Goal: Communication & Community: Answer question/provide support

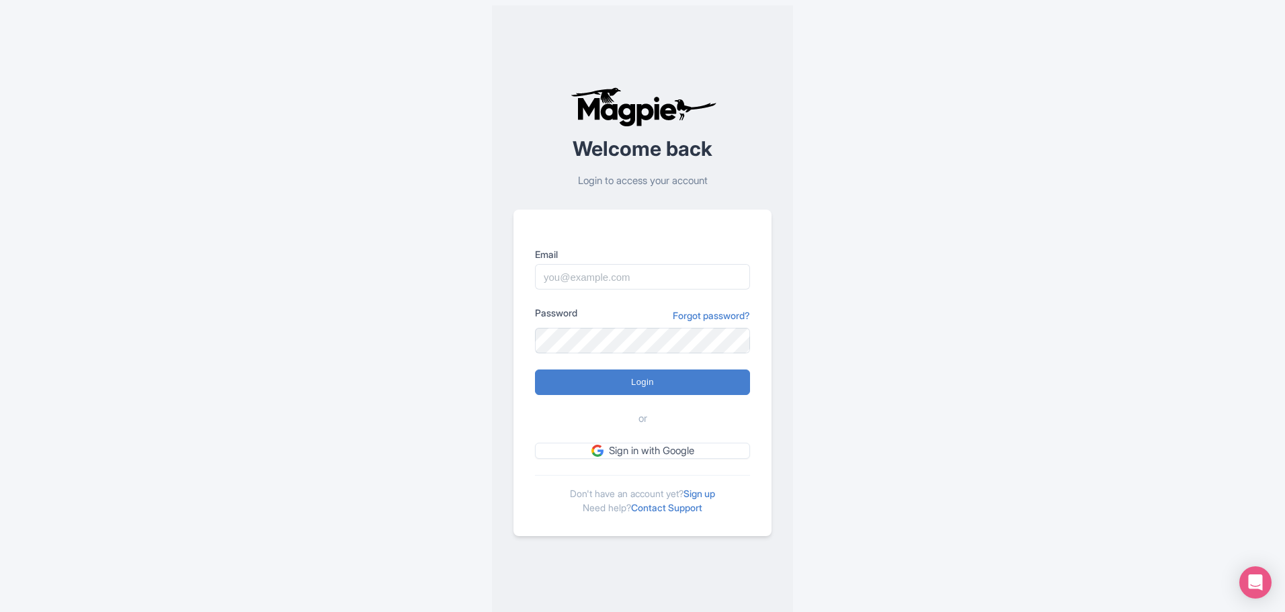
click at [0, 612] on com-1password-button at bounding box center [0, 623] width 0 height 0
click at [661, 281] on input "Email" at bounding box center [642, 277] width 215 height 26
type input "mario@mauisnorkeling.com"
type input "Logging in..."
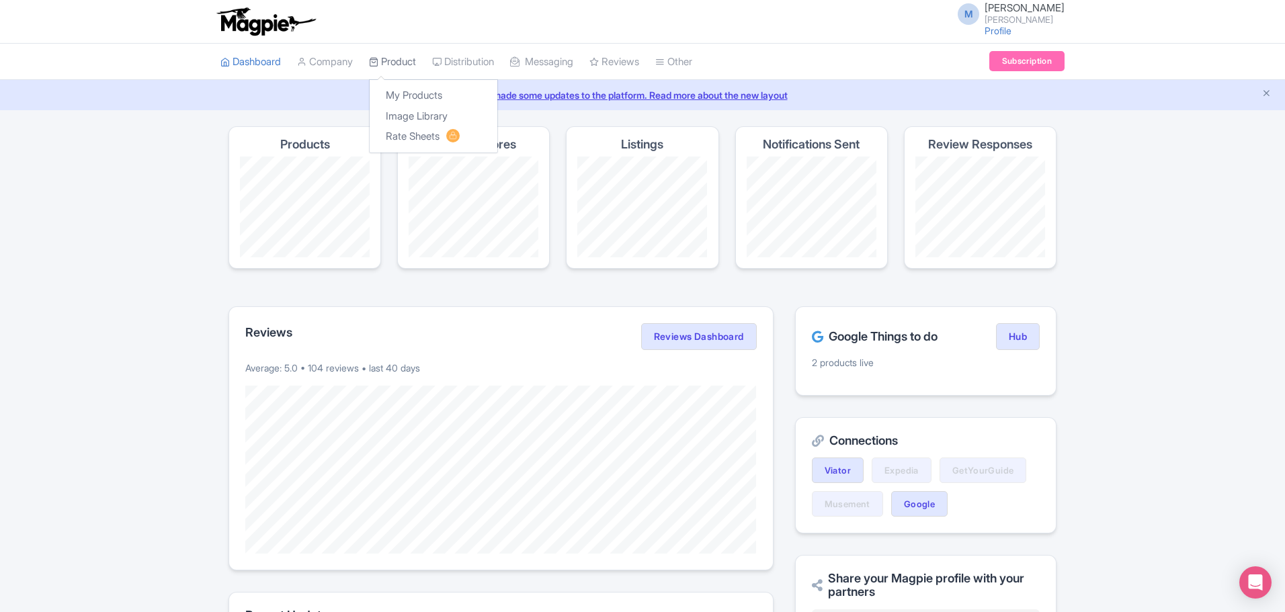
click at [394, 61] on link "Product" at bounding box center [392, 62] width 47 height 37
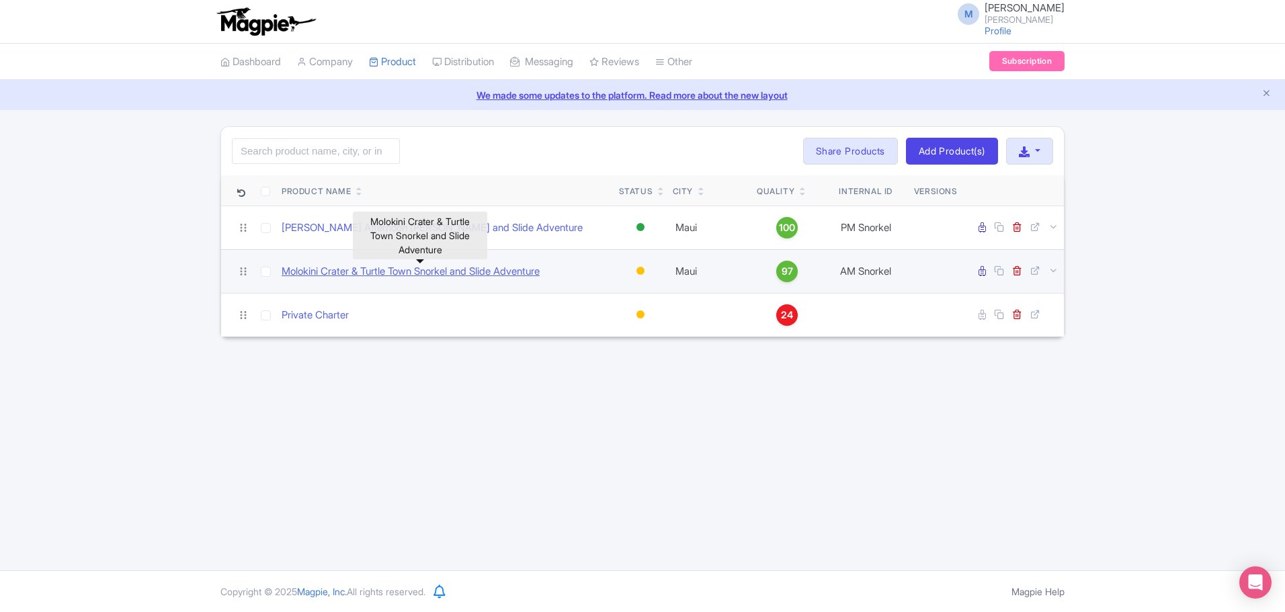
click at [429, 274] on link "Molokini Crater & Turtle Town Snorkel and Slide Adventure" at bounding box center [411, 271] width 258 height 15
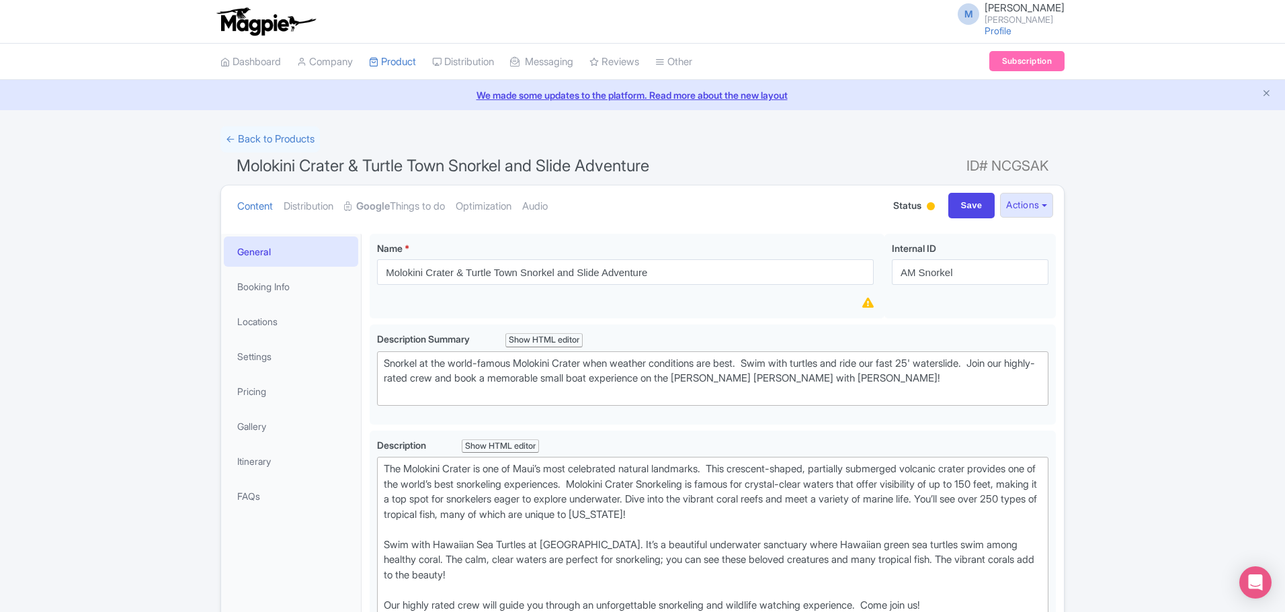
click at [924, 206] on div at bounding box center [930, 207] width 13 height 21
click at [879, 229] on div "Active" at bounding box center [897, 231] width 79 height 26
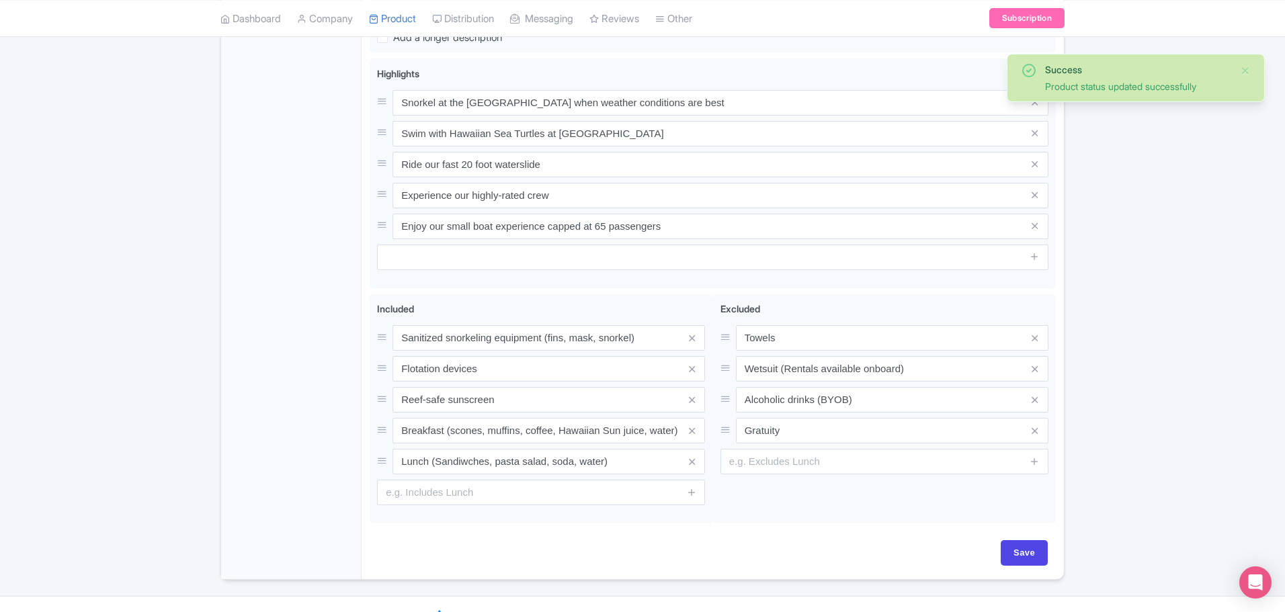
scroll to position [646, 0]
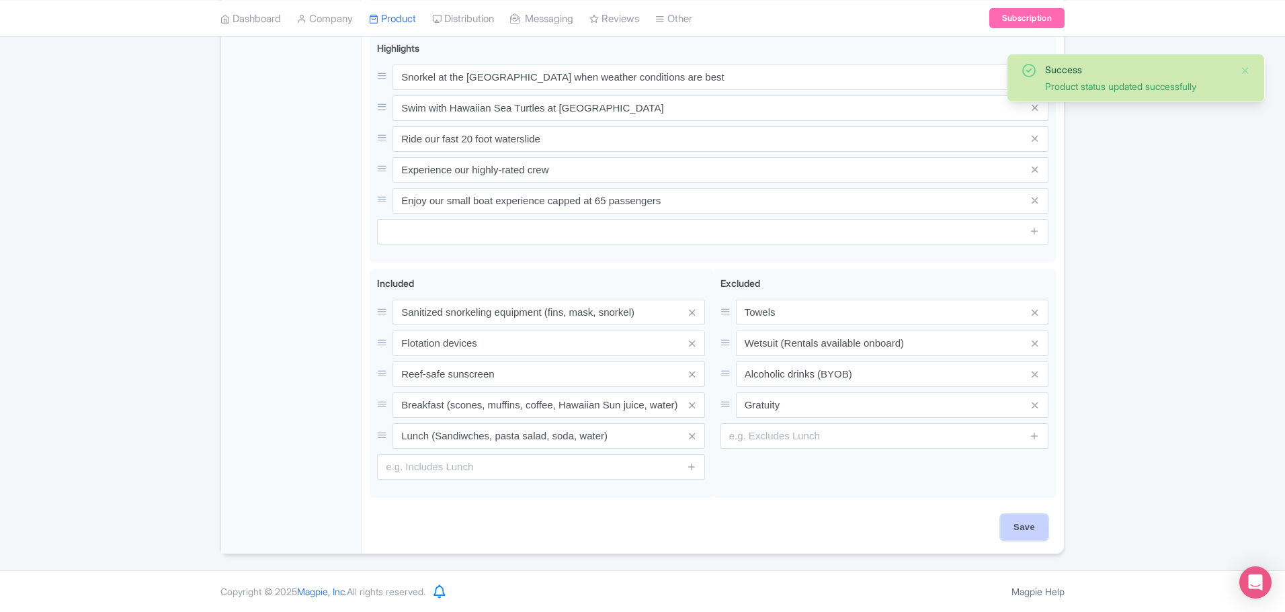
click at [1021, 528] on input "Save" at bounding box center [1024, 528] width 47 height 26
type input "Saving..."
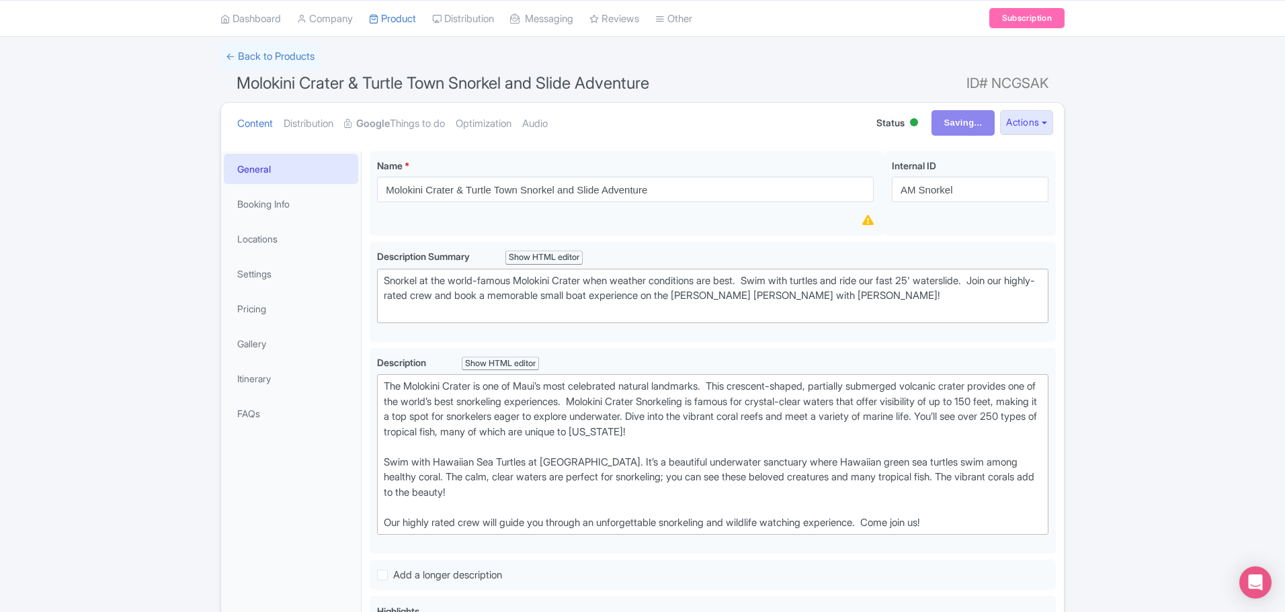
scroll to position [0, 0]
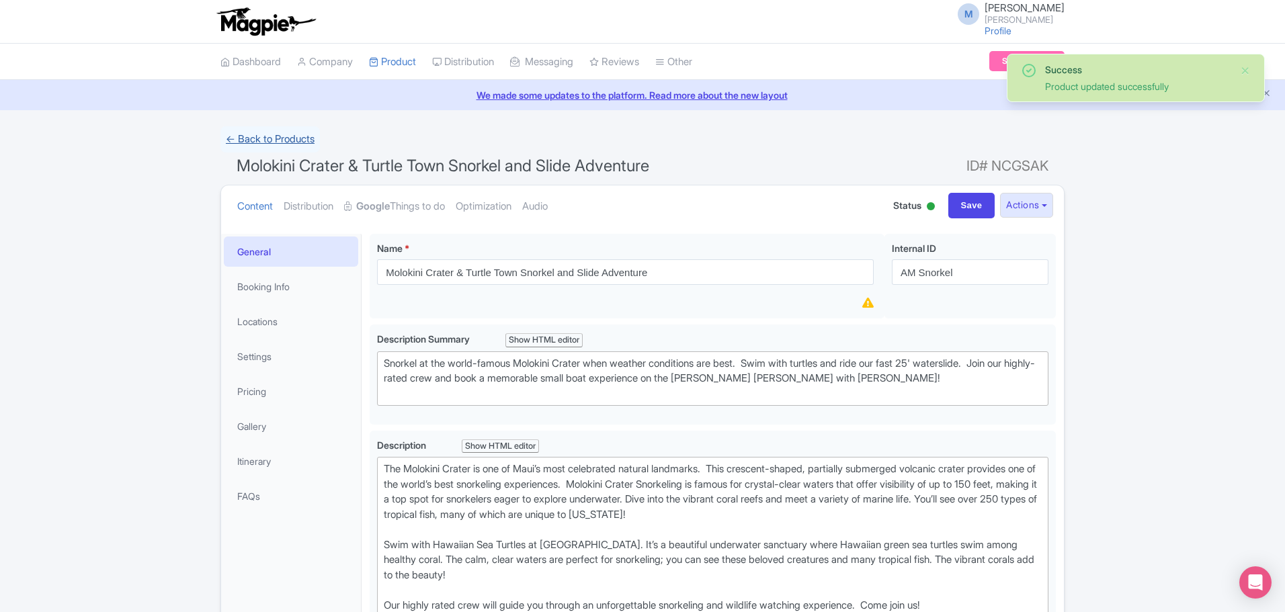
click at [286, 140] on link "← Back to Products" at bounding box center [271, 139] width 100 height 26
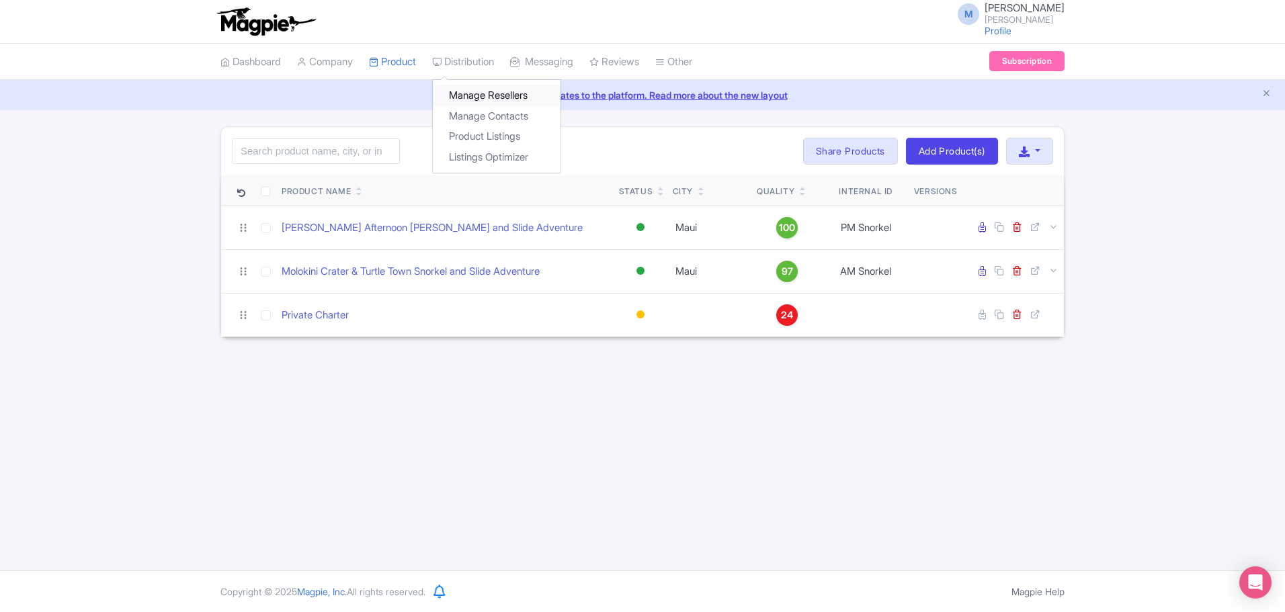
click at [500, 91] on link "Manage Resellers" at bounding box center [497, 95] width 128 height 21
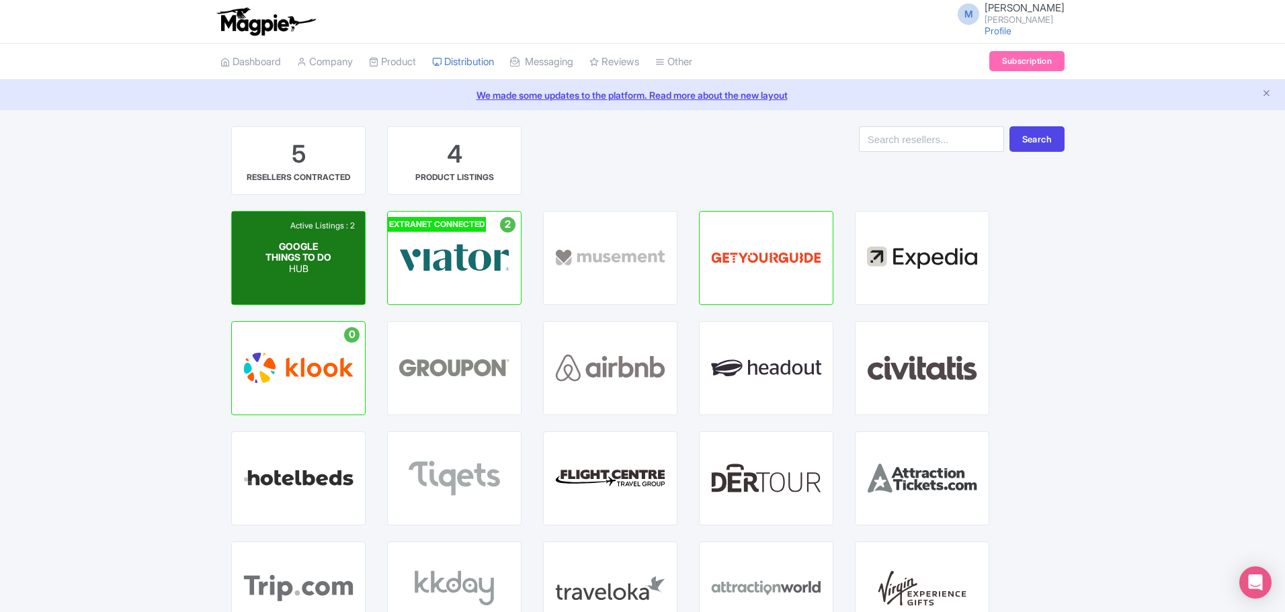
click at [290, 259] on div "GOOGLE THINGS TO DO HUB" at bounding box center [299, 258] width 67 height 34
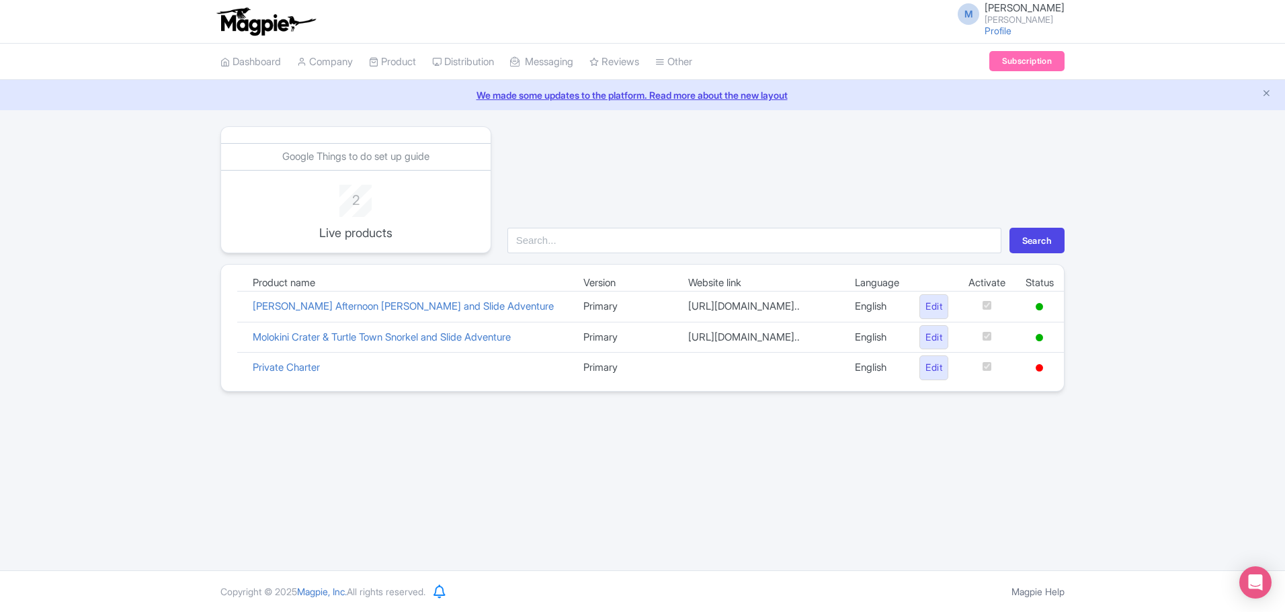
click at [500, 502] on div "M [PERSON_NAME] Profile Users Settings Sign out Dashboard Company Product My Pr…" at bounding box center [642, 285] width 1285 height 571
click at [259, 65] on link "Dashboard" at bounding box center [251, 62] width 61 height 37
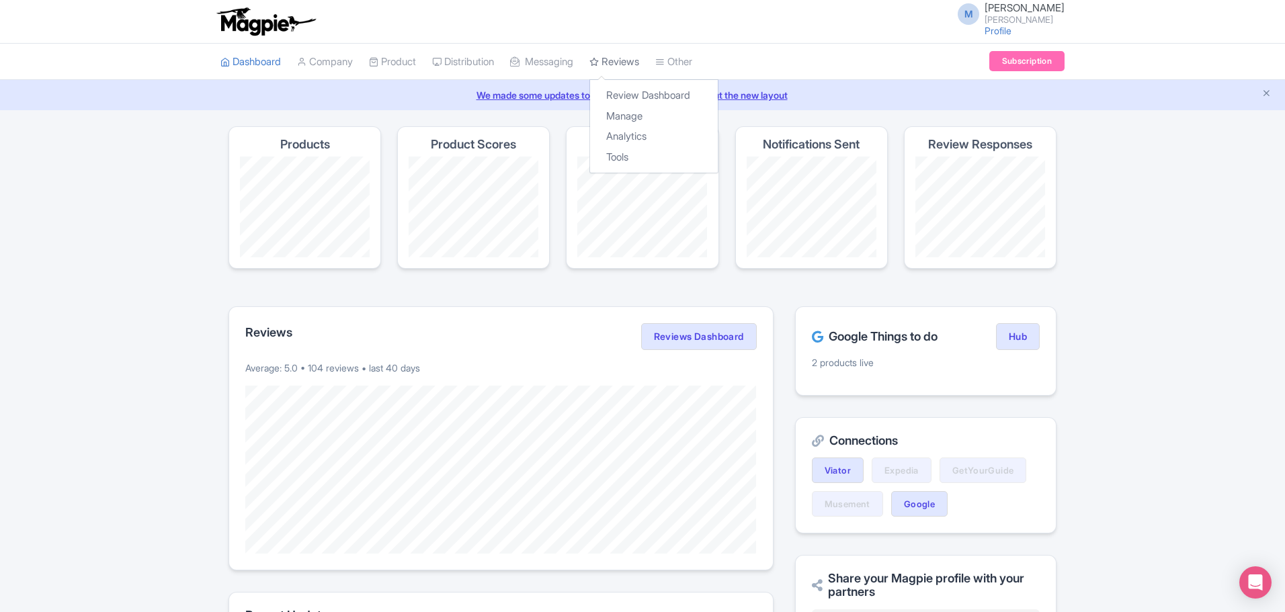
click at [629, 56] on link "Reviews" at bounding box center [615, 62] width 50 height 37
click at [659, 96] on link "Review Dashboard" at bounding box center [654, 95] width 128 height 21
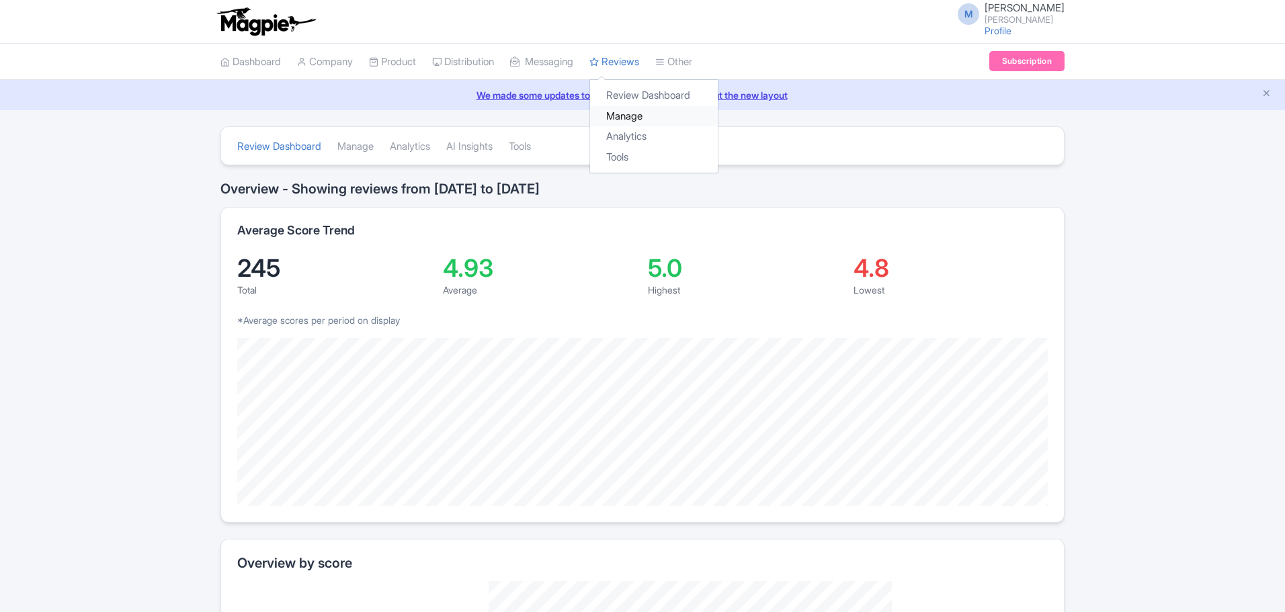
click at [643, 114] on link "Manage" at bounding box center [654, 116] width 128 height 21
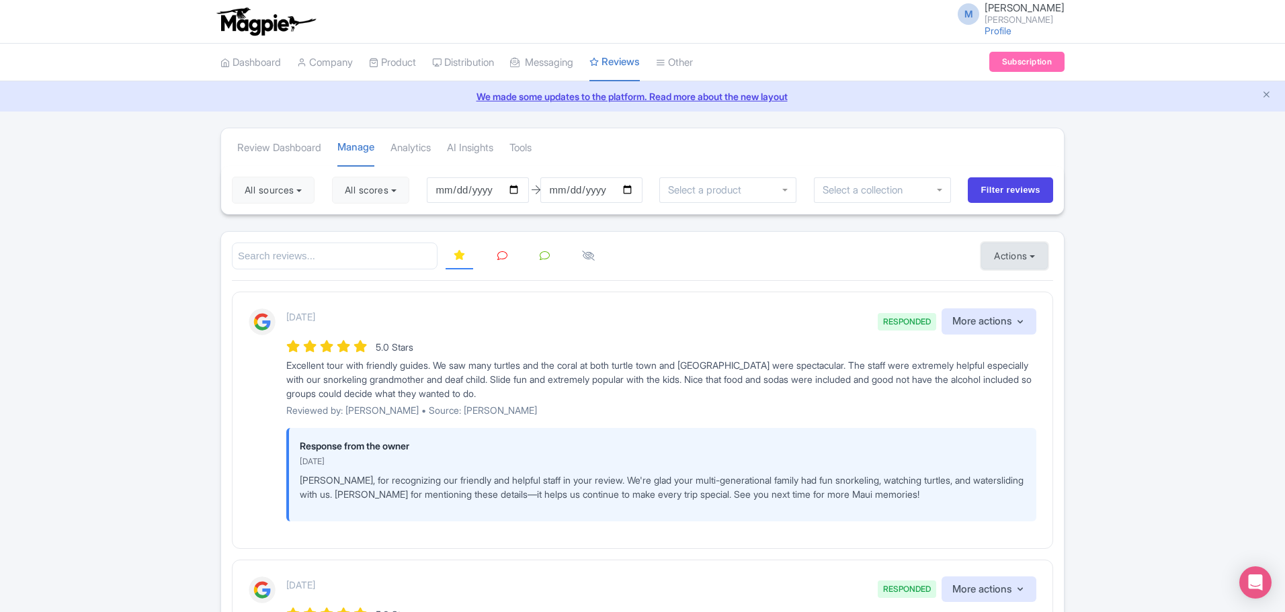
click at [1031, 256] on button "Actions" at bounding box center [1015, 256] width 67 height 27
click at [1030, 290] on link "Import new reviews" at bounding box center [1061, 290] width 158 height 26
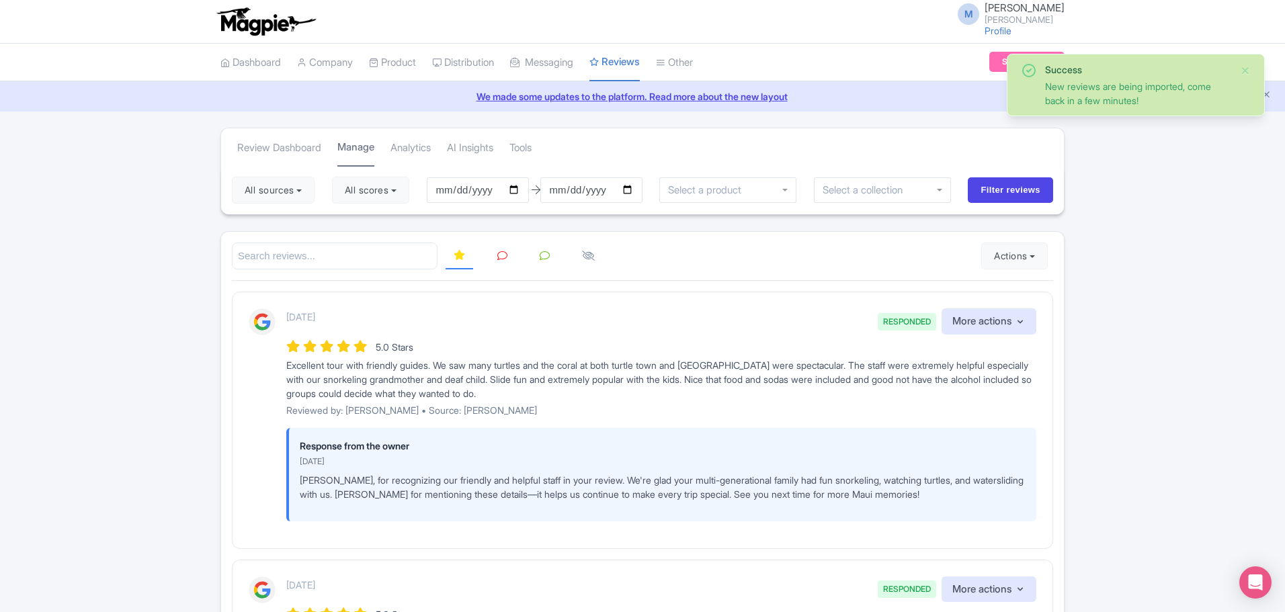
click at [354, 145] on link "Manage" at bounding box center [356, 148] width 37 height 38
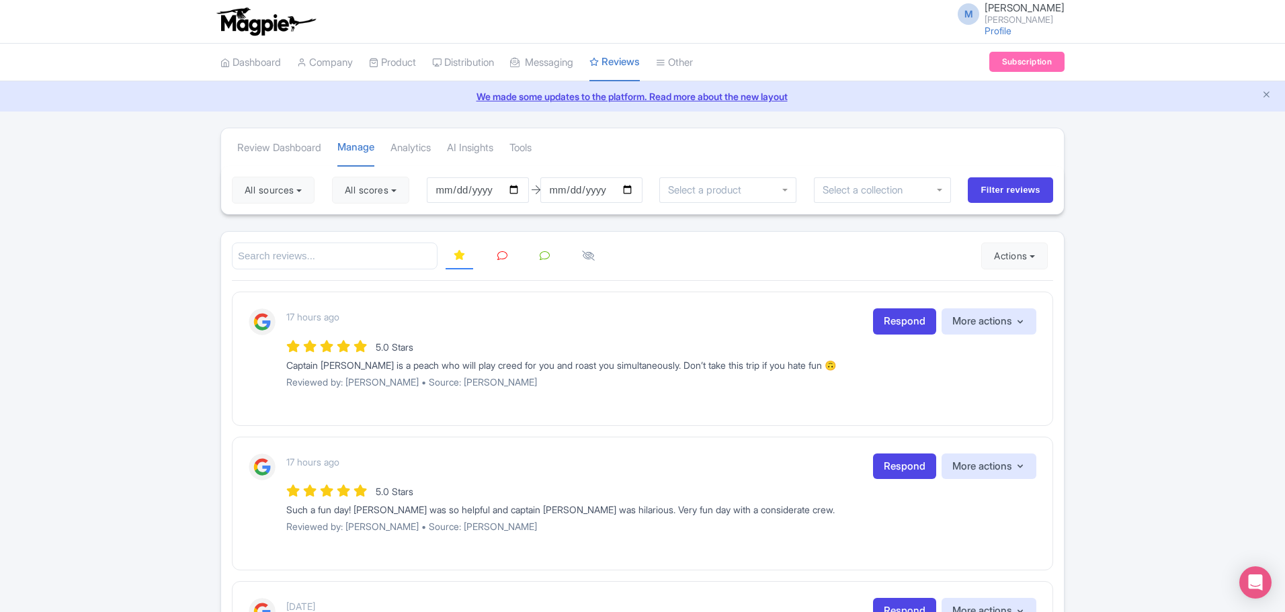
click at [502, 251] on icon at bounding box center [503, 256] width 10 height 10
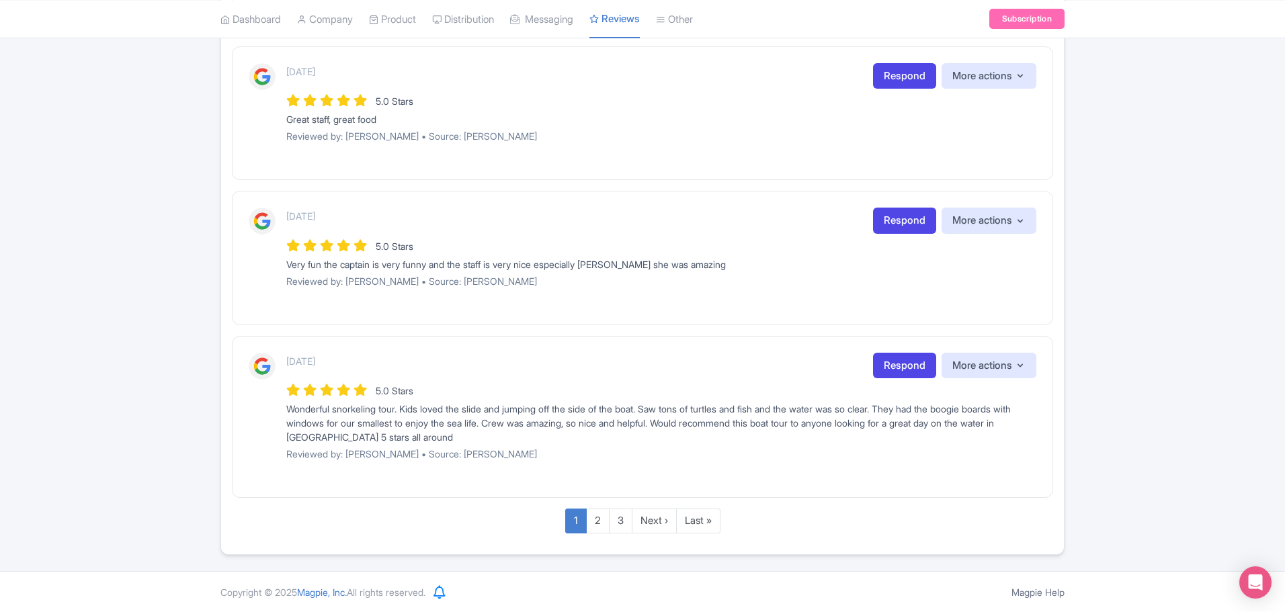
scroll to position [1359, 0]
click at [619, 519] on link "3" at bounding box center [621, 520] width 24 height 25
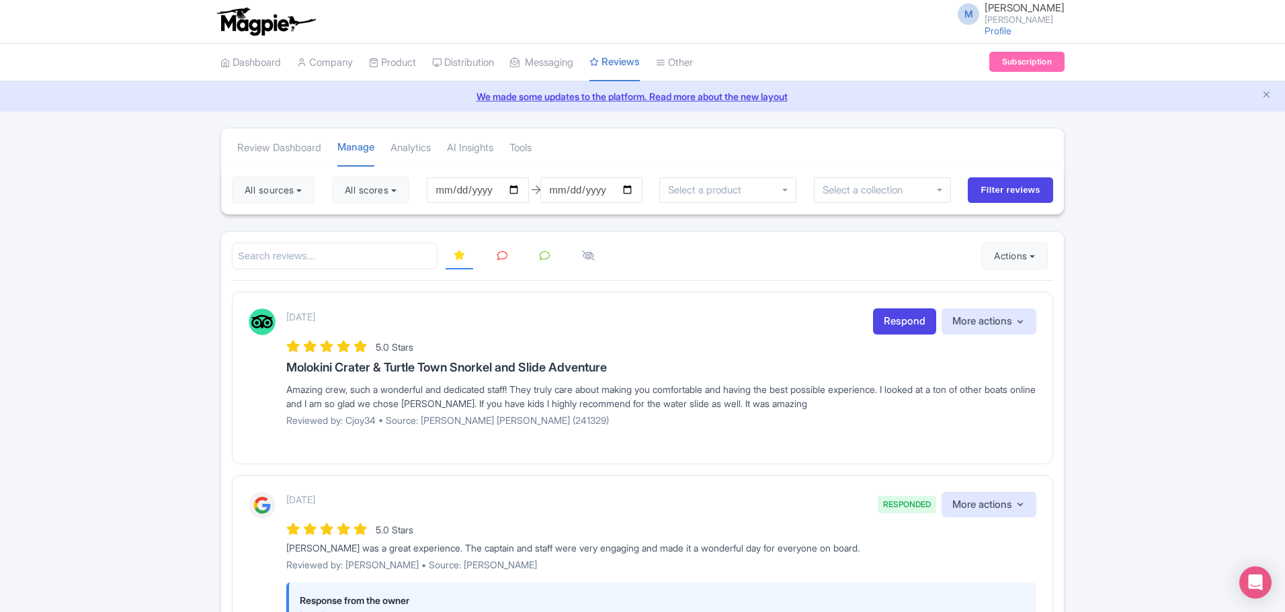
click at [503, 255] on icon at bounding box center [503, 256] width 10 height 10
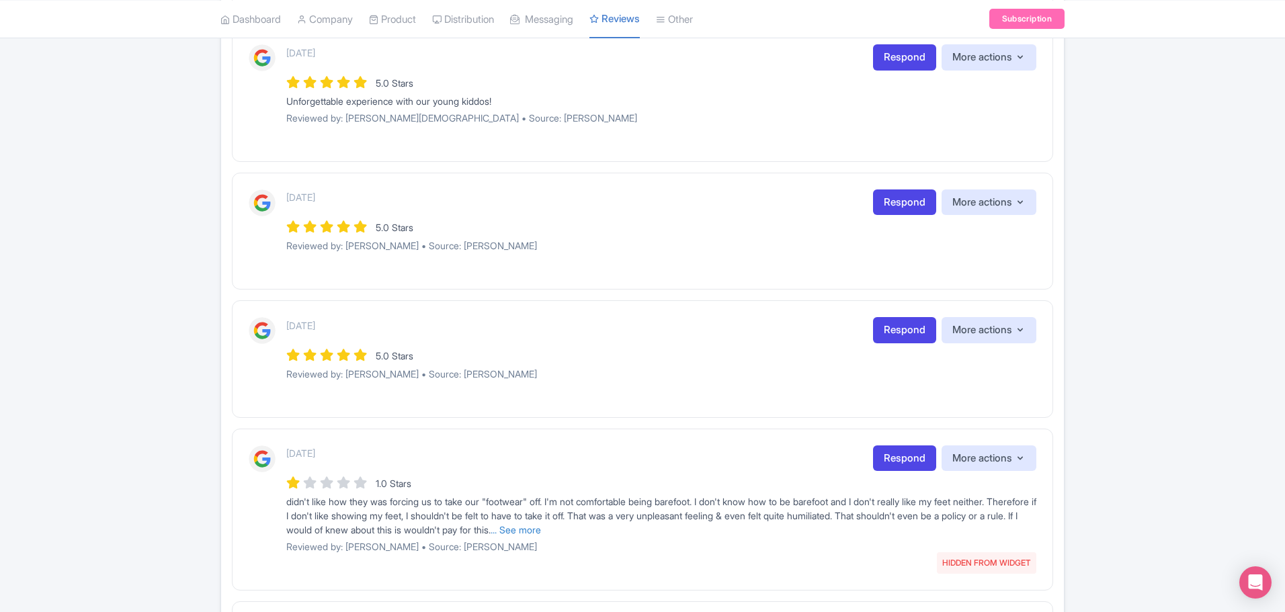
scroll to position [883, 0]
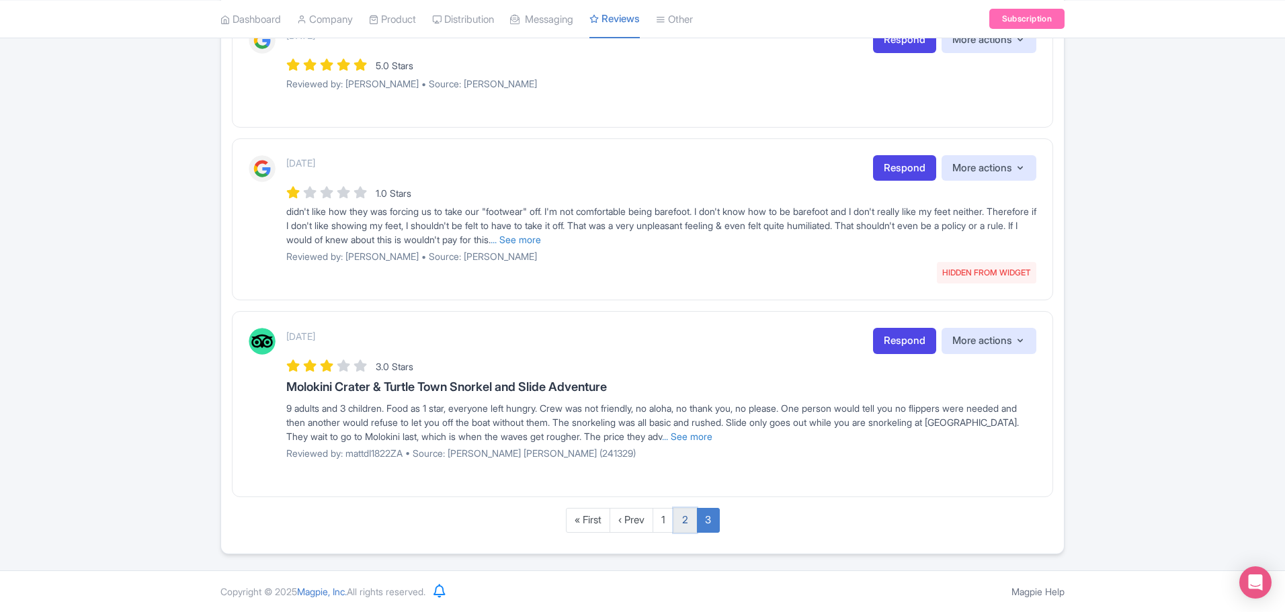
click at [690, 524] on link "2" at bounding box center [686, 520] width 24 height 25
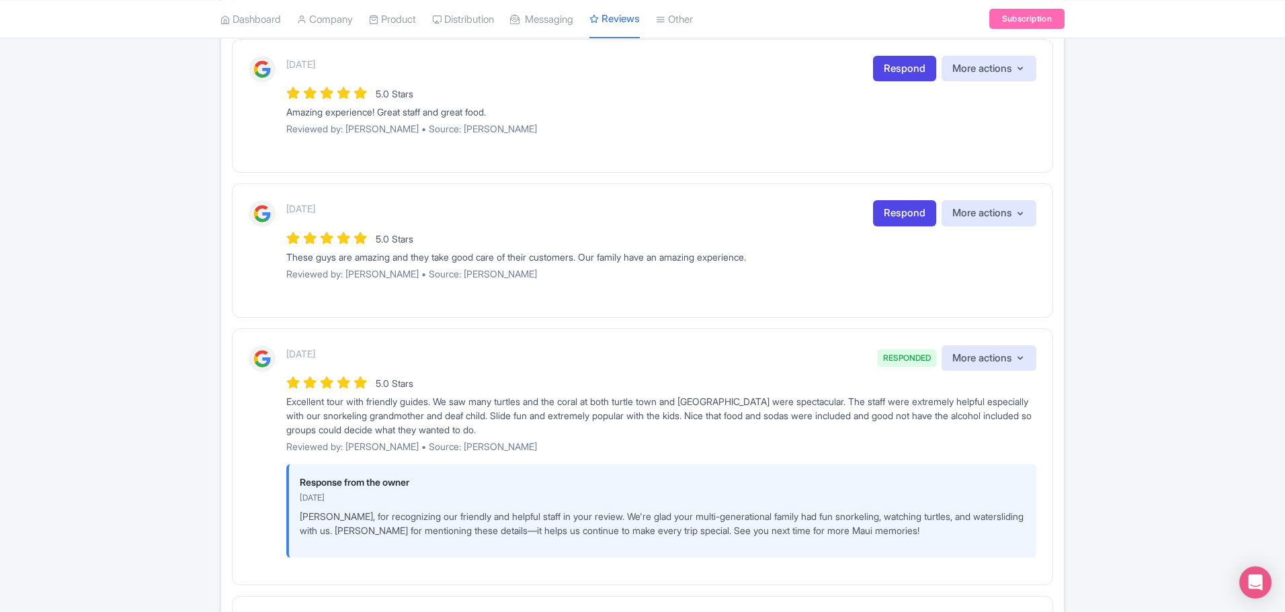
scroll to position [653, 0]
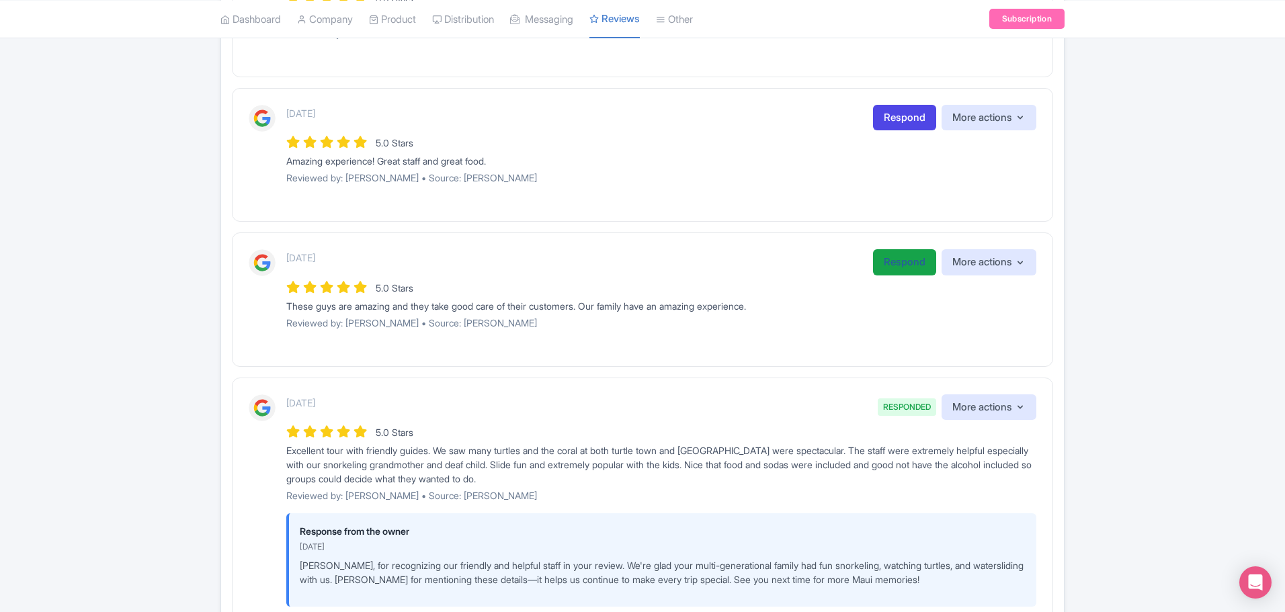
click at [906, 262] on link "Respond" at bounding box center [904, 262] width 63 height 26
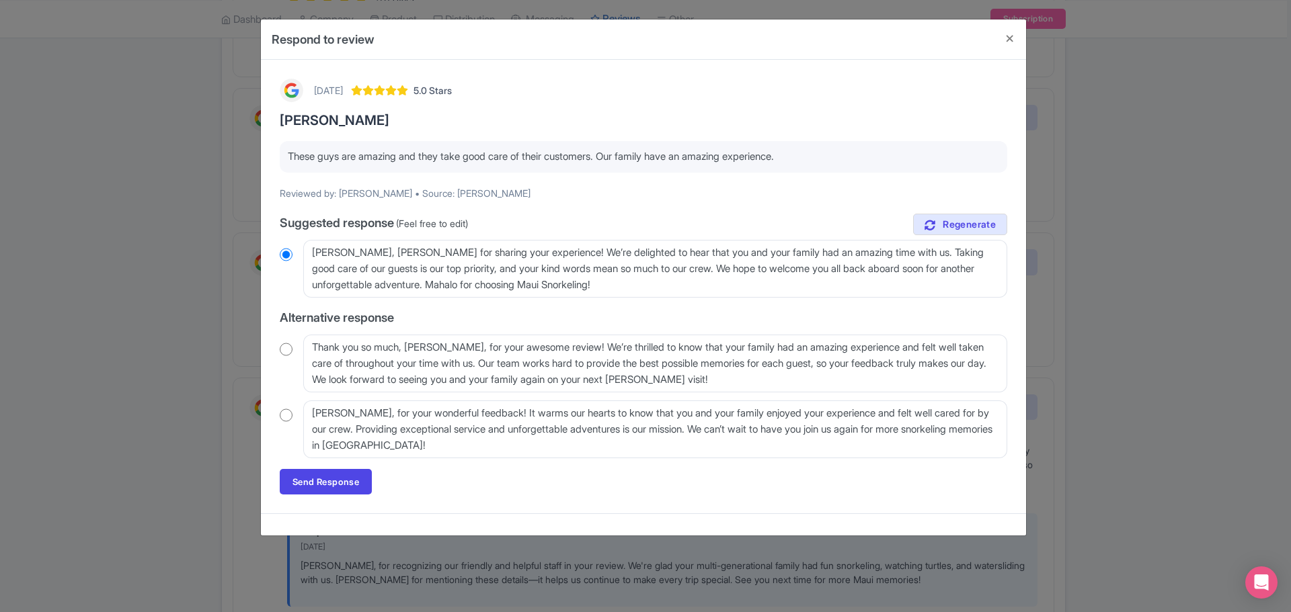
click at [290, 416] on input "radio" at bounding box center [286, 415] width 13 height 13
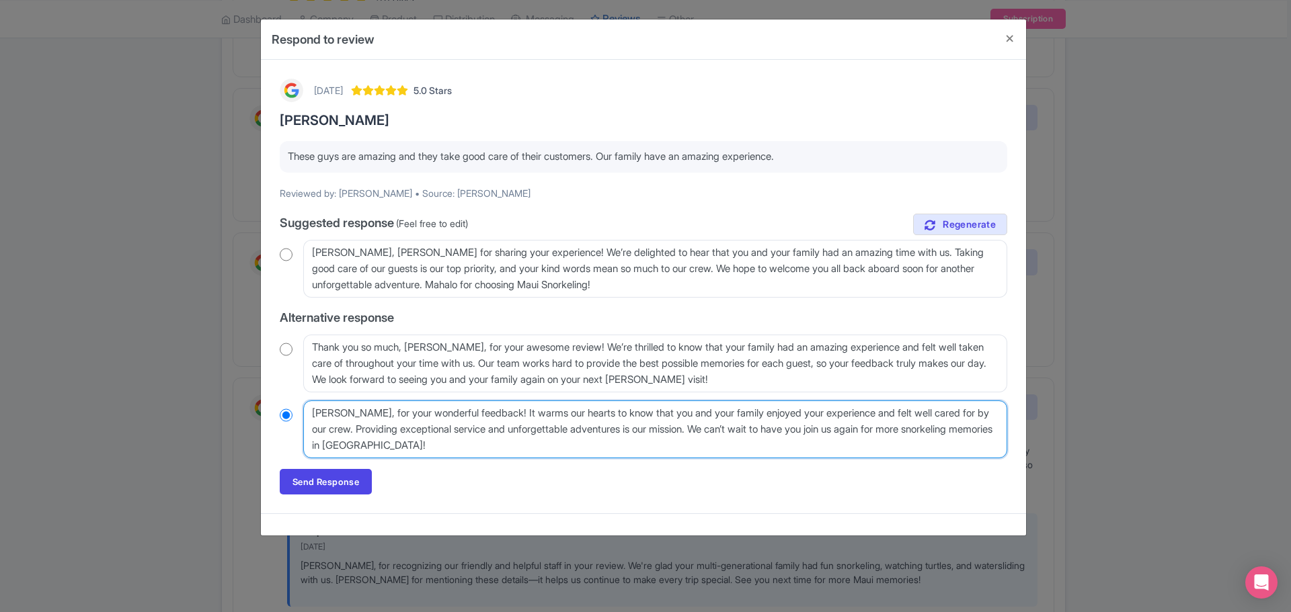
click at [420, 416] on textarea "Mahalo, Nicholas, for your wonderful feedback! It warms our hearts to know that…" at bounding box center [655, 430] width 704 height 58
radio input "true"
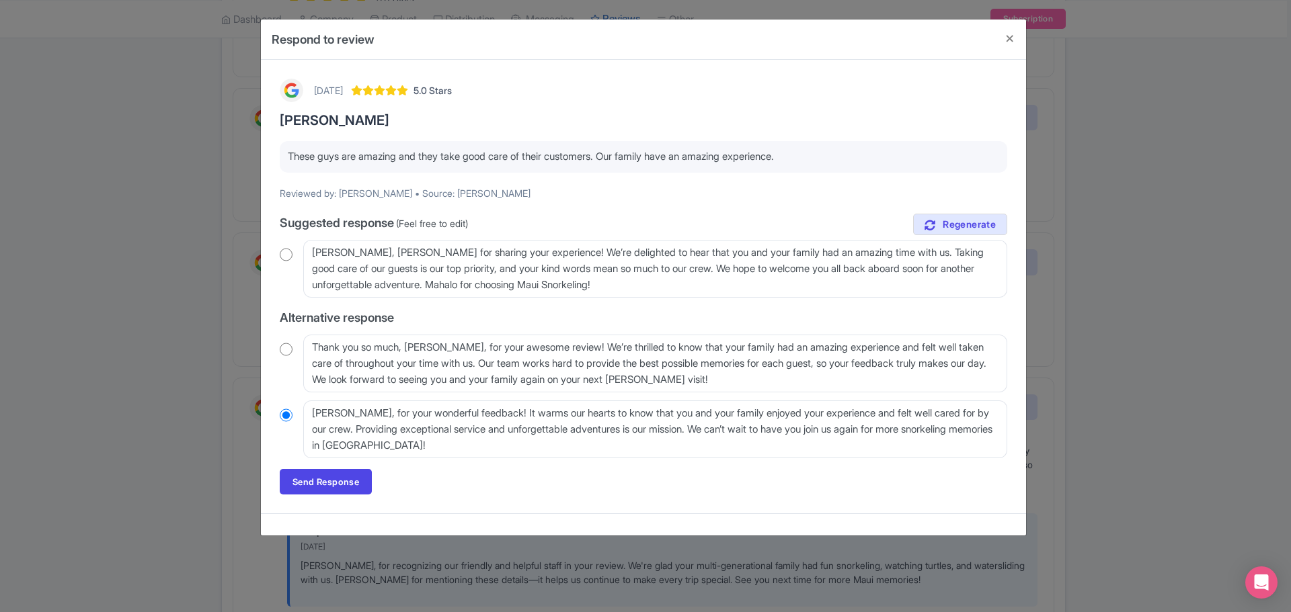
click at [282, 254] on input "radio" at bounding box center [286, 254] width 13 height 13
radio input "true"
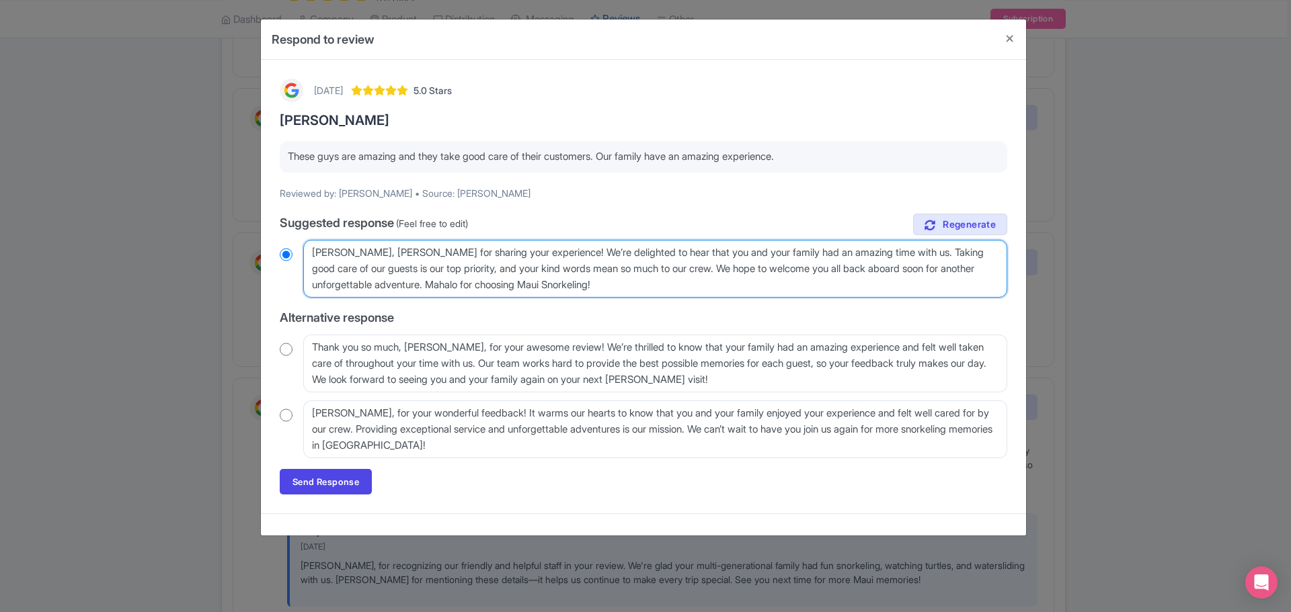
click at [392, 251] on textarea "Aloha Nicholas, mahalo for sharing your experience! We’re delighted to hear tha…" at bounding box center [655, 269] width 704 height 58
type textarea "Aloha Nicholas, wmahalo for sharing your experience! We’re delighted to hear th…"
radio input "true"
type textarea "Aloha Nicholas, wemahalo for sharing your experience! We’re delighted to hear t…"
radio input "true"
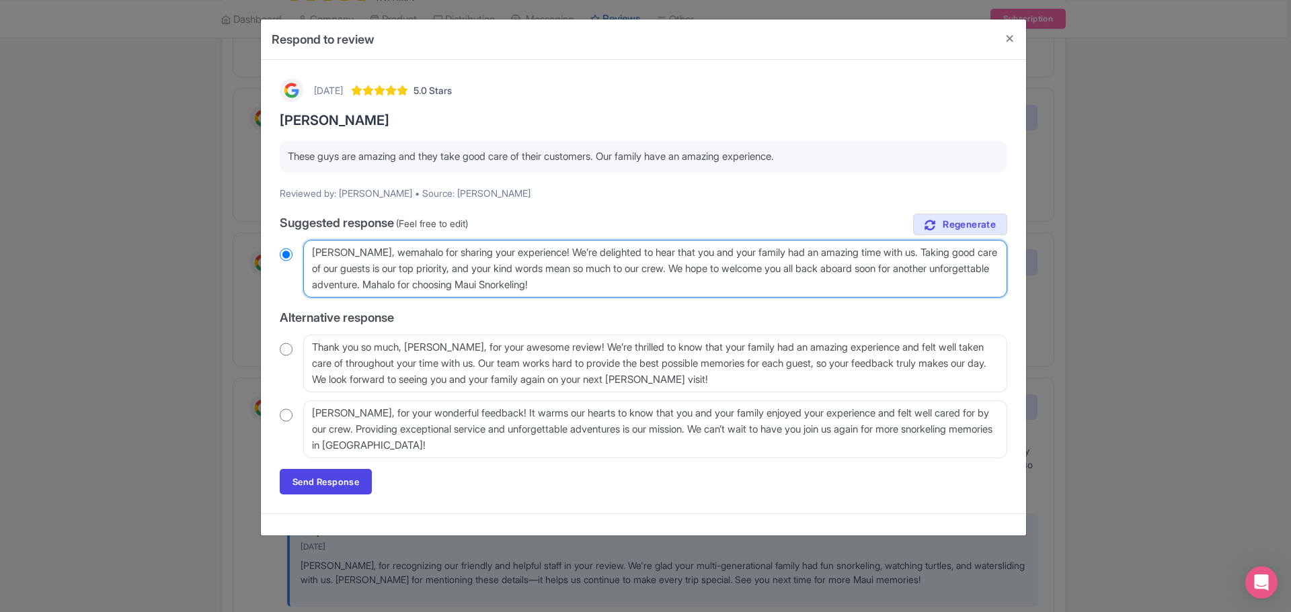
type textarea "Aloha Nicholas, we'mahalo for sharing your experience! We’re delighted to hear …"
radio input "true"
type textarea "Aloha Nicholas, we'rmahalo for sharing your experience! We’re delighted to hear…"
radio input "true"
type textarea "Aloha Nicholas, we'remahalo for sharing your experience! We’re delighted to hea…"
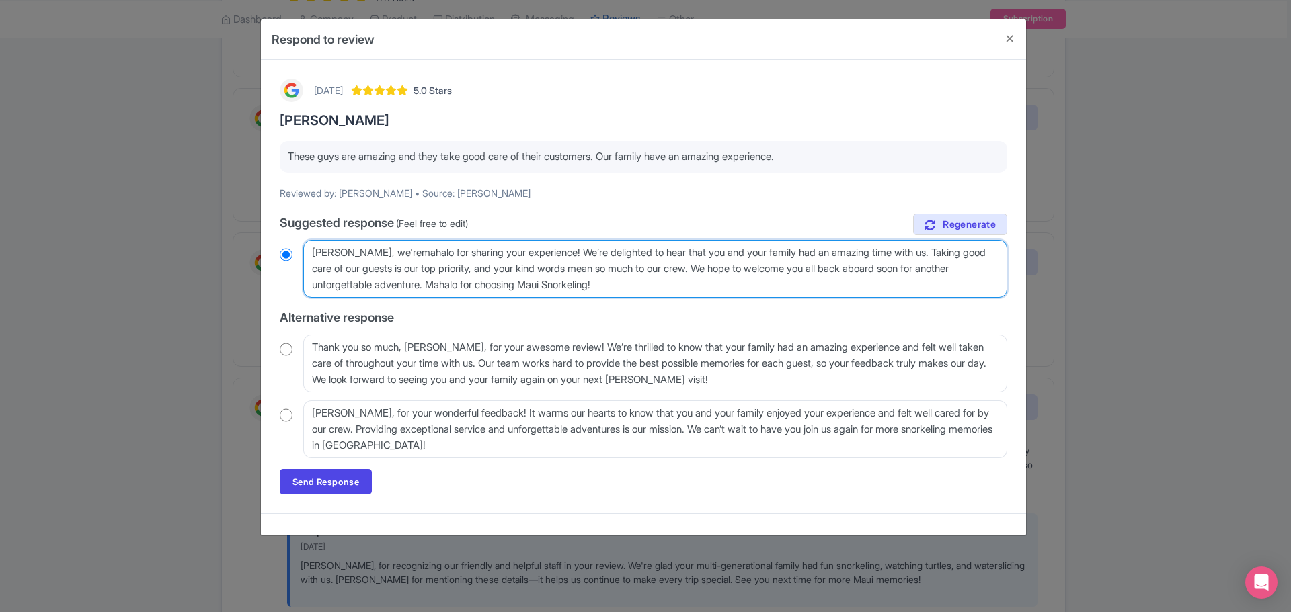
radio input "true"
type textarea "Aloha Nicholas, we'repmahalo for sharing your experience! We’re delighted to he…"
radio input "true"
type textarea "Aloha Nicholas, we'replmahalo for sharing your experience! We’re delighted to h…"
radio input "true"
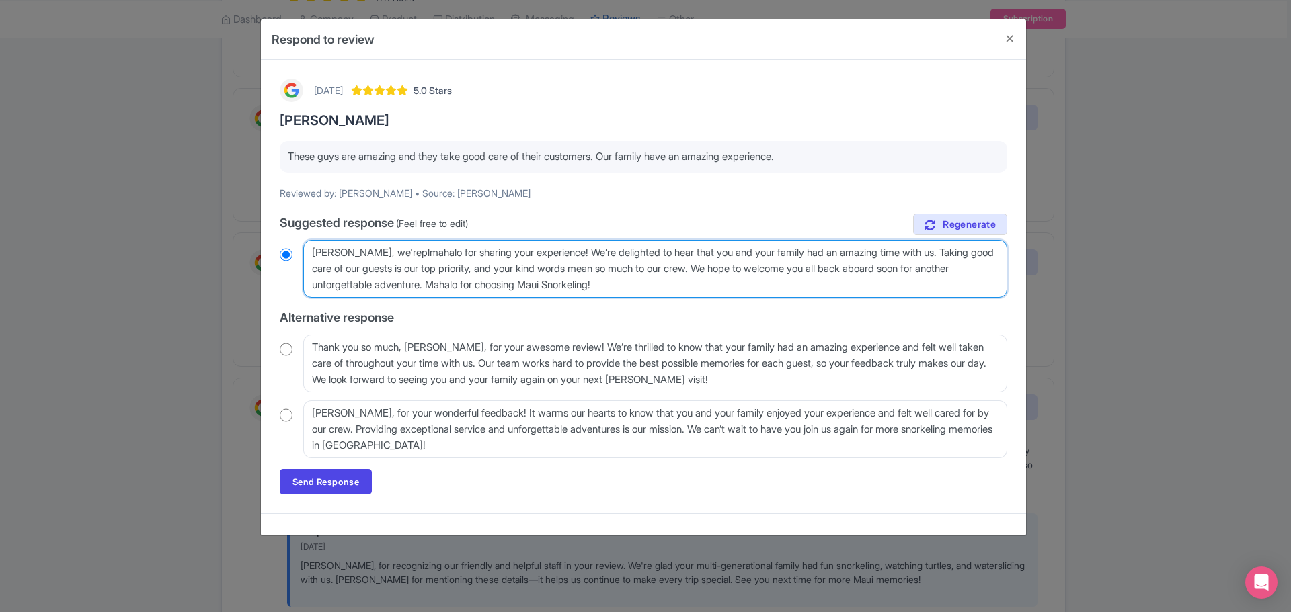
type textarea "Aloha Nicholas, we'replemahalo for sharing your experience! We’re delighted to …"
radio input "true"
type textarea "Aloha Nicholas, we'repleasmahalo for sharing your experience! We’re delighted t…"
radio input "true"
type textarea "Aloha Nicholas, we'repleasemahalo for sharing your experience! We’re delighted …"
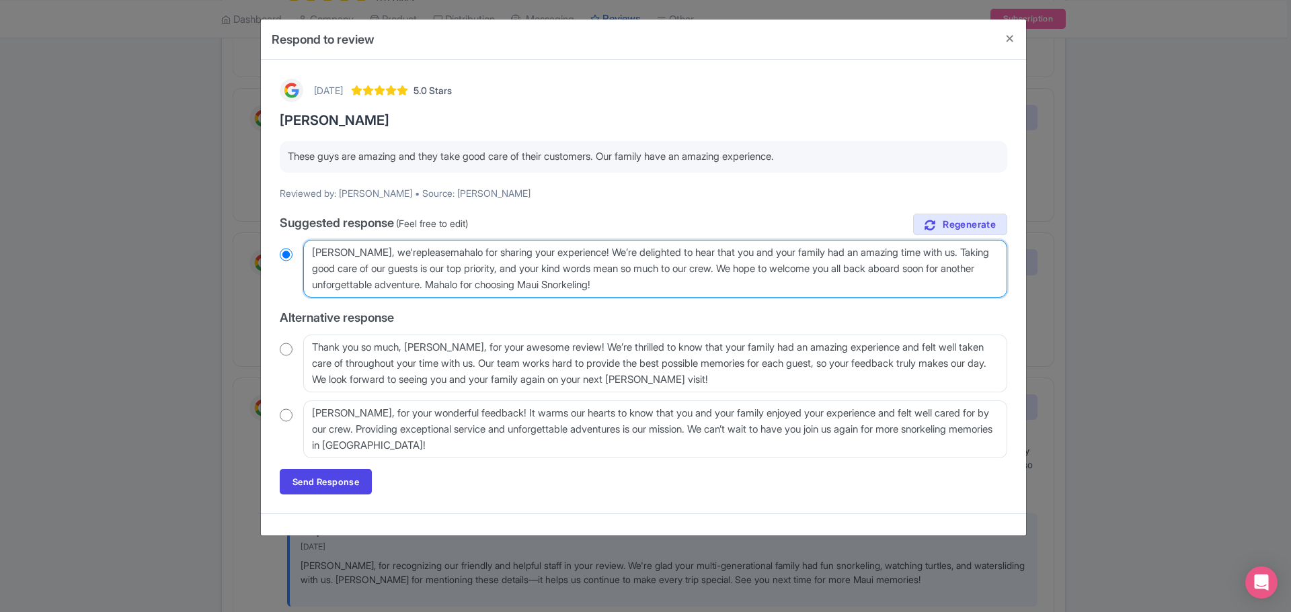
radio input "true"
type textarea "Aloha Nicholas, we'repleasedmahalo for sharing your experience! We’re delighted…"
radio input "true"
type textarea "Aloha Nicholas, we'repleased mahalo for sharing your experience! We’re delighte…"
radio input "true"
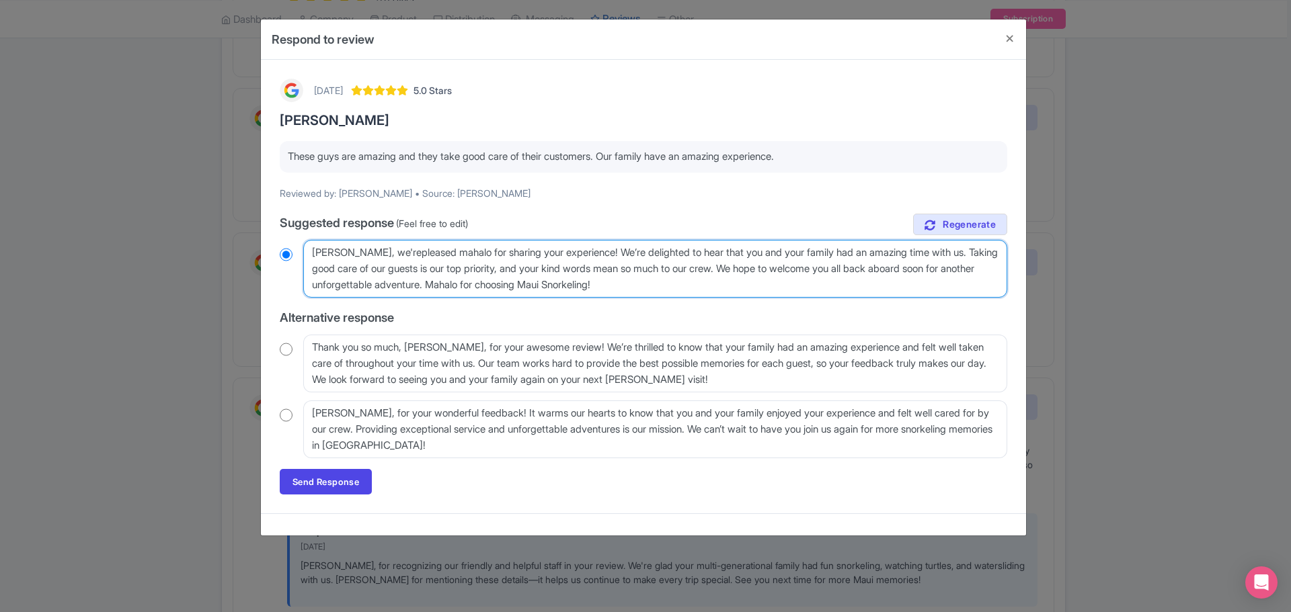
type textarea "Aloha Nicholas, we'repleased ymahalo for sharing your experience! We’re delight…"
radio input "true"
type textarea "Aloha Nicholas, we'repleased youmahalo for sharing your experience! We’re delig…"
radio input "true"
type textarea "Aloha Nicholas, we'repleased you mahalo for sharing your experience! We’re deli…"
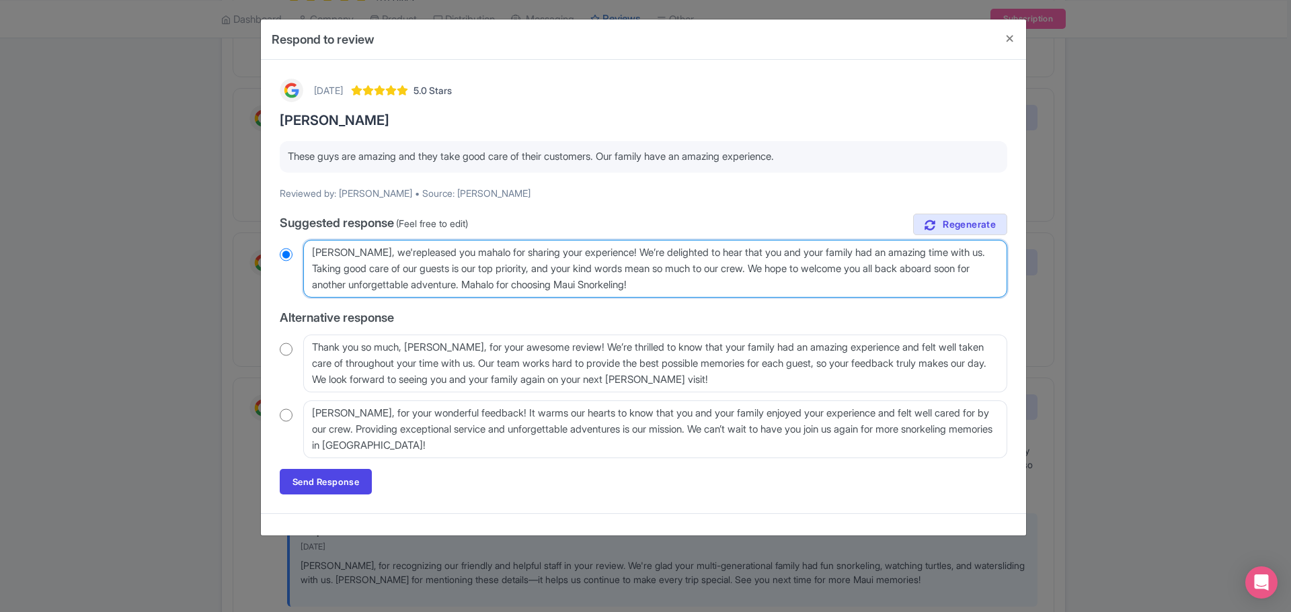
radio input "true"
type textarea "Aloha Nicholas, we'repleased you hmahalo for sharing your experience! We’re del…"
radio input "true"
type textarea "Aloha Nicholas, we'repleased you hamahalo for sharing your experience! We’re de…"
radio input "true"
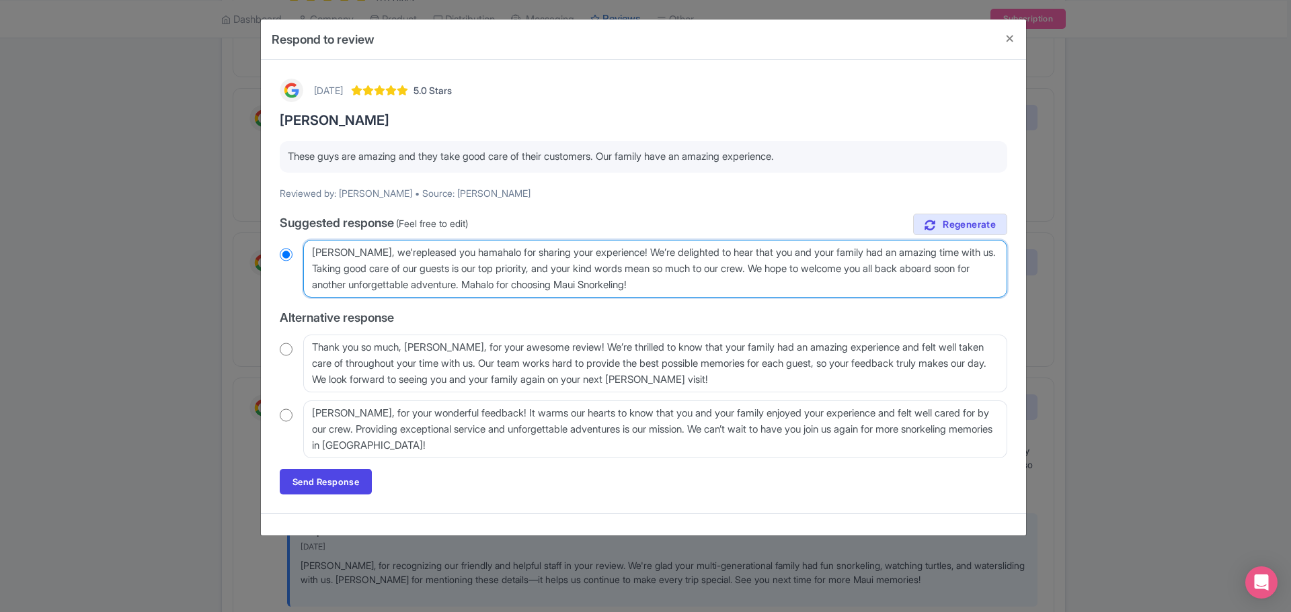
type textarea "Aloha Nicholas, we'repleased you hadmahalo for sharing your experience! We’re d…"
radio input "true"
type textarea "Aloha Nicholas, we'repleased you had mahalo for sharing your experience! We’re …"
radio input "true"
type textarea "Aloha Nicholas, we'repleased you had amahalo for sharing your experience! We’re…"
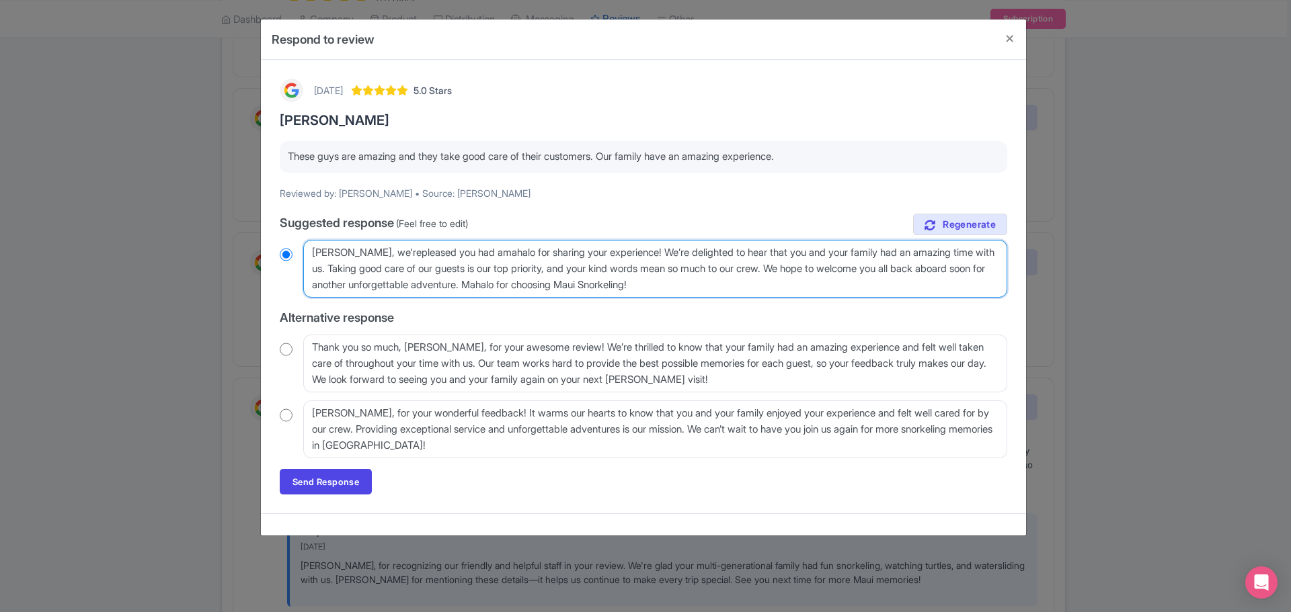
radio input "true"
type textarea "Aloha Nicholas, we'repleased you had anmahalo for sharing your experience! We’r…"
radio input "true"
type textarea "Aloha Nicholas, we'repleased you had ana mahalo for sharing your experience! We…"
radio input "true"
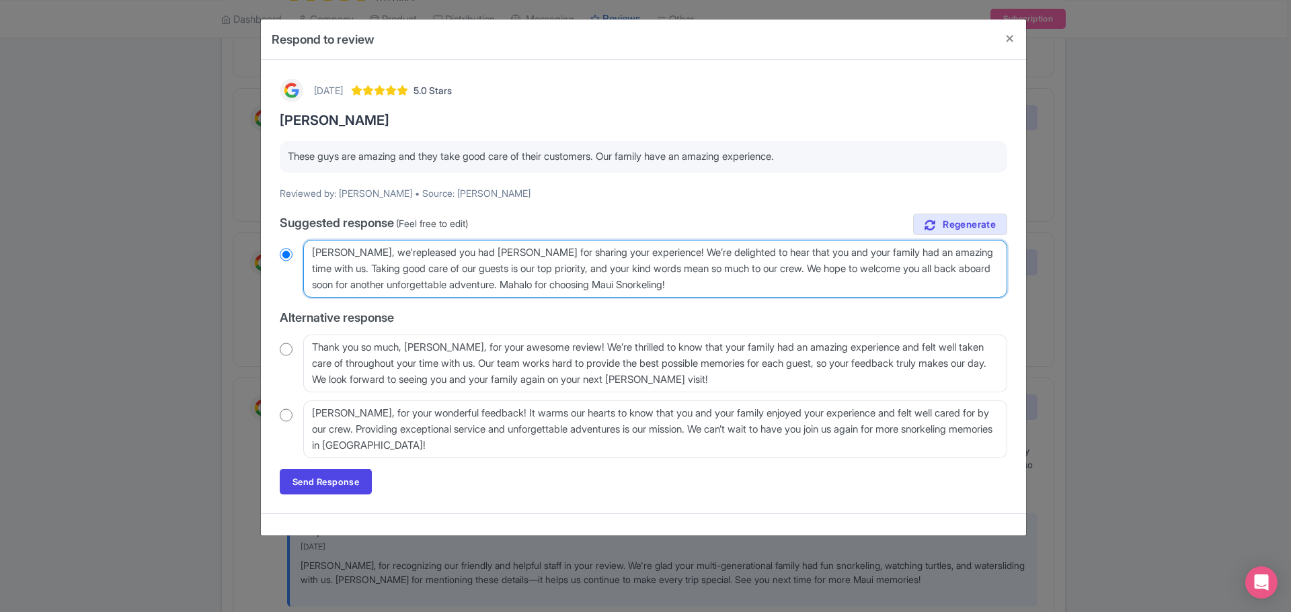
type textarea "Aloha Nicholas, we'repleased you had anamahalo for sharing your experience! We’…"
radio input "true"
type textarea "Aloha Nicholas, we'repleased you had anmahalo for sharing your experience! We’r…"
radio input "true"
type textarea "Aloha Nicholas, we'repleased you had an mahalo for sharing your experience! We’…"
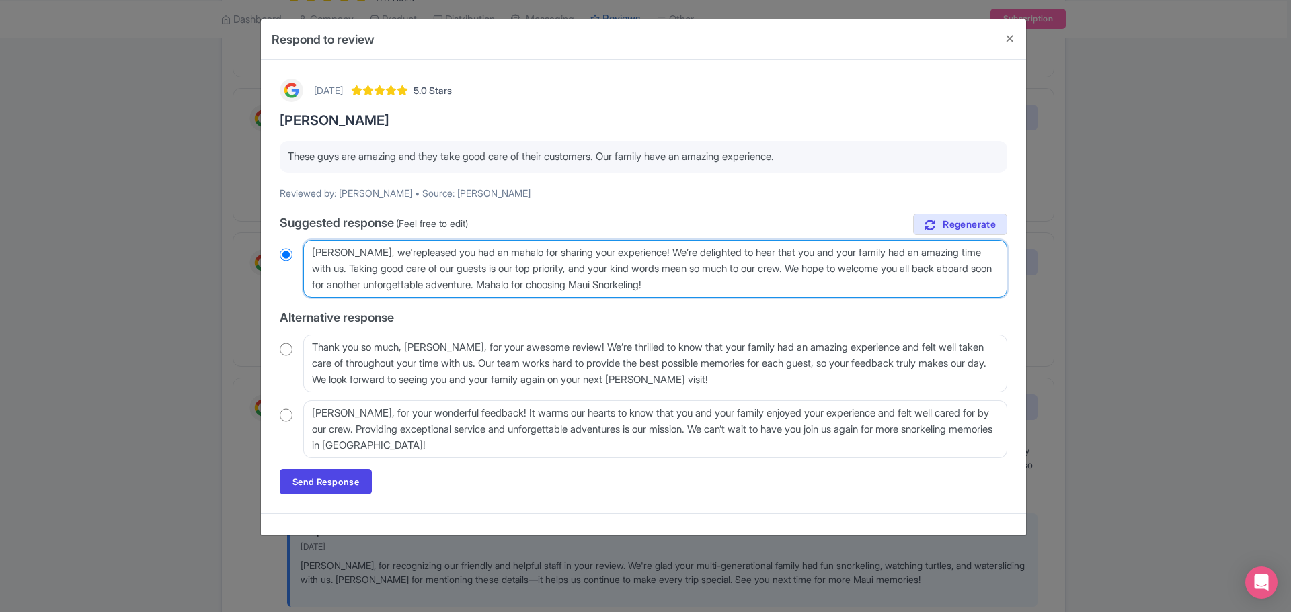
radio input "true"
type textarea "Aloha Nicholas, we'repleased you had an ammahalo for sharing your experience! W…"
radio input "true"
type textarea "Aloha Nicholas, we'repleased you had an amamahalo for sharing your experience! …"
radio input "true"
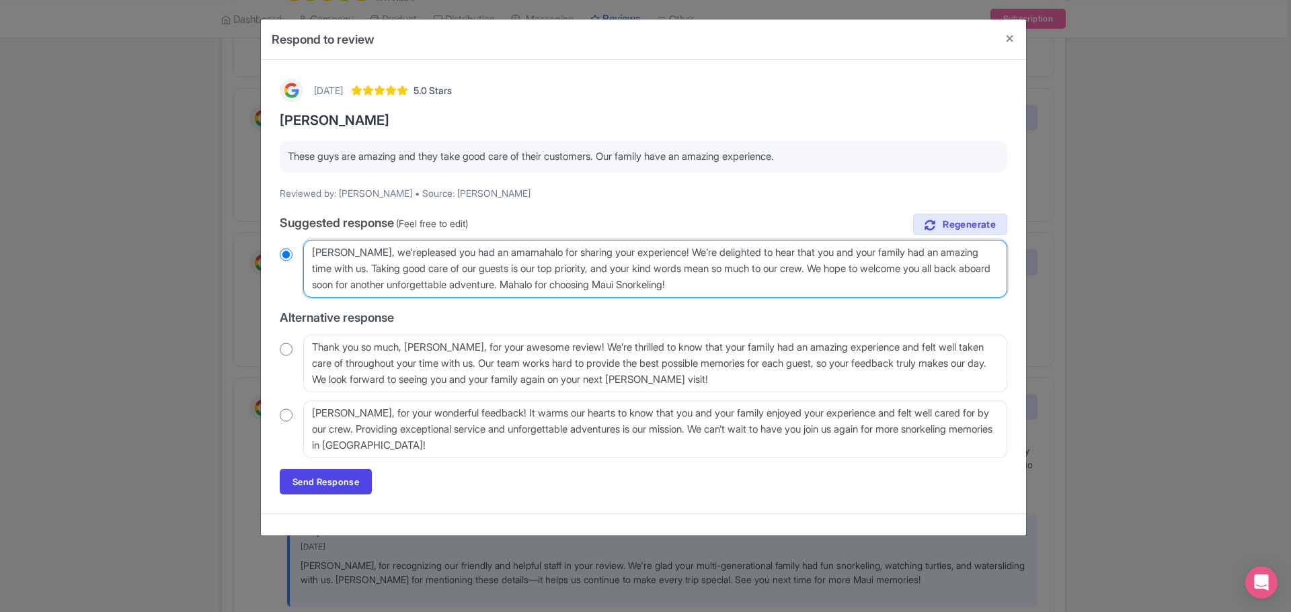
type textarea "Aloha Nicholas, we'repleased you had an amazmahalo for sharing your experience!…"
radio input "true"
type textarea "Aloha Nicholas, we'repleased you had an amazinmahalo for sharing your experienc…"
radio input "true"
type textarea "Aloha Nicholas, we'repleased you had an amazingmahalo for sharing your experien…"
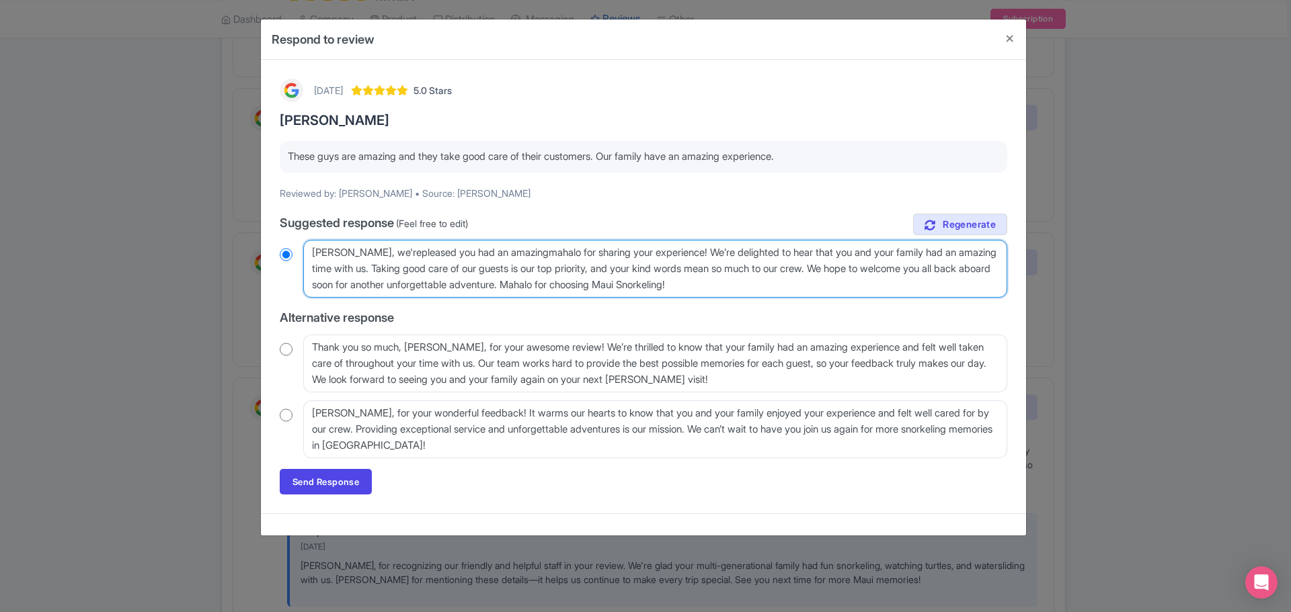
radio input "true"
type textarea "Aloha Nicholas, we'repleased you had an amazing mahalo for sharing your experie…"
radio input "true"
type textarea "Aloha Nicholas, we'repleased you had an amazing emahalo for sharing your experi…"
radio input "true"
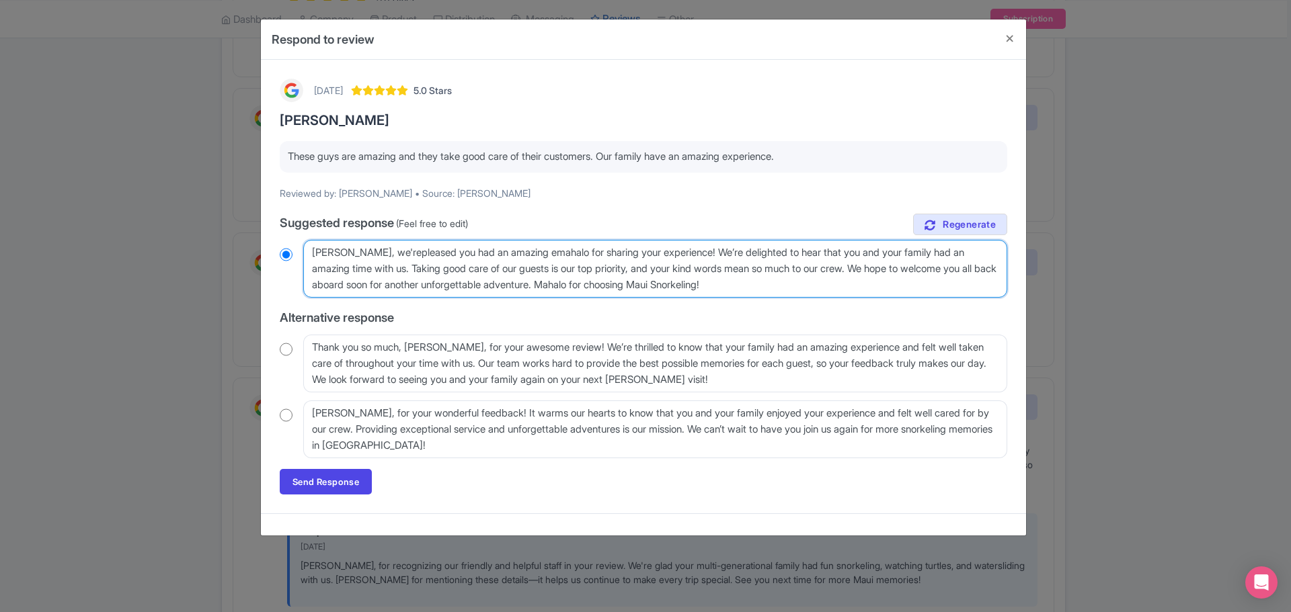
type textarea "Aloha Nicholas, we'repleased you had an amazing exmahalo for sharing your exper…"
radio input "true"
type textarea "Aloha Nicholas, we'repleased you had an amazing expmahalo for sharing your expe…"
radio input "true"
type textarea "Aloha Nicholas, we'repleased you had an amazing expermahalo for sharing your ex…"
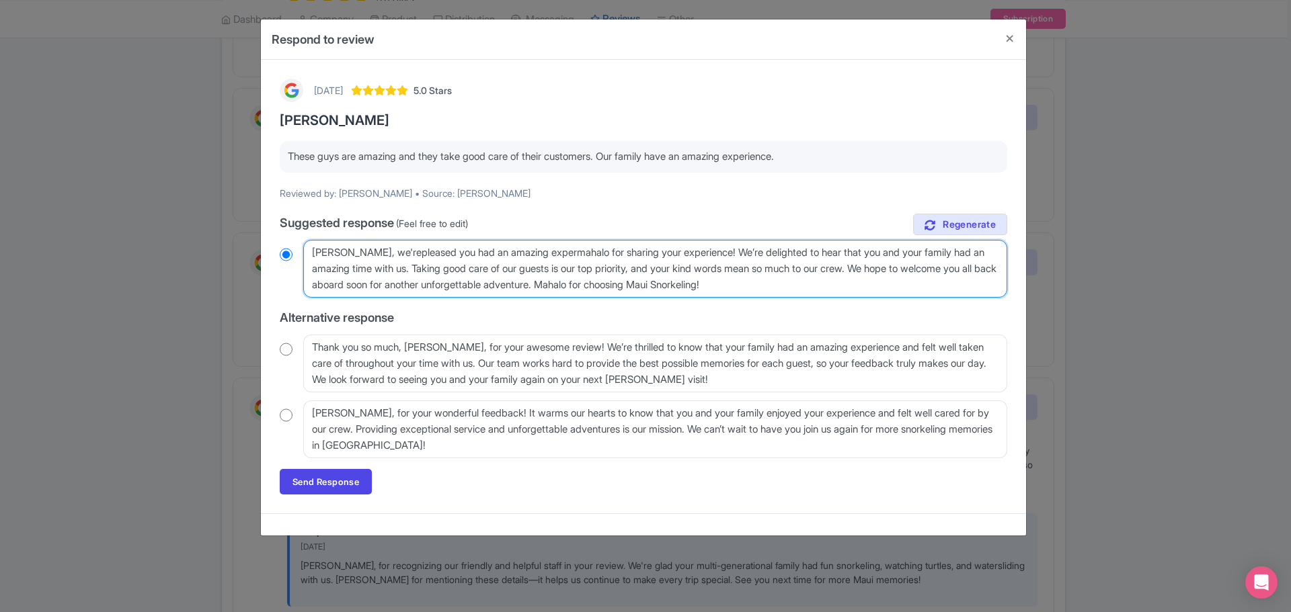
radio input "true"
type textarea "Aloha Nicholas, we'repleased you had an amazing experimahalo for sharing your e…"
radio input "true"
type textarea "Aloha Nicholas, we'repleased you had an amazing experiemahalo for sharing your …"
radio input "true"
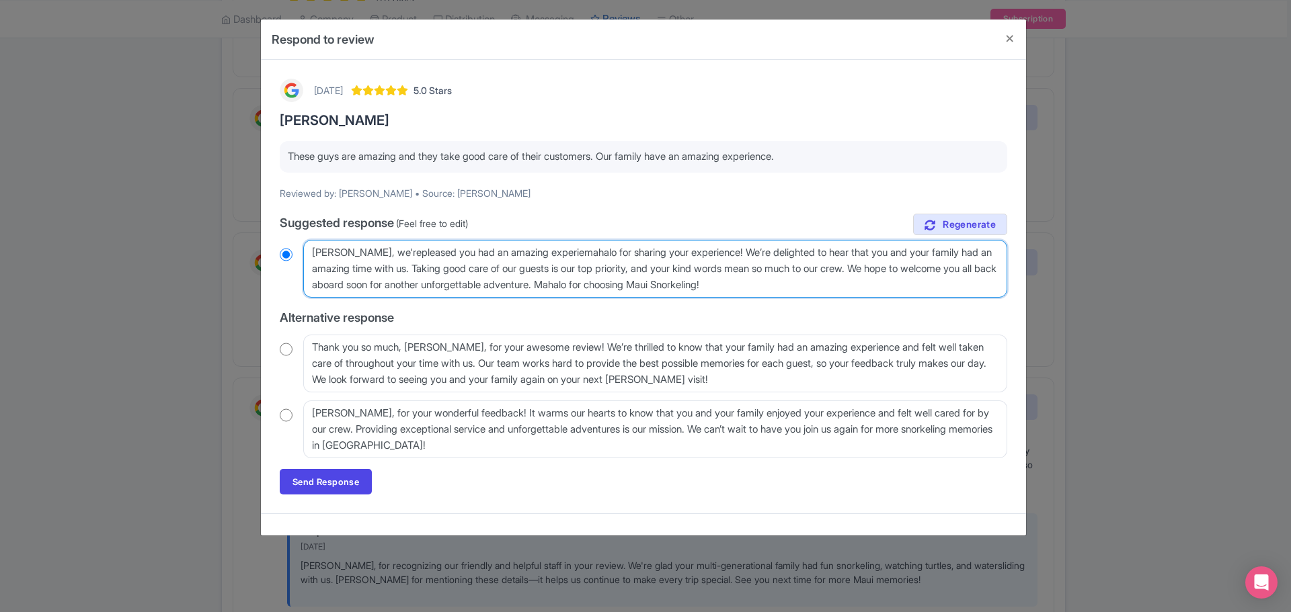
type textarea "Aloha Nicholas, we'repleased you had an amazing experienmahalo for sharing your…"
radio input "true"
type textarea "Aloha Nicholas, we'repleased you had an amazing experiencmahalo for sharing you…"
radio input "true"
type textarea "Aloha Nicholas, we'repleased you had an amazing experiencemahalo for sharing yo…"
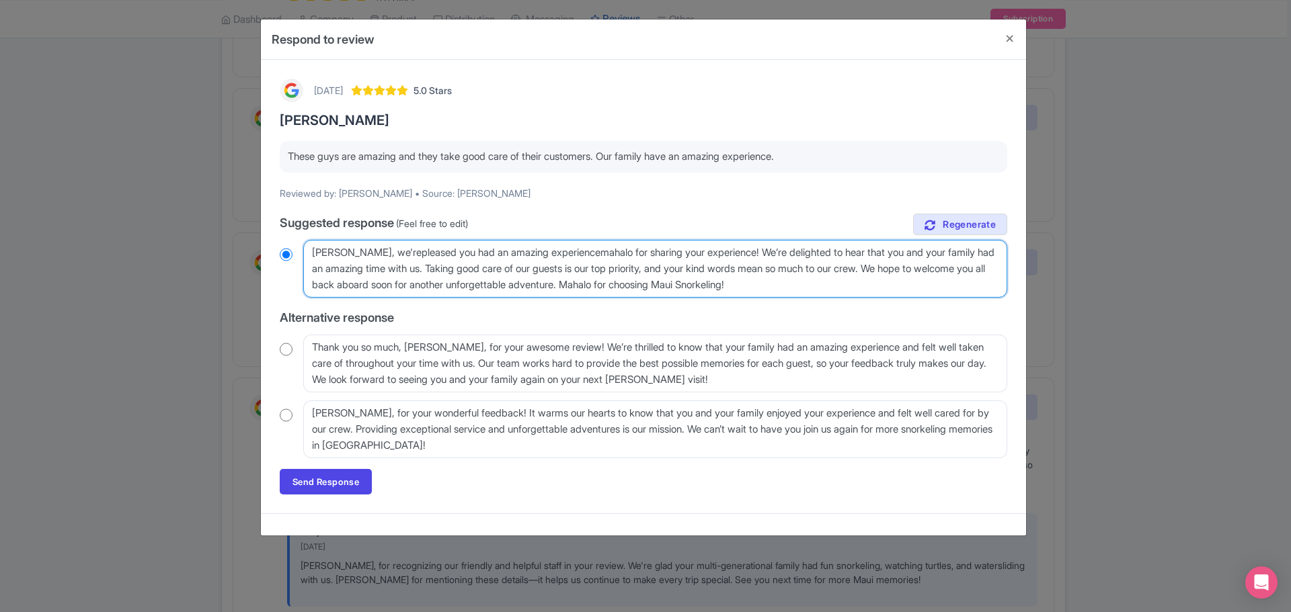
radio input "true"
type textarea "Aloha Nicholas, we'repleased you had an amazing experiencmahalo for sharing you…"
radio input "true"
type textarea "Aloha Nicholas, we'repleased you had an amazing experienmahalo for sharing your…"
radio input "true"
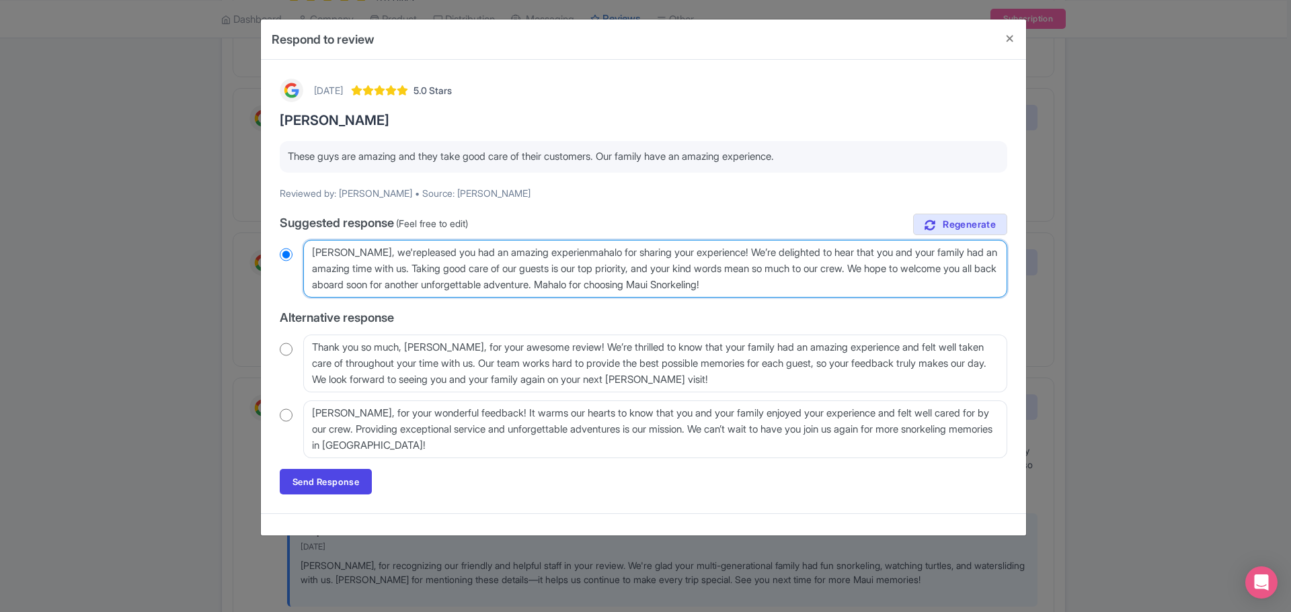
type textarea "Aloha Nicholas, we'repleased you had an amazing experiemahalo for sharing your …"
radio input "true"
type textarea "Aloha Nicholas, we'repleased you had an amazing experimahalo for sharing your e…"
radio input "true"
type textarea "Aloha Nicholas, we'repleased you had an amazing experiemahalo for sharing your …"
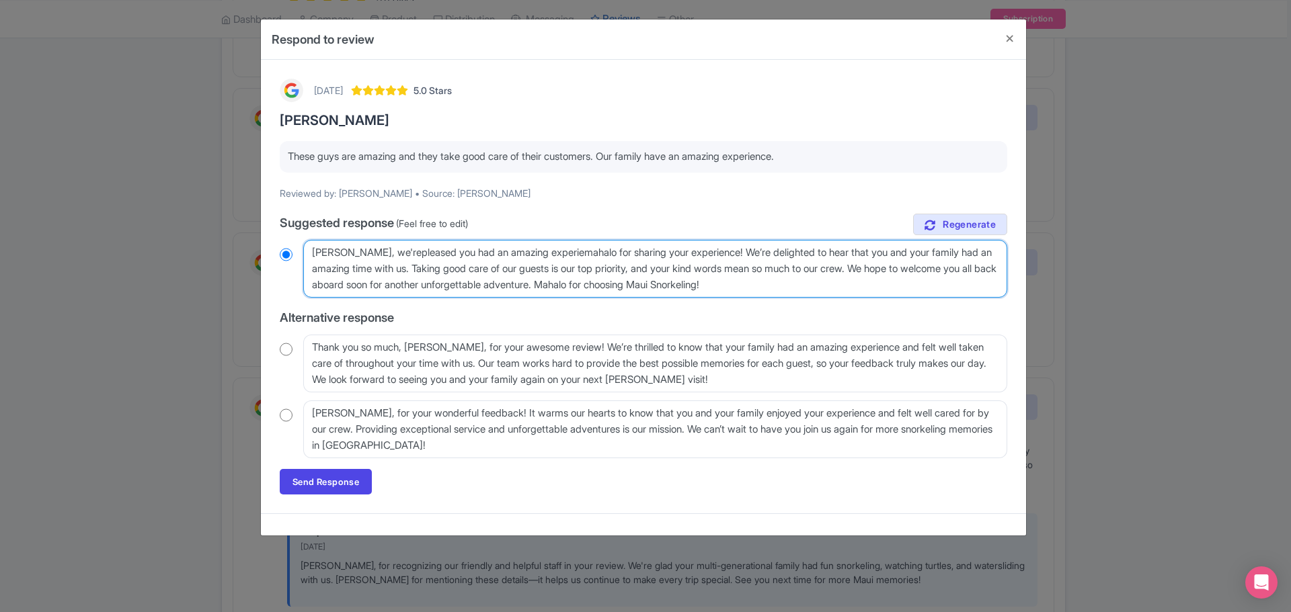
radio input "true"
type textarea "Aloha Nicholas, we'repleased you had an amazing experienmahalo for sharing your…"
radio input "true"
type textarea "Aloha Nicholas, we'repleased you had an amazing experiencmahalo for sharing you…"
radio input "true"
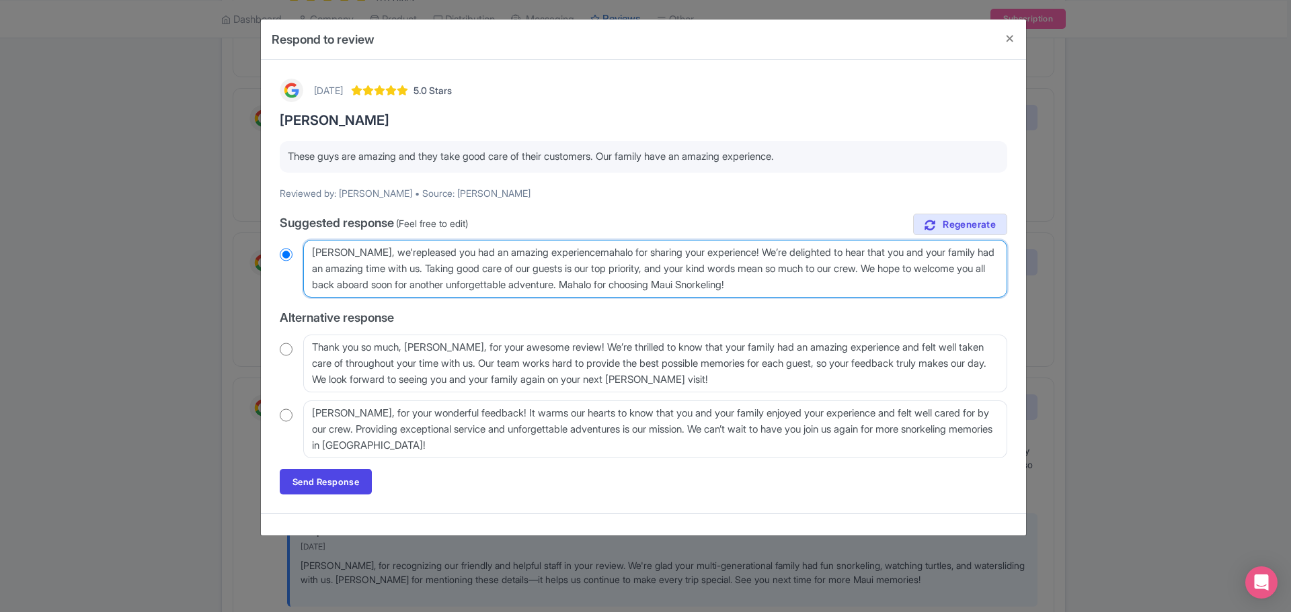
type textarea "Aloha Nicholas, we'repleased you had an amazing experience mahalo for sharing y…"
radio input "true"
type textarea "Aloha Nicholas, we'repleased you had an amazing experience omahalo for sharing …"
radio input "true"
type textarea "Aloha Nicholas, we'repleased you had an amazing experience onmahalo for sharing…"
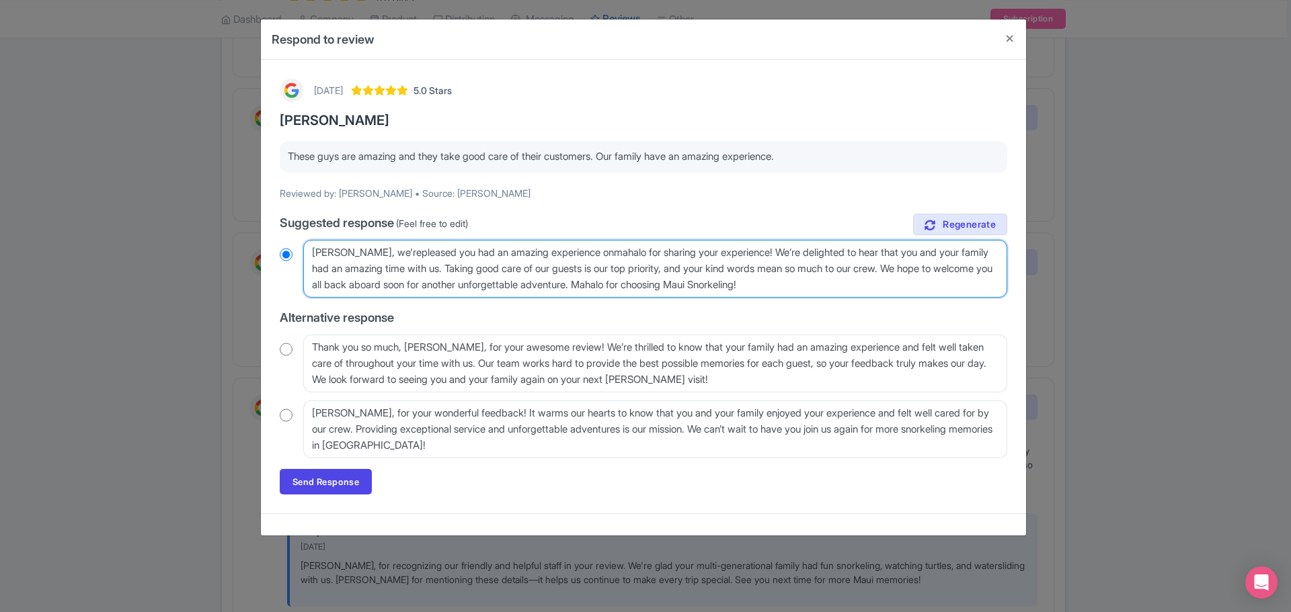
radio input "true"
type textarea "Aloha Nicholas, we'repleased you had an amazing experience on mahalo for sharin…"
radio input "true"
type textarea "Aloha Nicholas, we'repleased you had an amazing experience on oumahalo for shar…"
radio input "true"
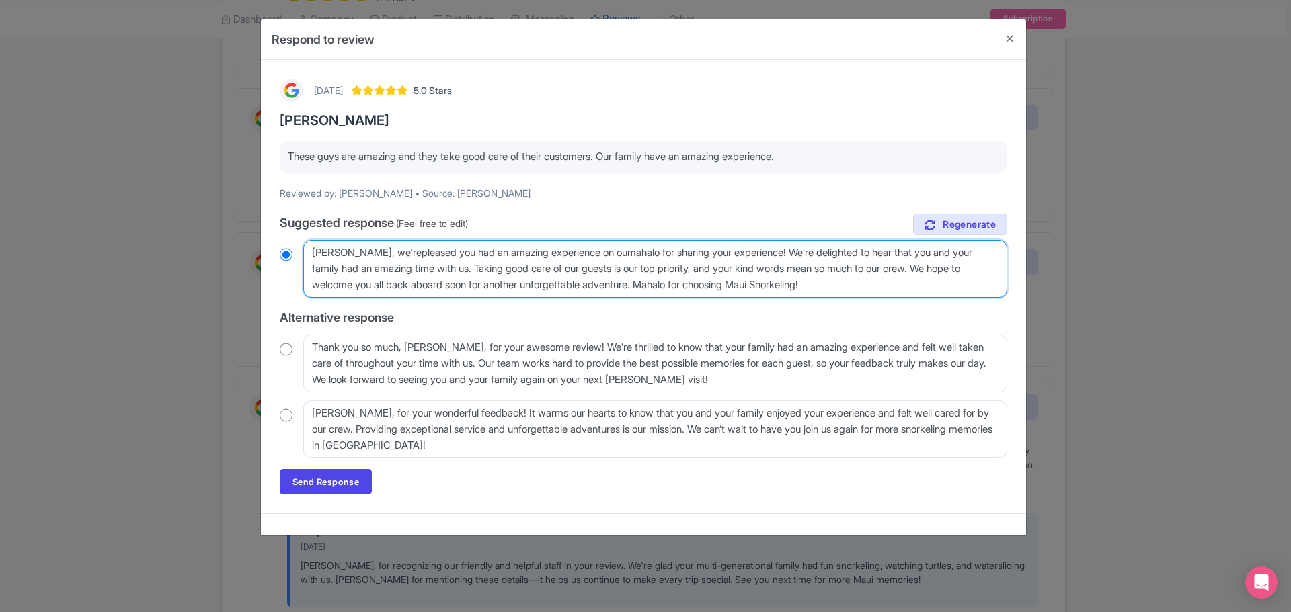
type textarea "Aloha Nicholas, we'repleased you had an amazing experience on ourmahalo for sha…"
radio input "true"
type textarea "Aloha Nicholas, we'repleased you had an amazing experience on our mahalo for sh…"
radio input "true"
type textarea "Aloha Nicholas, we'repleased you had an amazing experience on our Mmahalo for s…"
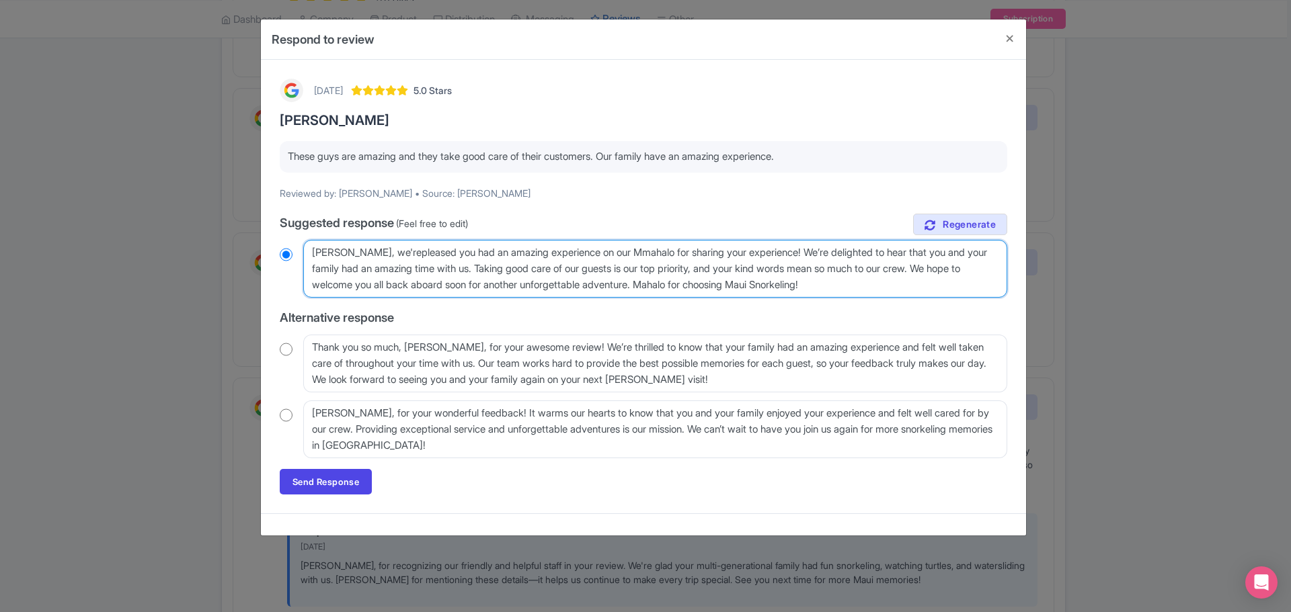
radio input "true"
type textarea "Aloha Nicholas, we'repleased you had an amazing experience on our Momahalo for …"
radio input "true"
type textarea "Aloha Nicholas, we'repleased you had an amazing experience on our Molmahalo for…"
radio input "true"
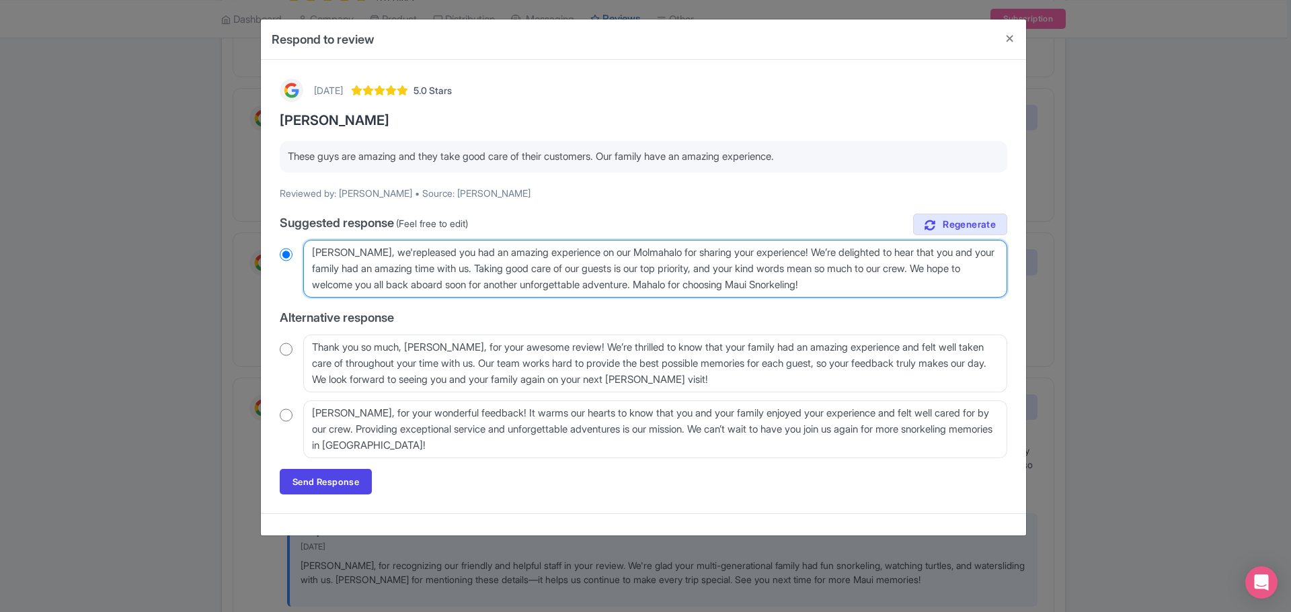
type textarea "Aloha Nicholas, we'repleased you had an amazing experience on our Molomahalo fo…"
radio input "true"
type textarea "Aloha Nicholas, we'repleased you had an amazing experience on our Molokmahalo f…"
radio input "true"
type textarea "Aloha Nicholas, we'repleased you had an amazing experience on our Molokimahalo …"
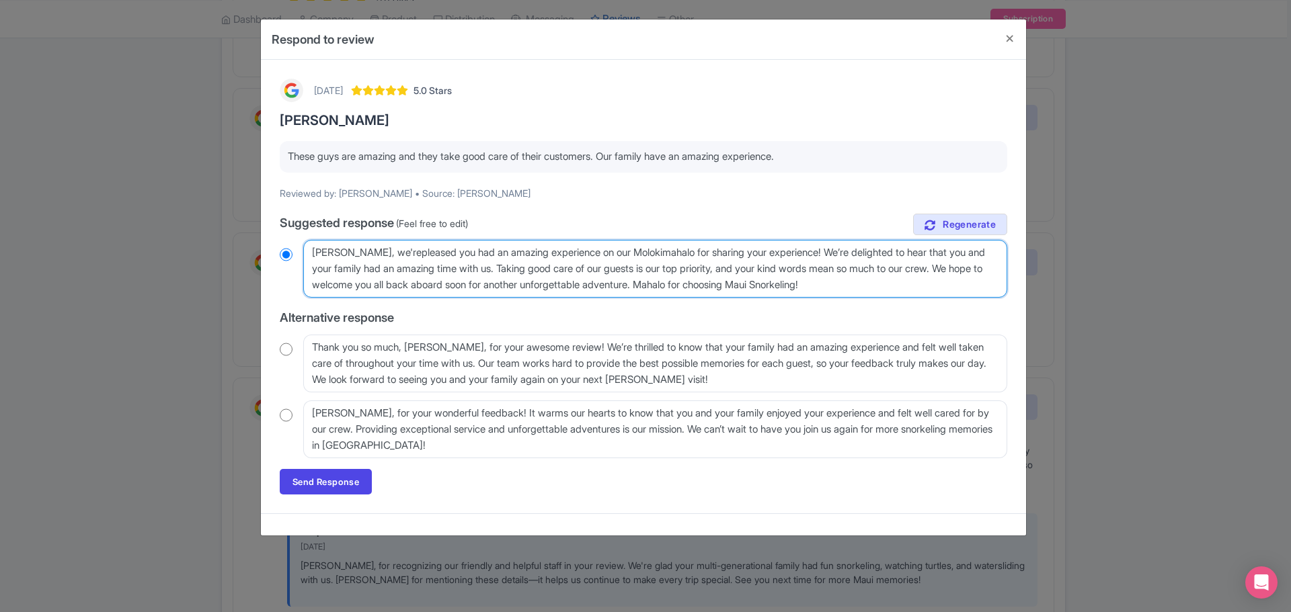
radio input "true"
type textarea "Aloha Nicholas, we'repleased you had an amazing experience on our Molokinmahalo…"
radio input "true"
type textarea "Aloha Nicholas, we'repleased you had an amazing experience on our Molokinimahal…"
radio input "true"
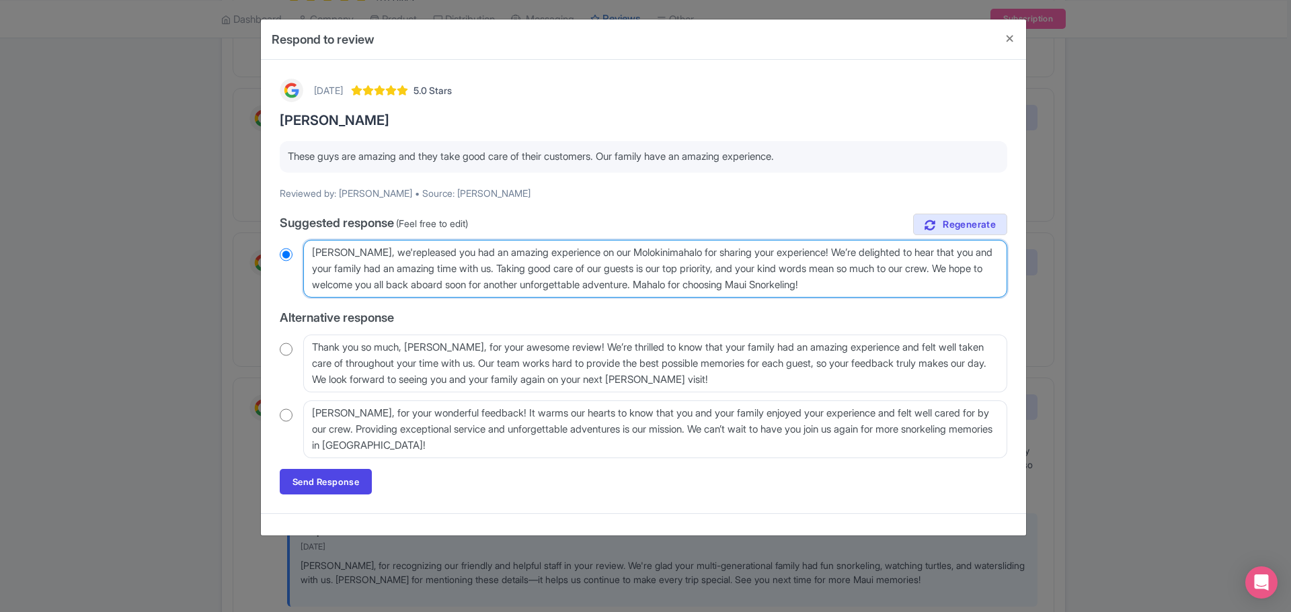
type textarea "Aloha Nicholas, we'repleased you had an amazing experience on our Molokini maha…"
radio input "true"
type textarea "Aloha Nicholas, we'repleased you had an amazing experience on our Molokini Cmah…"
radio input "true"
type textarea "Aloha Nicholas, we'repleased you had an amazing experience on our Molokini Crma…"
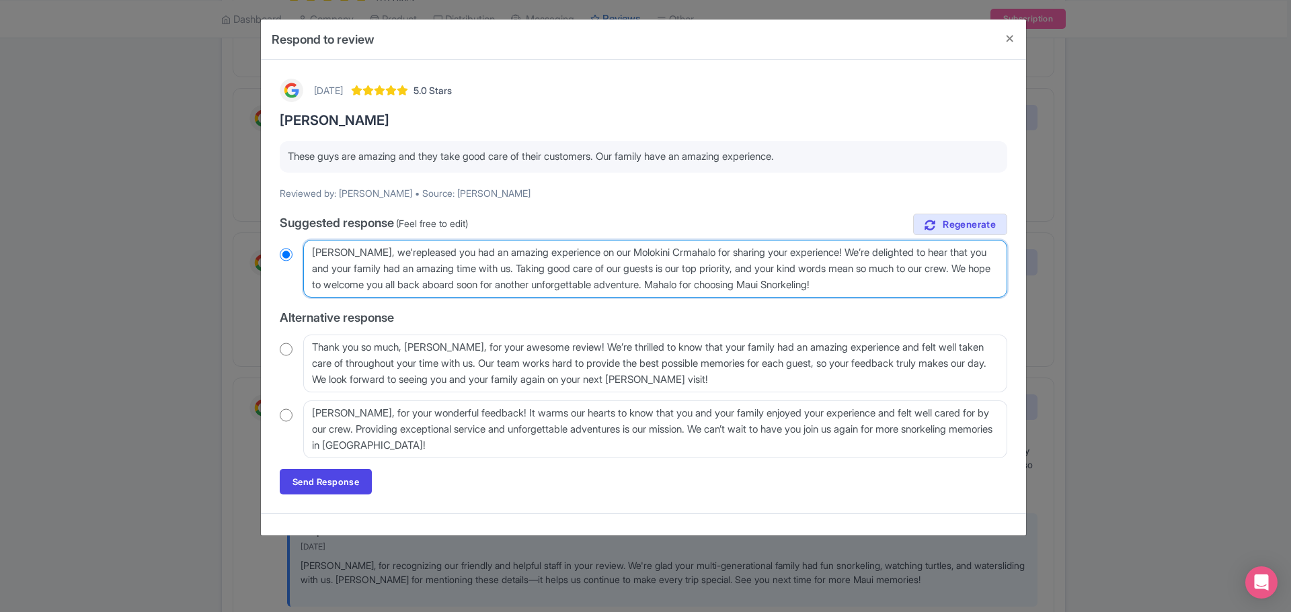
radio input "true"
type textarea "Aloha Nicholas, we'repleased you had an amazing experience on our Molokini Crat…"
radio input "true"
type textarea "Aloha Nicholas, we'repleased you had an amazing experience on our Molokini Crat…"
radio input "true"
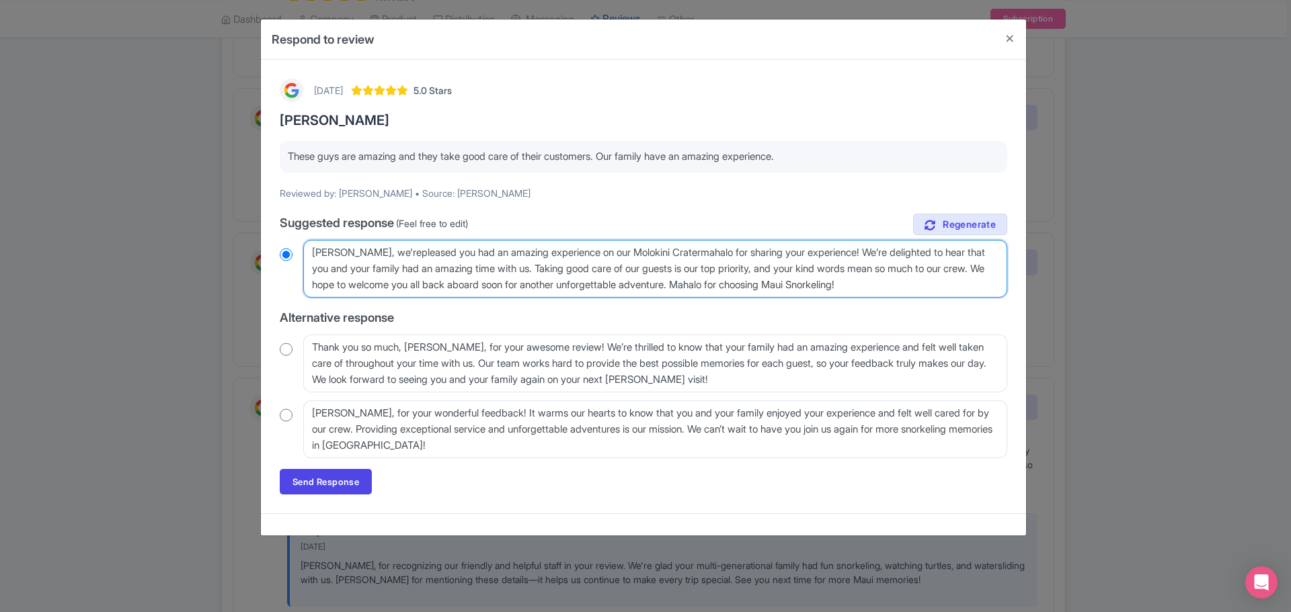
type textarea "Aloha Nicholas, we'repleased you had an amazing experience on our Molokini Crat…"
radio input "true"
type textarea "Aloha Nicholas, we'repleased you had an amazing experience on our Molokini Crat…"
radio input "true"
type textarea "Aloha Nicholas, we'repleased you had an amazing experience on our Molokini Crat…"
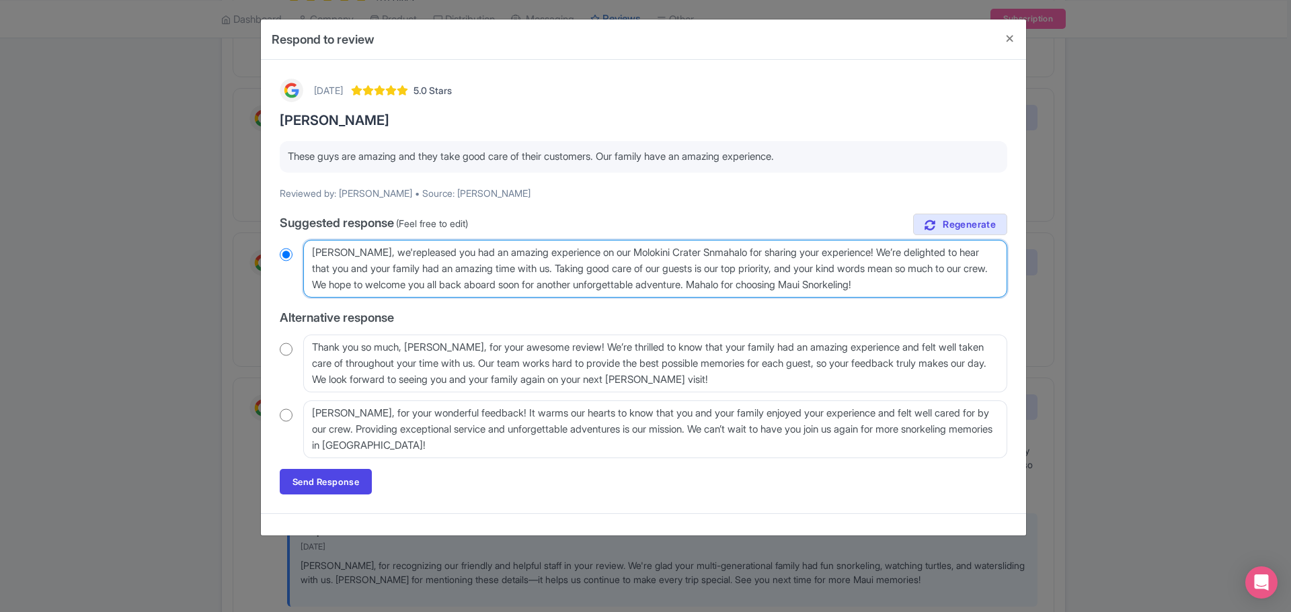
radio input "true"
type textarea "Aloha Nicholas, we'repleased you had an amazing experience on our Molokini Crat…"
radio input "true"
type textarea "Aloha Nicholas, we'repleased you had an amazing experience on our Molokini Crat…"
radio input "true"
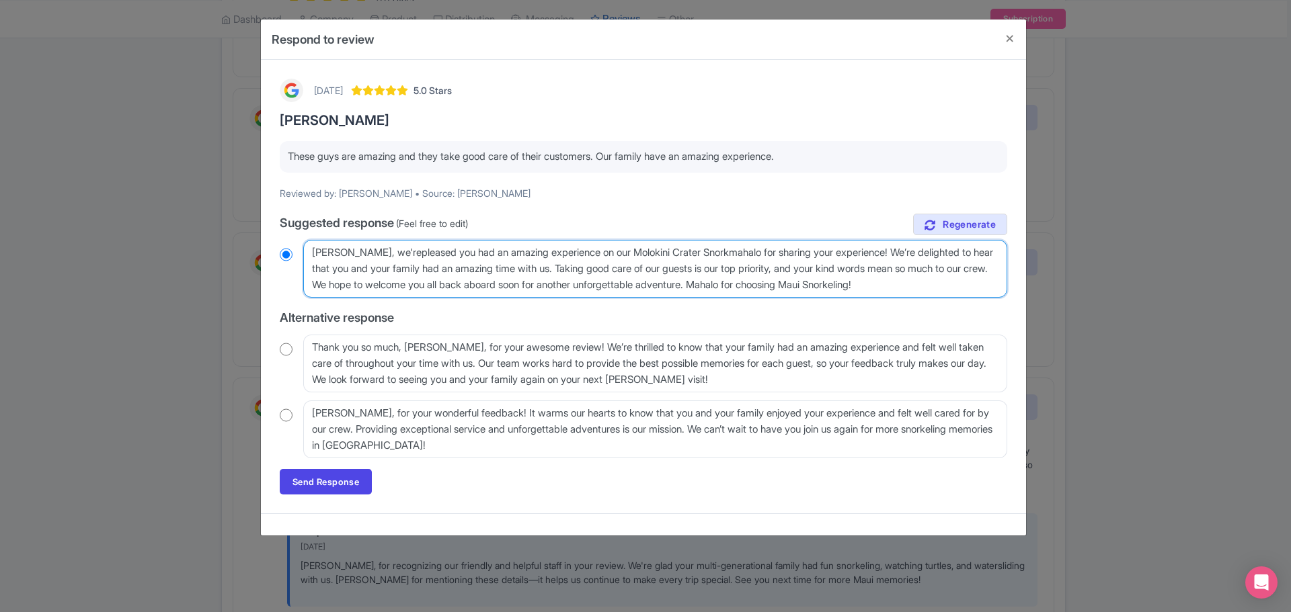
type textarea "Aloha Nicholas, we'repleased you had an amazing experience on our Molokini Crat…"
radio input "true"
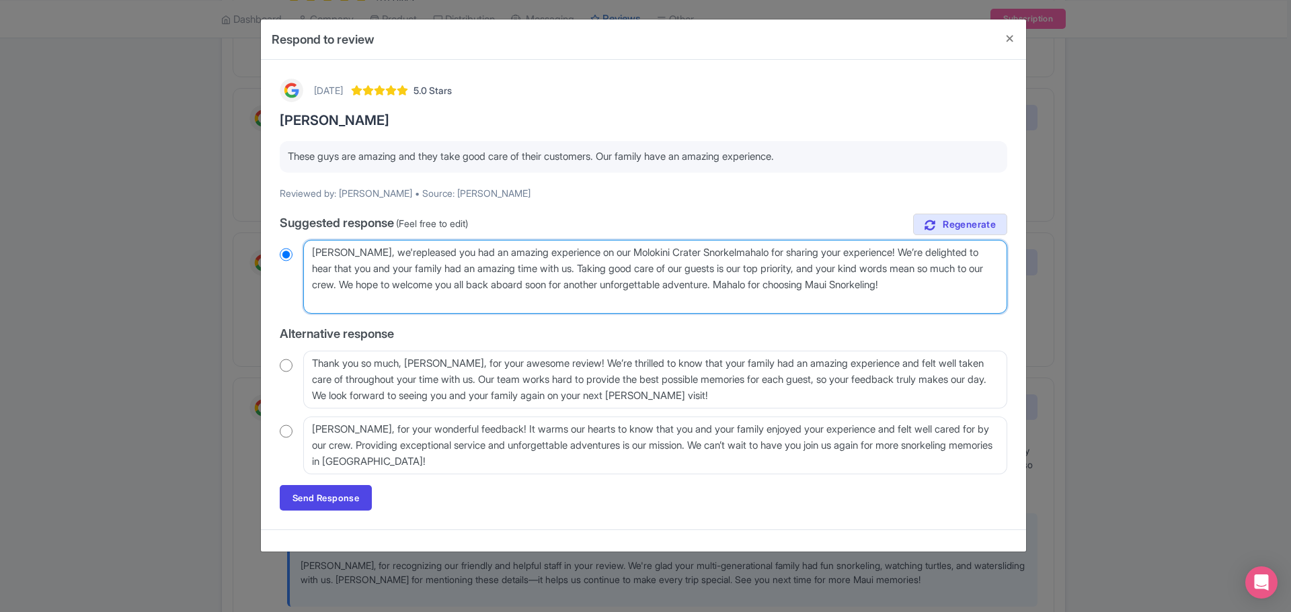
type textarea "Aloha Nicholas, we'repleased you had an amazing experience on our Molokini Crat…"
radio input "true"
type textarea "Aloha Nicholas, we'repleased you had an amazing experience on our Molokini Crat…"
radio input "true"
type textarea "Aloha Nicholas, we'repleased you had an amazing experience on our Molokini Crat…"
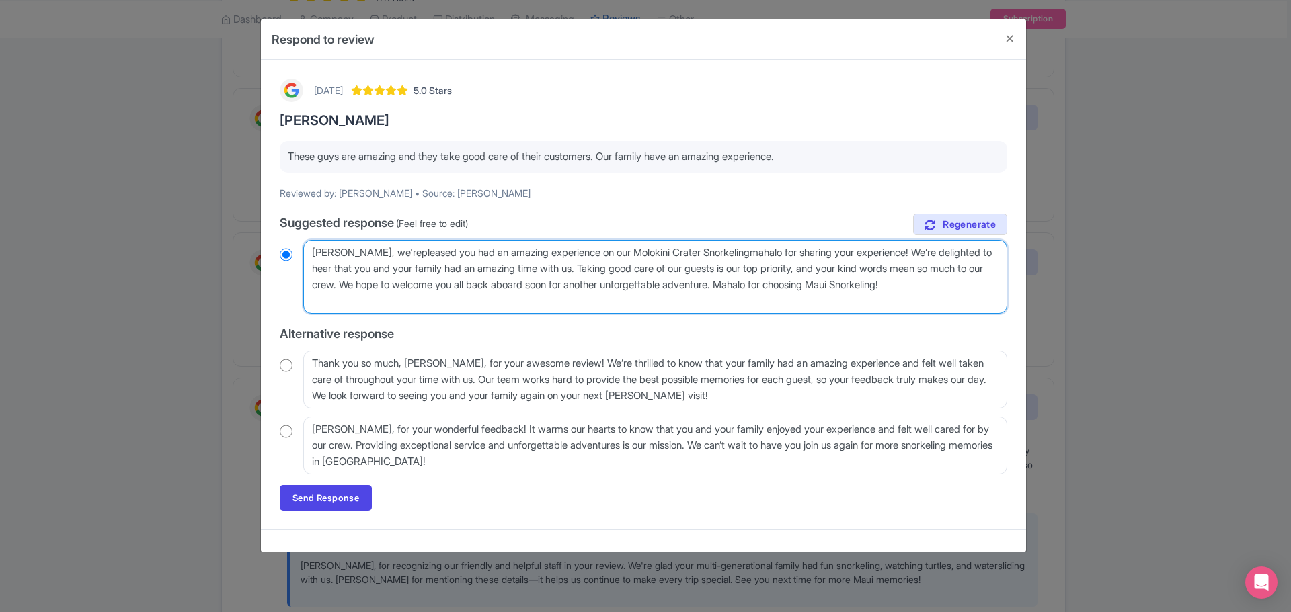
radio input "true"
type textarea "Aloha Nicholas, we'repleased you had an amazing experience on our Molokini Crat…"
radio input "true"
type textarea "Aloha Nicholas, we'repleased you had an amazing experience on our Molokini Crat…"
radio input "true"
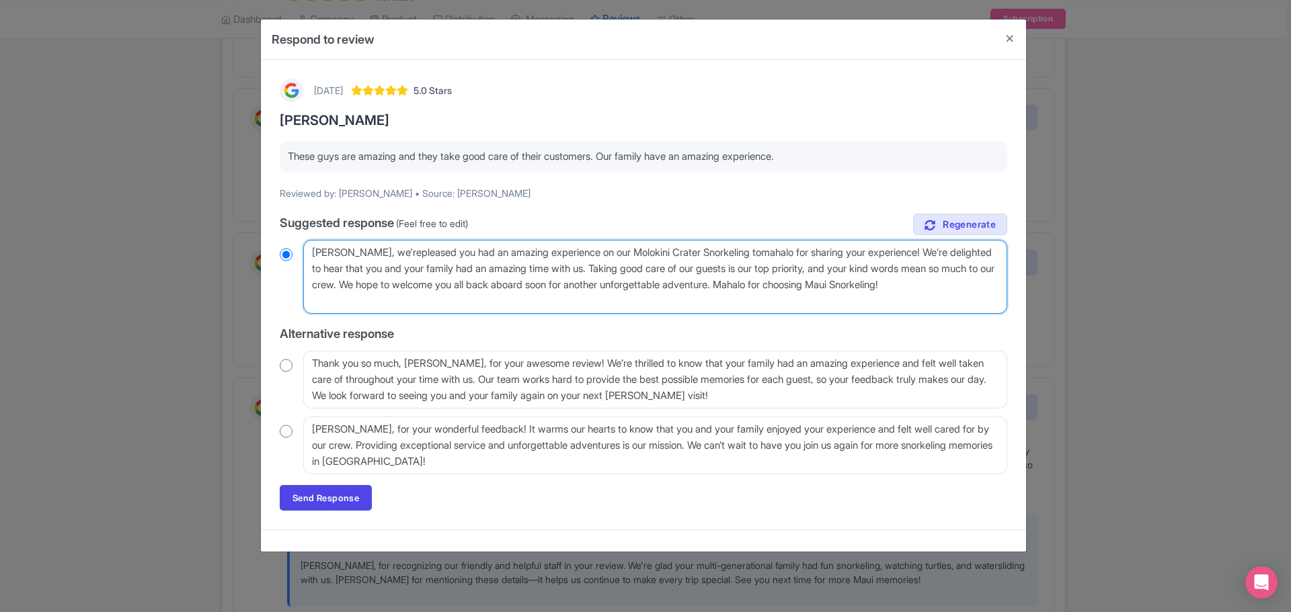
type textarea "Aloha Nicholas, we'repleased you had an amazing experience on our Molokini Crat…"
radio input "true"
type textarea "Aloha Nicholas, we'repleased you had an amazing experience on our Molokini Crat…"
radio input "true"
type textarea "Aloha Nicholas, we'repleased you had an amazing experience on our Molokini Crat…"
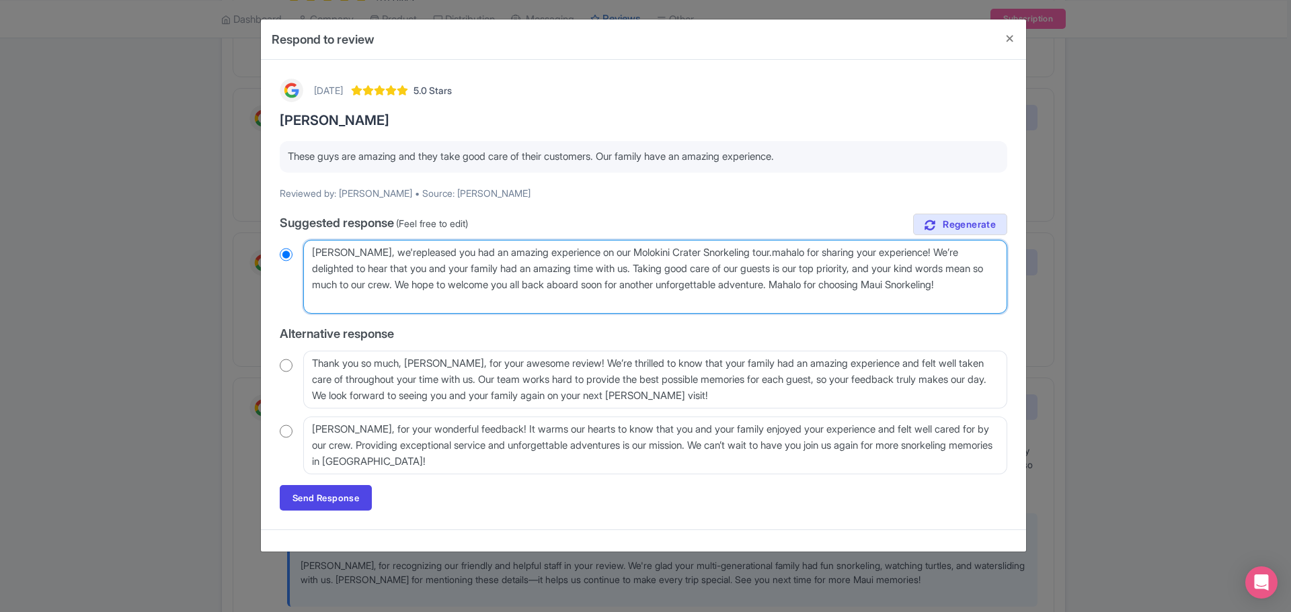
radio input "true"
type textarea "Aloha Nicholas, we'repleased you had an amazing experience on our Molokini Crat…"
radio input "true"
type textarea "Aloha Nicholas, we'repleased you had an amazing experience on our Molokini Crat…"
radio input "true"
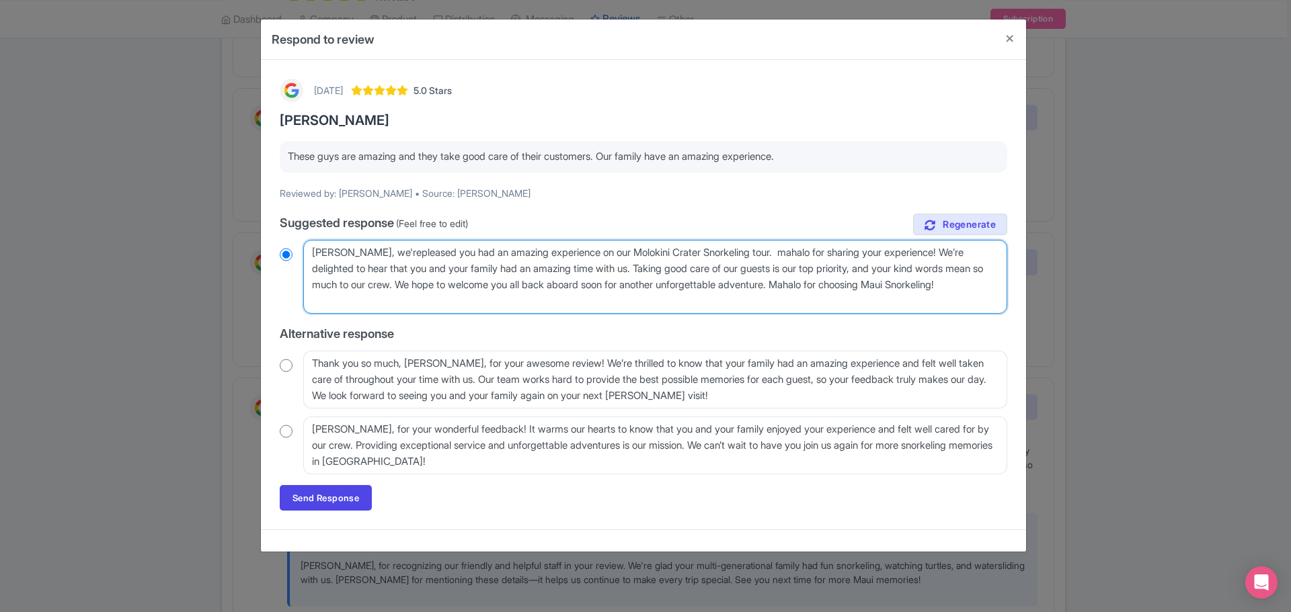
type textarea "Aloha Nicholas, we'repleased you had an amazing experience on our Molokini Crat…"
radio input "true"
type textarea "Aloha Nicholas, we'repleased you had an amazing experience on our Molokini Crat…"
radio input "true"
type textarea "Aloha Nicholas, we'repleased you had an amazing experience on our Molokini Crat…"
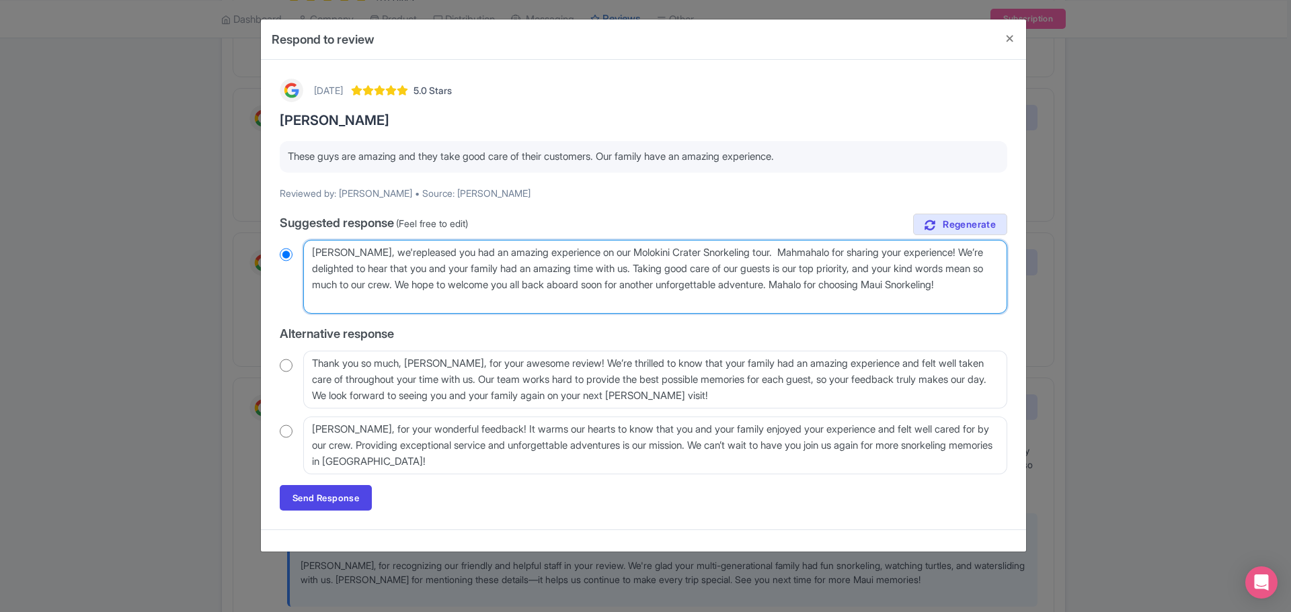
radio input "true"
type textarea "Aloha Nicholas, we'repleased you had an amazing experience on our Molokini Crat…"
radio input "true"
type textarea "Aloha Nicholas, we'repleased you had an amazing experience on our Molokini Crat…"
radio input "true"
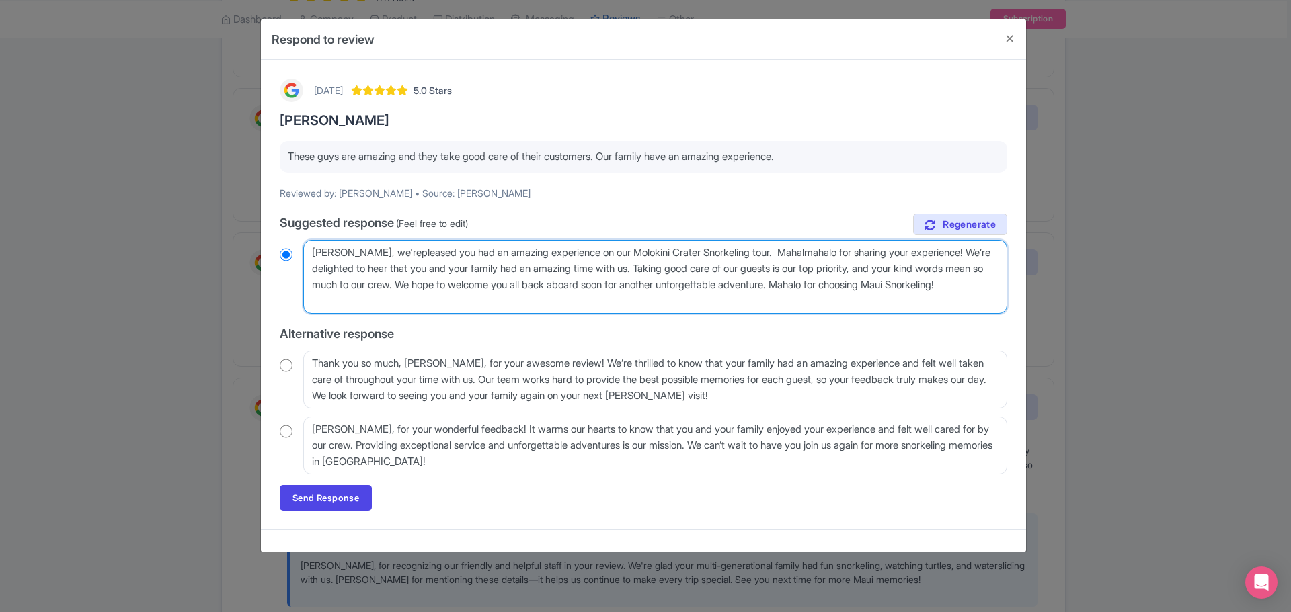
type textarea "Aloha Nicholas, we'repleased you had an amazing experience on our Molokini Crat…"
radio input "true"
type textarea "Aloha Nicholas, we'repleased you had an amazing experience on our Molokini Crat…"
radio input "true"
type textarea "Aloha Nicholas, we'repleased you had an amazing experience on our Molokini Crat…"
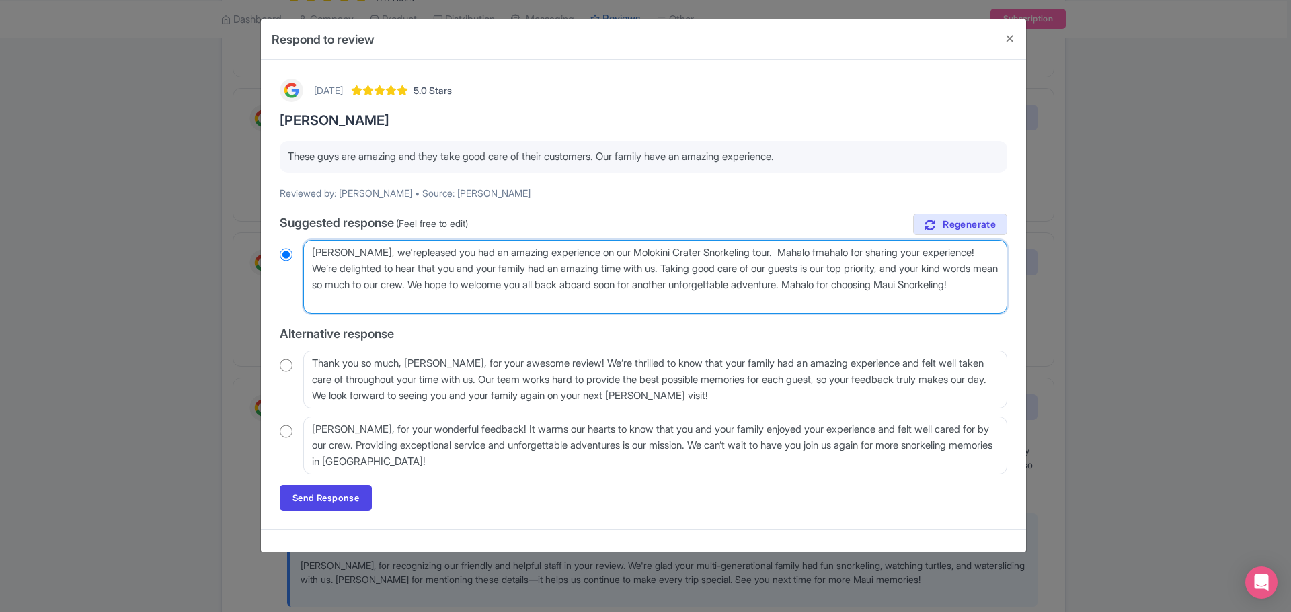
radio input "true"
type textarea "Aloha Nicholas, we'repleased you had an amazing experience on our Molokini Crat…"
radio input "true"
type textarea "Aloha Nicholas, we'repleased you had an amazing experience on our Molokini Crat…"
radio input "true"
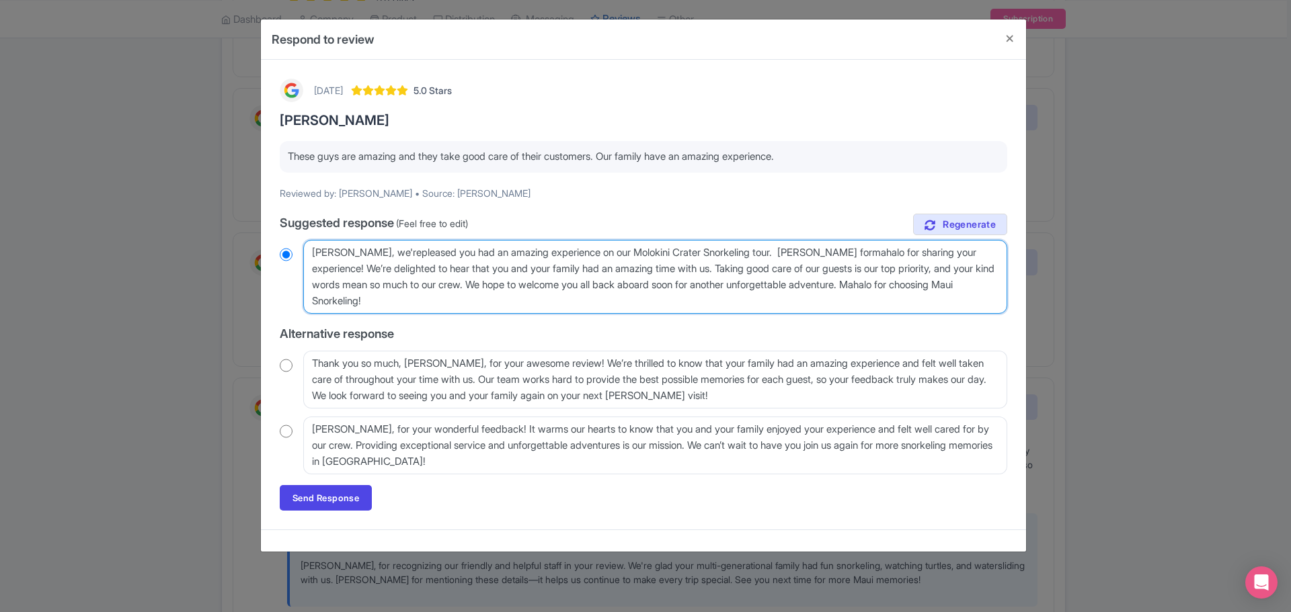
type textarea "Aloha Nicholas, we'repleased you had an amazing experience on our Molokini Crat…"
radio input "true"
type textarea "Aloha Nicholas, we'repleased you had an amazing experience on our Molokini Crat…"
radio input "true"
type textarea "Aloha Nicholas, we'repleased you had an amazing experience on our Molokini Crat…"
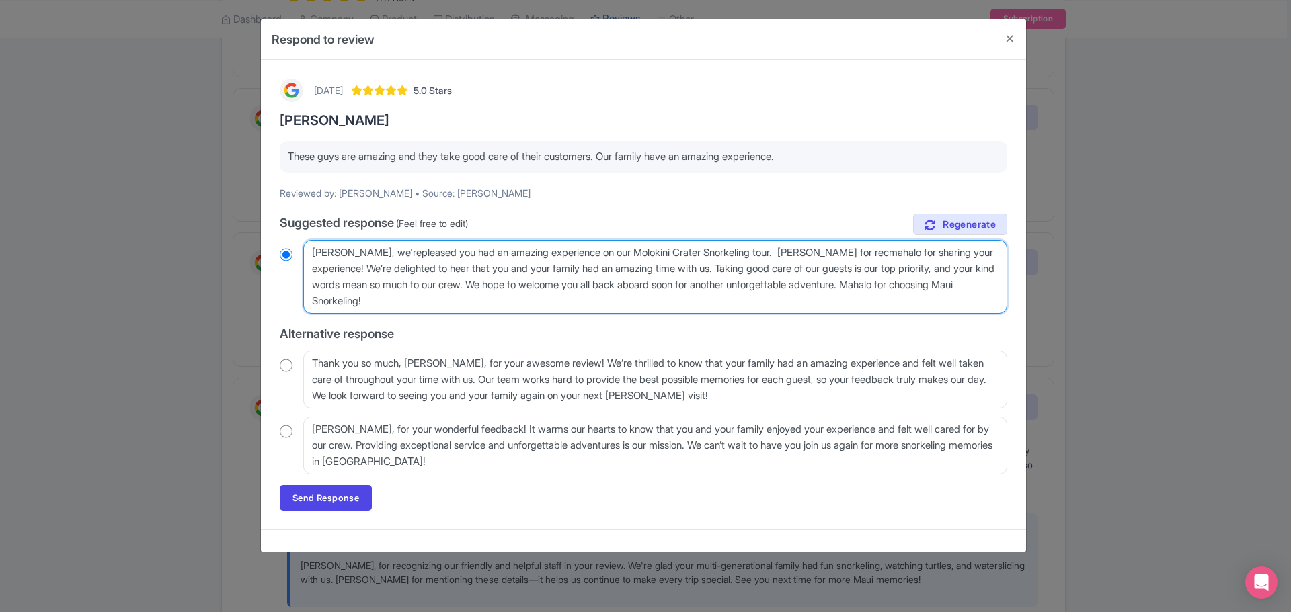
radio input "true"
type textarea "Aloha Nicholas, we'repleased you had an amazing experience on our Molokini Crat…"
radio input "true"
type textarea "Aloha Nicholas, we'repleased you had an amazing experience on our Molokini Crat…"
radio input "true"
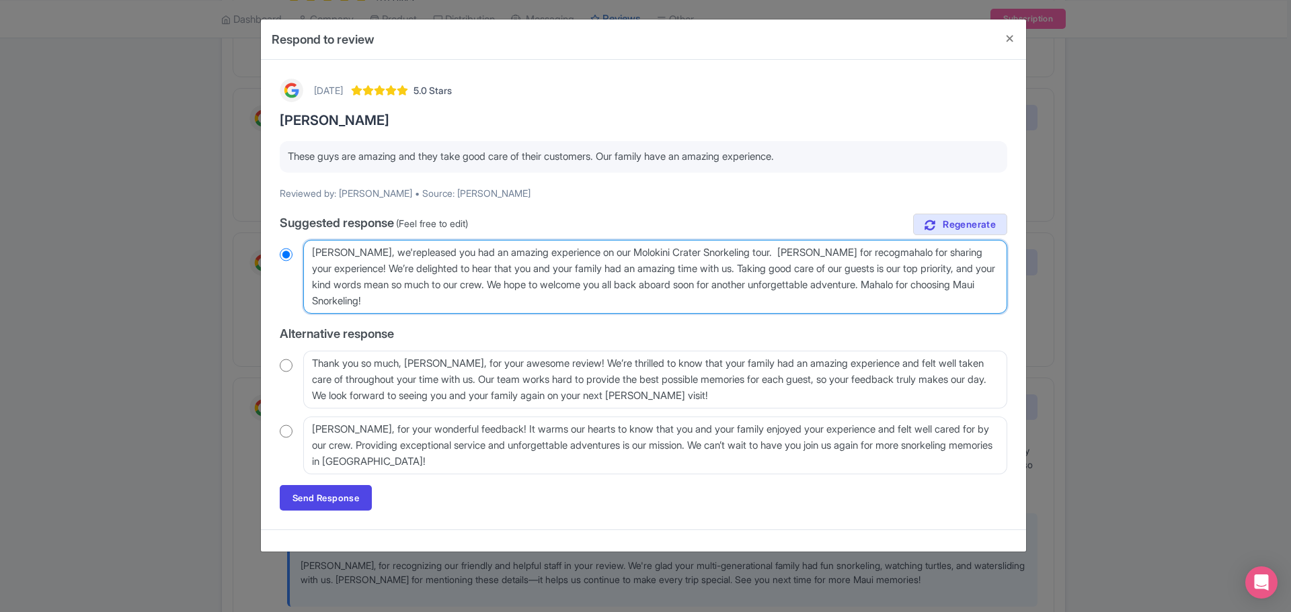
type textarea "Aloha Nicholas, we'repleased you had an amazing experience on our Molokini Crat…"
radio input "true"
click at [377, 266] on textarea "Aloha Nicholas, mahalo for sharing your experience! We’re delighted to hear tha…" at bounding box center [655, 277] width 704 height 74
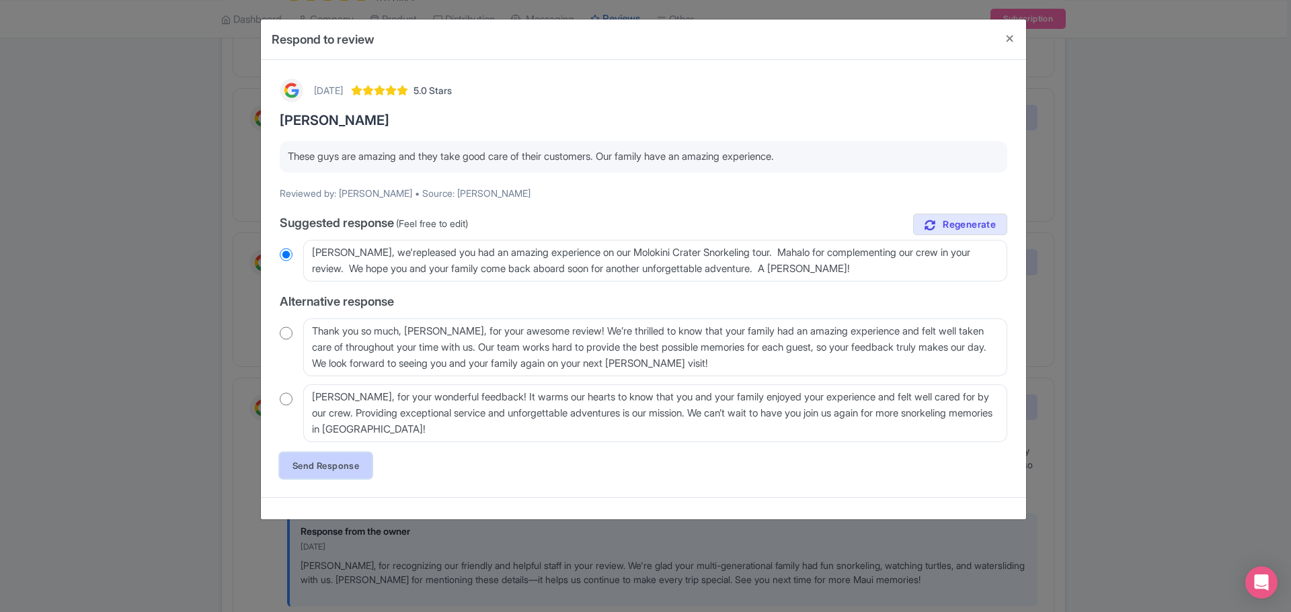
click at [338, 463] on link "Send Response" at bounding box center [326, 466] width 92 height 26
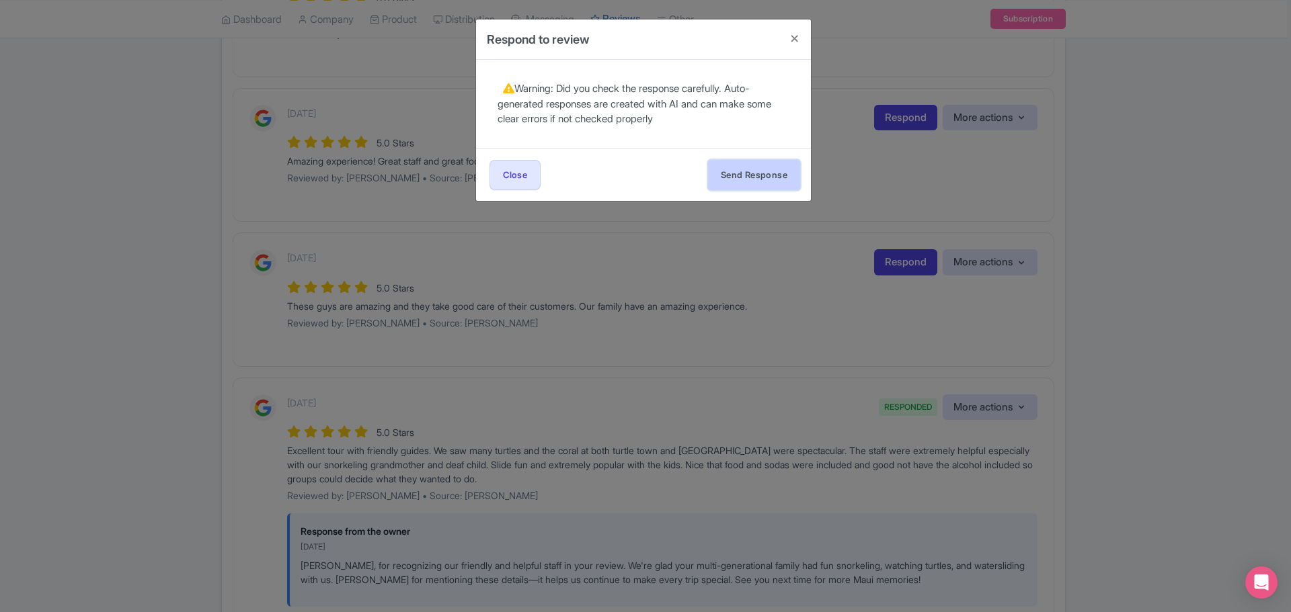
click at [760, 167] on button "Send Response" at bounding box center [754, 175] width 92 height 30
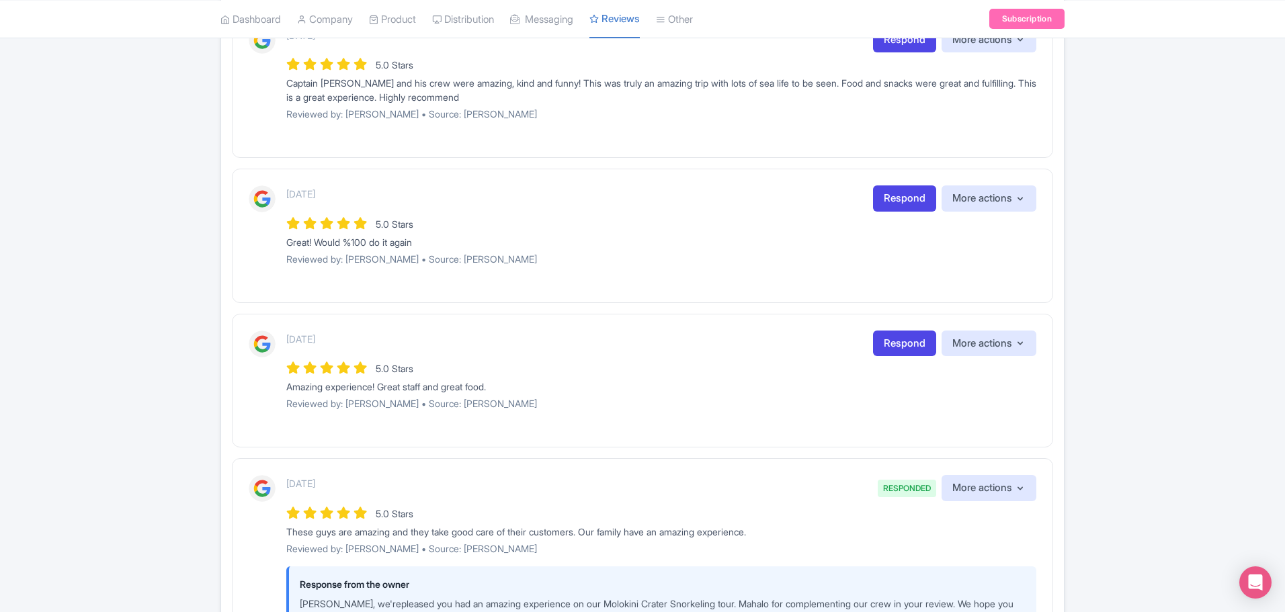
scroll to position [403, 0]
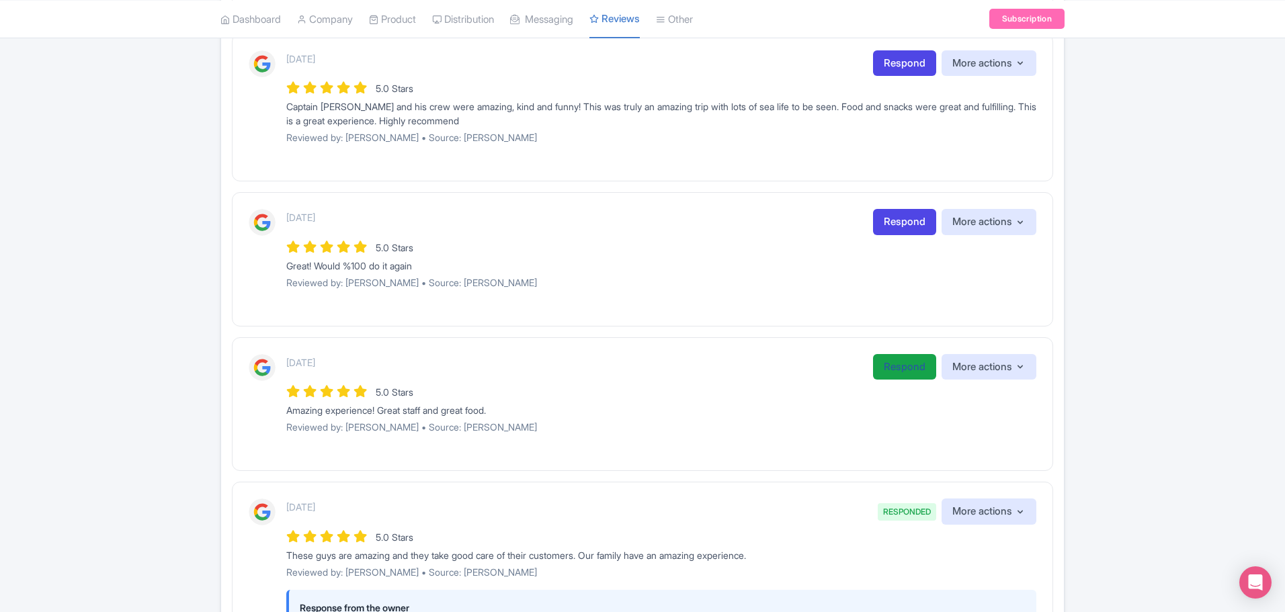
click at [904, 372] on link "Respond" at bounding box center [904, 367] width 63 height 26
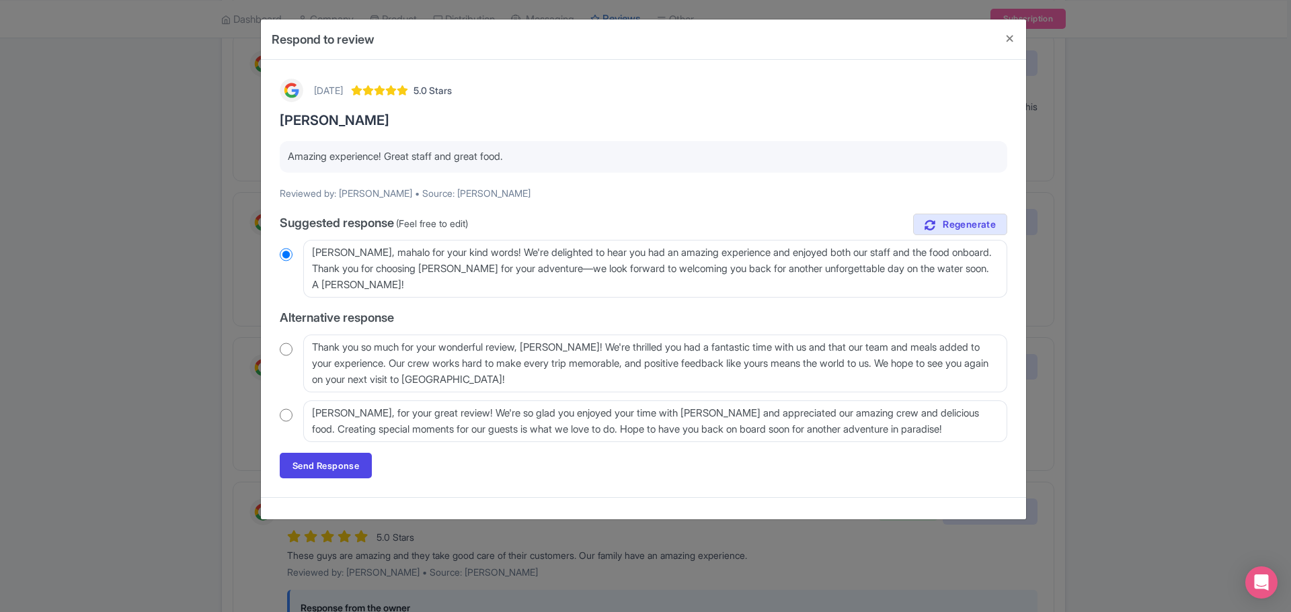
click at [284, 413] on input "radio" at bounding box center [286, 415] width 13 height 13
radio input "true"
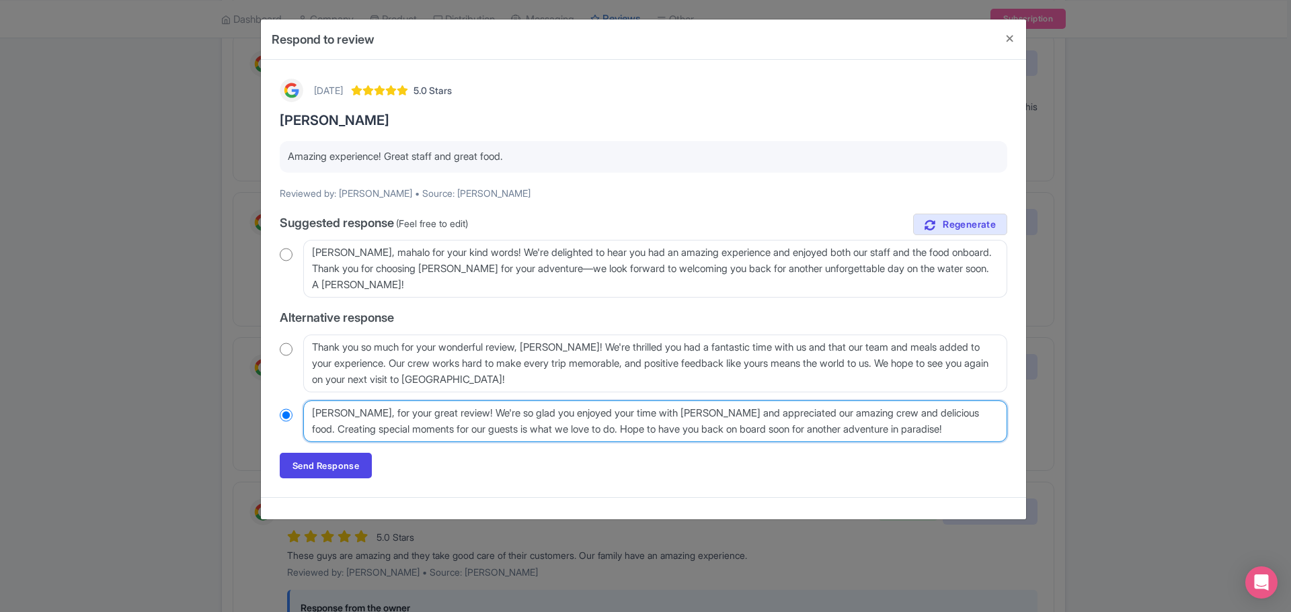
click at [396, 413] on textarea "Mahalo, Eian, for your great review! We're so glad you enjoyed your time with M…" at bounding box center [655, 422] width 704 height 42
type textarea "Mahalo, Eian, for ryour great review! We're so glad you enjoyed your time with …"
radio input "true"
type textarea "Mahalo, Eian, for ratyour great review! We're so glad you enjoyed your time wit…"
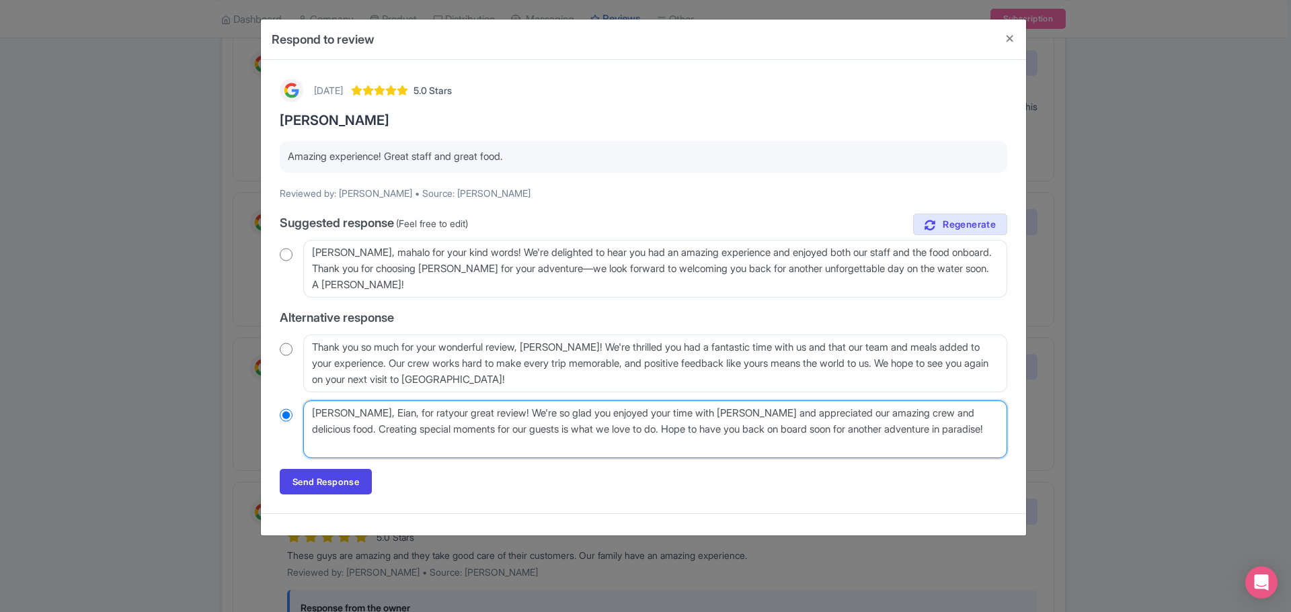
radio input "true"
type textarea "Mahalo, Eian, for ratinyour great review! We're so glad you enjoyed your time w…"
radio input "true"
type textarea "Mahalo, Eian, for ratingyour great review! We're so glad you enjoyed your time …"
radio input "true"
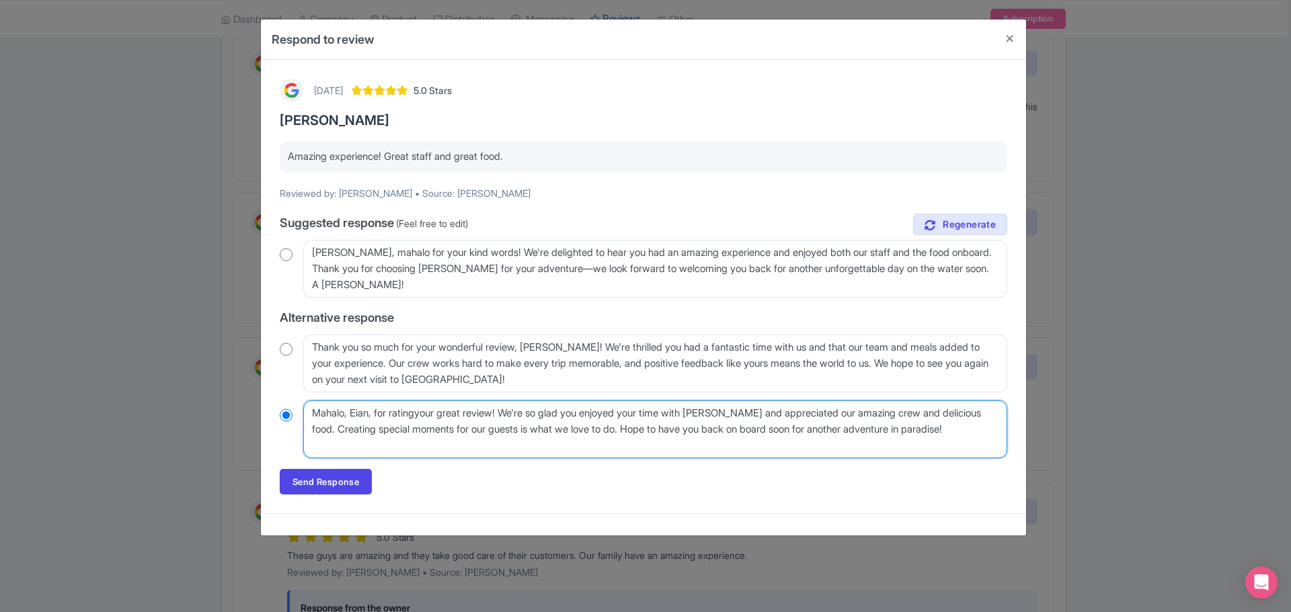
type textarea "Mahalo, Eian, for rating your great review! We're so glad you enjoyed your time…"
radio input "true"
type textarea "Mahalo, Eian, for rating ouyour great review! We're so glad you enjoyed your ti…"
radio input "true"
type textarea "Mahalo, Eian, for rating ouryour great review! We're so glad you enjoyed your t…"
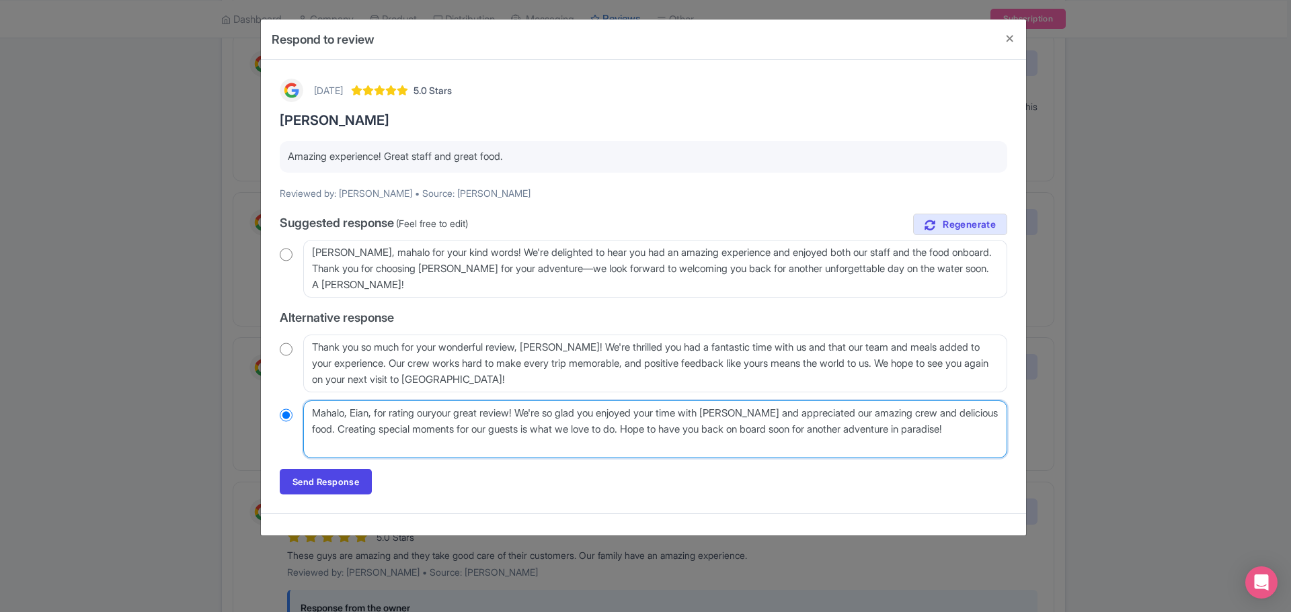
radio input "true"
type textarea "Mahalo, Eian, for rating our your great review! We're so glad you enjoyed your …"
radio input "true"
type textarea "Mahalo, Eian, for rating our Myour great review! We're so glad you enjoyed your…"
radio input "true"
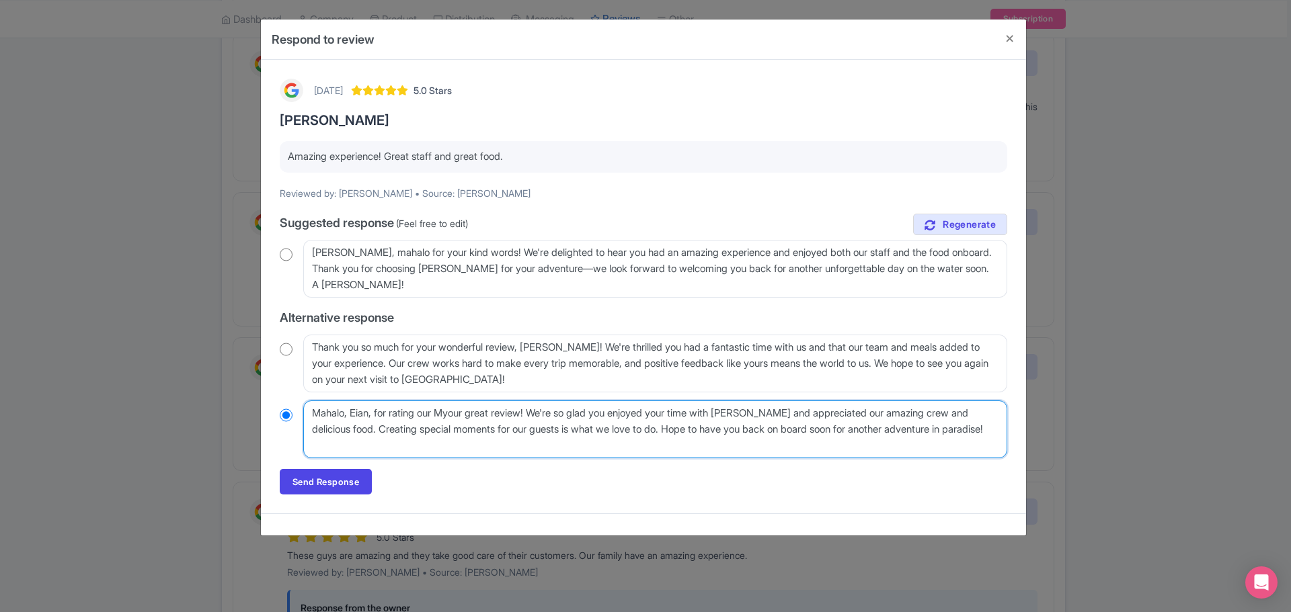
type textarea "Mahalo, Eian, for rating our Moyour great review! We're so glad you enjoyed you…"
radio input "true"
type textarea "Mahalo, Eian, for rating our Molyour great review! We're so glad you enjoyed yo…"
radio input "true"
type textarea "Mahalo, Eian, for rating our Moloyour great review! We're so glad you enjoyed y…"
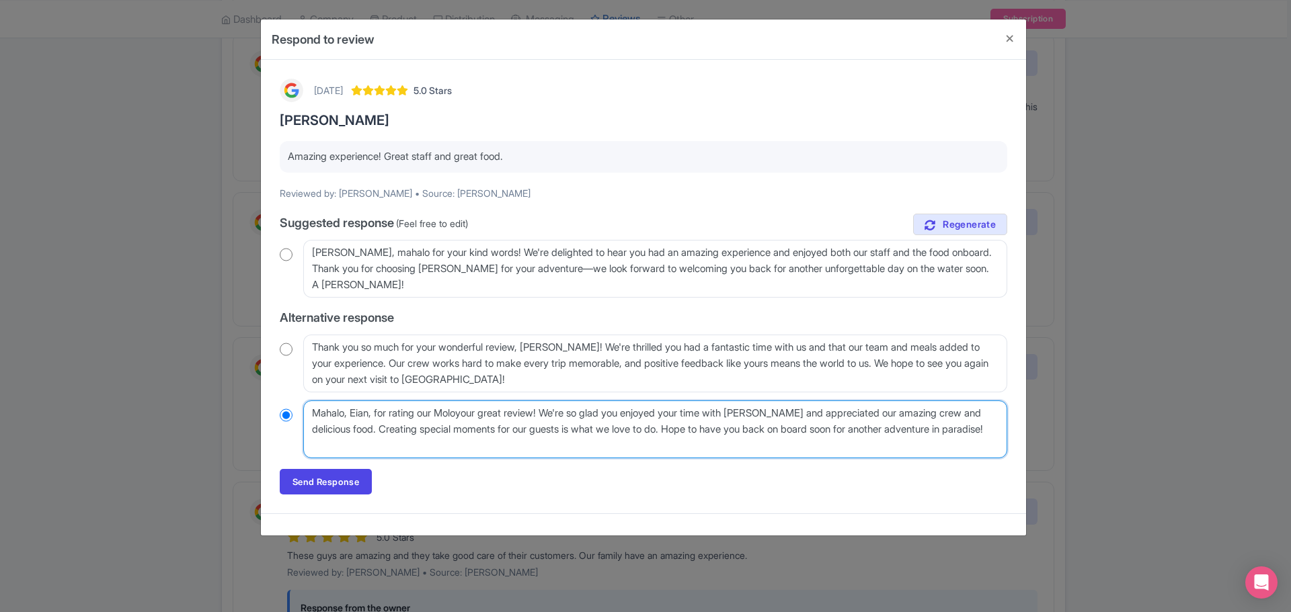
radio input "true"
type textarea "Mahalo, Eian, for rating our Molokyour great review! We're so glad you enjoyed …"
radio input "true"
type textarea "Mahalo, Eian, for rating our Molokiyour great review! We're so glad you enjoyed…"
radio input "true"
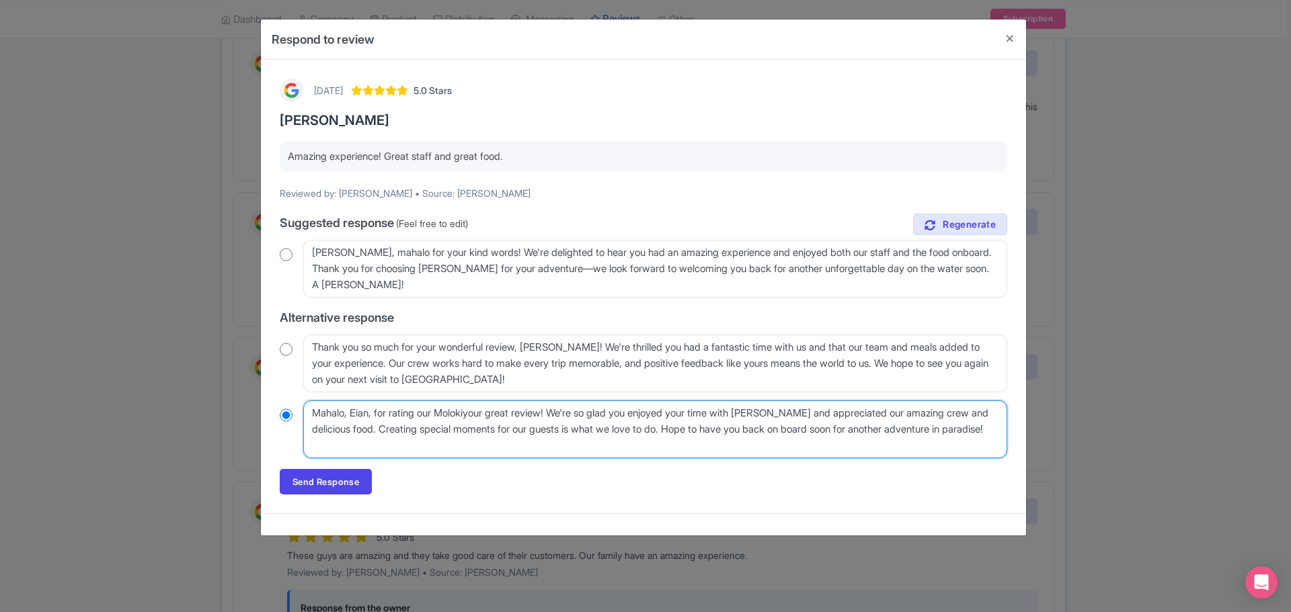
type textarea "Mahalo, Eian, for rating our Molokinyour great review! We're so glad you enjoye…"
radio input "true"
type textarea "Mahalo, Eian, for rating our Molokiniyour great review! We're so glad you enjoy…"
radio input "true"
type textarea "Mahalo, Eian, for rating our Molokini your great review! We're so glad you enjo…"
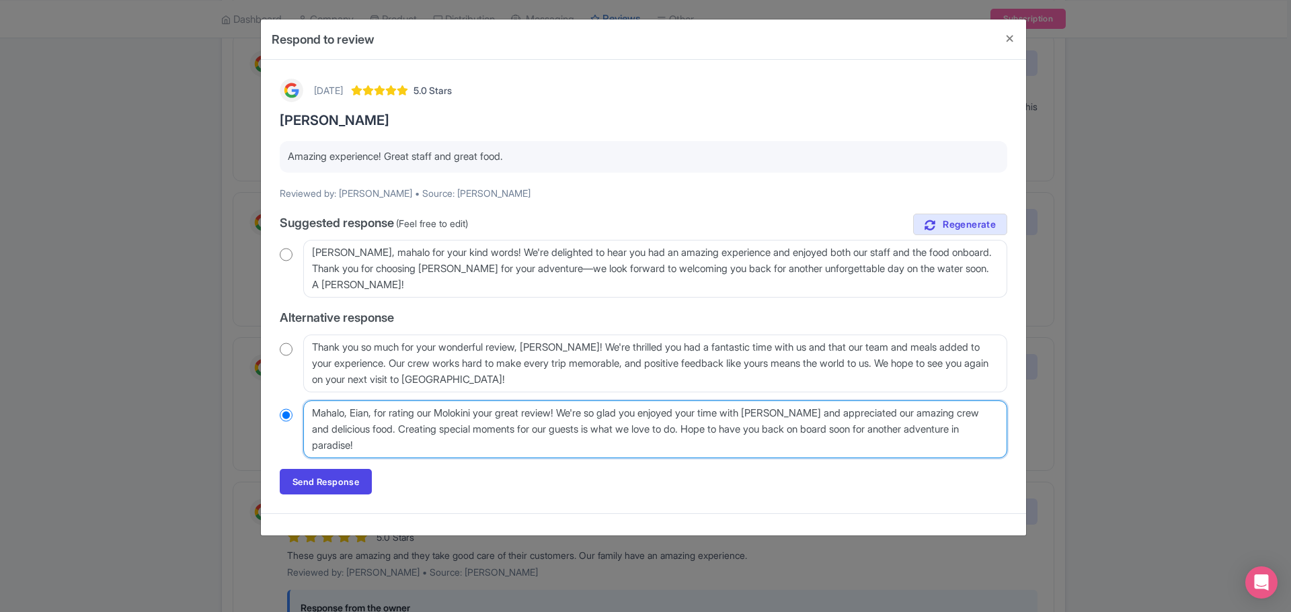
radio input "true"
type textarea "Mahalo, Eian, for rating our Molokini Cyour great review! We're so glad you enj…"
radio input "true"
type textarea "Mahalo, Eian, for rating our Molokini Cryour great review! We're so glad you en…"
radio input "true"
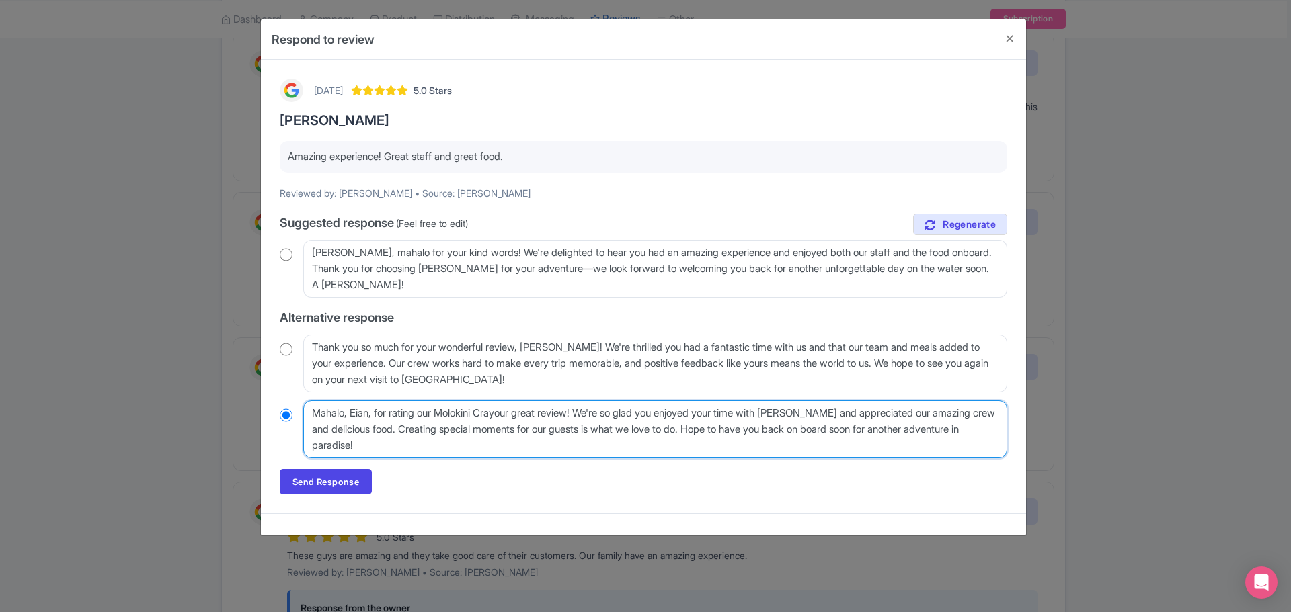
type textarea "Mahalo, Eian, for rating our Molokini Cratyour great review! We're so glad you …"
radio input "true"
type textarea "Mahalo, Eian, for rating our Molokini Crateryour great review! We're so glad yo…"
radio input "true"
type textarea "Mahalo, Eian, for rating our Molokini Crater your great review! We're so glad y…"
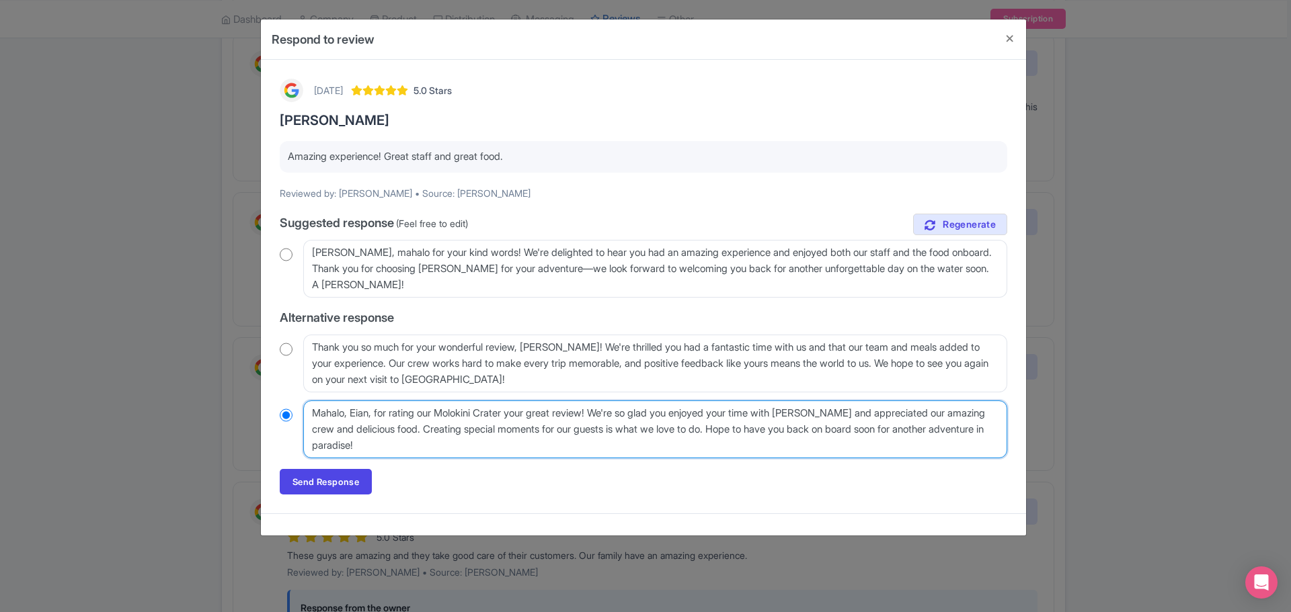
radio input "true"
type textarea "Mahalo, Eian, for rating our Molokini Crater Syour great review! We're so glad …"
radio input "true"
type textarea "Mahalo, Eian, for rating our Molokini Crater Snyour great review! We're so glad…"
radio input "true"
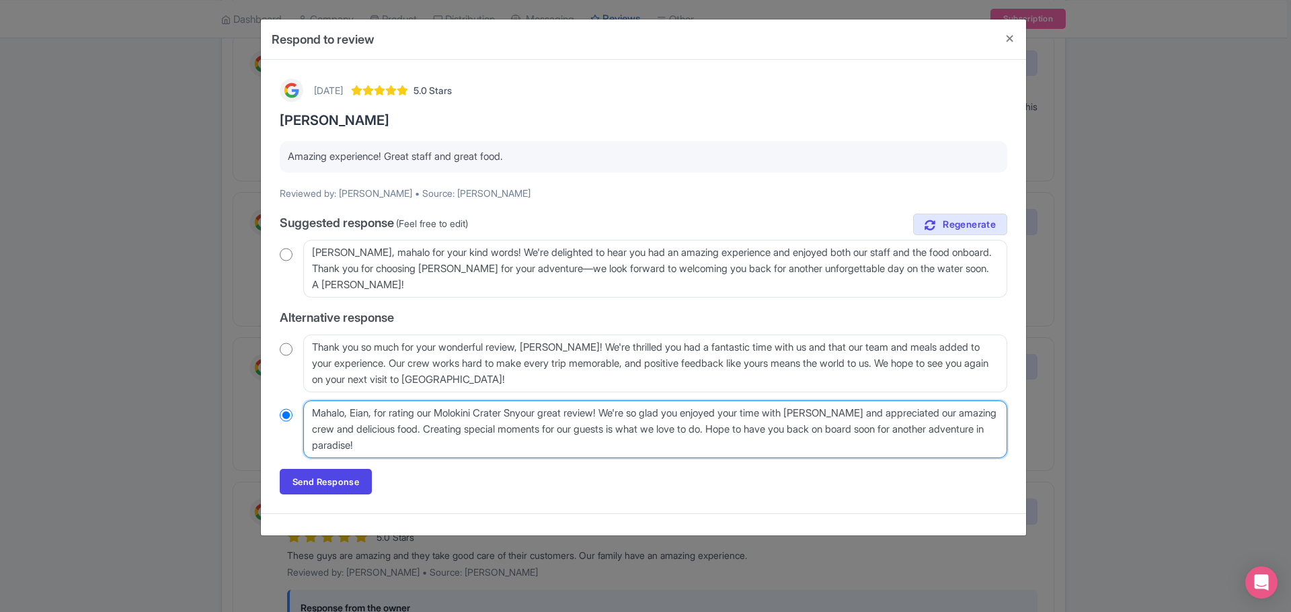
type textarea "Mahalo, Eian, for rating our Molokini Crater Snoyour great review! We're so gla…"
radio input "true"
type textarea "Mahalo, Eian, for rating our Molokini Crater Snoryour great review! We're so gl…"
radio input "true"
type textarea "Mahalo, Eian, for rating our Molokini Crater Snorkyour great review! We're so g…"
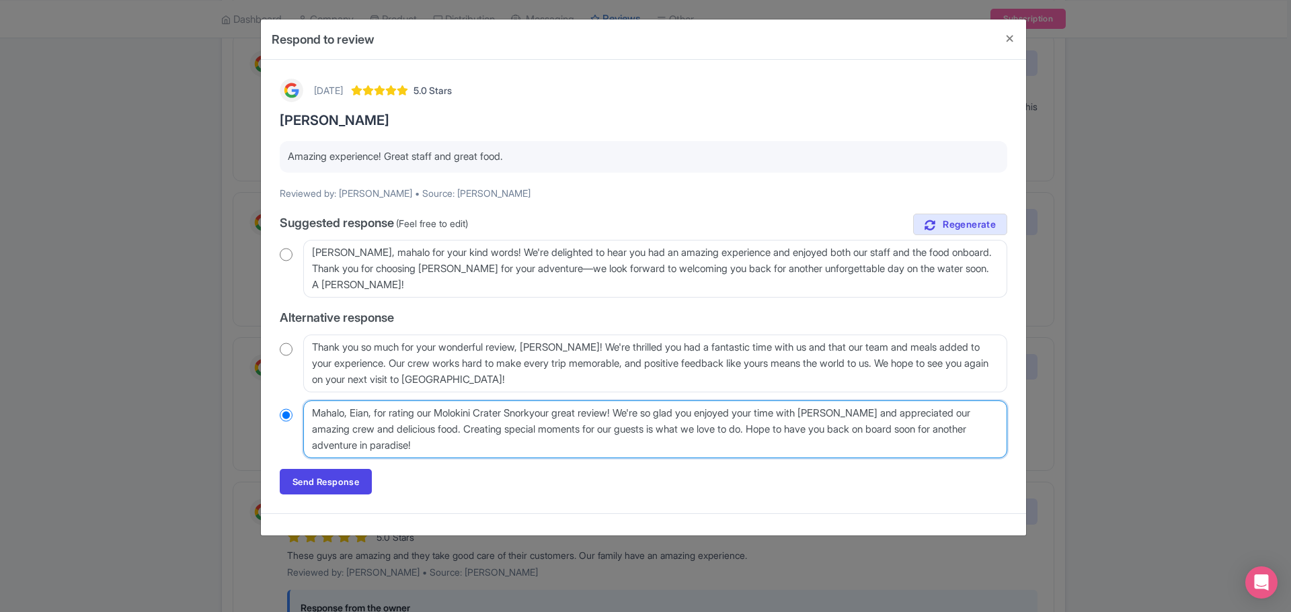
radio input "true"
type textarea "Mahalo, Eian, for rating our Molokini Crater Snorkelyour great review! We're so…"
radio input "true"
type textarea "Mahalo, Eian, for rating our Molokini Crater Snorkeliyour great review! We're s…"
radio input "true"
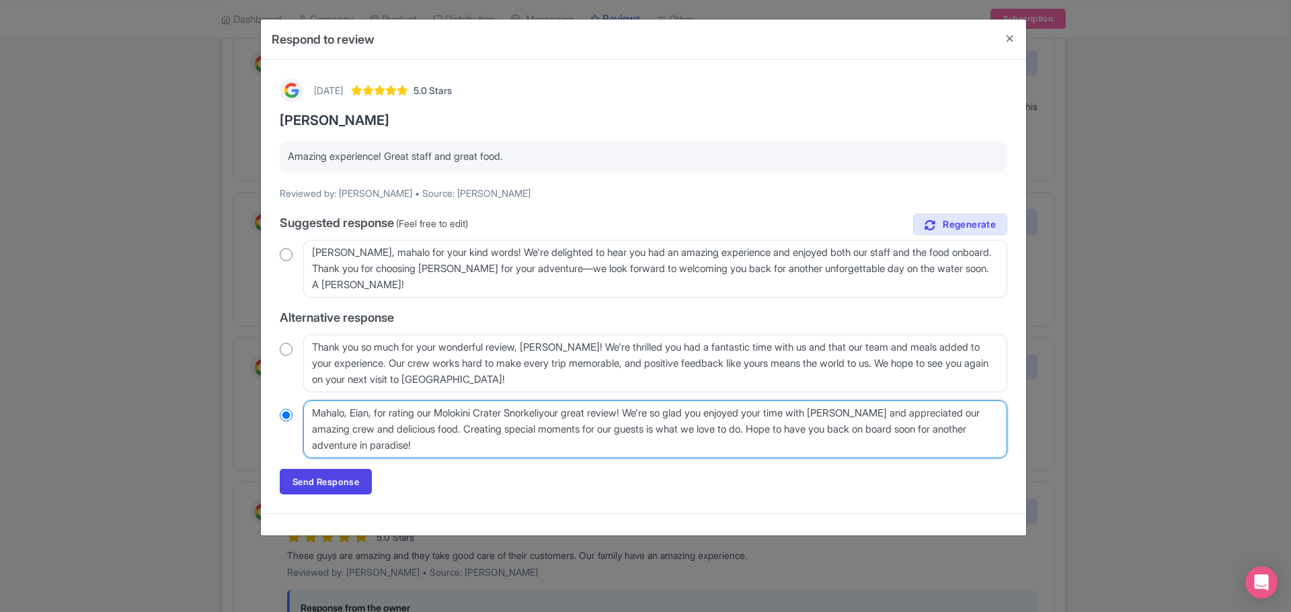
type textarea "Mahalo, Eian, for rating our Molokini Crater Snorkelinyour great review! We're …"
radio input "true"
type textarea "Mahalo, Eian, for rating our Molokini Crater Snorkelingyour great review! We're…"
radio input "true"
type textarea "Mahalo, Eian, for rating our Molokini Crater Snorkeling your great review! We'r…"
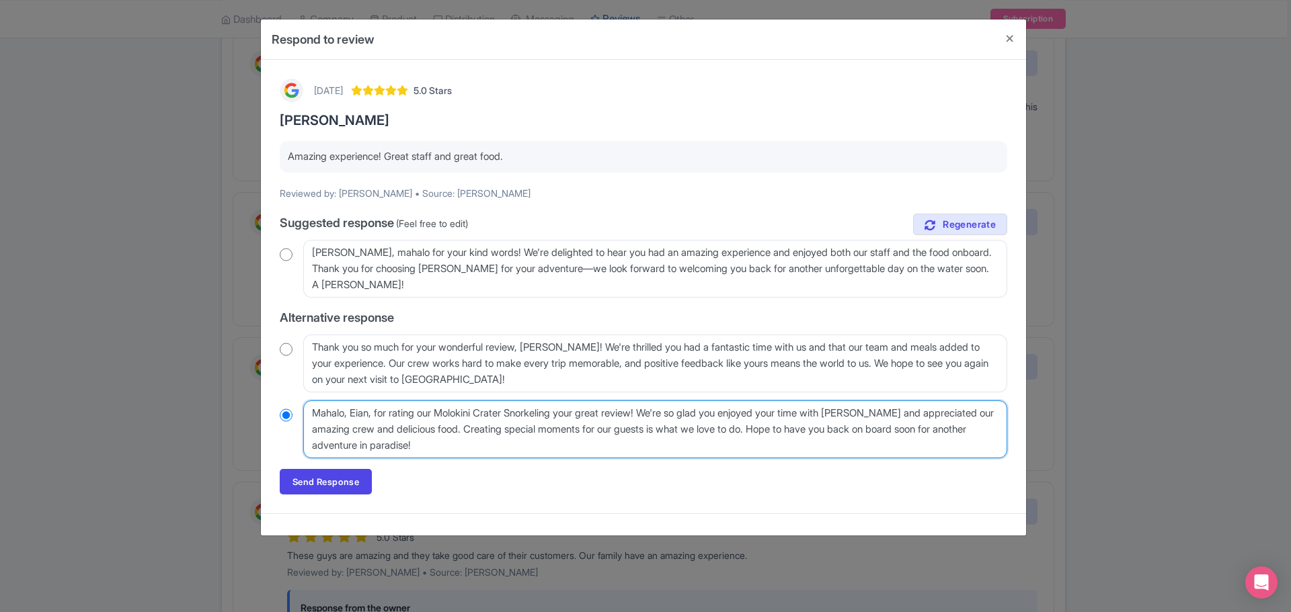
radio input "true"
type textarea "Mahalo, Eian, for rating our Molokini Crater Snorkeling eyour great review! We'…"
radio input "true"
type textarea "Mahalo, Eian, for rating our Molokini Crater Snorkeling exyour great review! We…"
radio input "true"
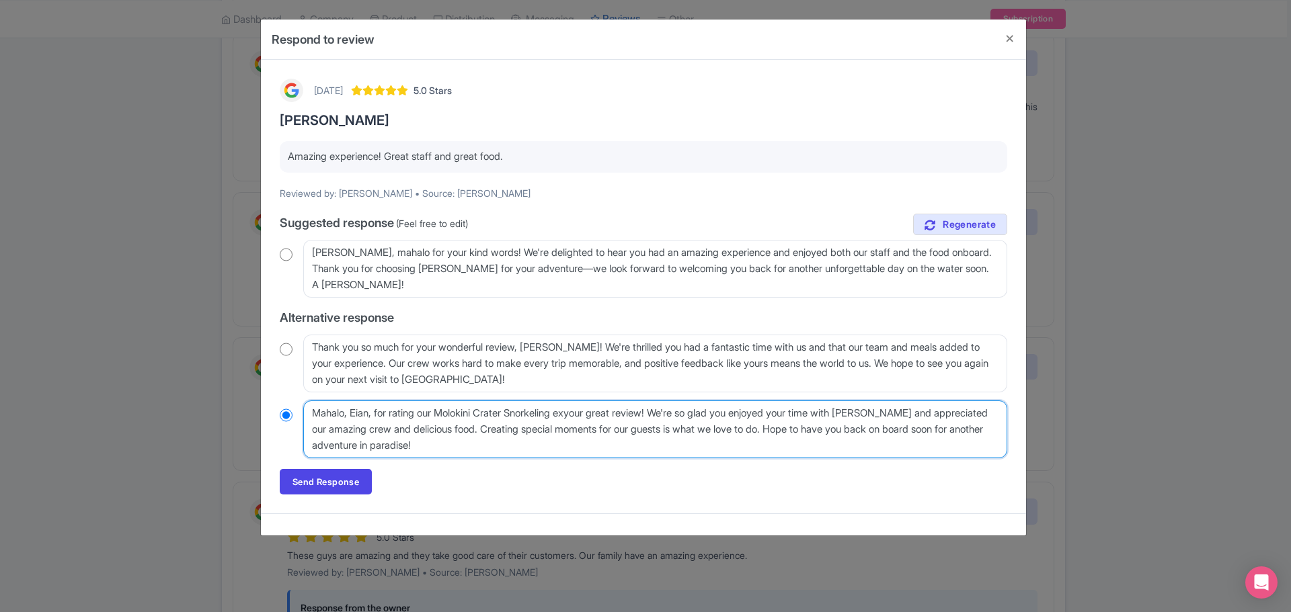
type textarea "Mahalo, Eian, for rating our Molokini Crater Snorkeling expyour great review! W…"
radio input "true"
type textarea "Mahalo, Eian, for rating our Molokini Crater Snorkeling experyour great review!…"
radio input "true"
type textarea "Mahalo, Eian, for rating our Molokini Crater Snorkeling experiyour great review…"
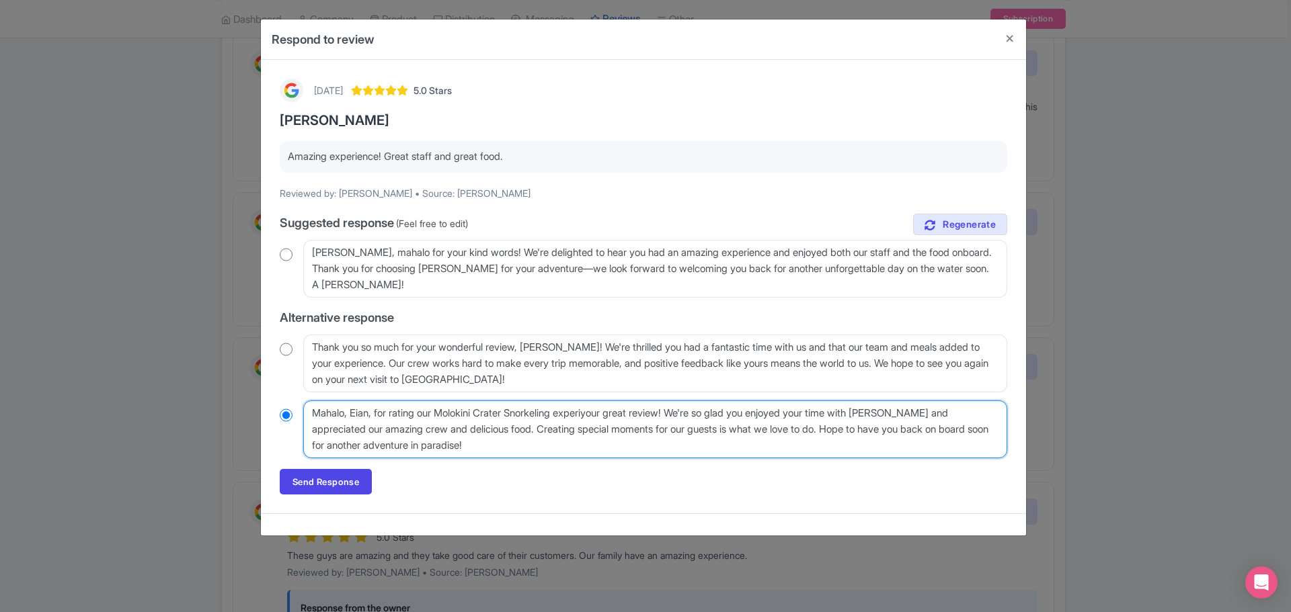
radio input "true"
type textarea "Mahalo, Eian, for rating our Molokini Crater Snorkeling experieyour great revie…"
radio input "true"
type textarea "Mahalo, Eian, for rating our Molokini Crater Snorkeling experiencyour great rev…"
radio input "true"
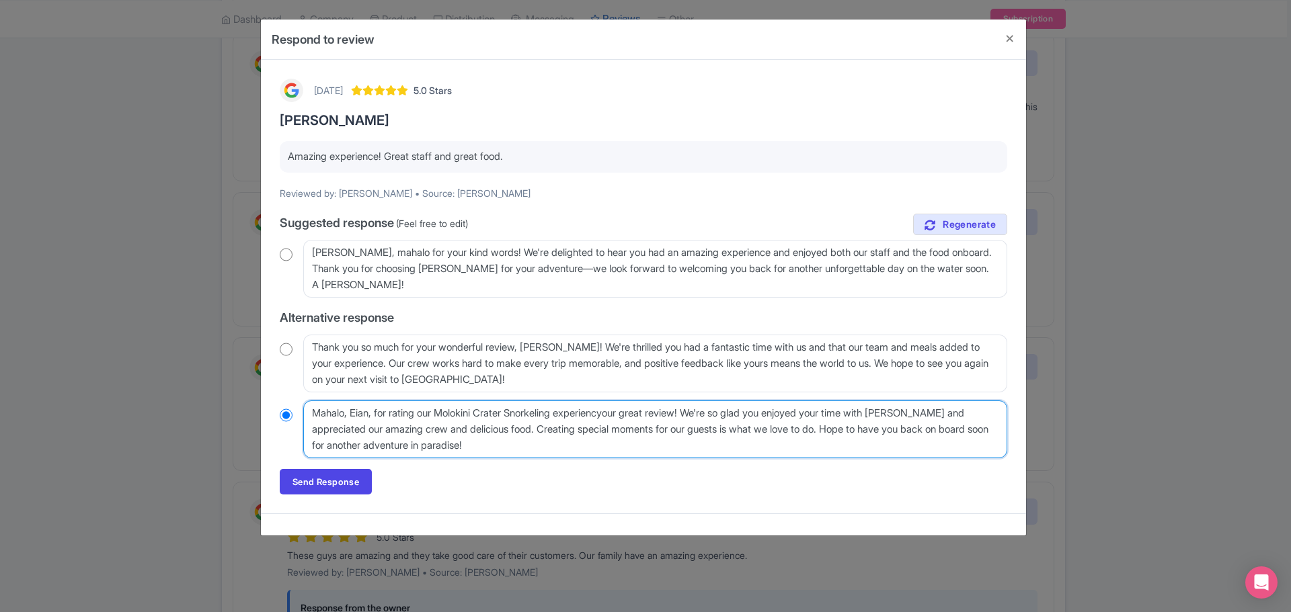
type textarea "Mahalo, Eian, for rating our Molokini Crater Snorkeling experienceyour great re…"
radio input "true"
type textarea "Mahalo, Eian, for rating our Molokini Crater Snorkeling experience your great r…"
radio input "true"
type textarea "Mahalo, Eian, for rating our Molokini Crater Snorkeling experience 5your great …"
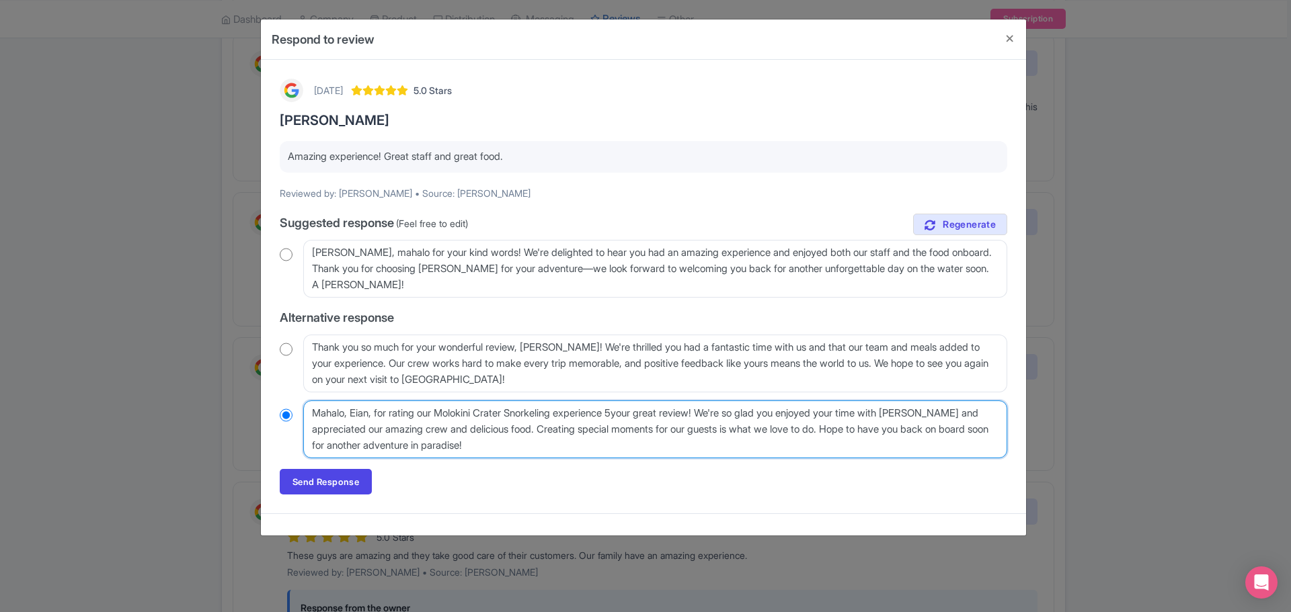
radio input "true"
type textarea "Mahalo, Eian, for rating our Molokini Crater Snorkeling experience 5 your great…"
radio input "true"
type textarea "Mahalo, Eian, for rating our Molokini Crater Snorkeling experience 5 syour grea…"
radio input "true"
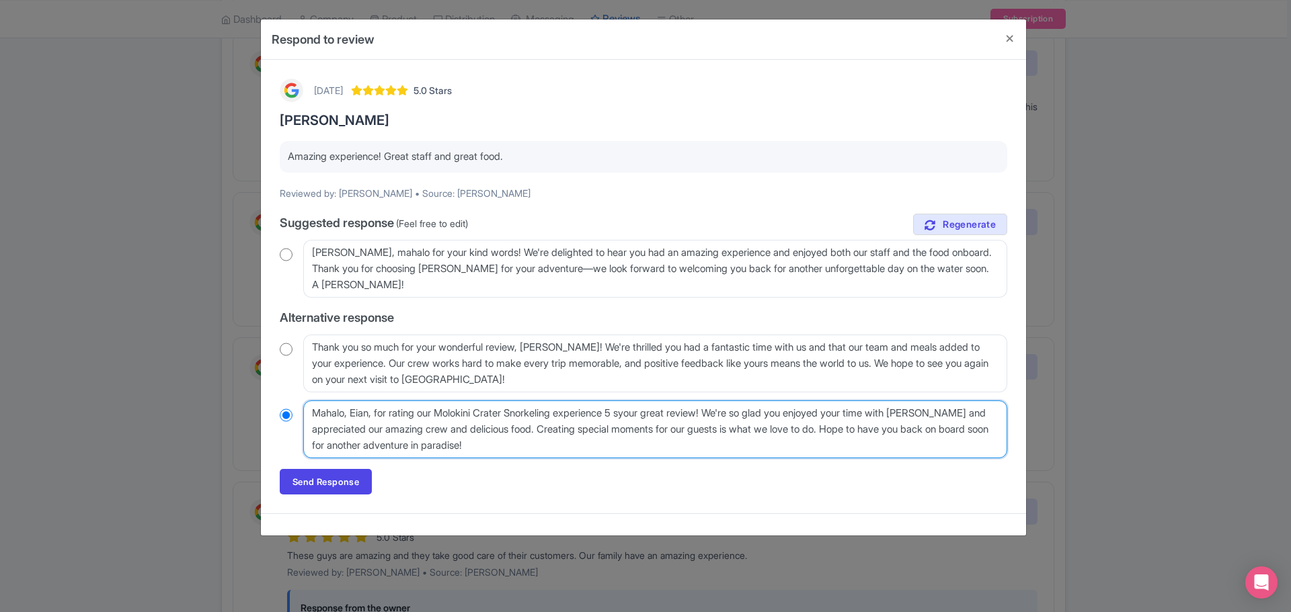
type textarea "Mahalo, Eian, for rating our Molokini Crater Snorkeling experience 5 styour gre…"
radio input "true"
type textarea "Mahalo, Eian, for rating our Molokini Crater Snorkeling experience 5 staryour g…"
radio input "true"
type textarea "Mahalo, Eian, for rating our Molokini Crater Snorkeling experience 5 starsyour …"
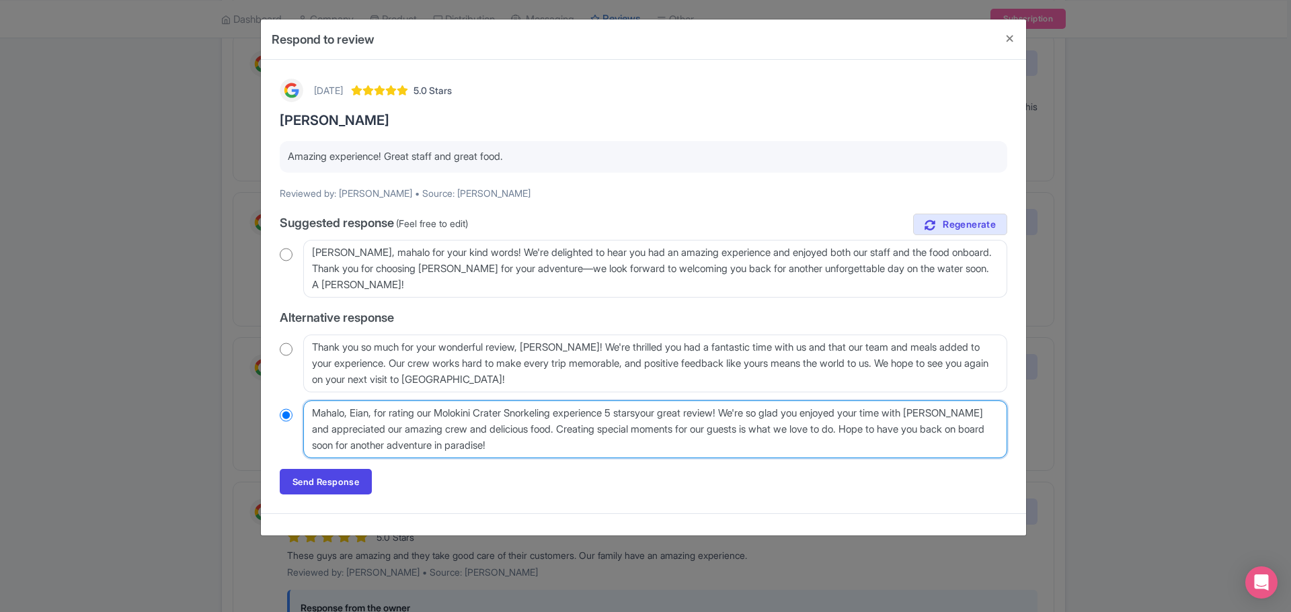
radio input "true"
type textarea "Mahalo, Eian, for rating our Molokini Crater Snorkeling experience 5 stars!your…"
radio input "true"
type textarea "Mahalo, Eian, for rating our Molokini Crater Snorkeling experience 5 stars! you…"
radio input "true"
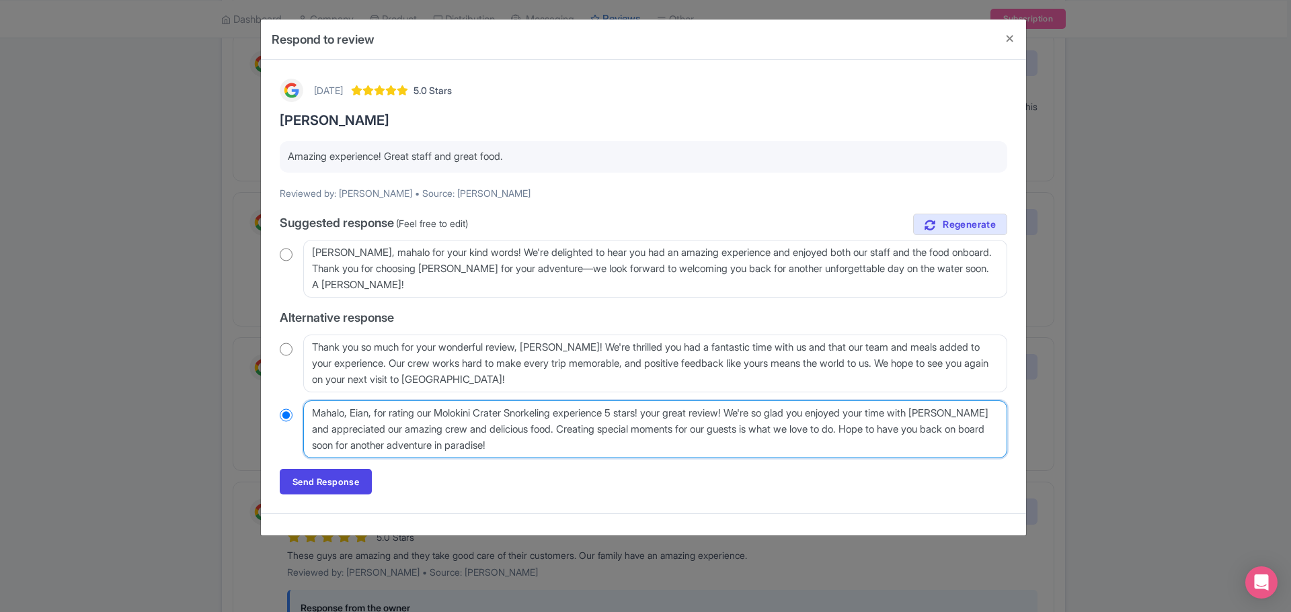
type textarea "Mahalo, Eian, for rating our Molokini Crater Snorkeling experience 5 stars! you…"
radio input "true"
drag, startPoint x: 615, startPoint y: 449, endPoint x: 670, endPoint y: 414, distance: 64.7
click at [670, 414] on textarea "Mahalo, Eian, for your great review! We're so glad you enjoyed your time with M…" at bounding box center [655, 430] width 704 height 58
type textarea "Mahalo, Eian, for rating our Molokini Crater Snorkeling experience 5 stars!"
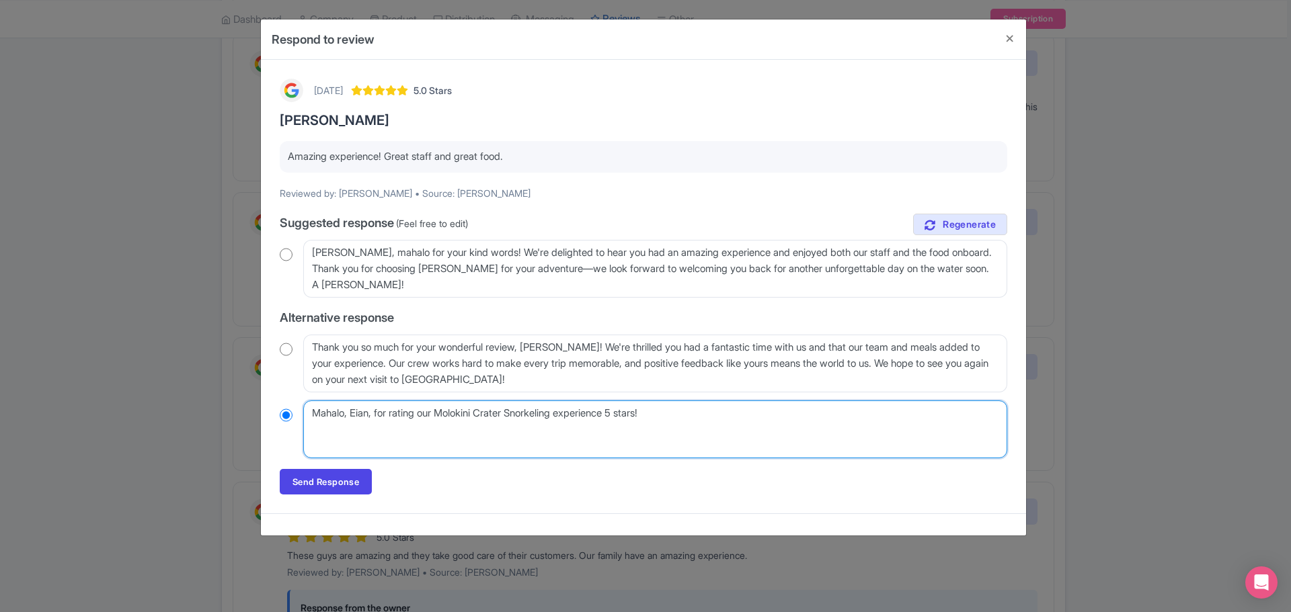
radio input "true"
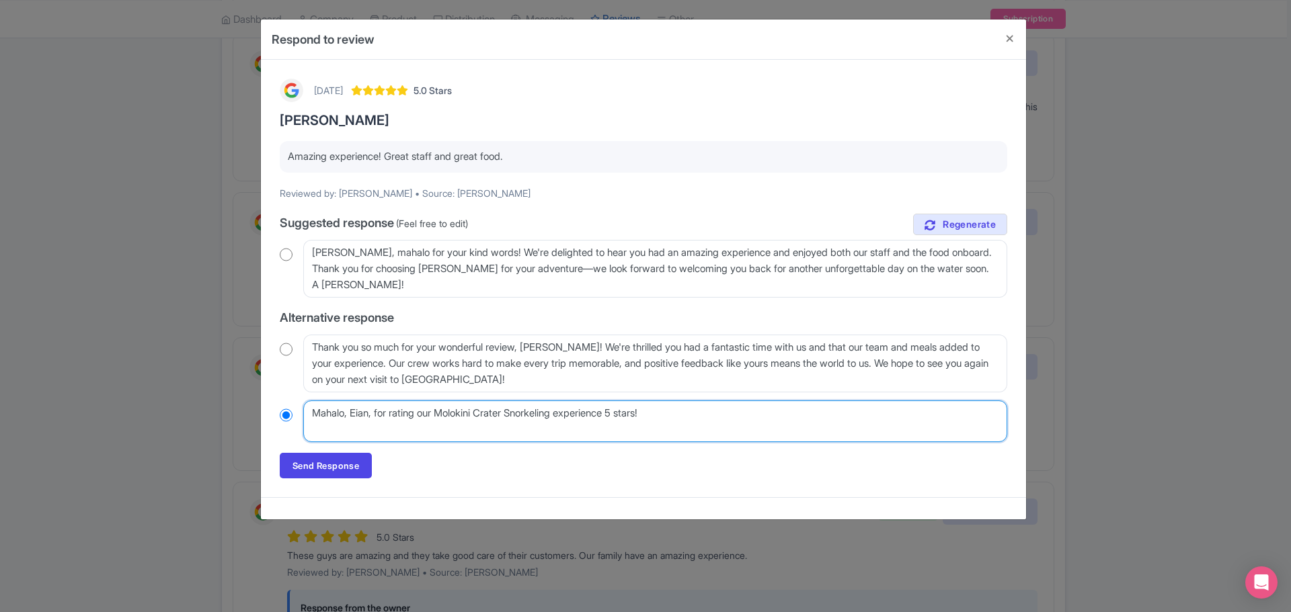
type textarea "Mahalo, Eian, for rating our Molokini Crater Snorkeling experience 5 stars!"
radio input "true"
type textarea "Mahalo, Eian, for rating our Molokini Crater Snorkeling experience 5 stars!"
radio input "true"
type textarea "Mahalo, Eian, for rating our Molokini Crater Snorkeling experience 5 stars!"
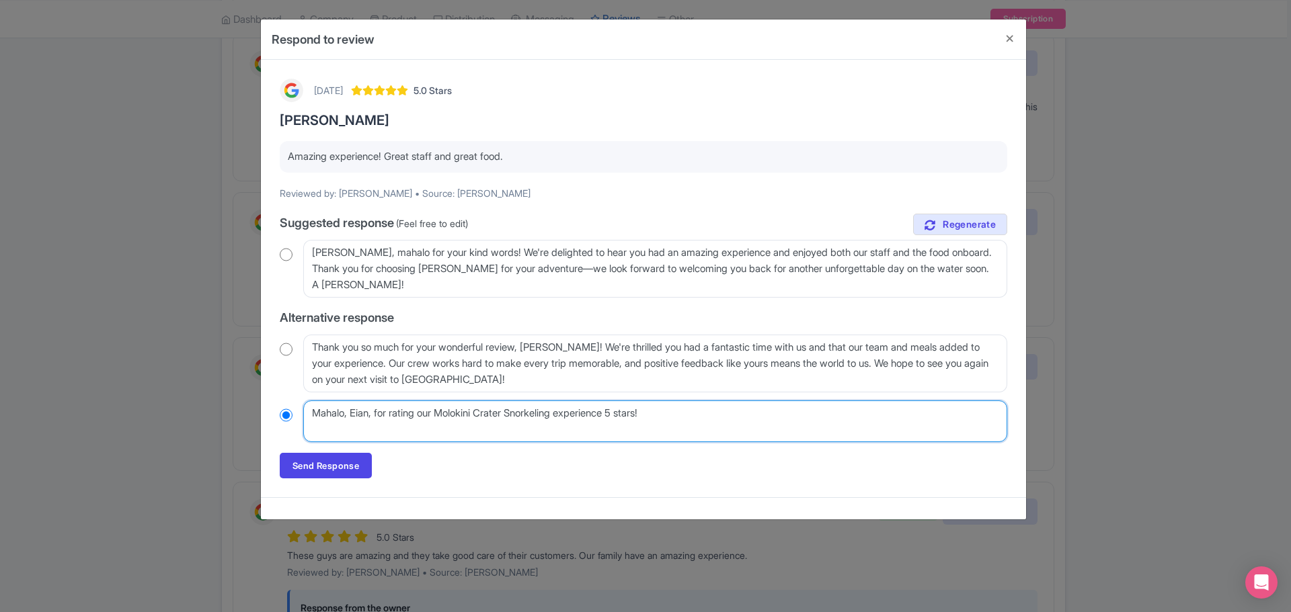
radio input "true"
type textarea "Mahalo, Eian, for rating our Molokini Crater Snorkeling experience 5 stars!"
radio input "true"
type textarea "Mahalo, Eian, for rating our Molokini Crater Snorkeling experience 5 stars!"
radio input "true"
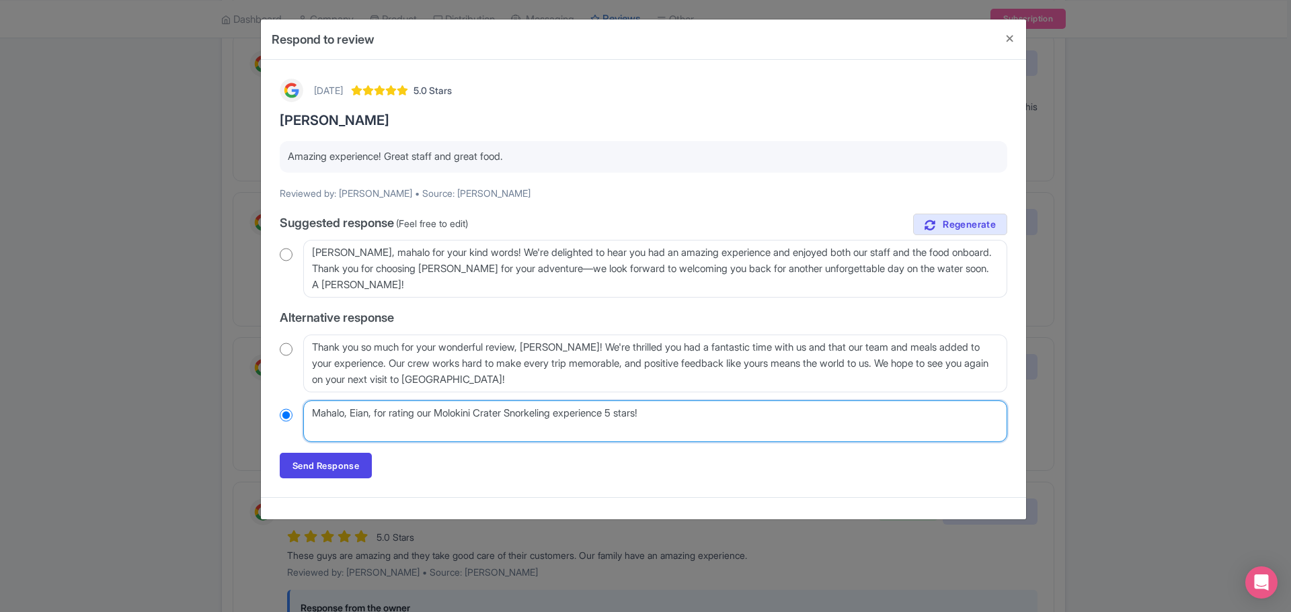
type textarea "Mahalo, Eian, for rating our Molokini Crater Snorkeling experience 5 stars!"
radio input "true"
type textarea "Mahalo, Eian, for rating our Molokini Crater Snorkeling experience 5 stars!"
radio input "true"
type textarea "Mahalo, Eian, for rating our Molokini Crater Snorkeling experience 5 stars!"
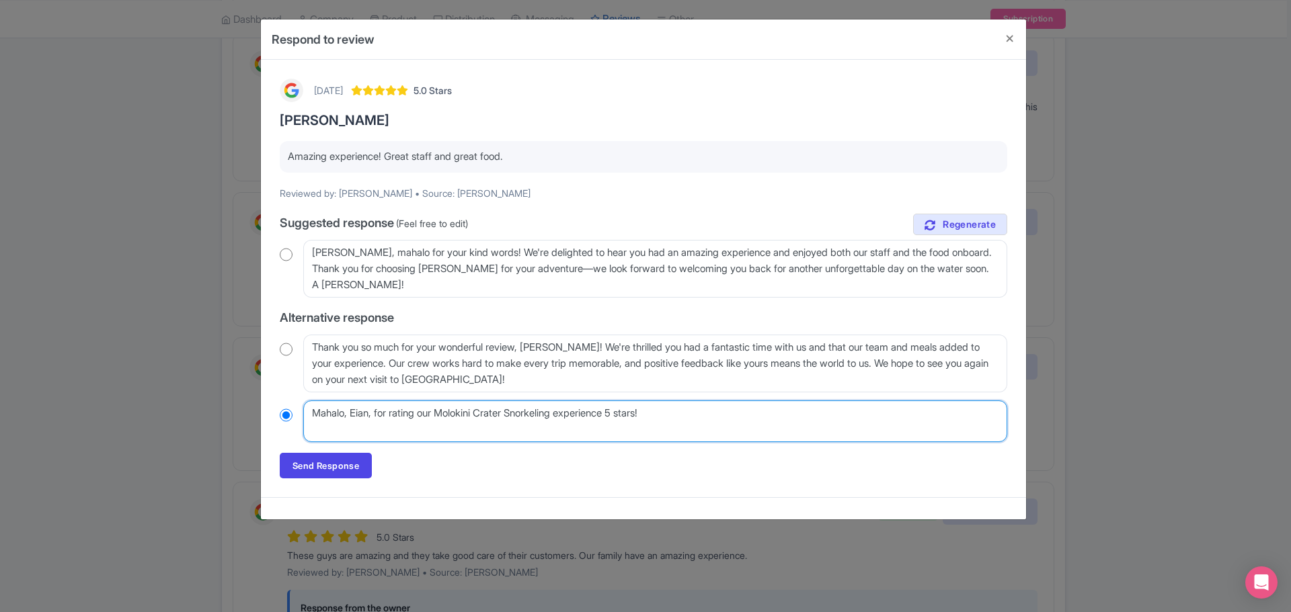
radio input "true"
type textarea "Mahalo, Eian, for rating our Molokini Crater Snorkeling experience 5 stars! W"
radio input "true"
type textarea "Mahalo, Eian, for rating our Molokini Crater Snorkeling experience 5 stars! We"
radio input "true"
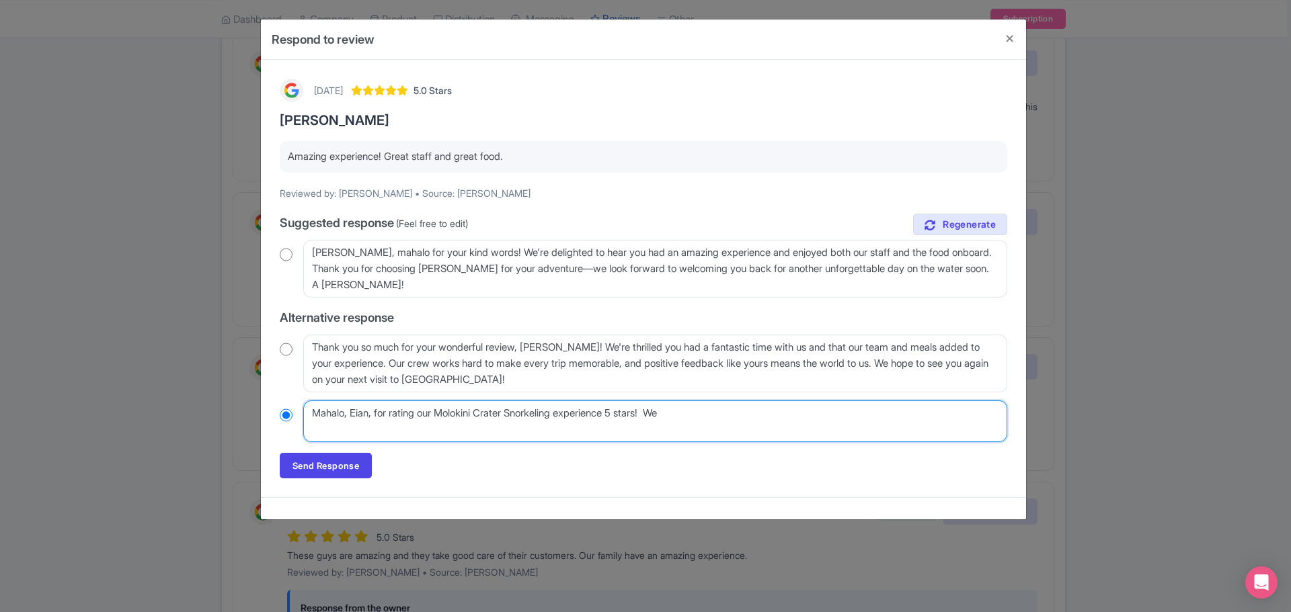
type textarea "Mahalo, Eian, for rating our Molokini Crater Snorkeling experience 5 stars! We"
radio input "true"
type textarea "Mahalo, Eian, for rating our Molokini Crater Snorkeling experience 5 stars! We h"
radio input "true"
type textarea "Mahalo, Eian, for rating our Molokini Crater Snorkeling experience 5 stars! We …"
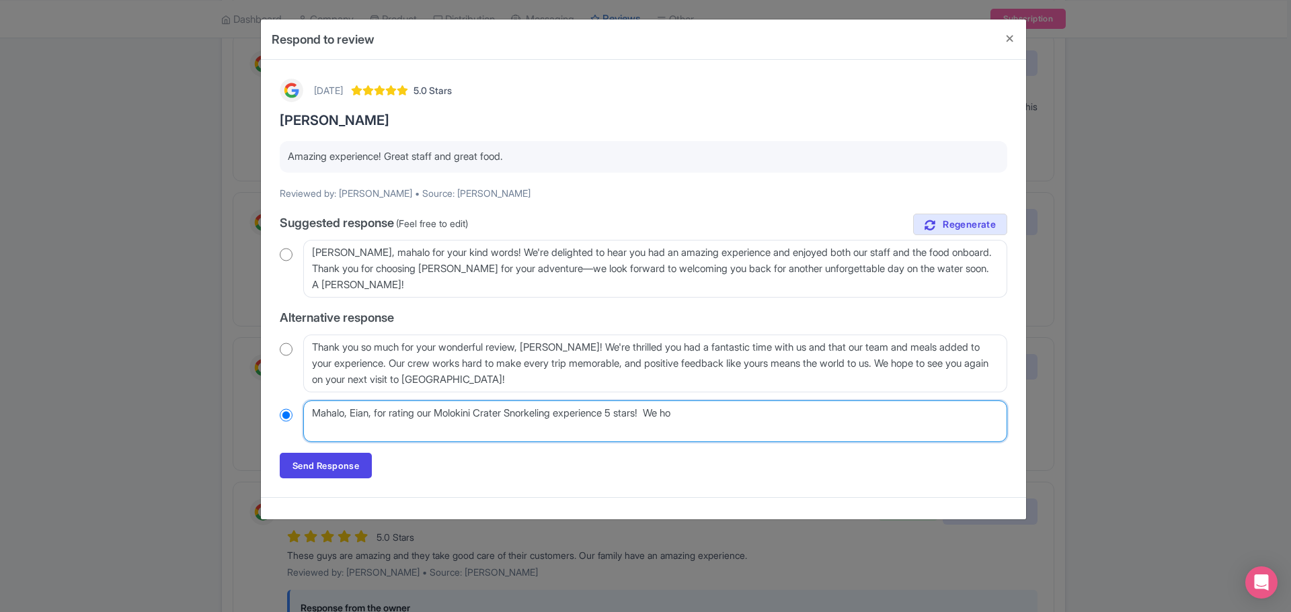
radio input "true"
type textarea "Mahalo, Eian, for rating our Molokini Crater Snorkeling experience 5 stars! We …"
radio input "true"
type textarea "Mahalo, Eian, for rating our Molokini Crater Snorkeling experience 5 stars! We …"
radio input "true"
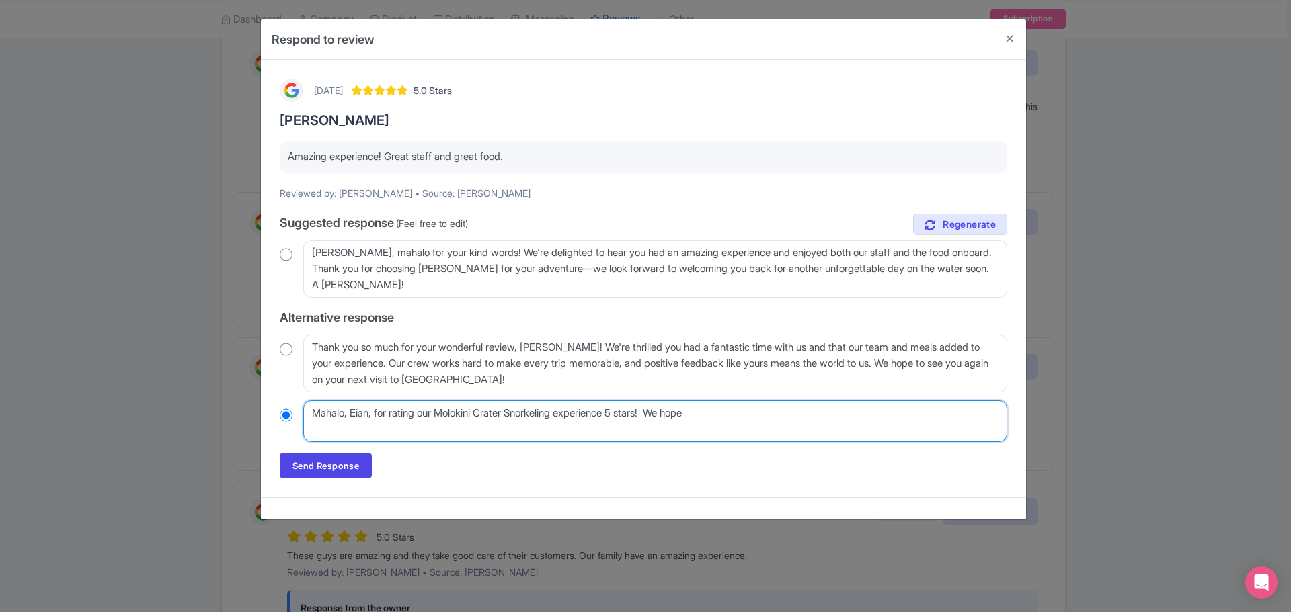
type textarea "Mahalo, Eian, for rating our Molokini Crater Snorkeling experience 5 stars! We …"
radio input "true"
type textarea "Mahalo, Eian, for rating our Molokini Crater Snorkeling experience 5 stars! We …"
radio input "true"
type textarea "Mahalo, Eian, for rating our Molokini Crater Snorkeling experience 5 stars! We …"
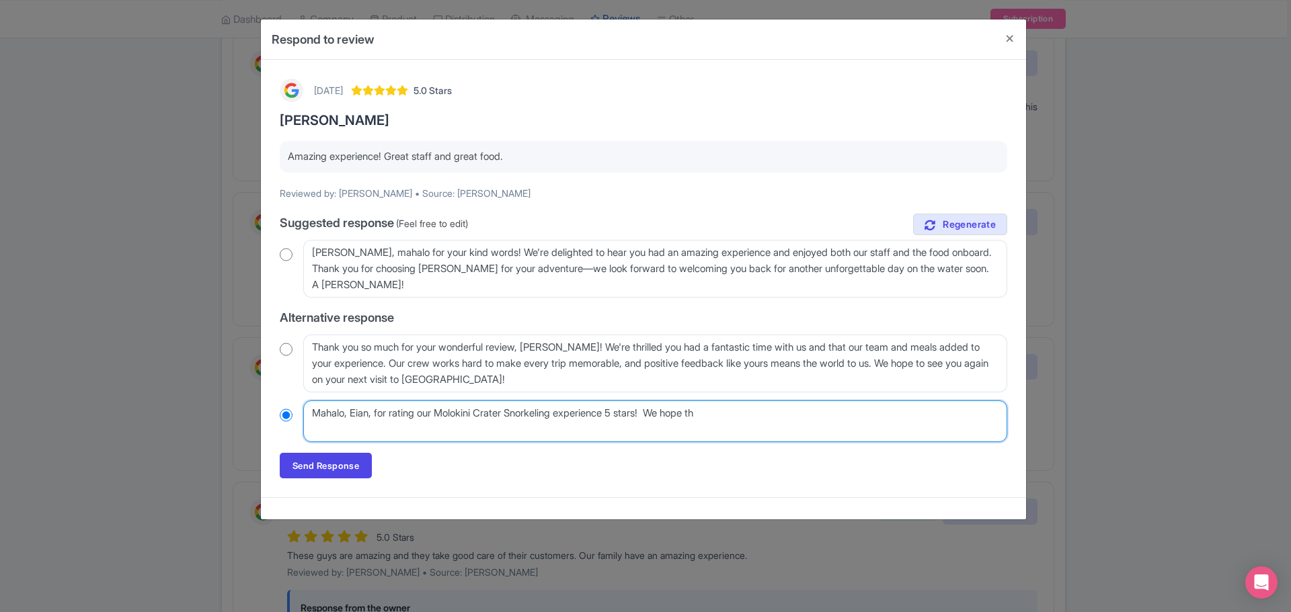
radio input "true"
type textarea "Mahalo, Eian, for rating our Molokini Crater Snorkeling experience 5 stars! We …"
radio input "true"
type textarea "Mahalo, Eian, for rating our Molokini Crater Snorkeling experience 5 stars! We …"
radio input "true"
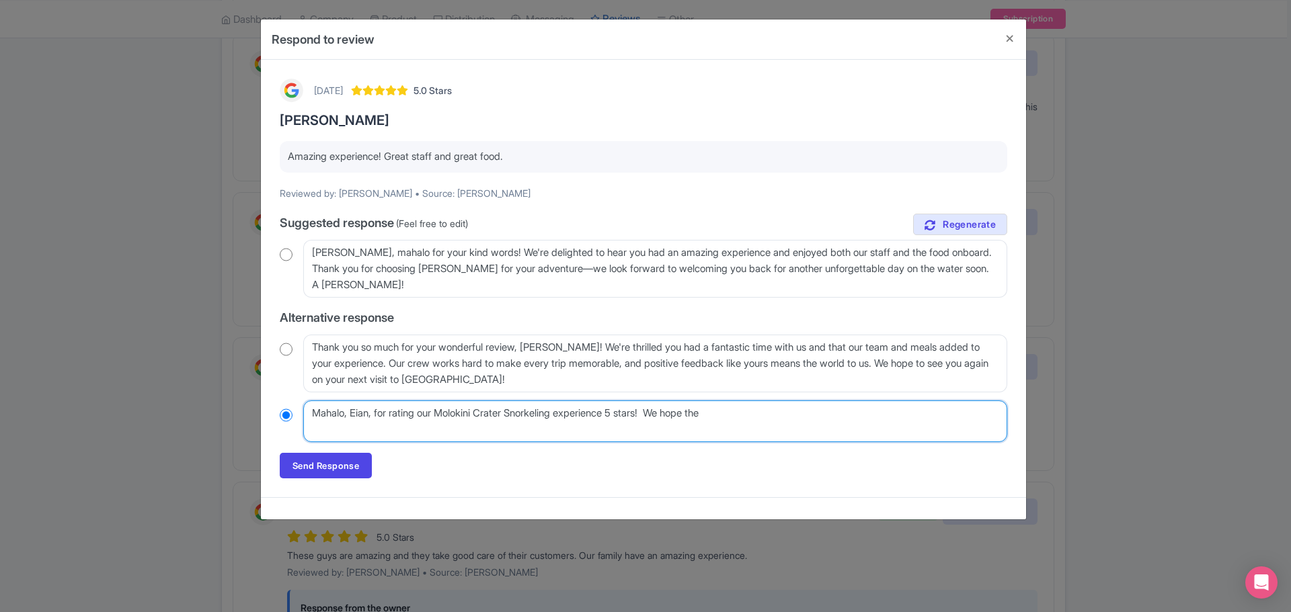
type textarea "Mahalo, Eian, for rating our Molokini Crater Snorkeling experience 5 stars! We …"
radio input "true"
type textarea "Mahalo, Eian, for rating our Molokini Crater Snorkeling experience 5 stars! We …"
radio input "true"
type textarea "Mahalo, Eian, for rating our Molokini Crater Snorkeling experience 5 stars! We …"
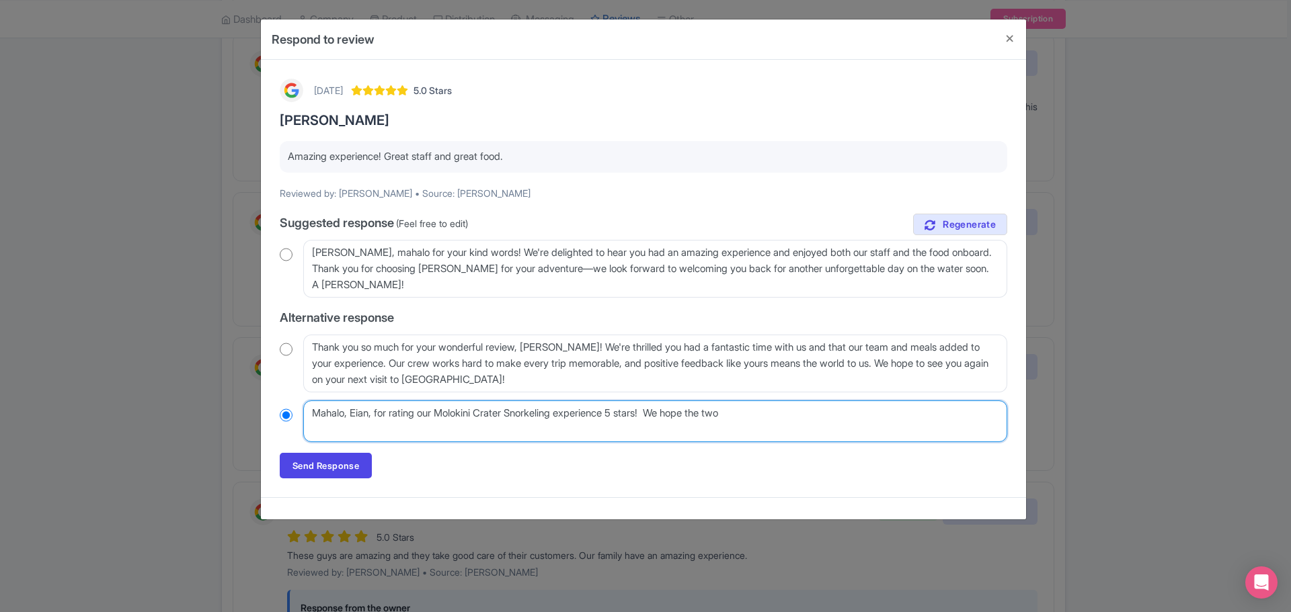
radio input "true"
type textarea "Mahalo, Eian, for rating our Molokini Crater Snorkeling experience 5 stars! We …"
radio input "true"
type textarea "Mahalo, Eian, for rating our Molokini Crater Snorkeling experience 5 stars! We …"
radio input "true"
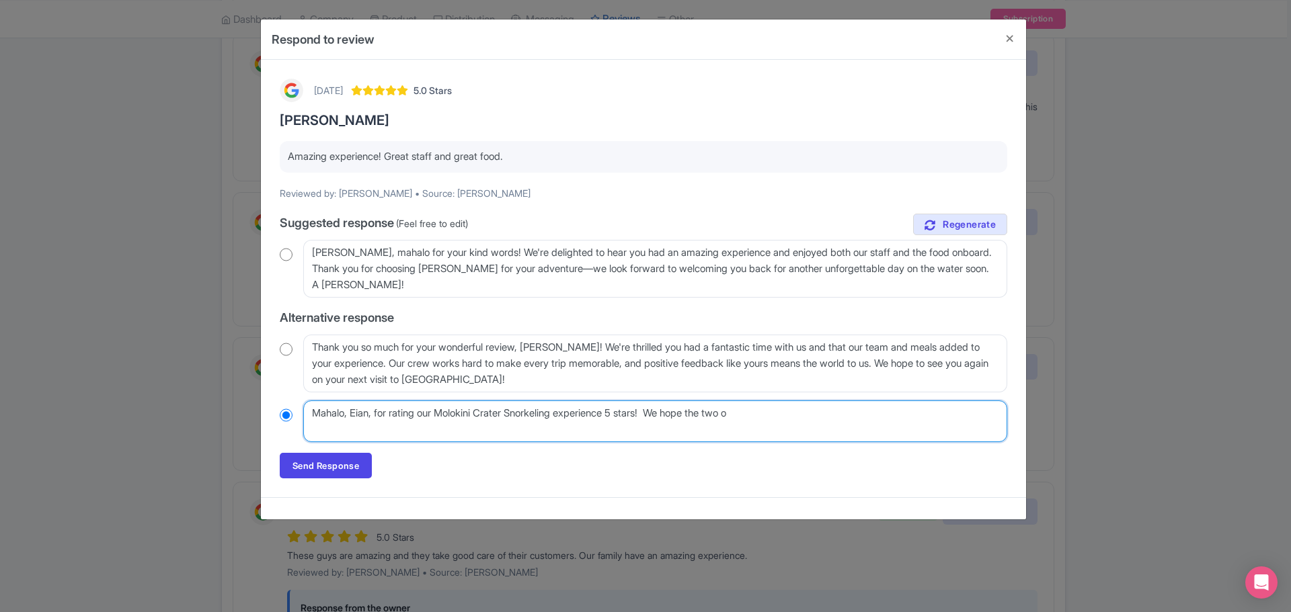
type textarea "Mahalo, Eian, for rating our Molokini Crater Snorkeling experience 5 stars! We …"
radio input "true"
type textarea "Mahalo, Eian, for rating our Molokini Crater Snorkeling experience 5 stars! We …"
radio input "true"
type textarea "Mahalo, Eian, for rating our Molokini Crater Snorkeling experience 5 stars! We …"
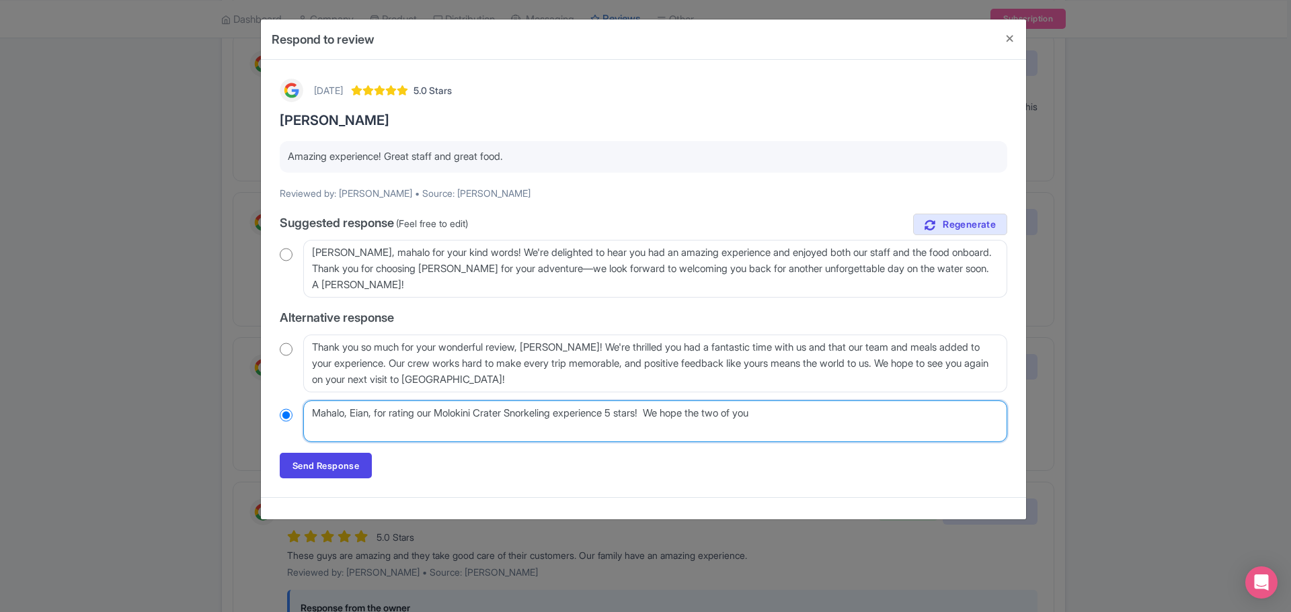
radio input "true"
type textarea "Mahalo, Eian, for rating our Molokini Crater Snorkeling experience 5 stars! We …"
radio input "true"
type textarea "Mahalo, Eian, for rating our Molokini Crater Snorkeling experience 5 stars! We …"
radio input "true"
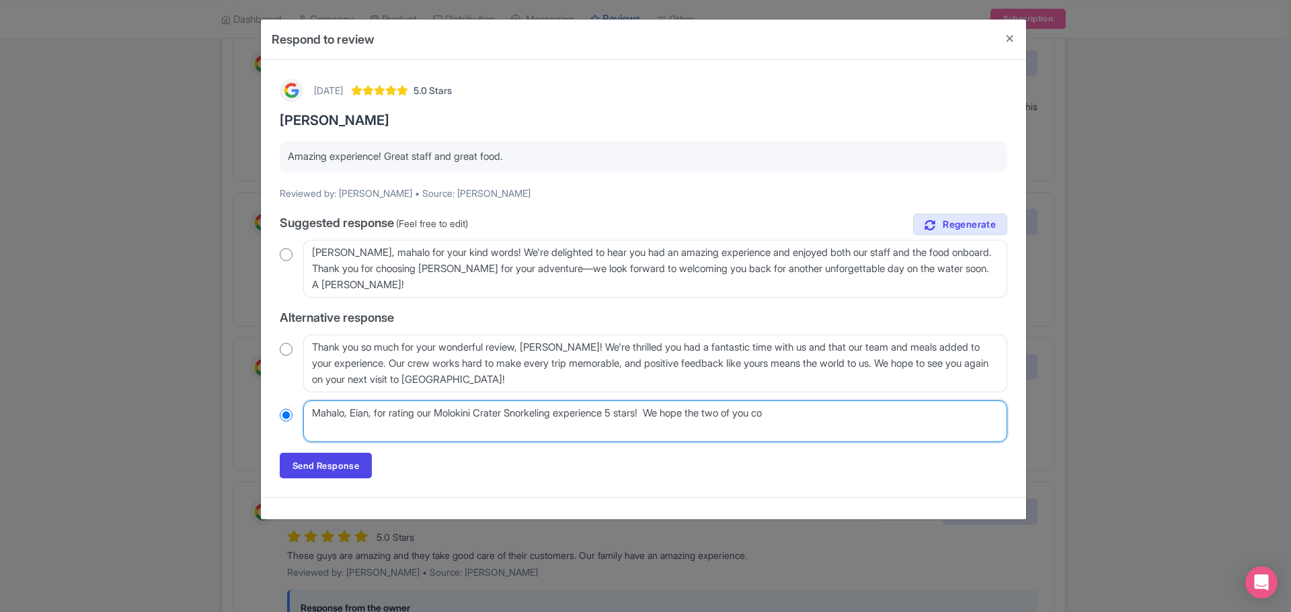
type textarea "Mahalo, Eian, for rating our Molokini Crater Snorkeling experience 5 stars! We …"
radio input "true"
type textarea "Mahalo, Eian, for rating our Molokini Crater Snorkeling experience 5 stars! We …"
radio input "true"
type textarea "Mahalo, Eian, for rating our Molokini Crater Snorkeling experience 5 stars! We …"
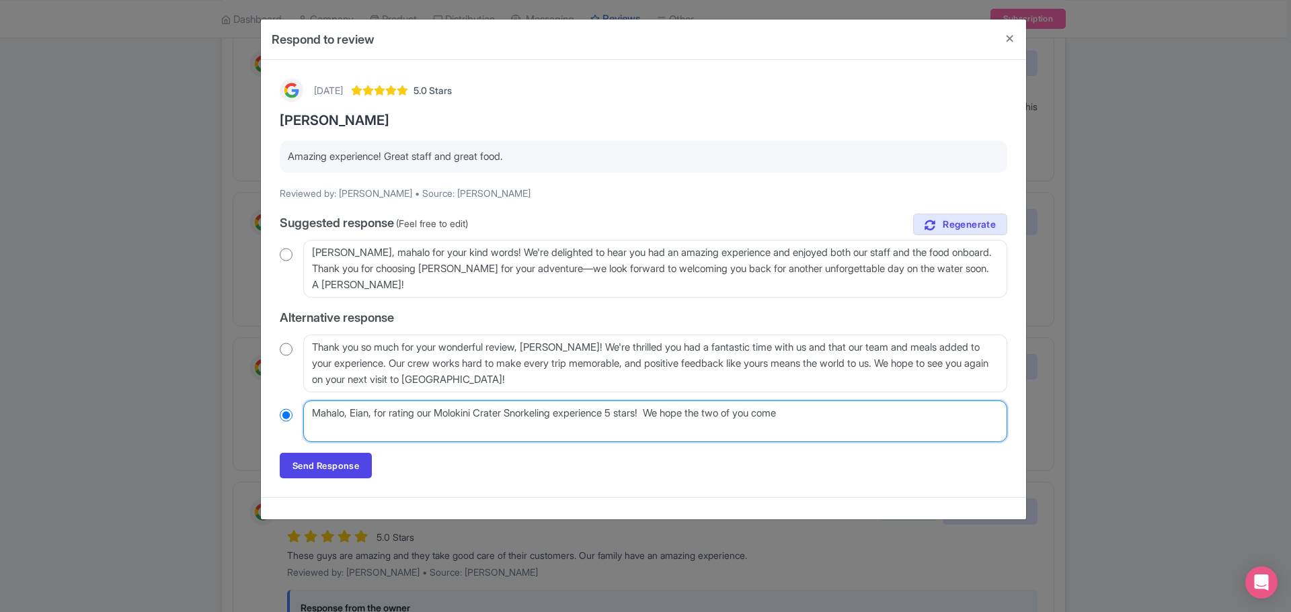
radio input "true"
type textarea "Mahalo, Eian, for rating our Molokini Crater Snorkeling experience 5 stars! We …"
radio input "true"
type textarea "Mahalo, Eian, for rating our Molokini Crater Snorkeling experience 5 stars! We …"
radio input "true"
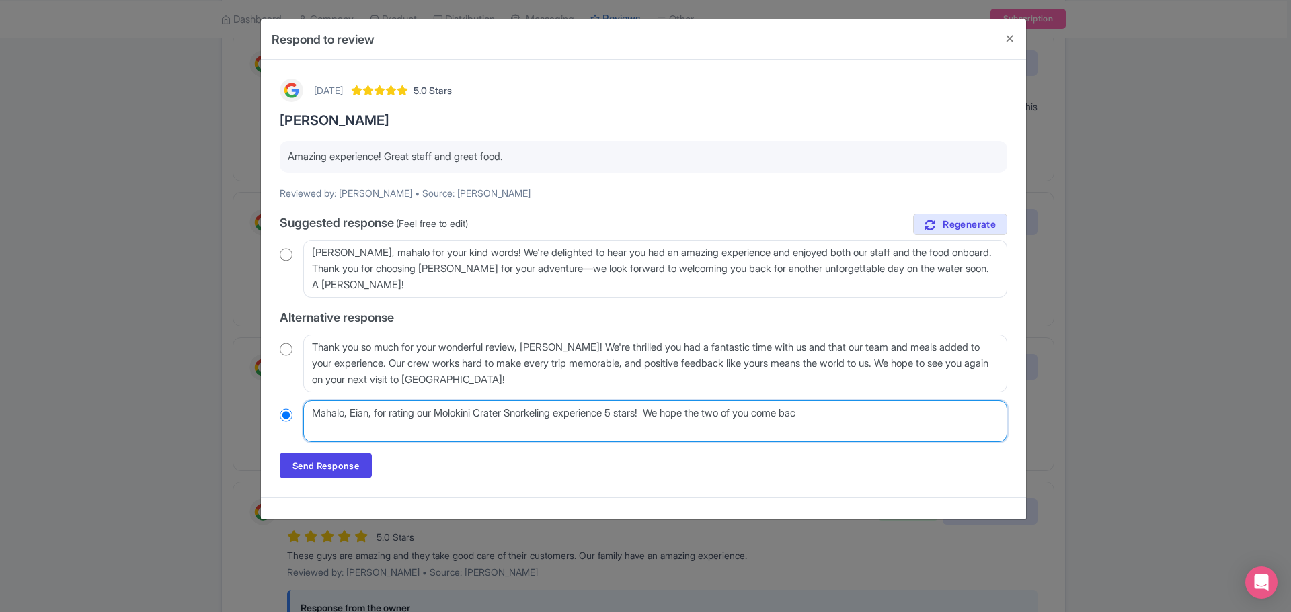
type textarea "Mahalo, Eian, for rating our Molokini Crater Snorkeling experience 5 stars! We …"
radio input "true"
type textarea "Mahalo, Eian, for rating our Molokini Crater Snorkeling experience 5 stars! We …"
radio input "true"
type textarea "Mahalo, Eian, for rating our Molokini Crater Snorkeling experience 5 stars! We …"
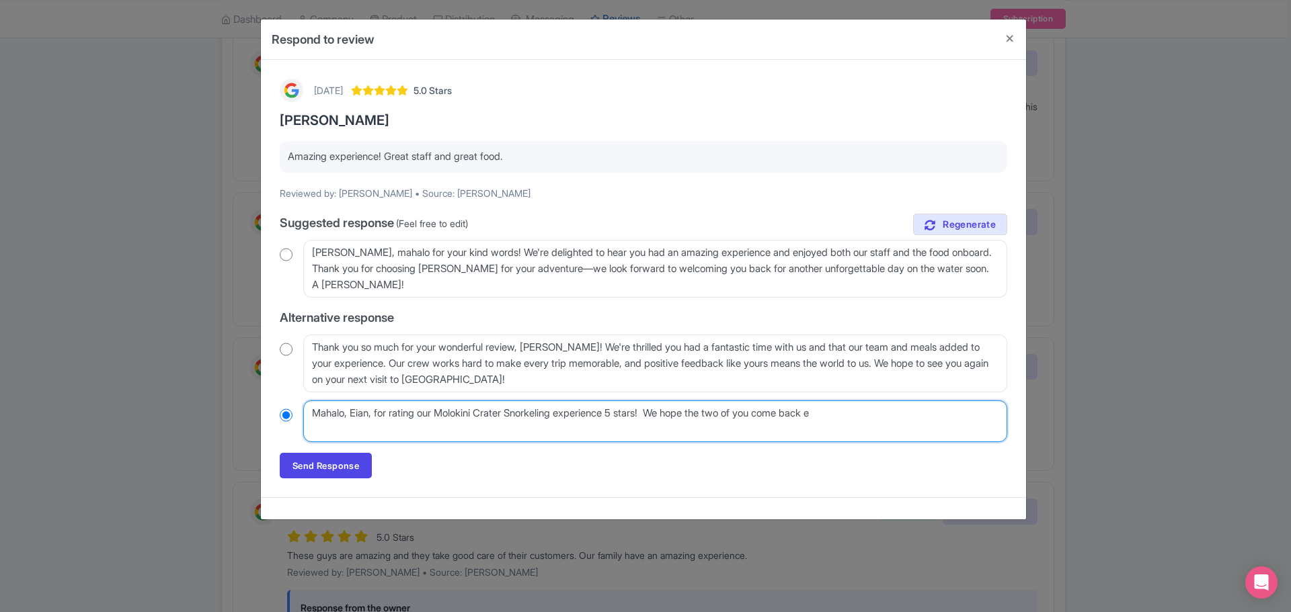
radio input "true"
type textarea "Mahalo, Eian, for rating our Molokini Crater Snorkeling experience 5 stars! We …"
radio input "true"
type textarea "Mahalo, Eian, for rating our Molokini Crater Snorkeling experience 5 stars! We …"
radio input "true"
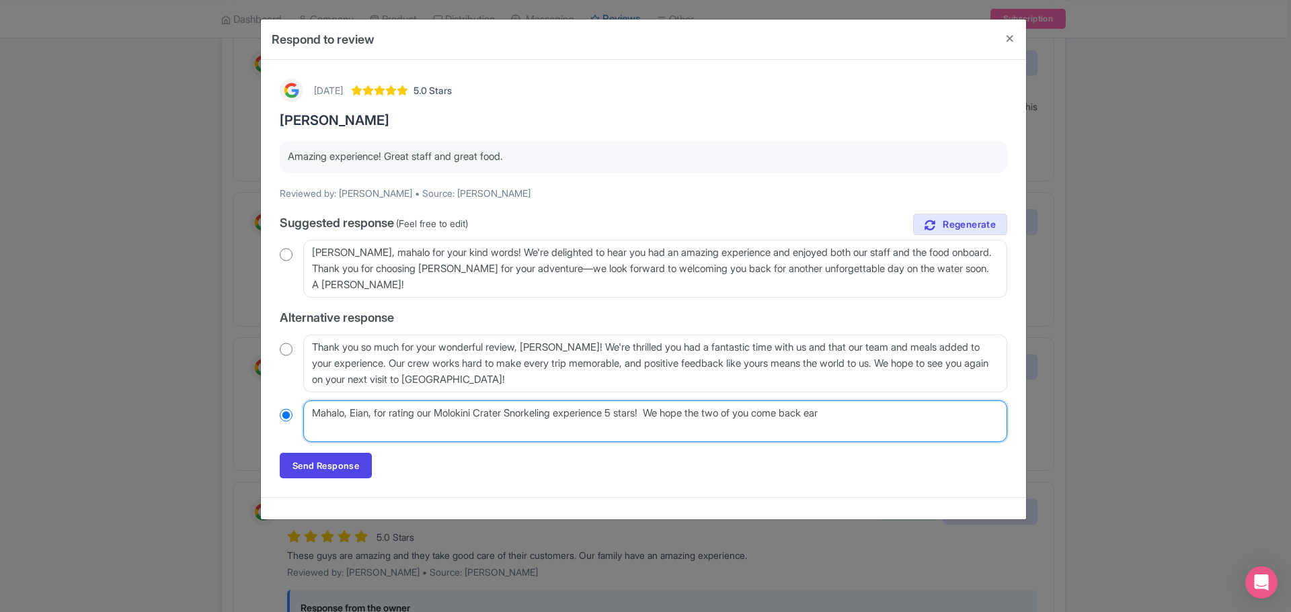
type textarea "Mahalo, Eian, for rating our Molokini Crater Snorkeling experience 5 stars! We …"
radio input "true"
type textarea "Mahalo, Eian, for rating our Molokini Crater Snorkeling experience 5 stars! We …"
radio input "true"
type textarea "Mahalo, Eian, for rating our Molokini Crater Snorkeling experience 5 stars! We …"
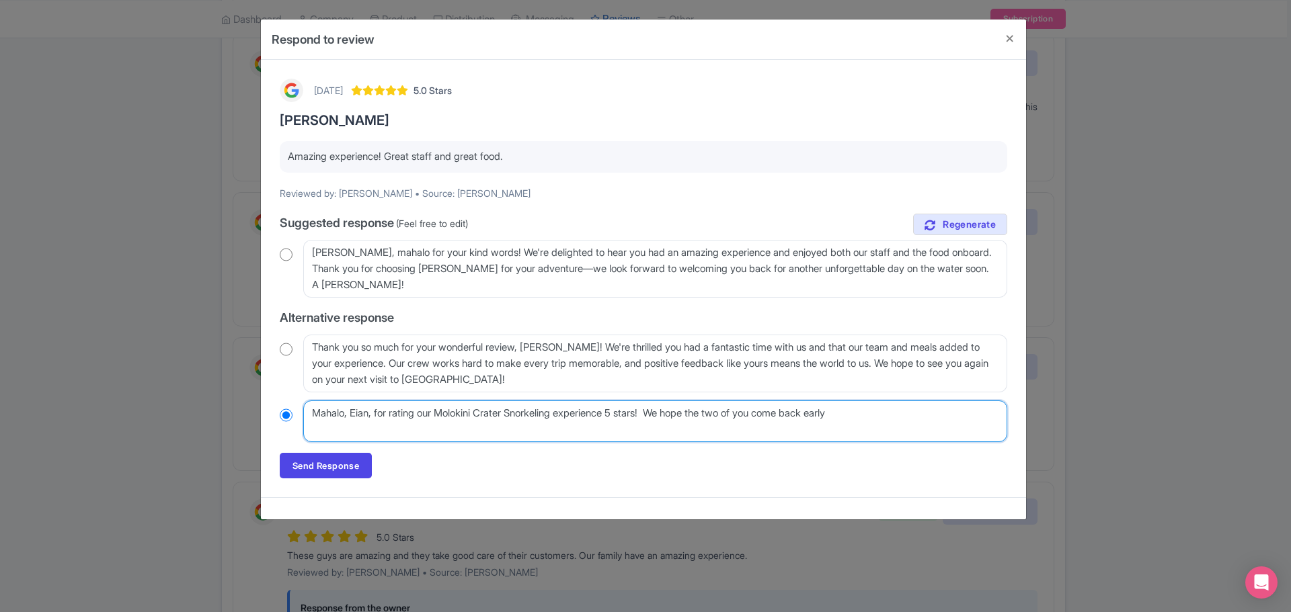
radio input "true"
type textarea "Mahalo, Eian, for rating our Molokini Crater Snorkeling experience 5 stars! We …"
radio input "true"
type textarea "Mahalo, Eian, for rating our Molokini Crater Snorkeling experience 5 stars! We …"
radio input "true"
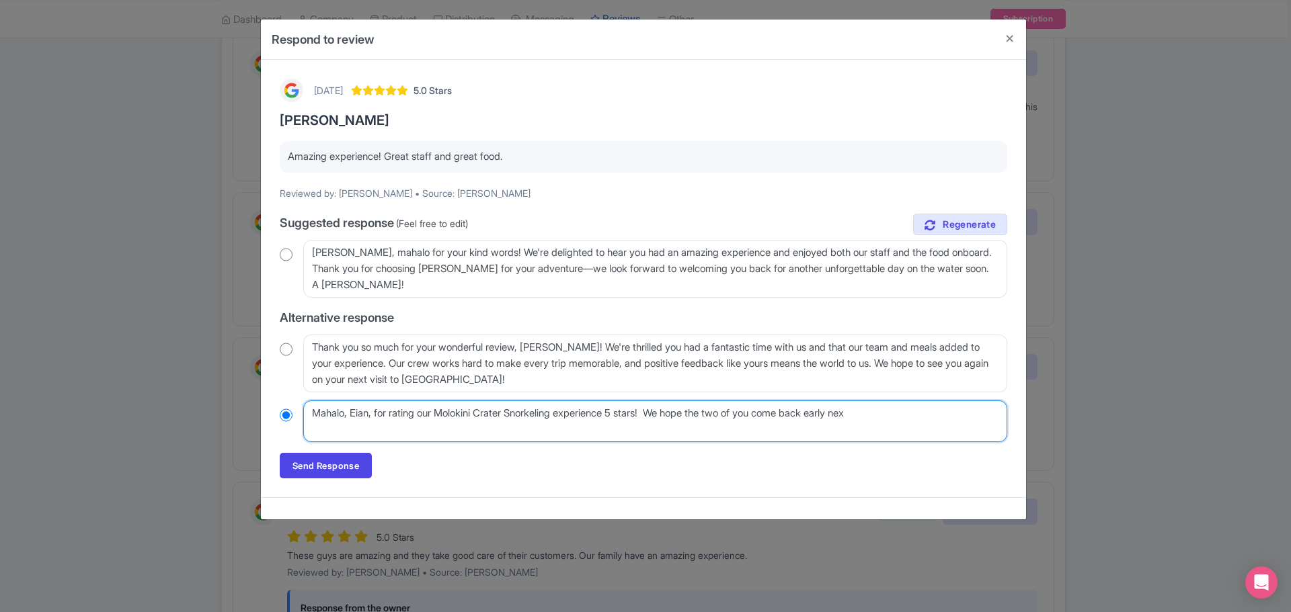
type textarea "Mahalo, Eian, for rating our Molokini Crater Snorkeling experience 5 stars! We …"
radio input "true"
type textarea "Mahalo, Eian, for rating our Molokini Crater Snorkeling experience 5 stars! We …"
radio input "true"
type textarea "Mahalo, Eian, for rating our Molokini Crater Snorkeling experience 5 stars! We …"
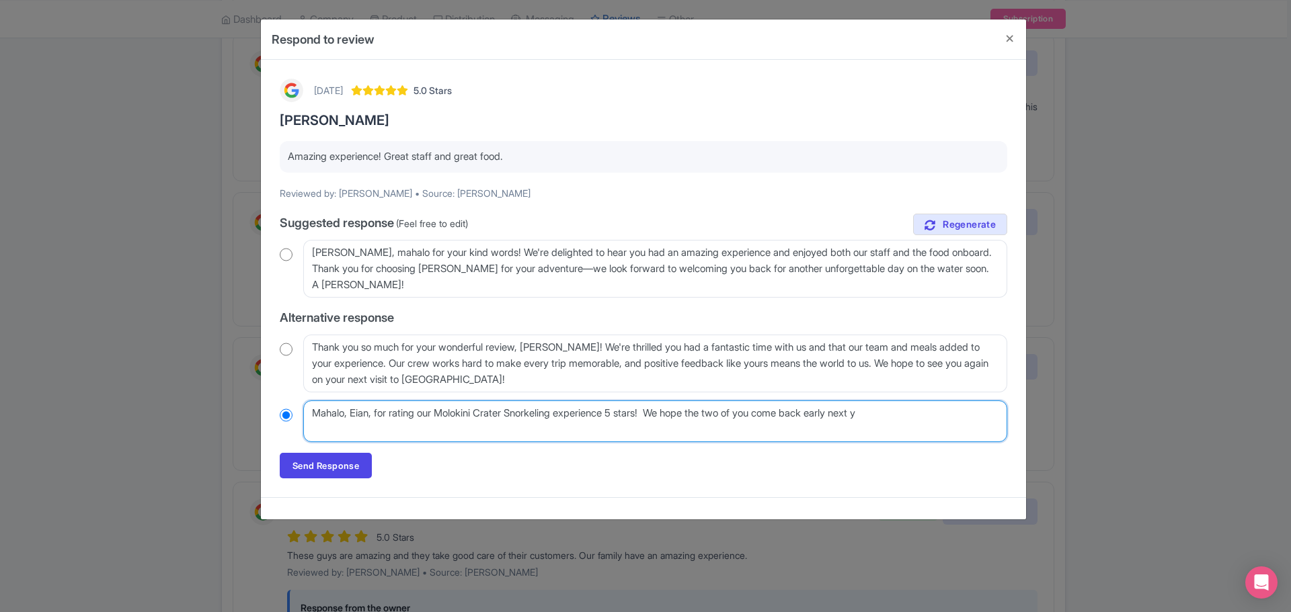
radio input "true"
type textarea "Mahalo, Eian, for rating our Molokini Crater Snorkeling experience 5 stars! We …"
click at [938, 413] on textarea "Mahalo, Eian, for your great review! We're so glad you enjoyed your time with M…" at bounding box center [655, 422] width 704 height 42
click at [553, 426] on textarea "Mahalo, Eian, for your great review! We're so glad you enjoyed your time with M…" at bounding box center [655, 422] width 704 height 42
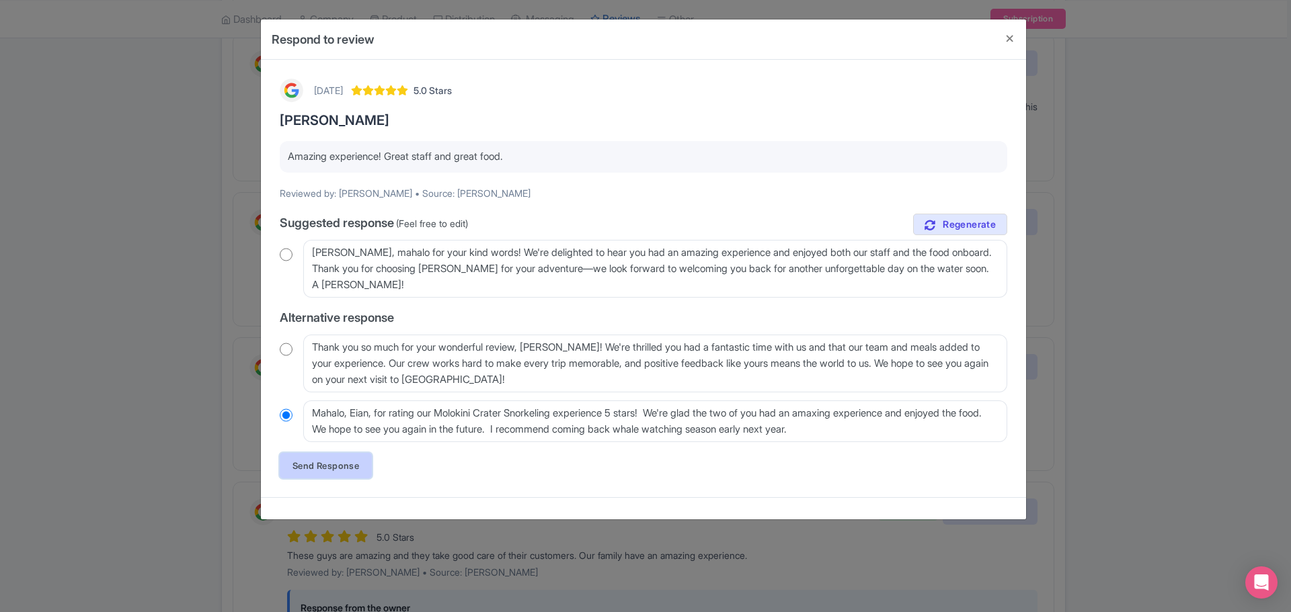
click at [327, 465] on link "Send Response" at bounding box center [326, 466] width 92 height 26
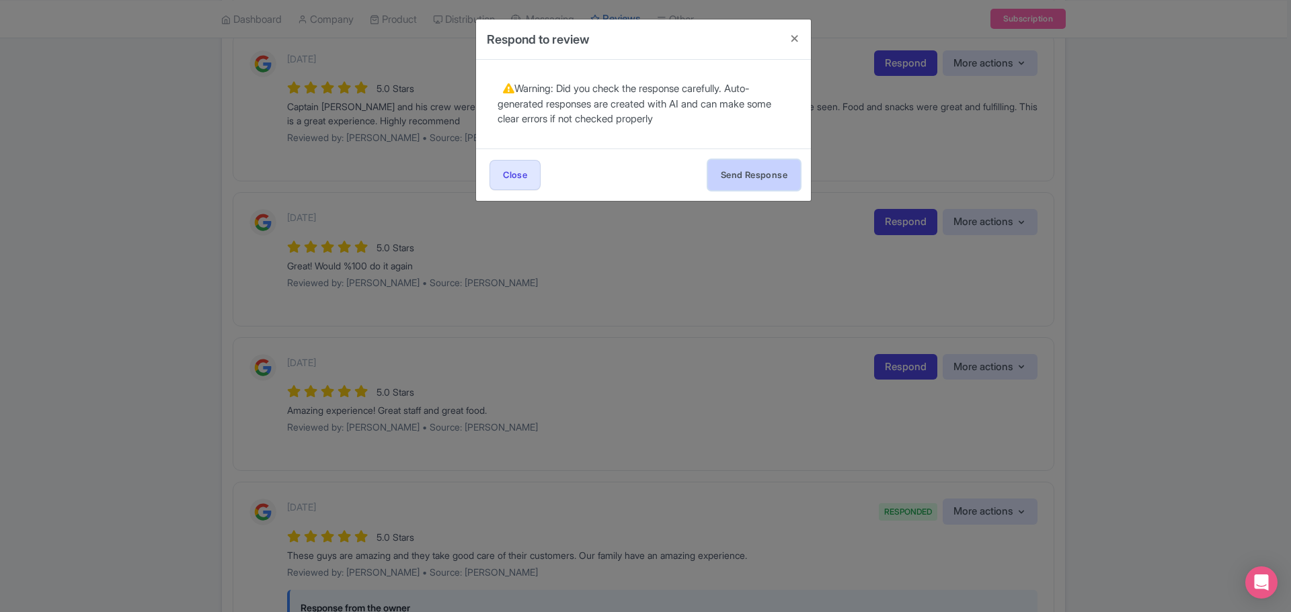
click at [762, 177] on button "Send Response" at bounding box center [754, 175] width 92 height 30
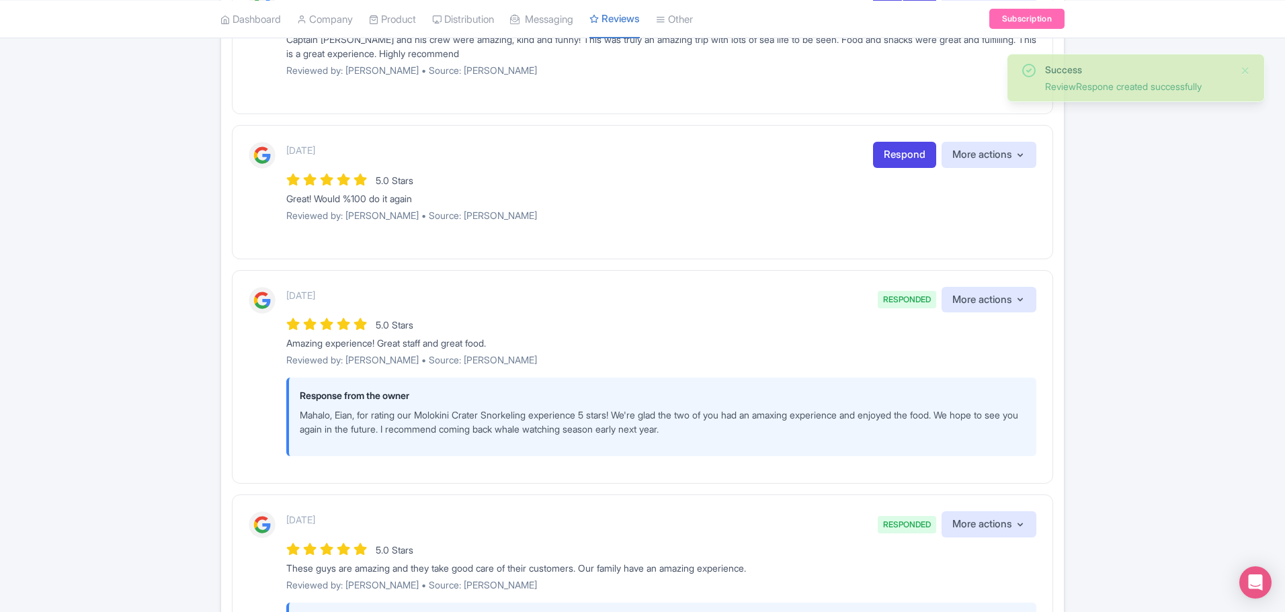
scroll to position [403, 0]
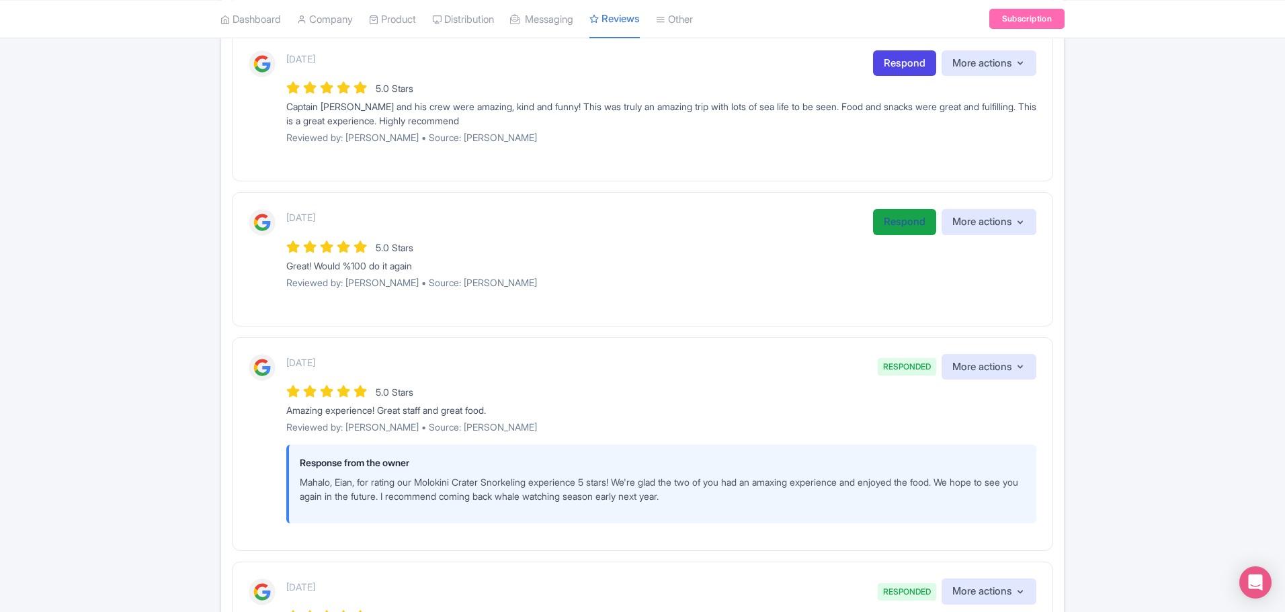
click at [906, 215] on link "Respond" at bounding box center [904, 222] width 63 height 26
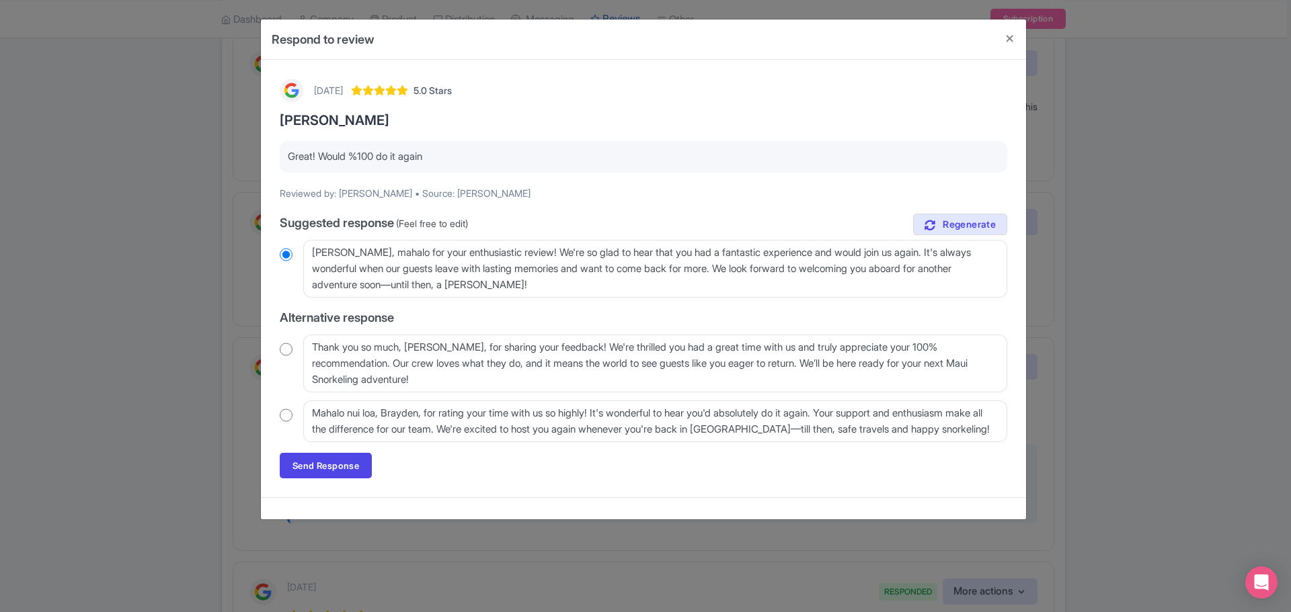
click at [288, 414] on input "radio" at bounding box center [286, 415] width 13 height 13
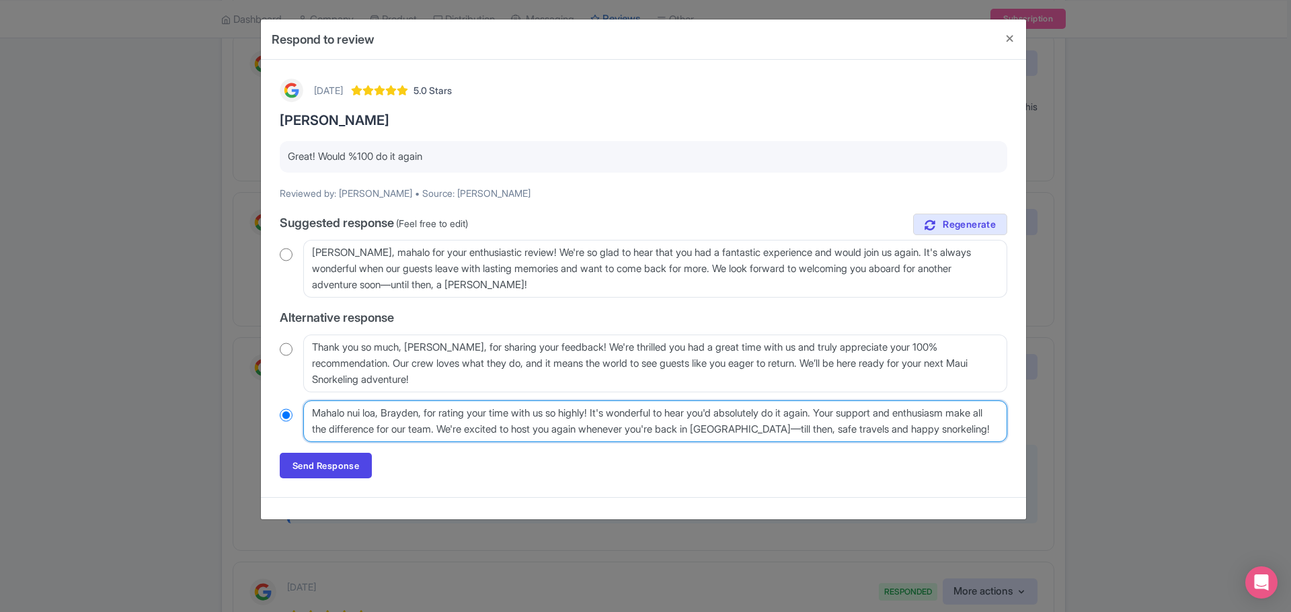
click at [481, 416] on textarea "Mahalo nui loa, Brayden, for rating your time with us so highly! It's wonderful…" at bounding box center [655, 422] width 704 height 42
radio input "true"
type textarea "Mahalo nui loa, Brayden, for rating ouyour time with us so highly! It's wonderf…"
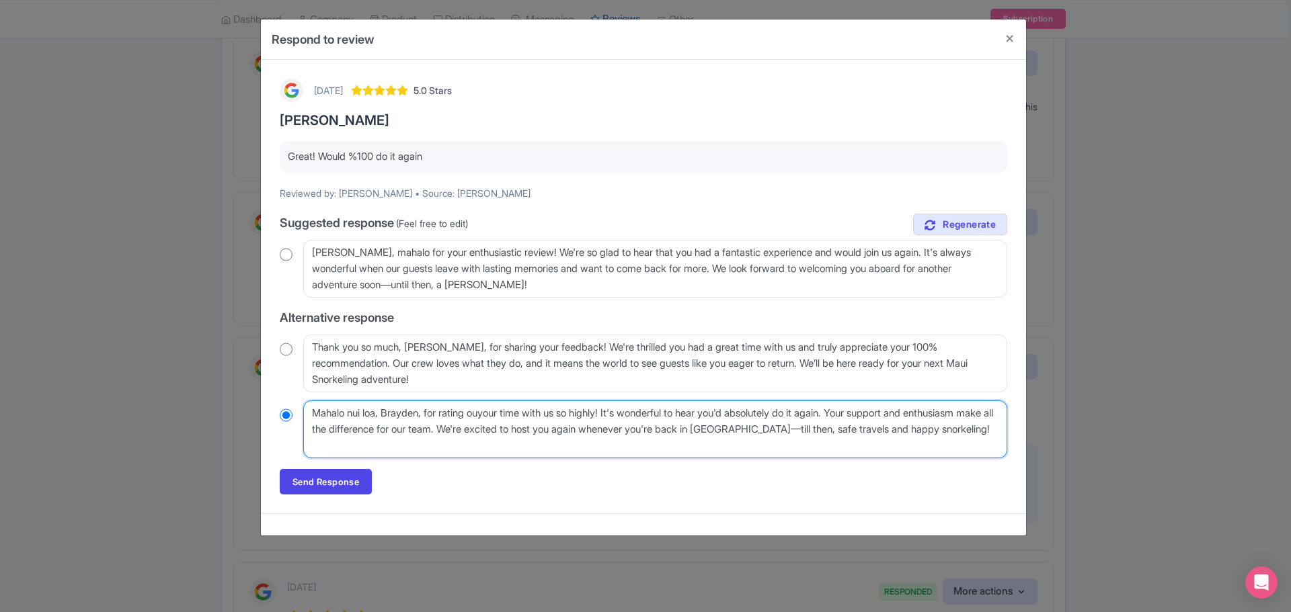
radio input "true"
type textarea "Mahalo nui loa, Brayden, for rating ouryour time with us so highly! It's wonder…"
radio input "true"
type textarea "Mahalo nui loa, Brayden, for rating our your time with us so highly! It's wonde…"
radio input "true"
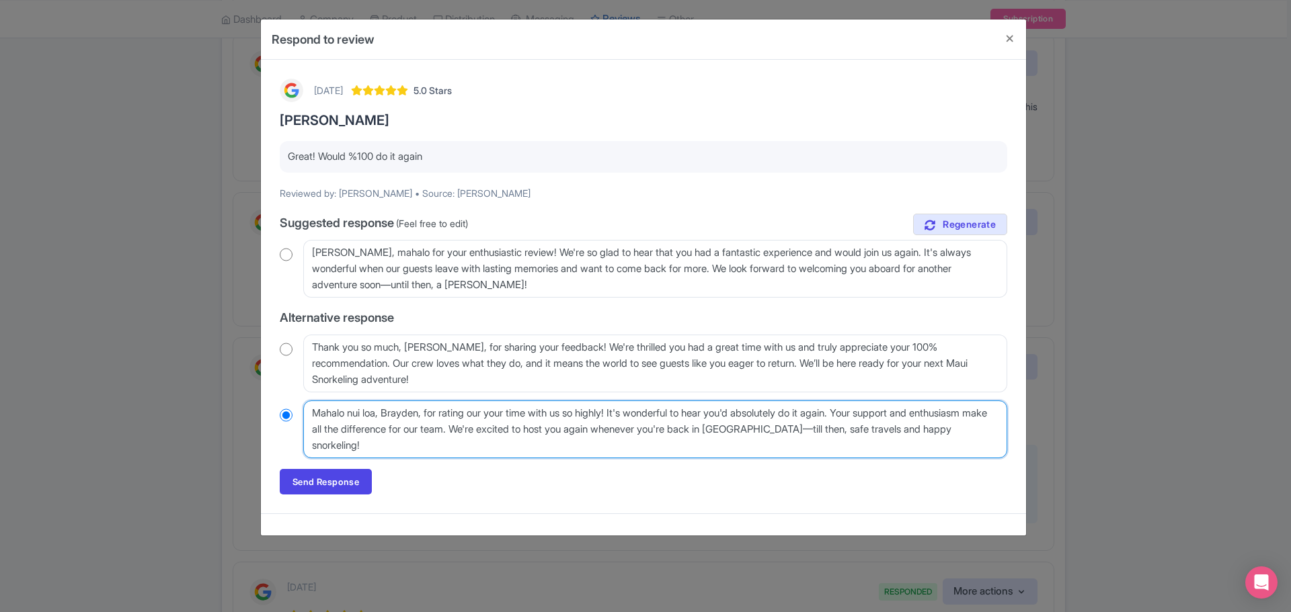
type textarea "Mahalo nui loa, Brayden, for rating our Myour time with us so highly! It's wond…"
radio input "true"
type textarea "Mahalo nui loa, Brayden, for rating our Moyour time with us so highly! It's won…"
radio input "true"
type textarea "Mahalo nui loa, Brayden, for rating our Molyour time with us so highly! It's wo…"
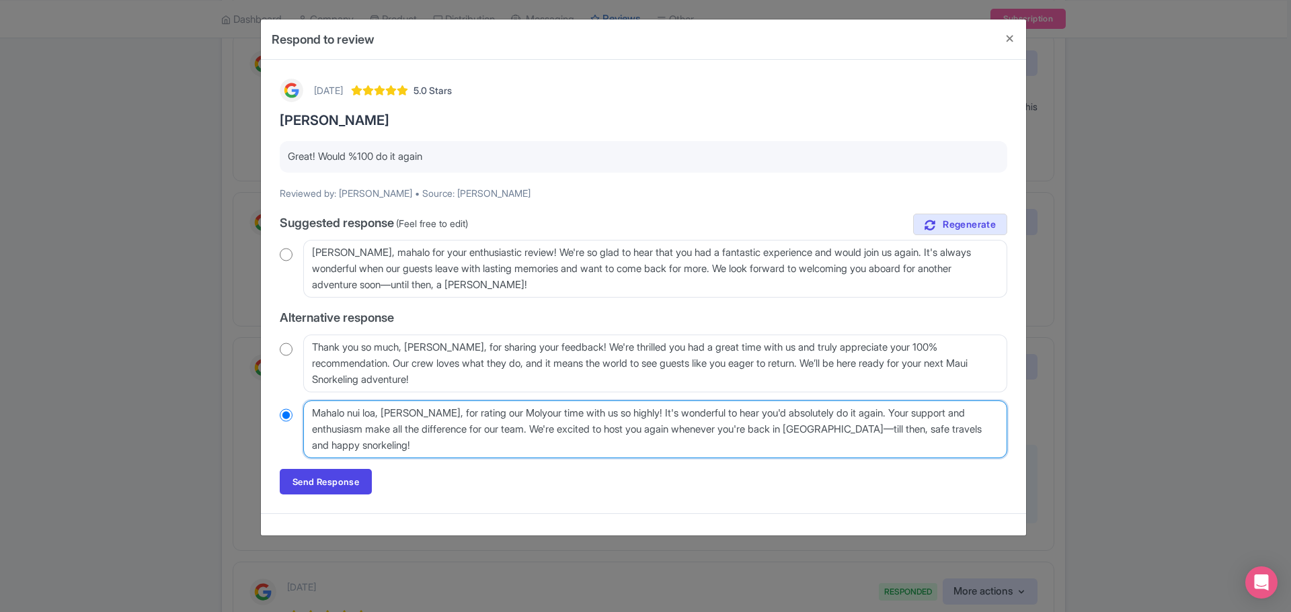
radio input "true"
type textarea "Mahalo nui loa, Brayden, for rating our Moloyour time with us so highly! It's w…"
radio input "true"
type textarea "Mahalo nui loa, Brayden, for rating our Molokyour time with us so highly! It's …"
radio input "true"
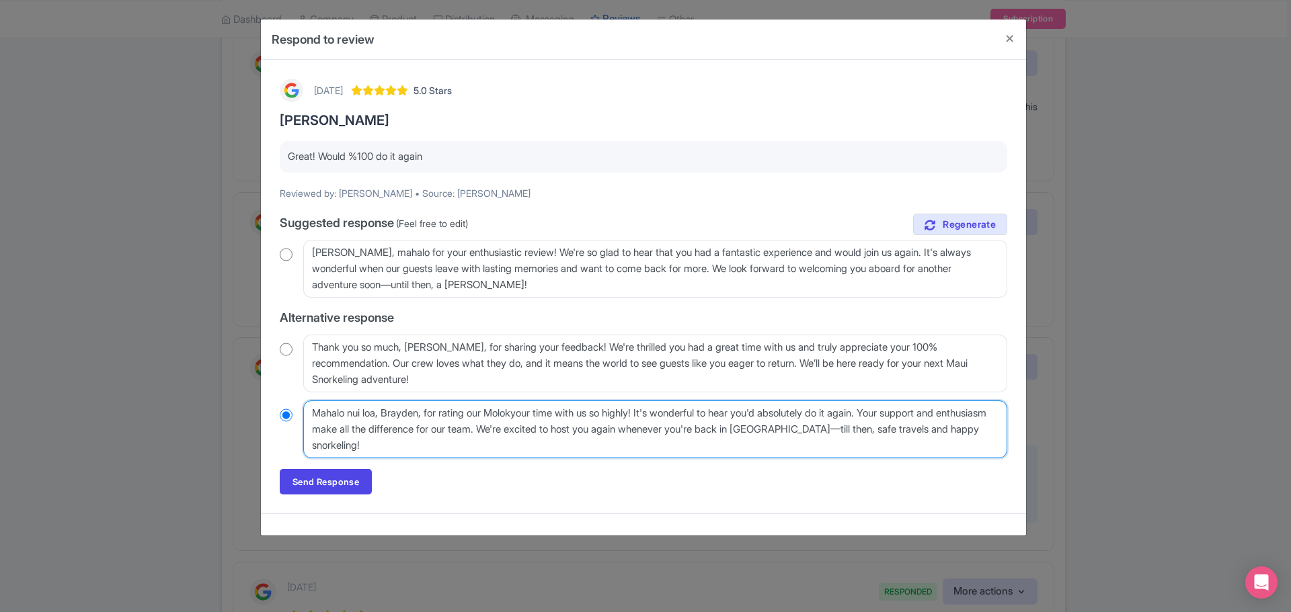
type textarea "Mahalo nui loa, Brayden, for rating our Molokiyour time with us so highly! It's…"
radio input "true"
type textarea "Mahalo nui loa, Brayden, for rating our Molokinyour time with us so highly! It'…"
radio input "true"
type textarea "Mahalo nui loa, Brayden, for rating our Molokiniyour time with us so highly! It…"
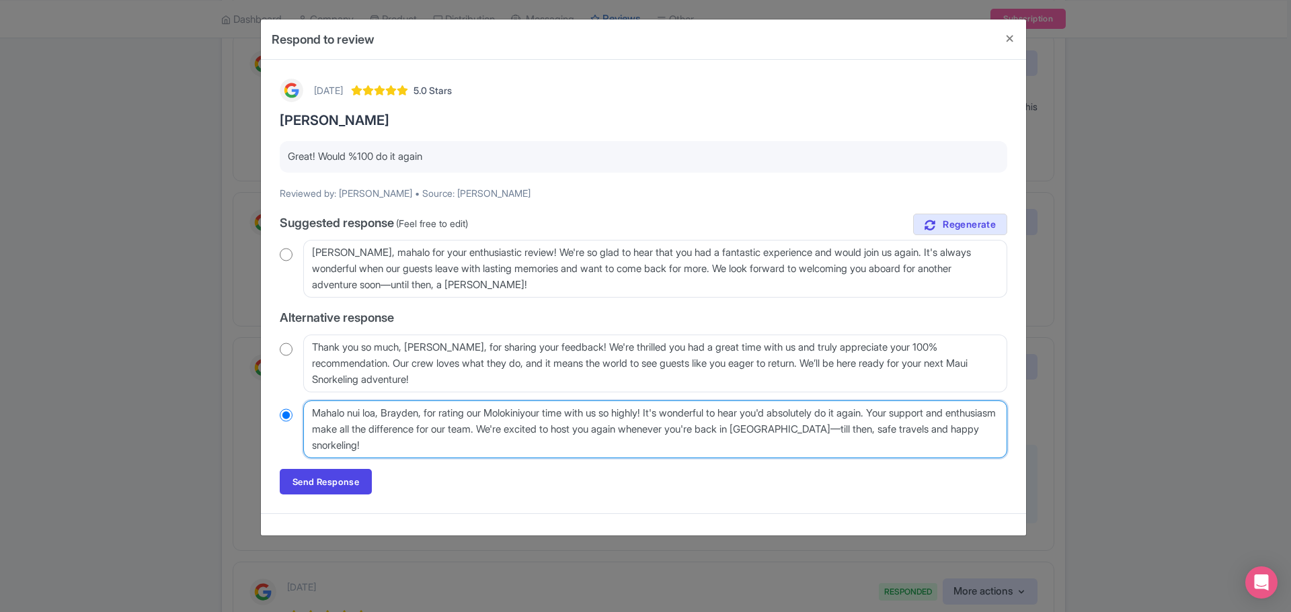
radio input "true"
type textarea "Mahalo nui loa, Brayden, for rating our Molokini your time with us so highly! I…"
radio input "true"
type textarea "Mahalo nui loa, Brayden, for rating our Molokini Cyour time with us so highly! …"
radio input "true"
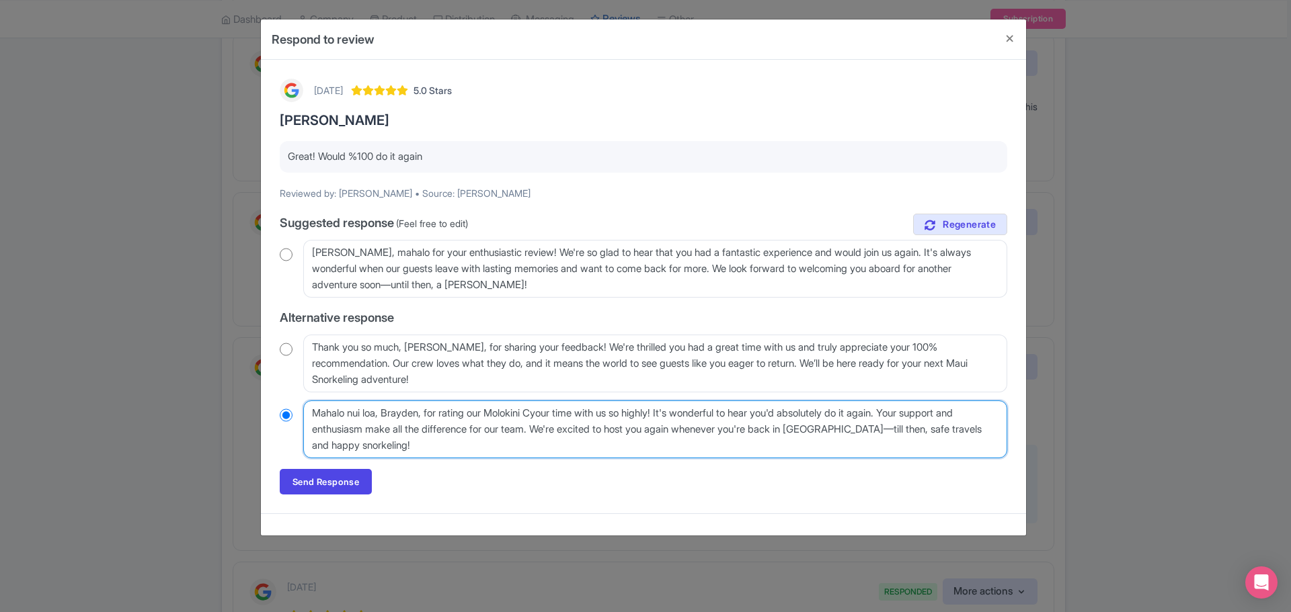
type textarea "Mahalo nui loa, Brayden, for rating our Molokini Cryour time with us so highly!…"
radio input "true"
type textarea "Mahalo nui loa, Brayden, for rating our Molokini Cratyour time with us so highl…"
radio input "true"
type textarea "Mahalo nui loa, Brayden, for rating our Molokini Crateryour time with us so hig…"
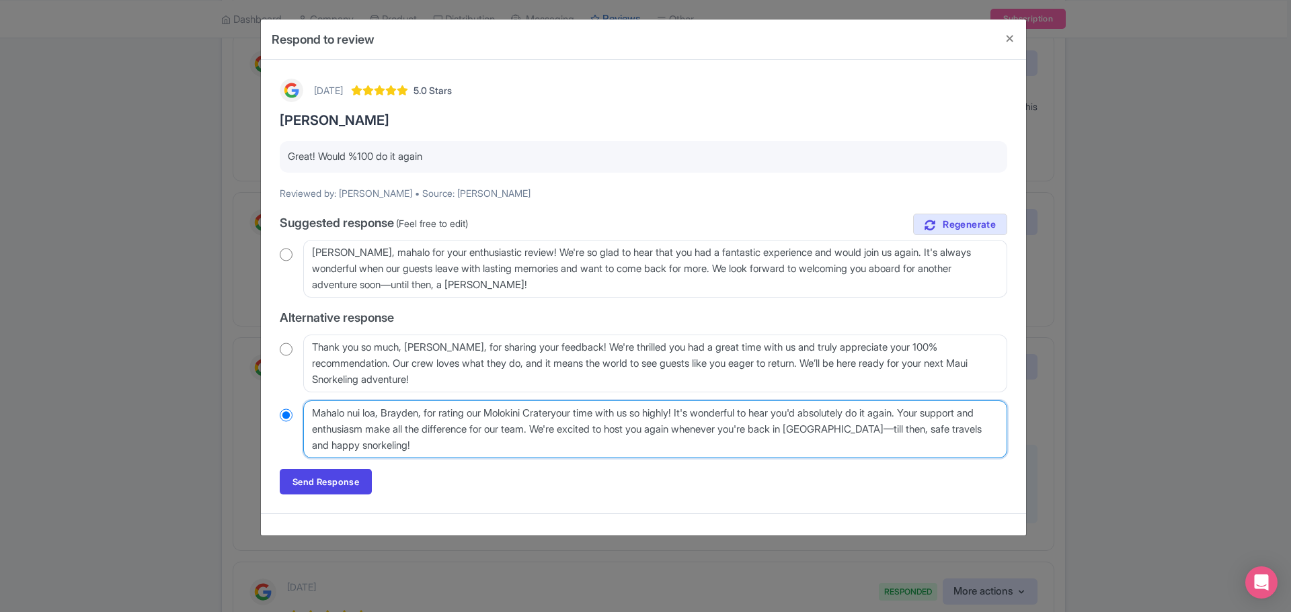
radio input "true"
type textarea "Mahalo nui loa, Brayden, for rating our Molokini Crater your time with us so hi…"
radio input "true"
type textarea "Mahalo nui loa, Brayden, for rating our Molokini Crater Syour time with us so h…"
radio input "true"
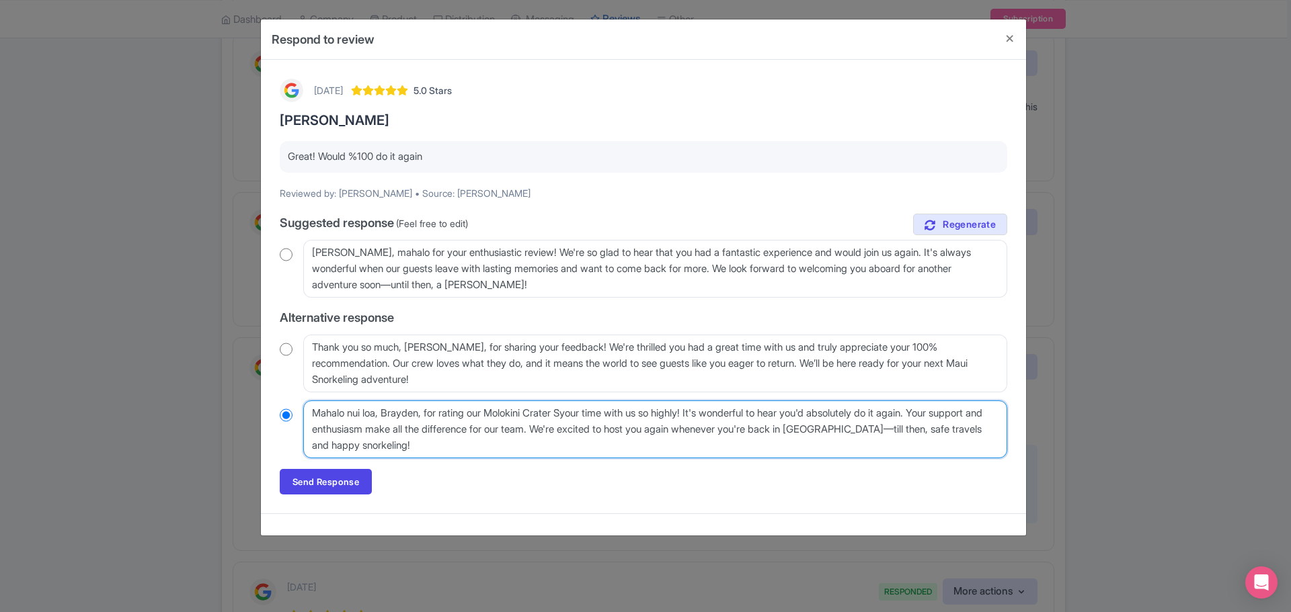
type textarea "Mahalo nui loa, Brayden, for rating our Molokini Crater Snyour time with us so …"
radio input "true"
type textarea "Mahalo nui loa, Brayden, for rating our Molokini Crater Snoryour time with us s…"
radio input "true"
type textarea "Mahalo nui loa, Brayden, for rating our Molokini Crater Snorkeyour time with us…"
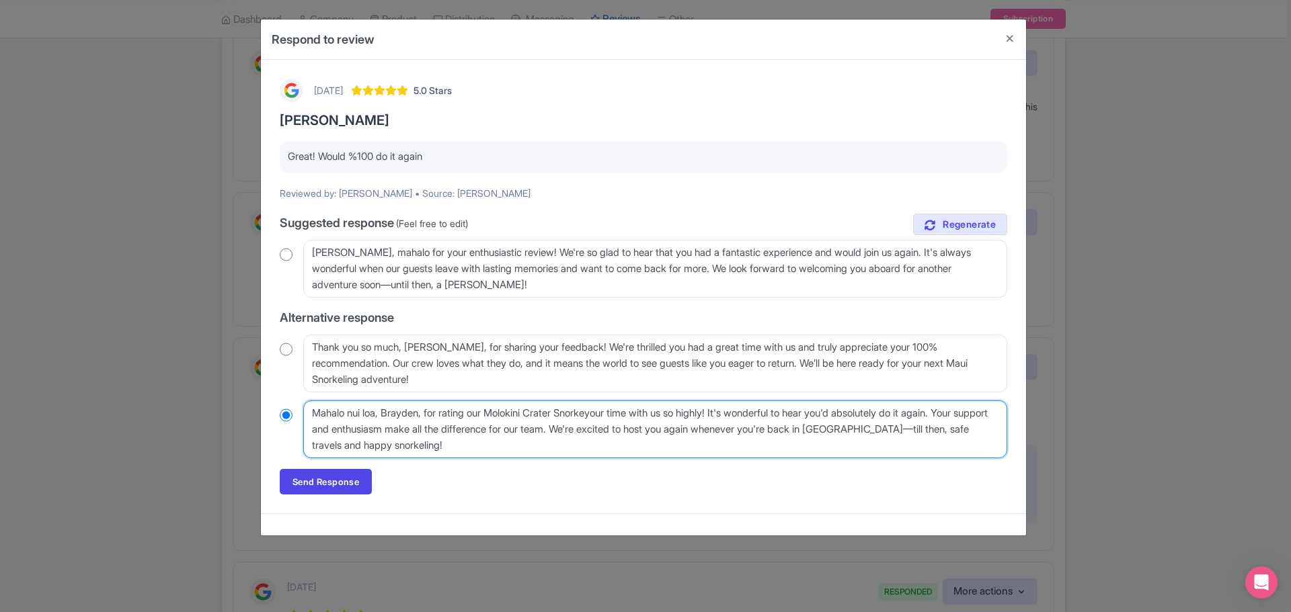
radio input "true"
type textarea "Mahalo nui loa, Brayden, for rating our Molokini Crater Snorkeliyour time with …"
radio input "true"
type textarea "Mahalo nui loa, Brayden, for rating our Molokini Crater Snorkelinyour time with…"
radio input "true"
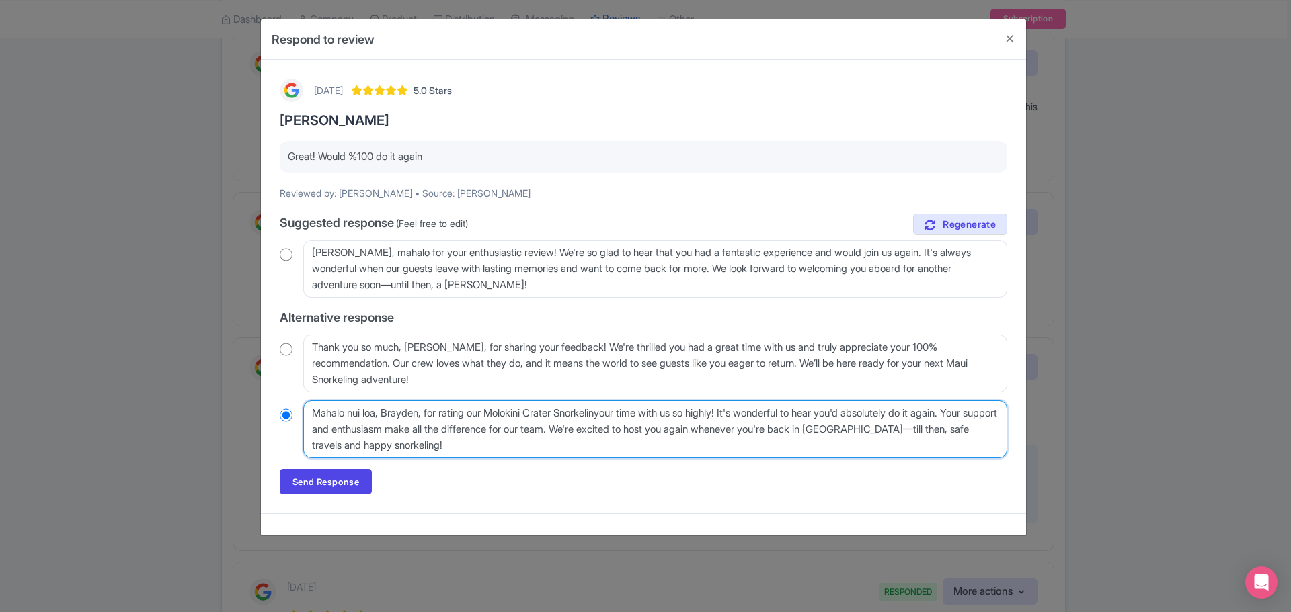
type textarea "Mahalo nui loa, Brayden, for rating our Molokini Crater Snorkelingyour time wit…"
radio input "true"
type textarea "Mahalo nui loa, Brayden, for rating our Molokini Crater Snorkeling your time wi…"
radio input "true"
type textarea "Mahalo nui loa, Brayden, for rating our Molokini Crater Snorkeling eyour time w…"
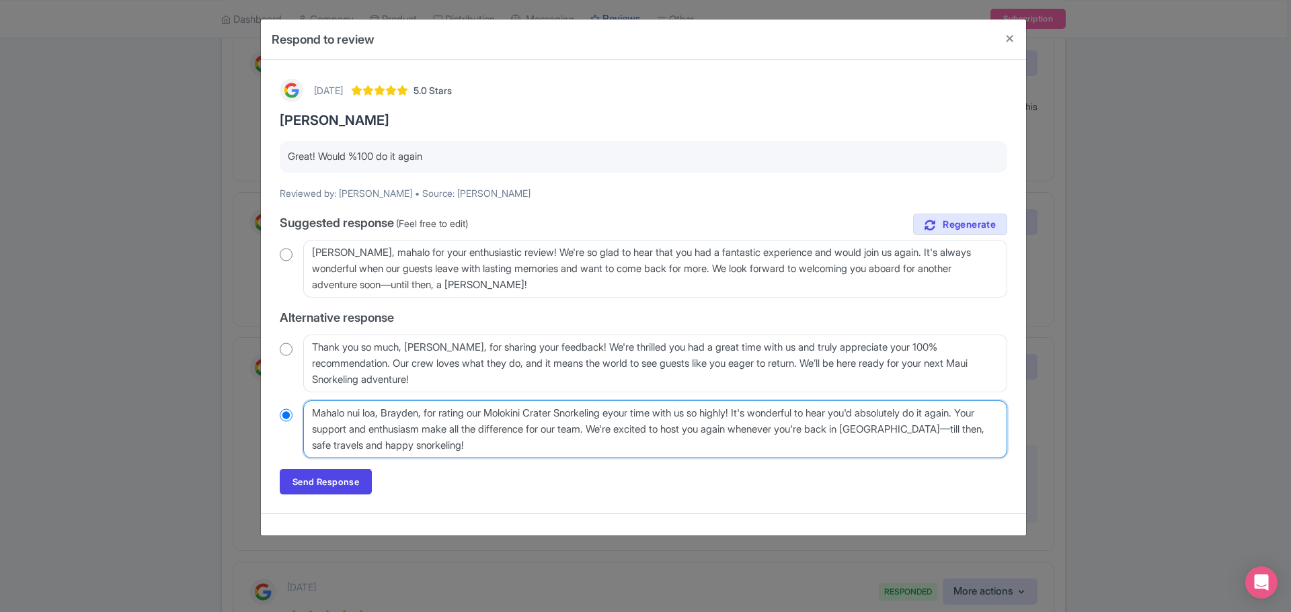
radio input "true"
type textarea "Mahalo nui loa, Brayden, for rating our Molokini Crater Snorkeling exyour time …"
radio input "true"
type textarea "Mahalo nui loa, Brayden, for rating our Molokini Crater Snorkeling expyour time…"
radio input "true"
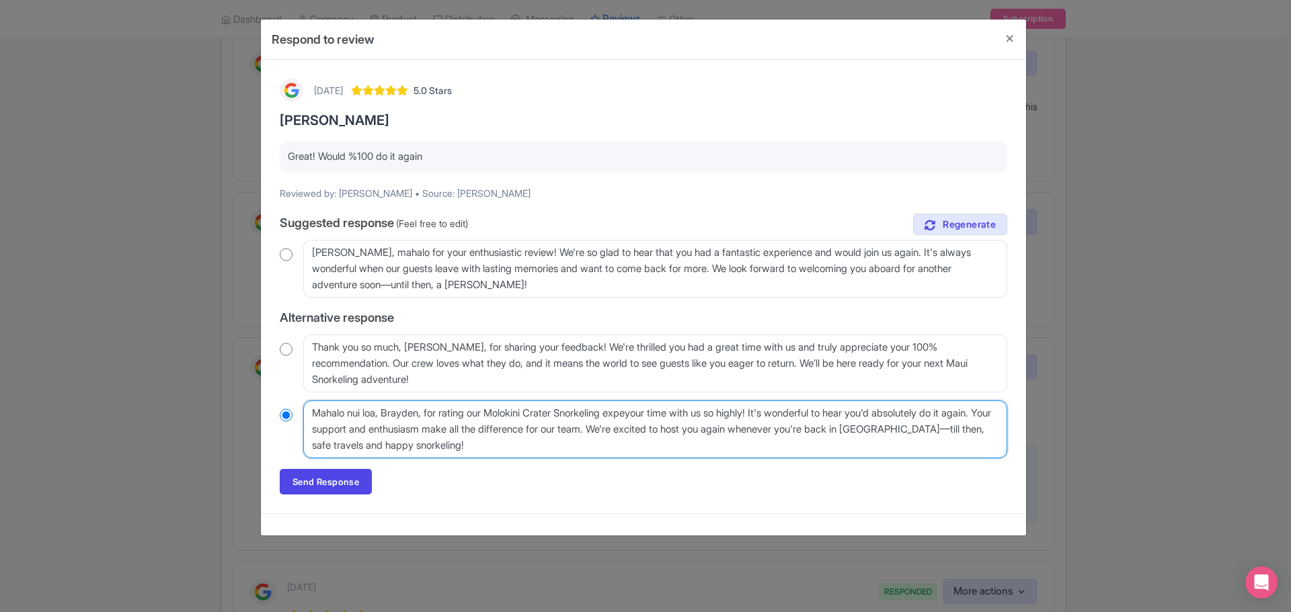
type textarea "Mahalo nui loa, Brayden, for rating our Molokini Crater Snorkeling experyour ti…"
radio input "true"
type textarea "Mahalo nui loa, Brayden, for rating our Molokini Crater Snorkeling experiyour t…"
radio input "true"
type textarea "Mahalo nui loa, Brayden, for rating our Molokini Crater Snorkeling experieyour …"
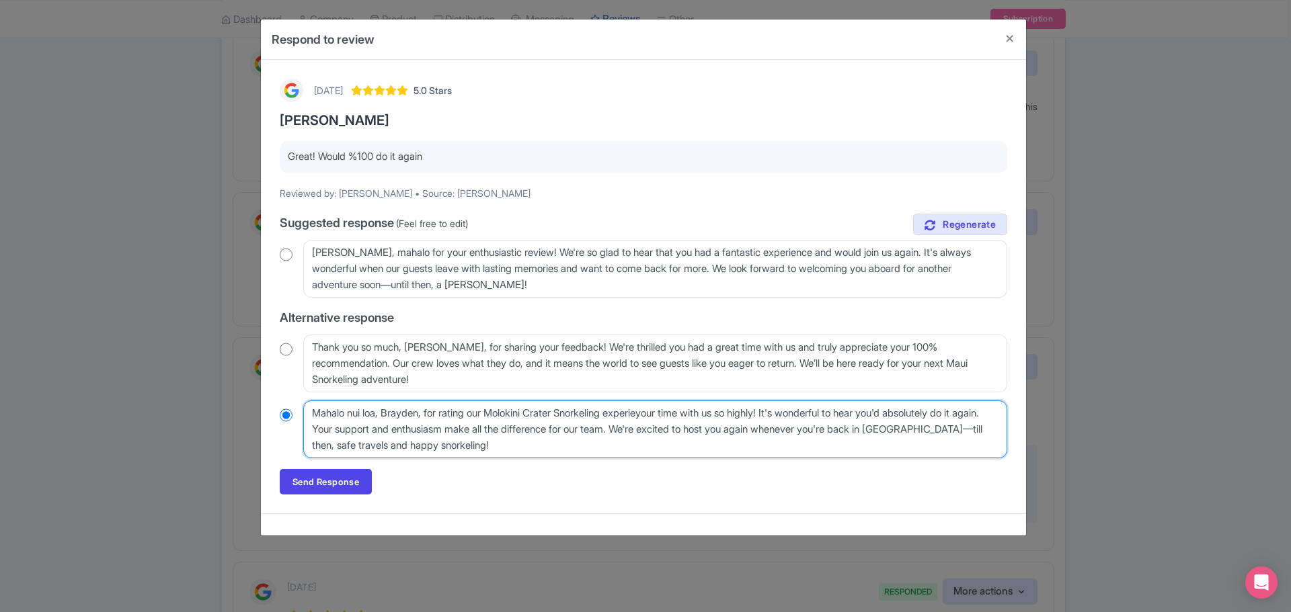
radio input "true"
type textarea "Mahalo nui loa, Brayden, for rating our Molokini Crater Snorkeling experienyour…"
radio input "true"
type textarea "Mahalo nui loa, Brayden, for rating our Molokini Crater Snorkeling experienceyo…"
radio input "true"
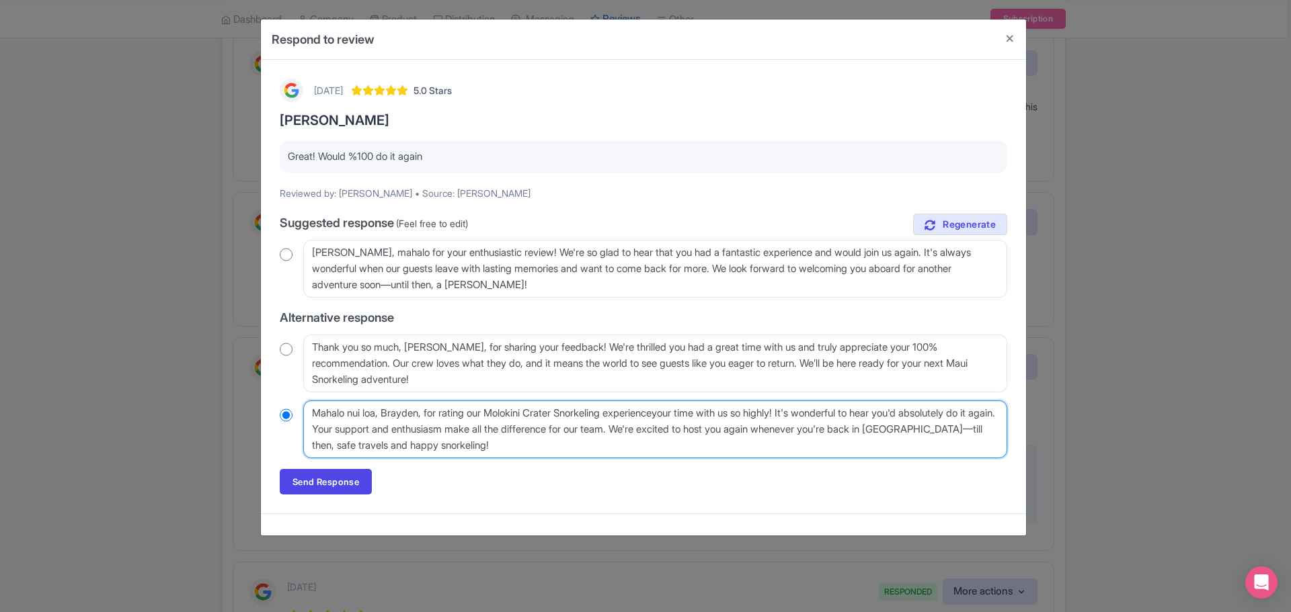
type textarea "Mahalo nui loa, Brayden, for rating our Molokini Crater Snorkeling experience y…"
radio input "true"
type textarea "Mahalo nui loa, Brayden, for rating our Molokini Crater Snorkeling experience 5…"
radio input "true"
type textarea "Mahalo nui loa, Brayden, for rating our Molokini Crater Snorkeling experience 5…"
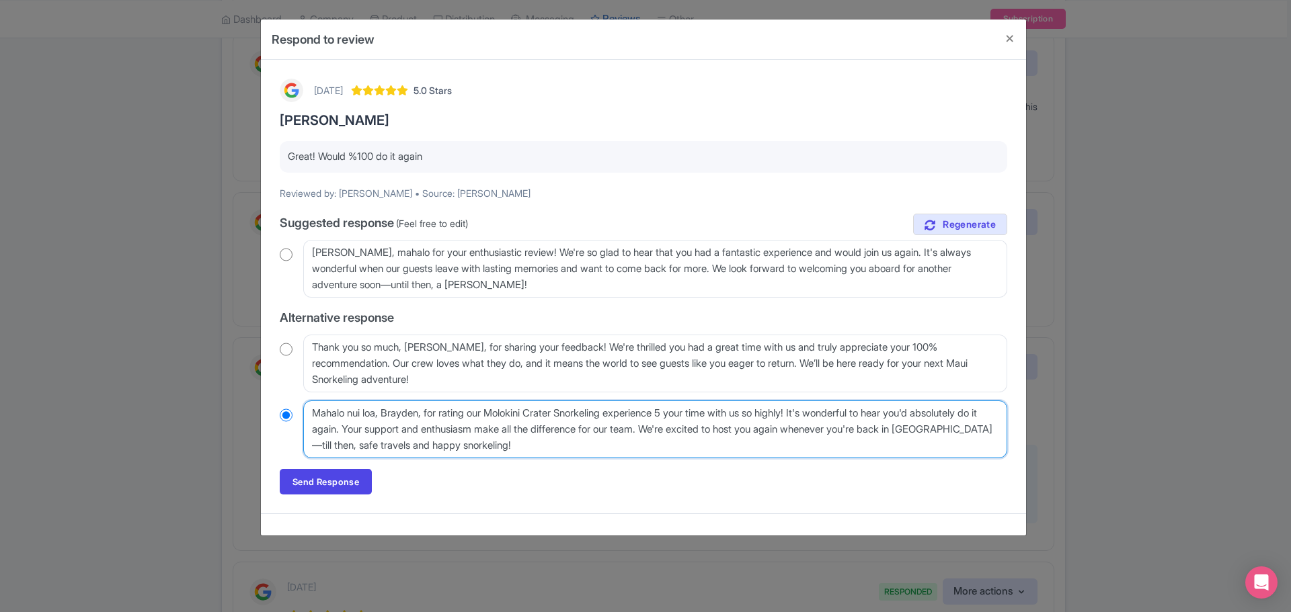
radio input "true"
type textarea "Mahalo nui loa, Brayden, for rating our Molokini Crater Snorkeling experience 5…"
radio input "true"
type textarea "Mahalo nui loa, Brayden, for rating our Molokini Crater Snorkeling experience 5…"
radio input "true"
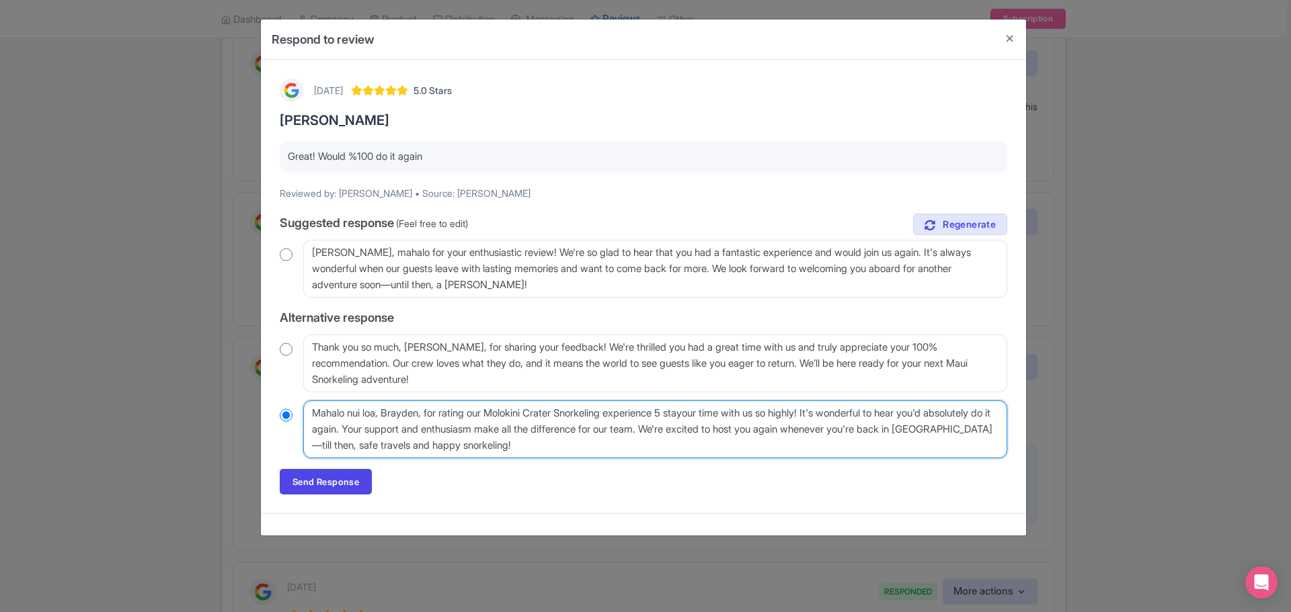
type textarea "Mahalo nui loa, Brayden, for rating our Molokini Crater Snorkeling experience 5…"
radio input "true"
type textarea "Mahalo nui loa, Brayden, for rating our Molokini Crater Snorkeling experience 5…"
radio input "true"
type textarea "Mahalo nui loa, Brayden, for rating our Molokini Crater Snorkeling experience 5…"
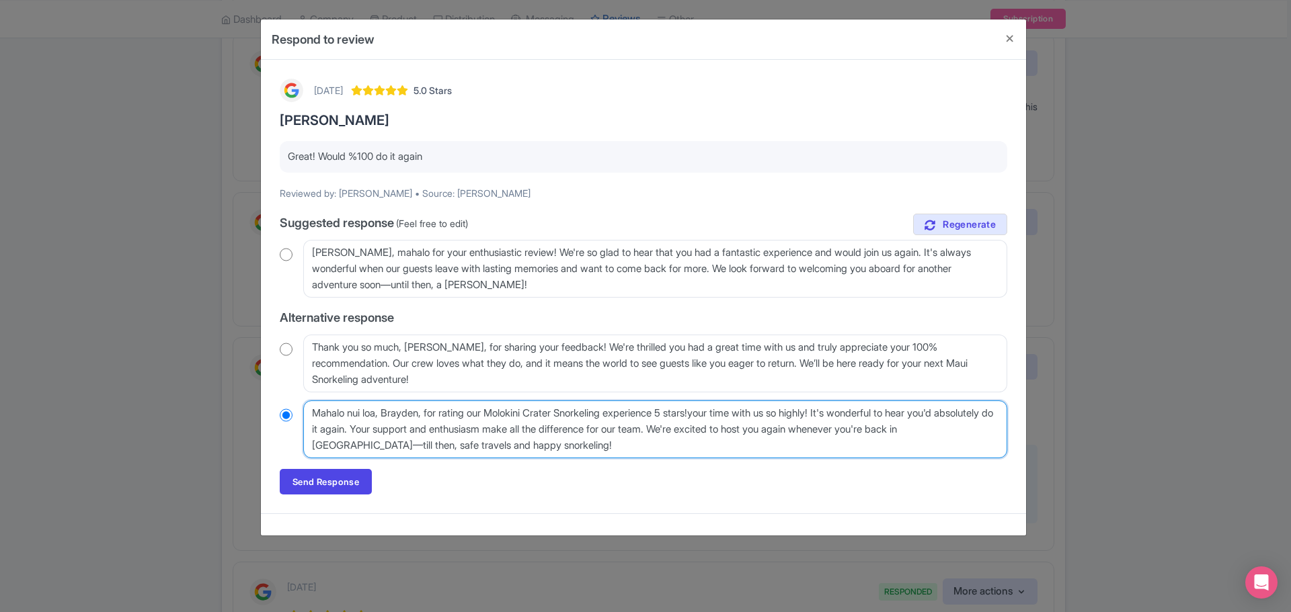
radio input "true"
type textarea "Mahalo nui loa, Brayden, for rating our Molokini Crater Snorkeling experience 5…"
radio input "true"
type textarea "Mahalo nui loa, Brayden, for rating our Molokini Crater Snorkeling experience 5…"
radio input "true"
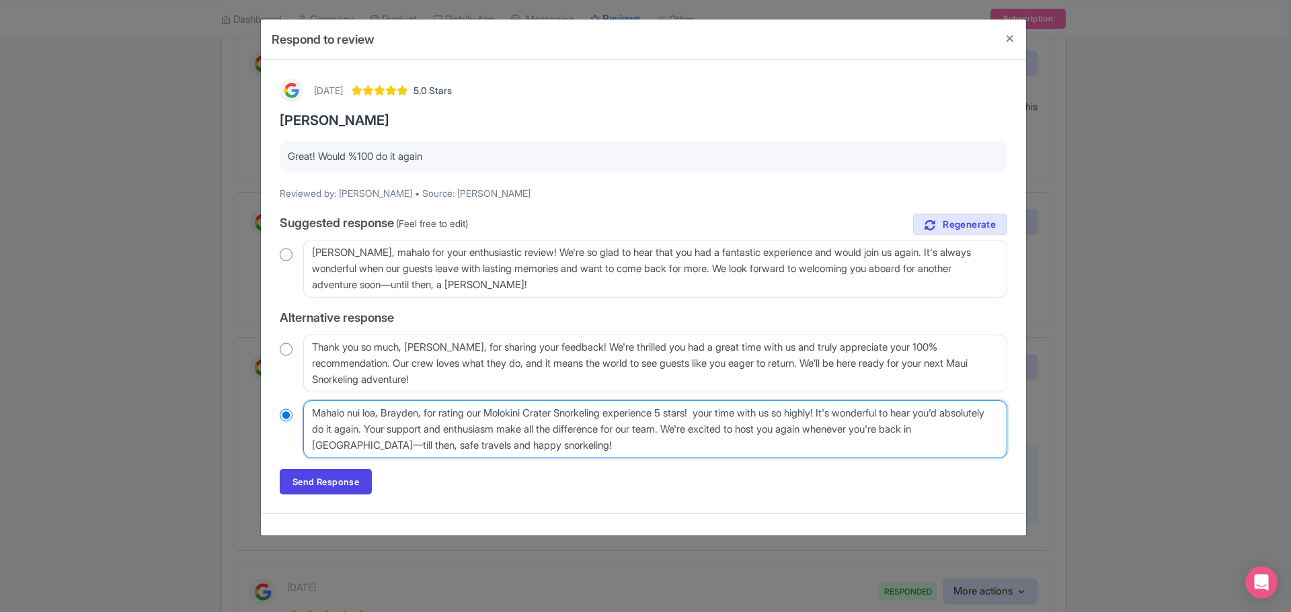
type textarea "Mahalo nui loa, Brayden, for rating our Molokini Crater Snorkeling experience 5…"
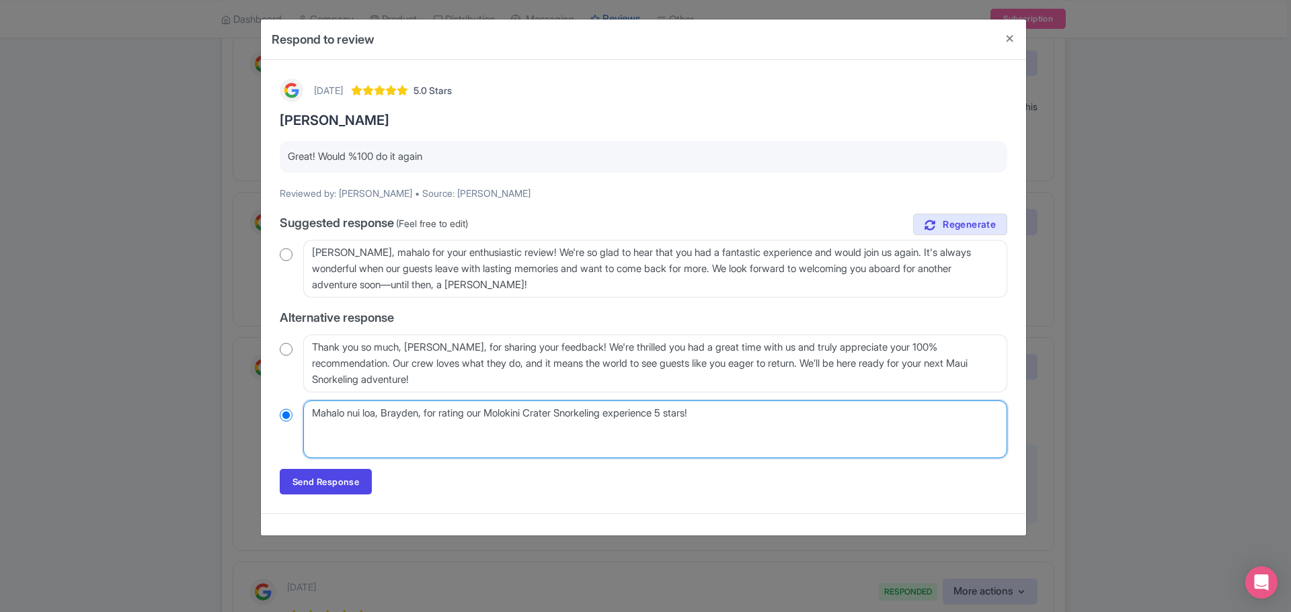
radio input "true"
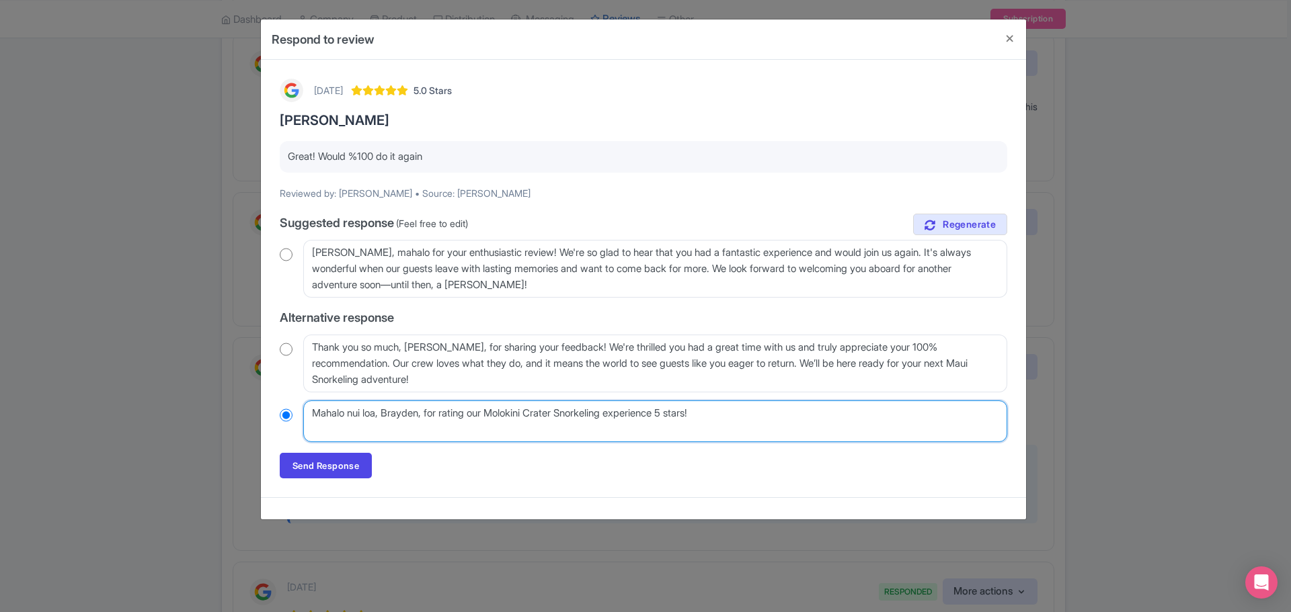
type textarea "Mahalo nui loa, Brayden, for rating our Molokini Crater Snorkeling experience 5…"
radio input "true"
type textarea "Mahalo nui loa, Brayden, for rating our Molokini Crater Snorkeling experience 5…"
radio input "true"
type textarea "Mahalo nui loa, Brayden, for rating our Molokini Crater Snorkeling experience 5…"
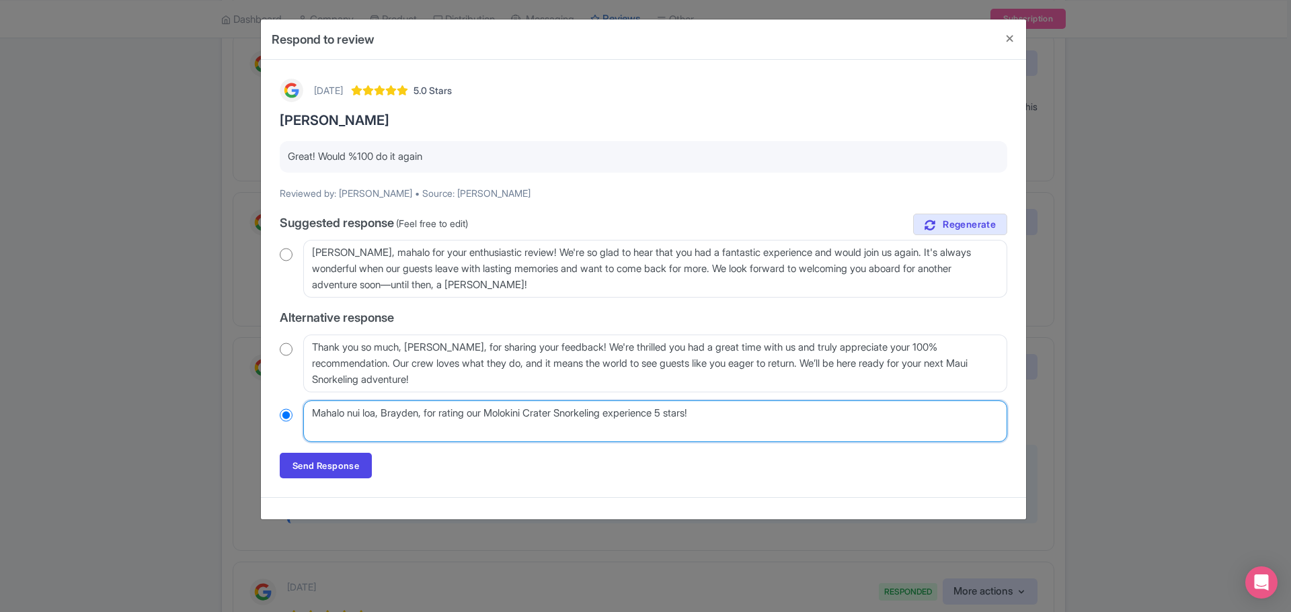
radio input "true"
type textarea "Mahalo nui loa, Brayden, for rating our Molokini Crater Snorkeling experience 5…"
radio input "true"
type textarea "Mahalo nui loa, Brayden, for rating our Molokini Crater Snorkeling experience 5…"
radio input "true"
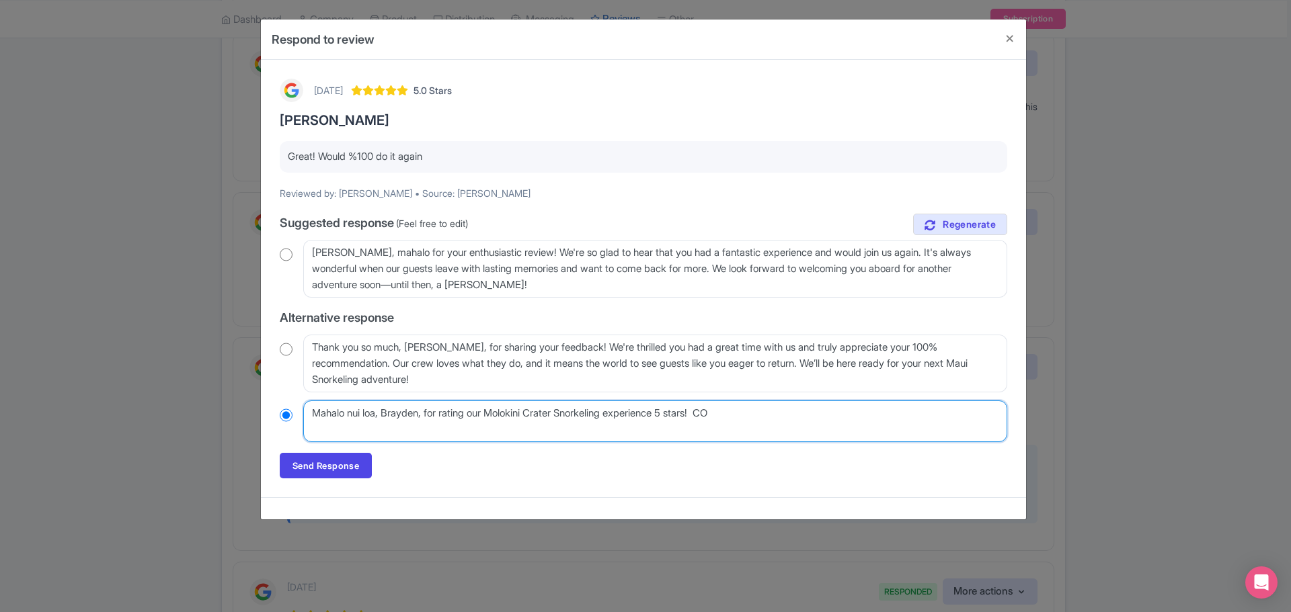
type textarea "Mahalo nui loa, Brayden, for rating our Molokini Crater Snorkeling experience 5…"
radio input "true"
type textarea "Mahalo nui loa, Brayden, for rating our Molokini Crater Snorkeling experience 5…"
radio input "true"
type textarea "Mahalo nui loa, Brayden, for rating our Molokini Crater Snorkeling experience 5…"
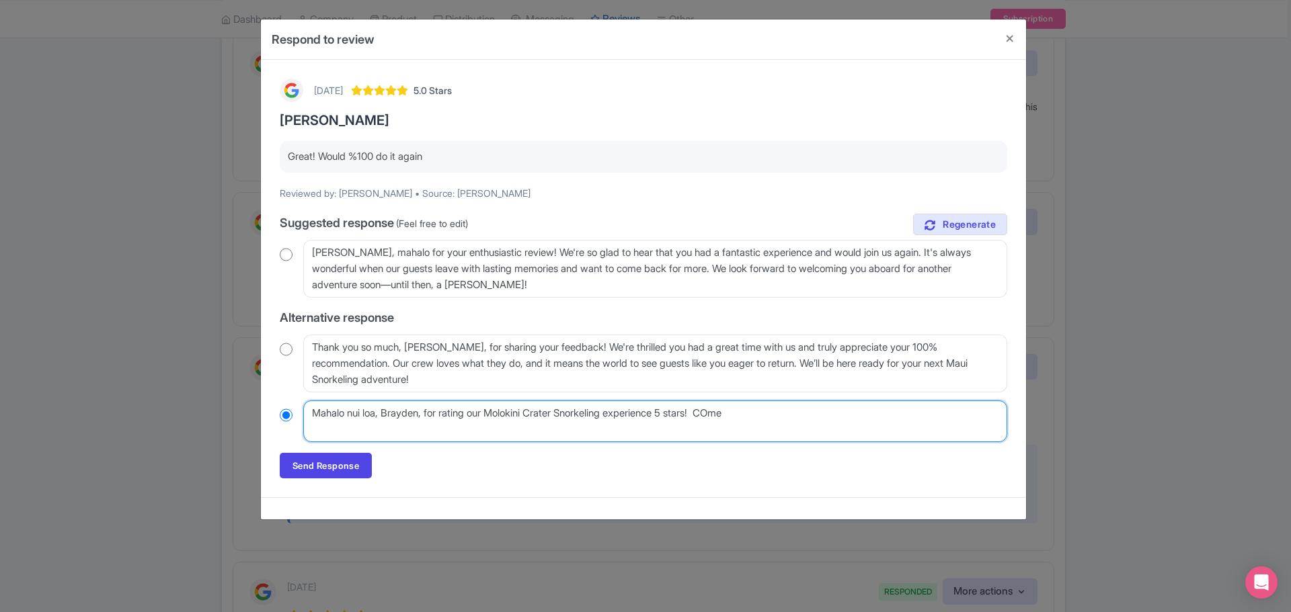
radio input "true"
type textarea "Mahalo nui loa, Brayden, for rating our Molokini Crater Snorkeling experience 5…"
radio input "true"
type textarea "Mahalo nui loa, Brayden, for rating our Molokini Crater Snorkeling experience 5…"
radio input "true"
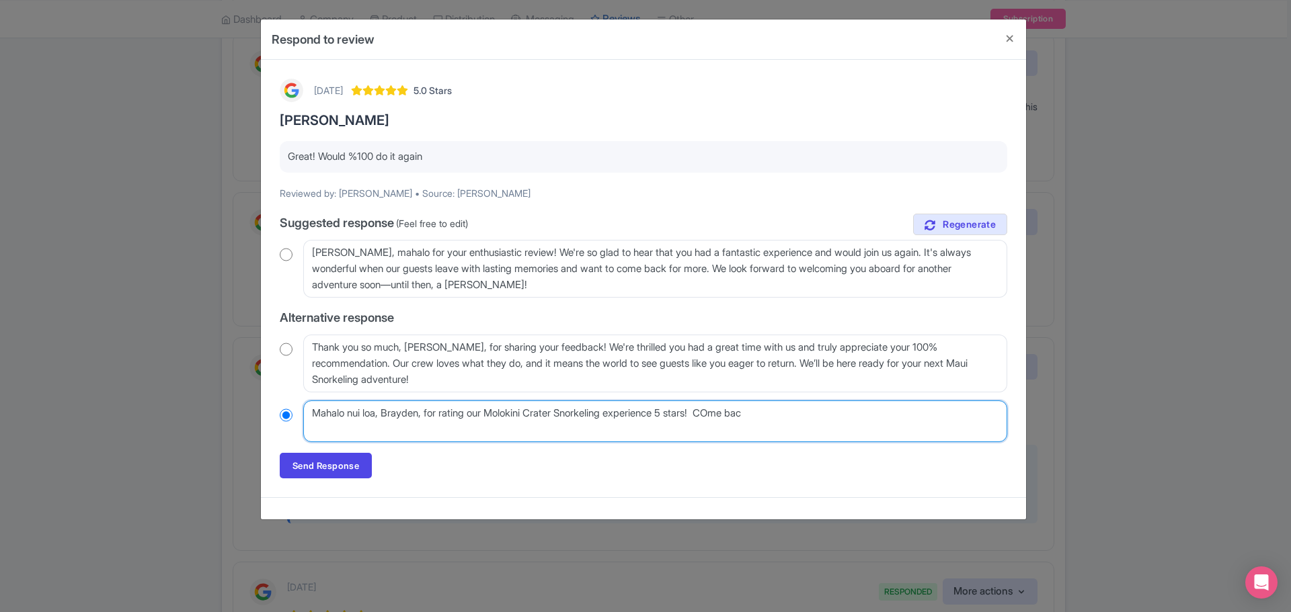
type textarea "Mahalo nui loa, Brayden, for rating our Molokini Crater Snorkeling experience 5…"
radio input "true"
type textarea "Mahalo nui loa, Brayden, for rating our Molokini Crater Snorkeling experience 5…"
radio input "true"
type textarea "Mahalo nui loa, Brayden, for rating our Molokini Crater Snorkeling experience 5…"
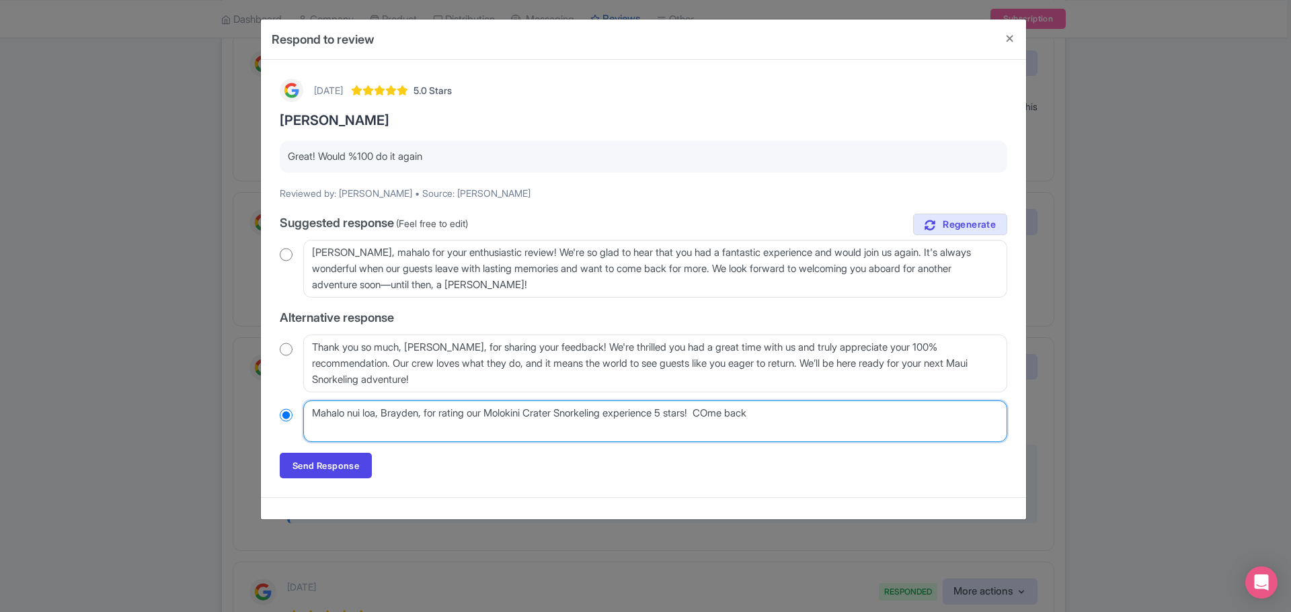
radio input "true"
type textarea "Mahalo nui loa, Brayden, for rating our Molokini Crater Snorkeling experience 5…"
radio input "true"
type textarea "Mahalo nui loa, Brayden, for rating our Molokini Crater Snorkeling experience 5…"
radio input "true"
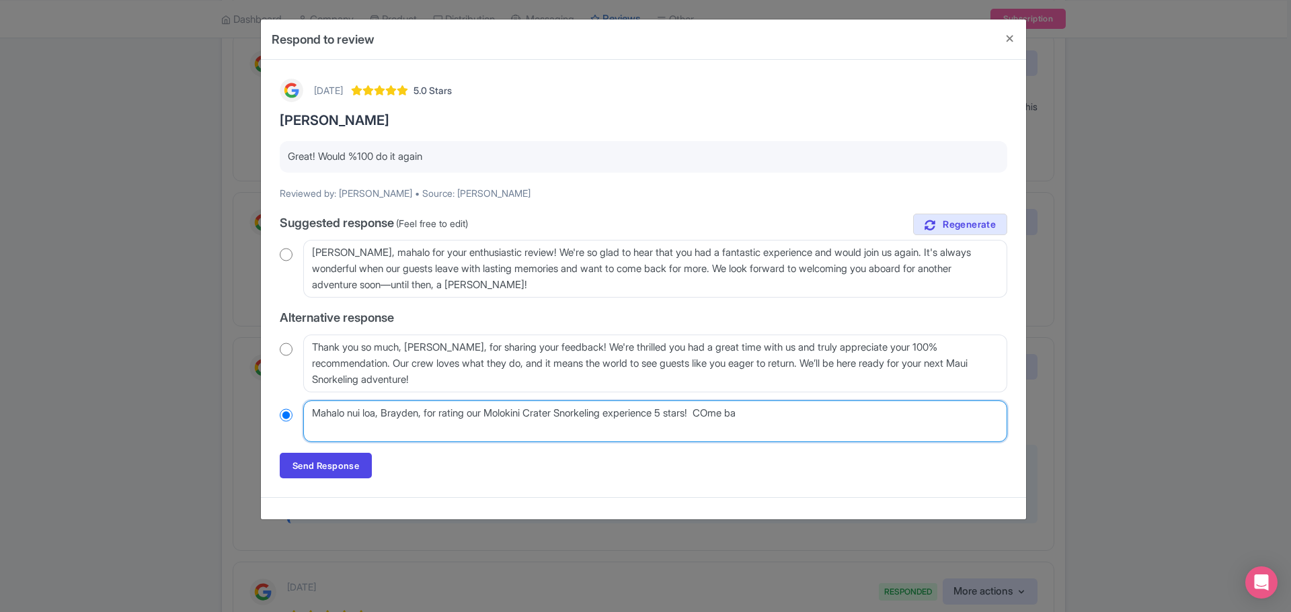
type textarea "Mahalo nui loa, Brayden, for rating our Molokini Crater Snorkeling experience 5…"
radio input "true"
type textarea "Mahalo nui loa, Brayden, for rating our Molokini Crater Snorkeling experience 5…"
radio input "true"
type textarea "Mahalo nui loa, Brayden, for rating our Molokini Crater Snorkeling experience 5…"
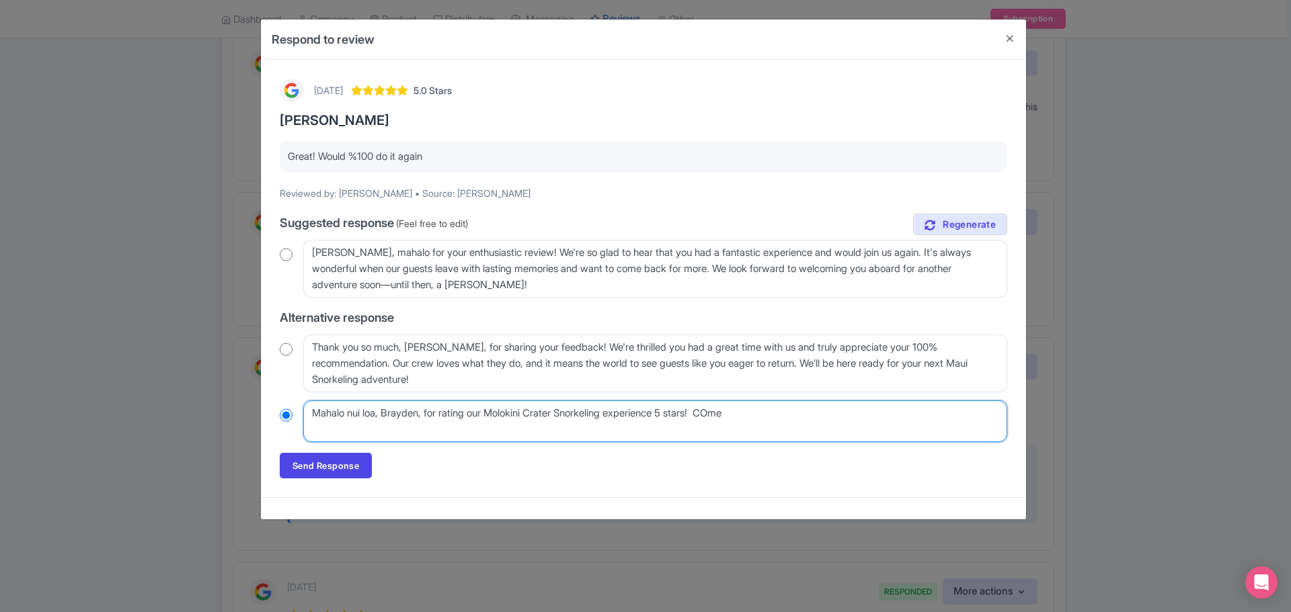
radio input "true"
type textarea "Mahalo nui loa, Brayden, for rating our Molokini Crater Snorkeling experience 5…"
radio input "true"
type textarea "Mahalo nui loa, Brayden, for rating our Molokini Crater Snorkeling experience 5…"
radio input "true"
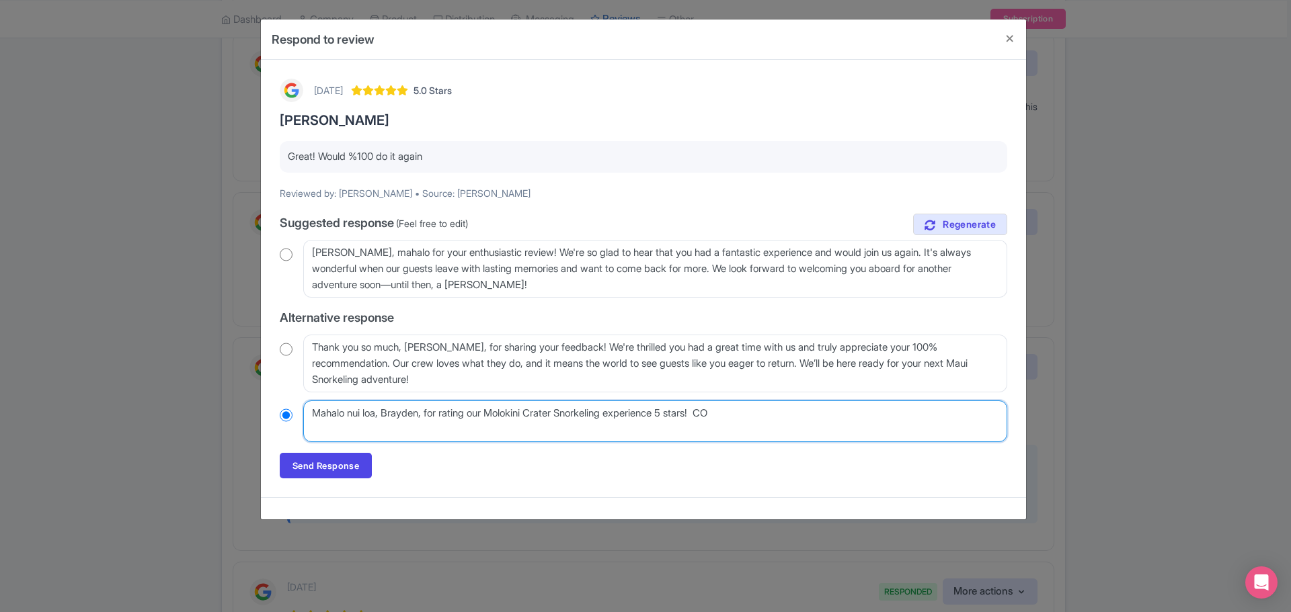
type textarea "Mahalo nui loa, Brayden, for rating our Molokini Crater Snorkeling experience 5…"
radio input "true"
type textarea "Mahalo nui loa, Brayden, for rating our Molokini Crater Snorkeling experience 5…"
radio input "true"
type textarea "Mahalo nui loa, Brayden, for rating our Molokini Crater Snorkeling experience 5…"
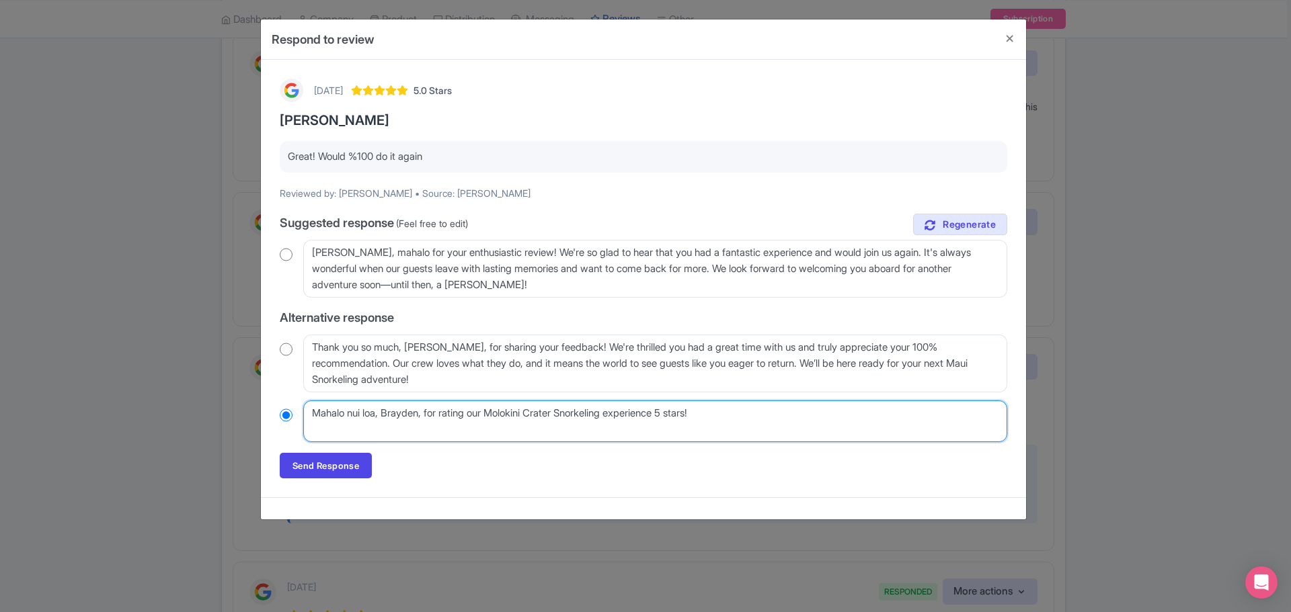
radio input "true"
type textarea "Mahalo nui loa, Brayden, for rating our Molokini Crater Snorkeling experience 5…"
radio input "true"
type textarea "Mahalo nui loa, Brayden, for rating our Molokini Crater Snorkeling experience 5…"
radio input "true"
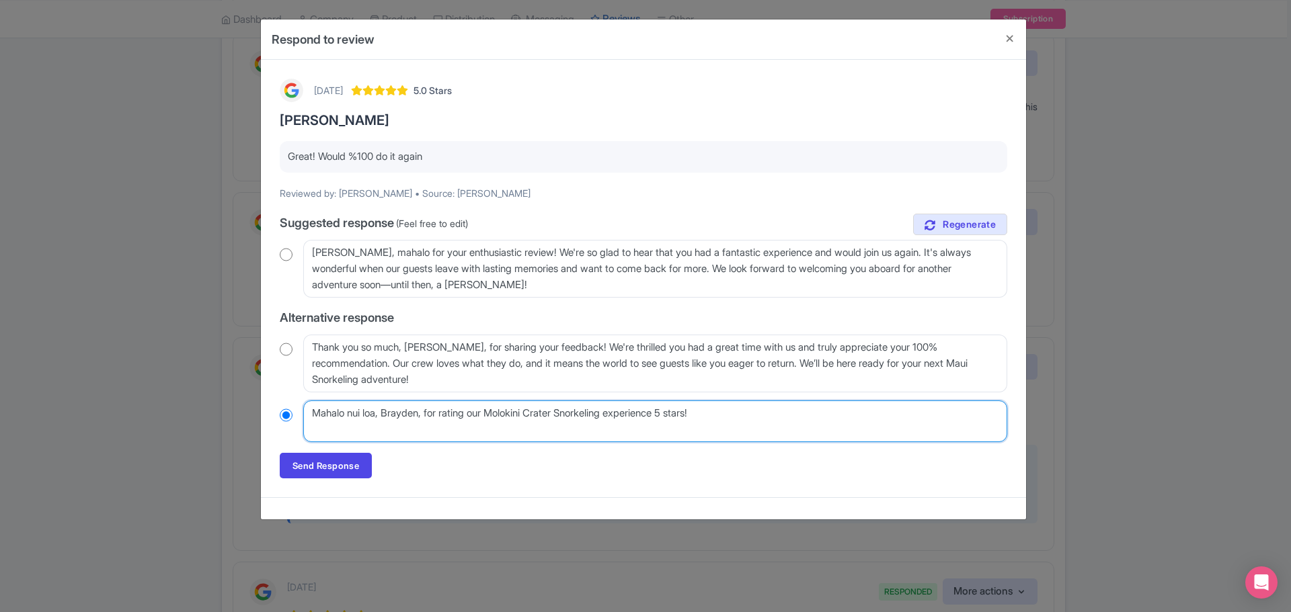
type textarea "Mahalo nui loa, Brayden, for rating our Molokini Crater Snorkeling experience 5…"
radio input "true"
type textarea "Mahalo nui loa, Brayden, for rating our Molokini Crater Snorkeling experience 5…"
radio input "true"
type textarea "Mahalo nui loa, Brayden, for rating our Molokini Crater Snorkeling experience 5…"
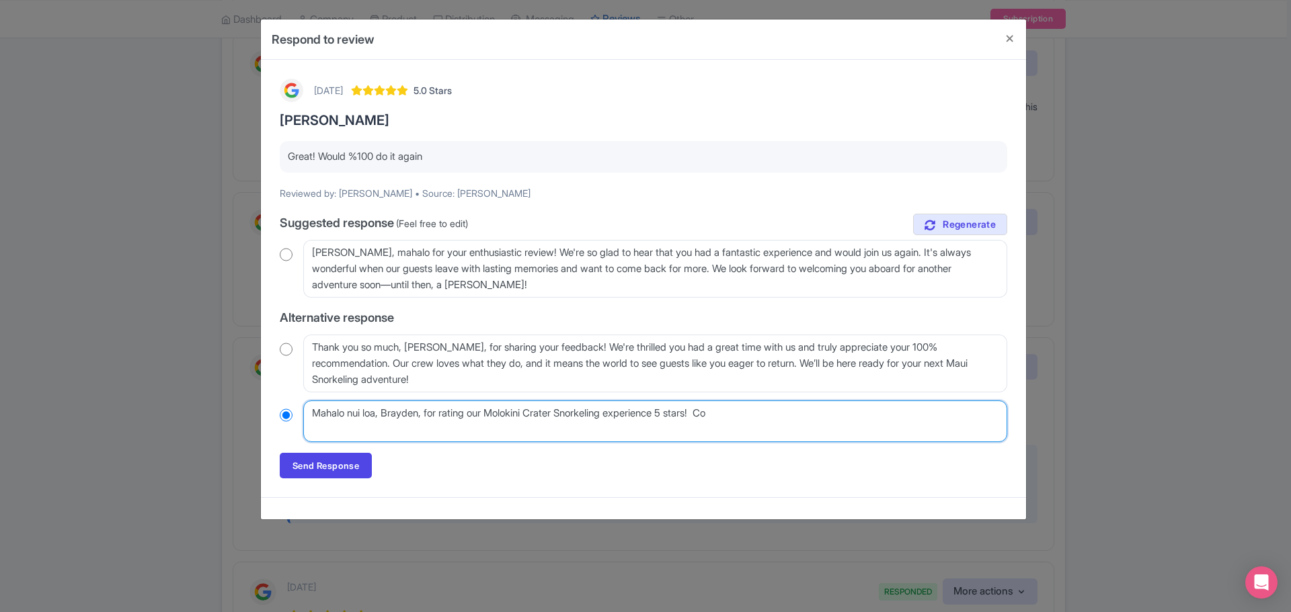
radio input "true"
type textarea "Mahalo nui loa, Brayden, for rating our Molokini Crater Snorkeling experience 5…"
radio input "true"
type textarea "Mahalo nui loa, Brayden, for rating our Molokini Crater Snorkeling experience 5…"
radio input "true"
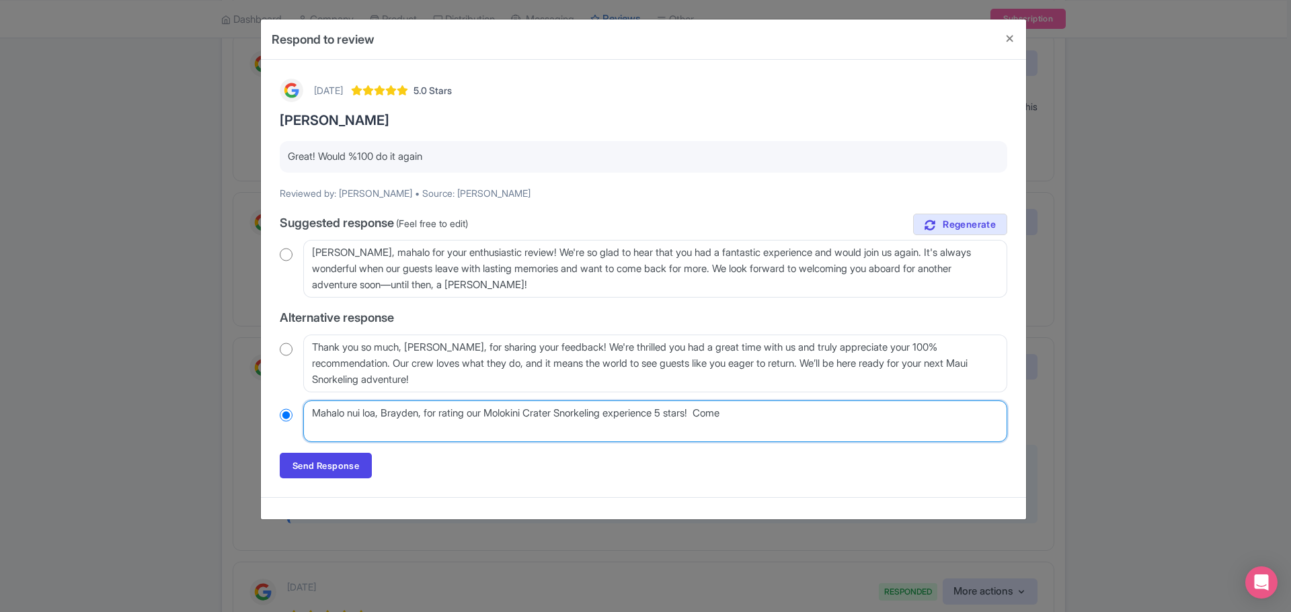
type textarea "Mahalo nui loa, Brayden, for rating our Molokini Crater Snorkeling experience 5…"
radio input "true"
type textarea "Mahalo nui loa, Brayden, for rating our Molokini Crater Snorkeling experience 5…"
radio input "true"
type textarea "Mahalo nui loa, Brayden, for rating our Molokini Crater Snorkeling experience 5…"
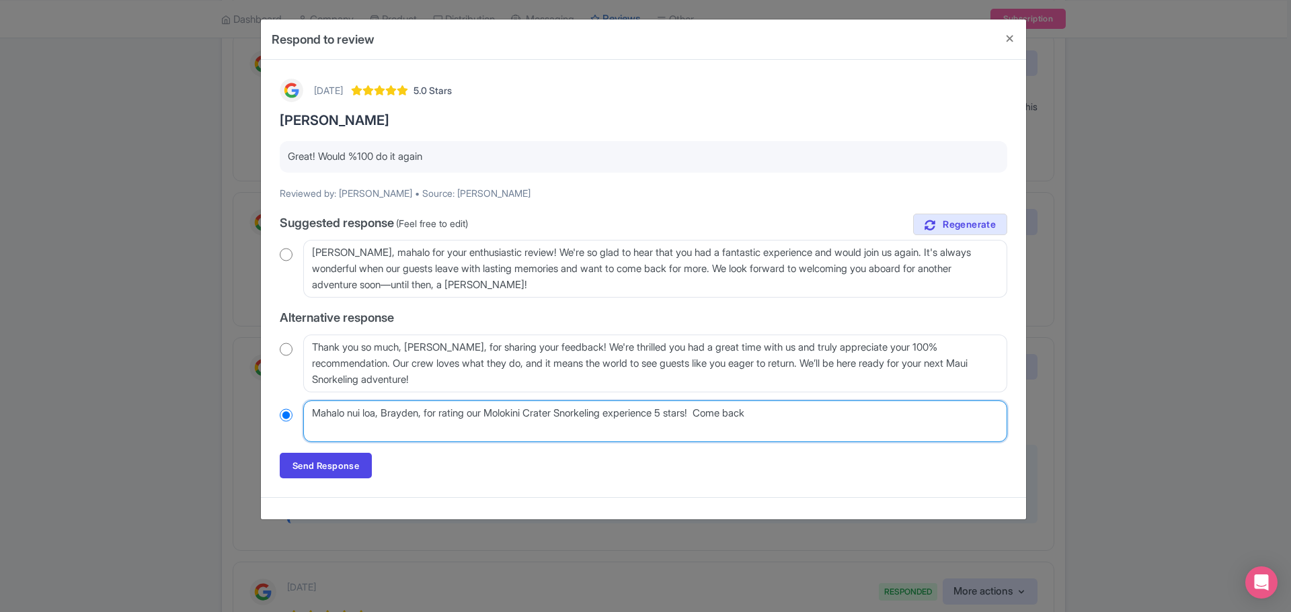
radio input "true"
type textarea "Mahalo nui loa, Brayden, for rating our Molokini Crater Snorkeling experience 5…"
radio input "true"
type textarea "Mahalo nui loa, Brayden, for rating our Molokini Crater Snorkeling experience 5…"
radio input "true"
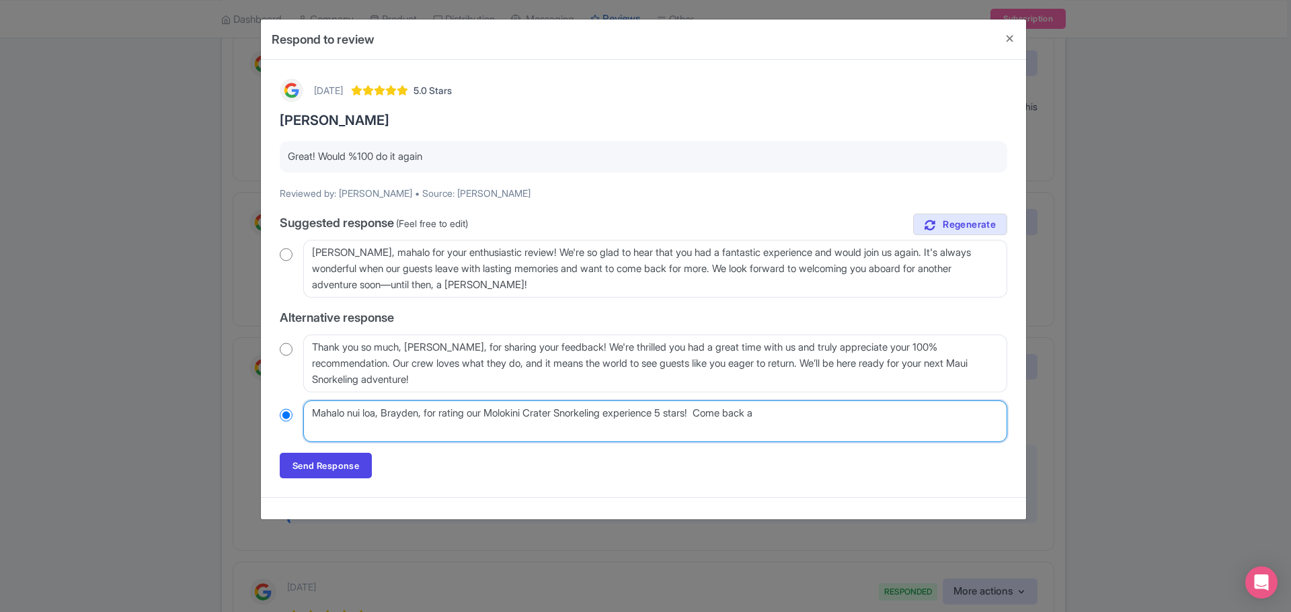
type textarea "Mahalo nui loa, Brayden, for rating our Molokini Crater Snorkeling experience 5…"
radio input "true"
type textarea "Mahalo nui loa, Brayden, for rating our Molokini Crater Snorkeling experience 5…"
radio input "true"
type textarea "Mahalo nui loa, Brayden, for rating our Molokini Crater Snorkeling experience 5…"
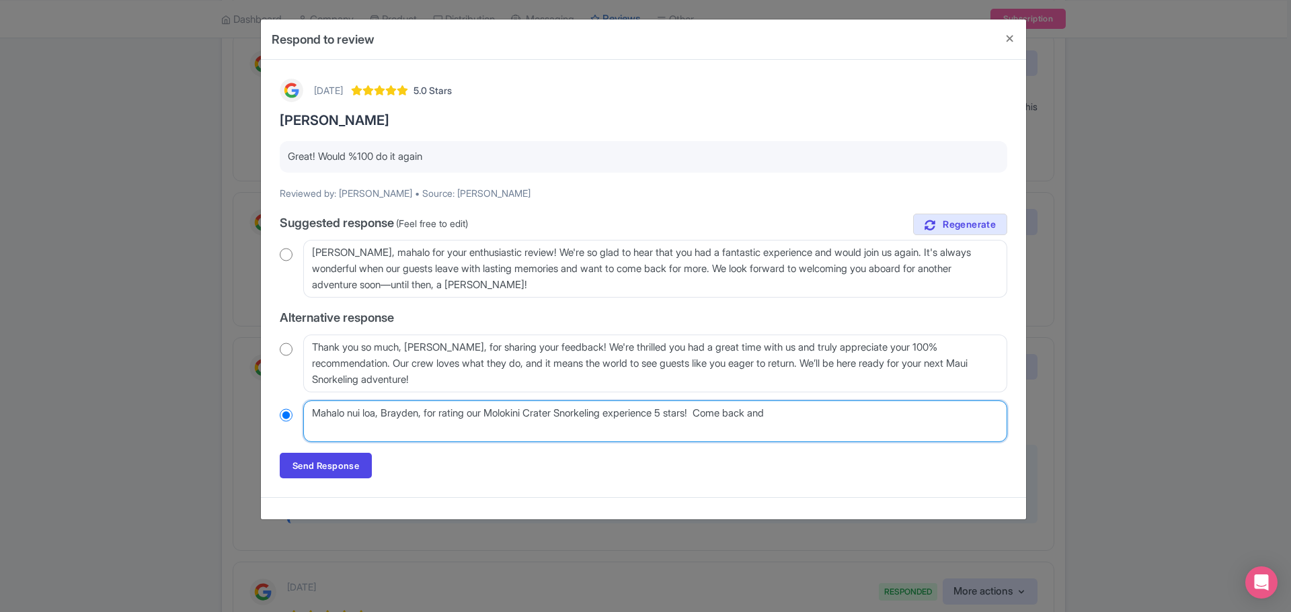
radio input "true"
type textarea "Mahalo nui loa, Brayden, for rating our Molokini Crater Snorkeling experience 5…"
radio input "true"
type textarea "Mahalo nui loa, Brayden, for rating our Molokini Crater Snorkeling experience 5…"
radio input "true"
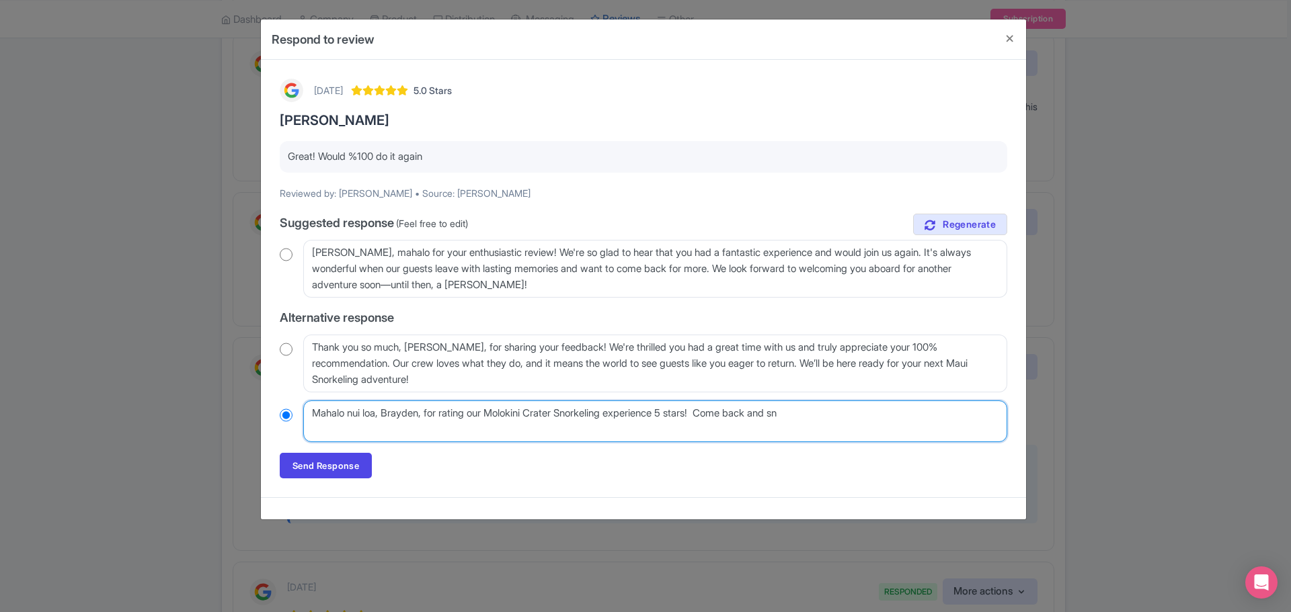
type textarea "Mahalo nui loa, Brayden, for rating our Molokini Crater Snorkeling experience 5…"
radio input "true"
type textarea "Mahalo nui loa, Brayden, for rating our Molokini Crater Snorkeling experience 5…"
radio input "true"
type textarea "Mahalo nui loa, Brayden, for rating our Molokini Crater Snorkeling experience 5…"
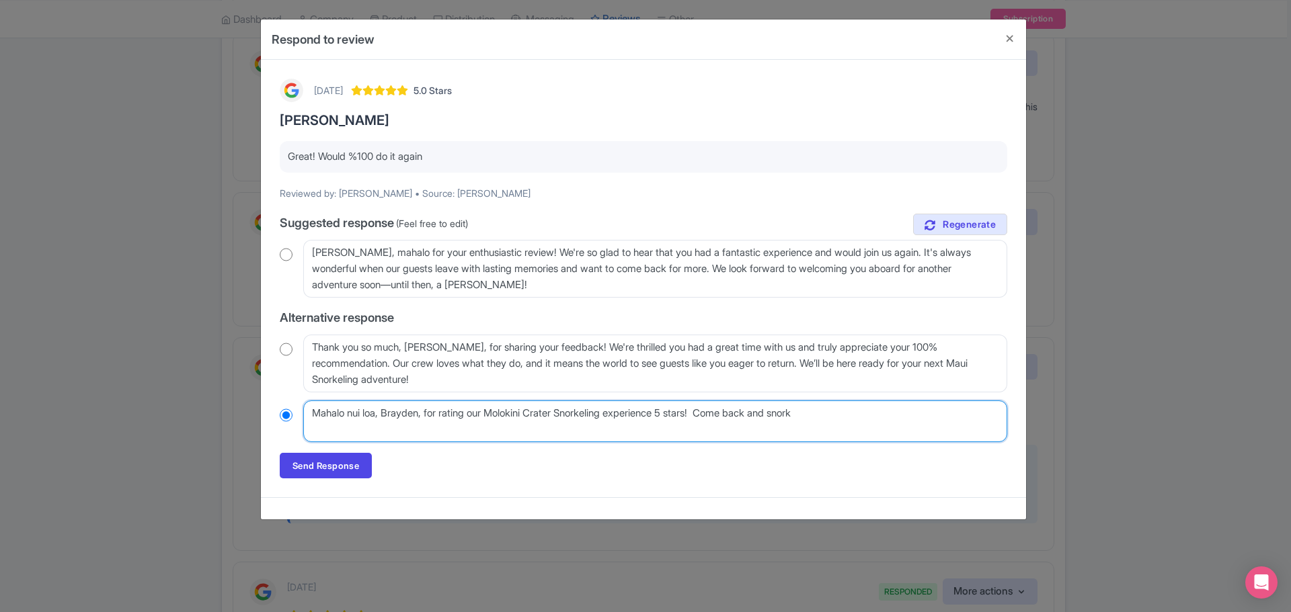
radio input "true"
type textarea "Mahalo nui loa, Brayden, for rating our Molokini Crater Snorkeling experience 5…"
radio input "true"
type textarea "Mahalo nui loa, Brayden, for rating our Molokini Crater Snorkeling experience 5…"
radio input "true"
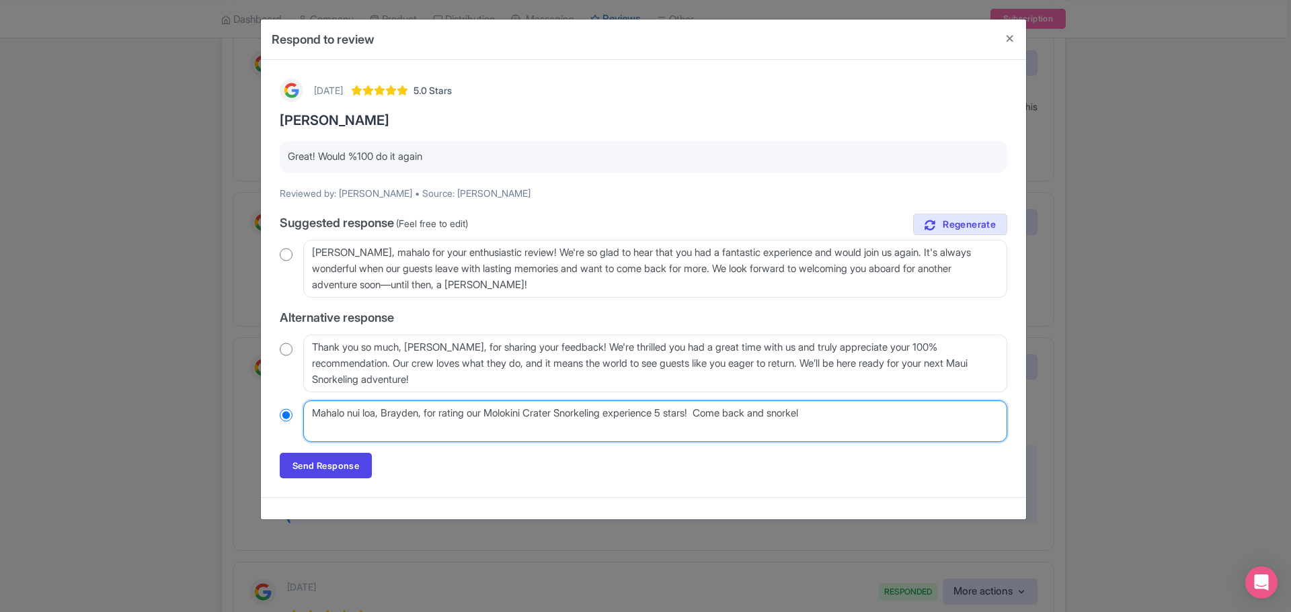
type textarea "Mahalo nui loa, Brayden, for rating our Molokini Crater Snorkeling experience 5…"
radio input "true"
type textarea "Mahalo nui loa, Brayden, for rating our Molokini Crater Snorkeling experience 5…"
radio input "true"
type textarea "Mahalo nui loa, Brayden, for rating our Molokini Crater Snorkeling experience 5…"
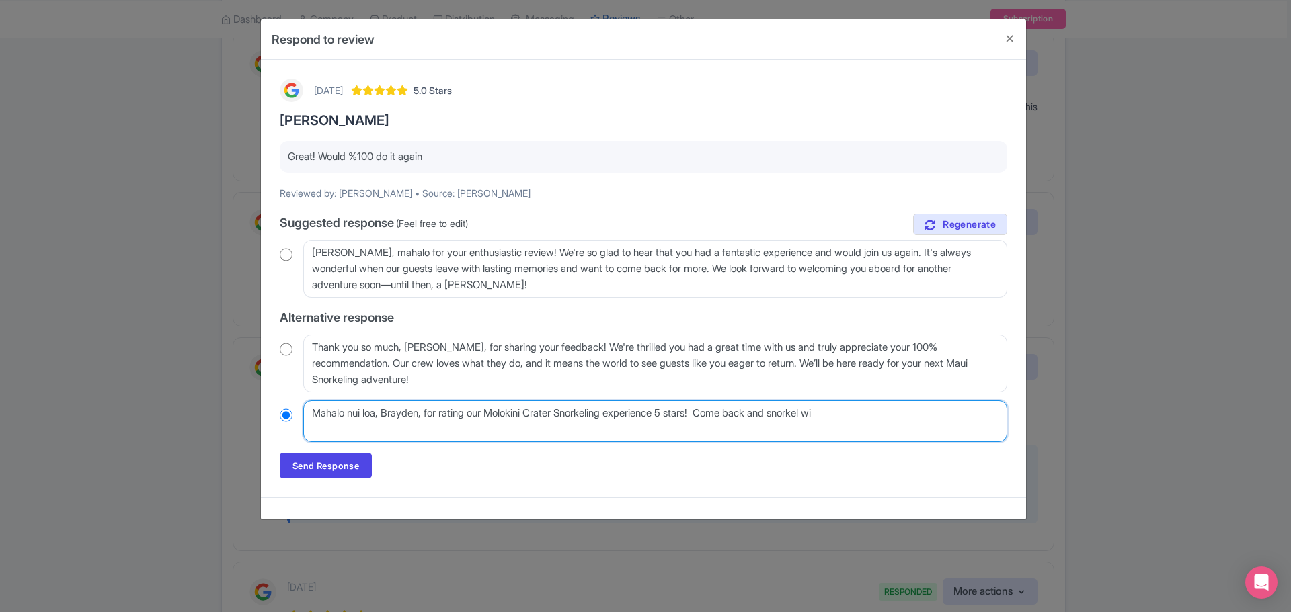
radio input "true"
type textarea "Mahalo nui loa, Brayden, for rating our Molokini Crater Snorkeling experience 5…"
radio input "true"
type textarea "Mahalo nui loa, Brayden, for rating our Molokini Crater Snorkeling experience 5…"
radio input "true"
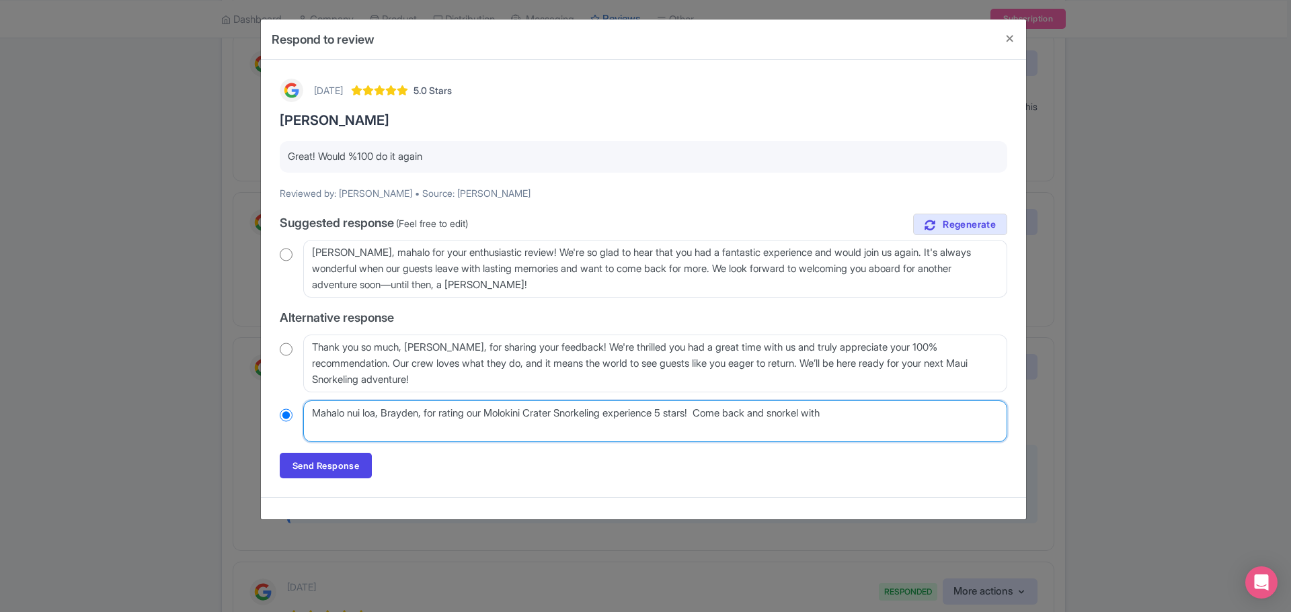
type textarea "Mahalo nui loa, Brayden, for rating our Molokini Crater Snorkeling experience 5…"
radio input "true"
type textarea "Mahalo nui loa, Brayden, for rating our Molokini Crater Snorkeling experience 5…"
radio input "true"
type textarea "Mahalo nui loa, Brayden, for rating our Molokini Crater Snorkeling experience 5…"
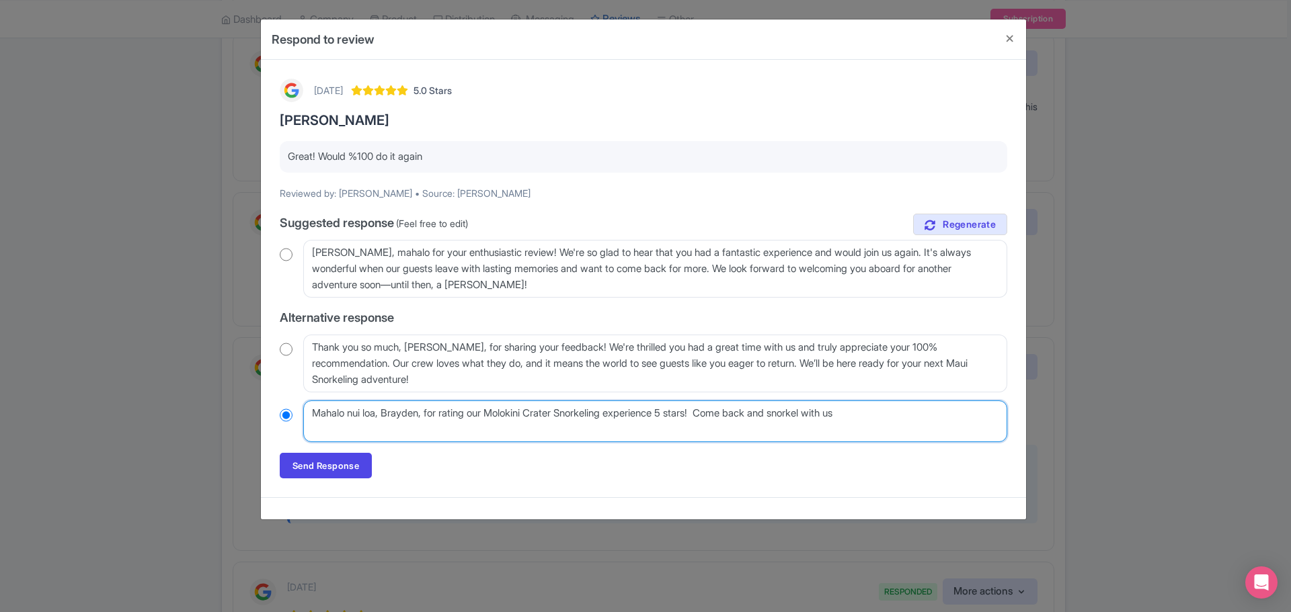
radio input "true"
type textarea "Mahalo nui loa, Brayden, for rating our Molokini Crater Snorkeling experience 5…"
radio input "true"
type textarea "Mahalo nui loa, Brayden, for rating our Molokini Crater Snorkeling experience 5…"
radio input "true"
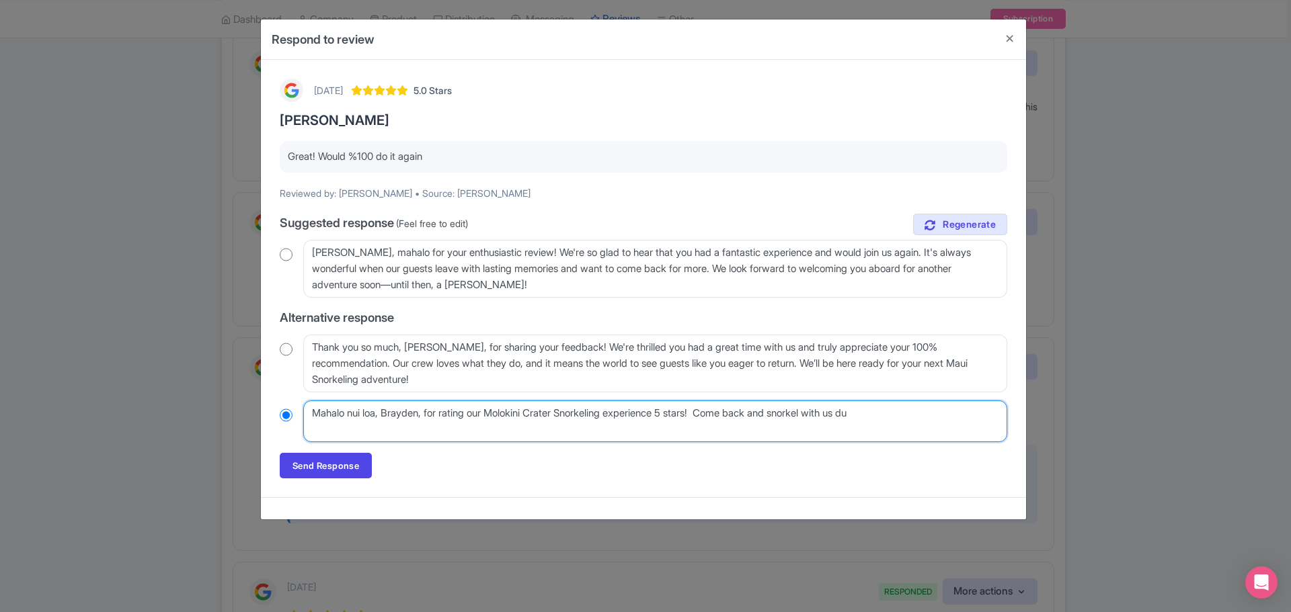
type textarea "Mahalo nui loa, Brayden, for rating our Molokini Crater Snorkeling experience 5…"
click at [435, 428] on textarea "Mahalo nui loa, Brayden, for rating your time with us so highly! It's wonderful…" at bounding box center [655, 422] width 704 height 42
click at [527, 430] on textarea "Mahalo nui loa, Brayden, for rating your time with us so highly! It's wonderful…" at bounding box center [655, 422] width 704 height 42
click at [638, 434] on textarea "Mahalo nui loa, Brayden, for rating your time with us so highly! It's wonderful…" at bounding box center [655, 422] width 704 height 42
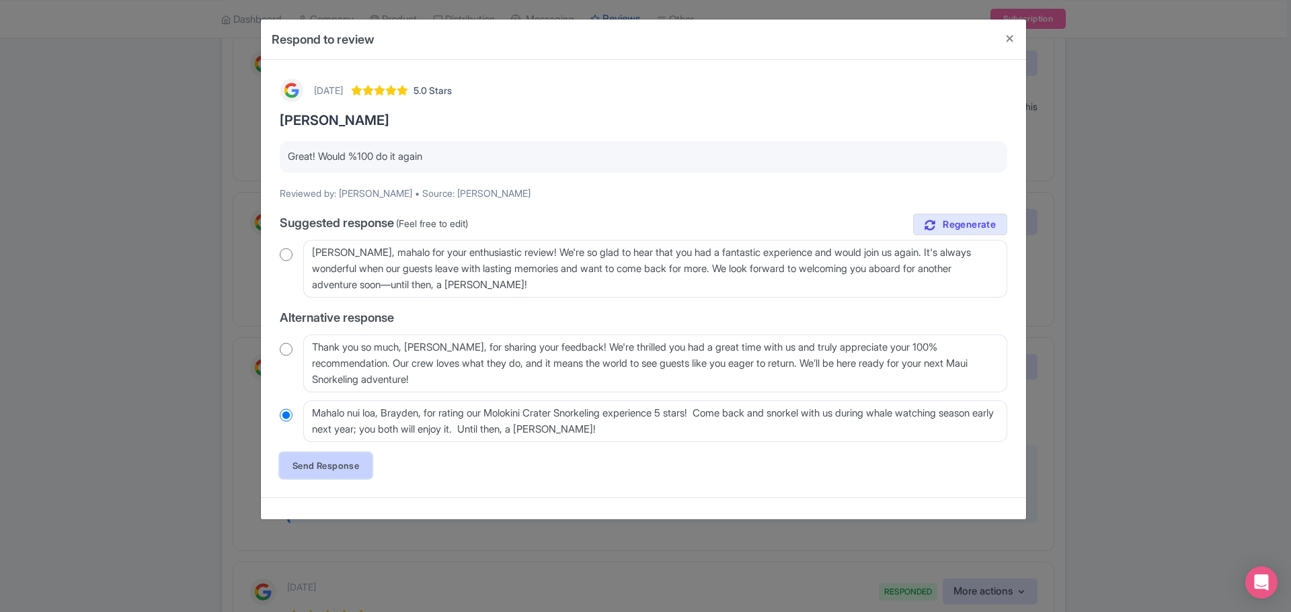
click at [308, 470] on link "Send Response" at bounding box center [326, 466] width 92 height 26
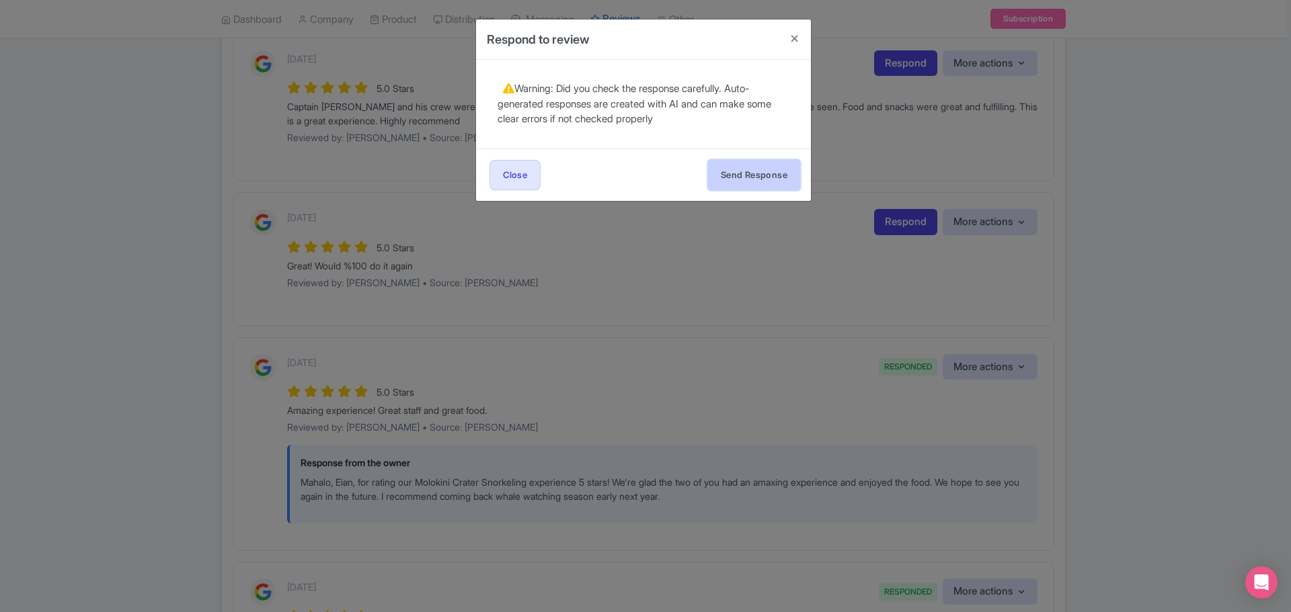
click at [781, 172] on button "Send Response" at bounding box center [754, 175] width 92 height 30
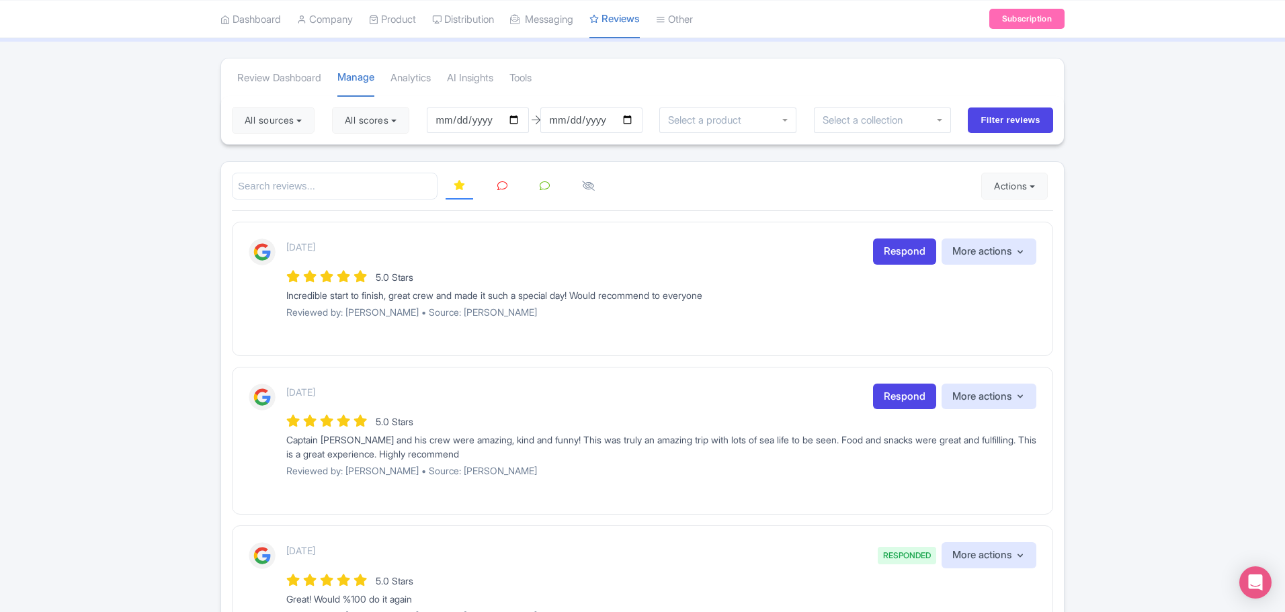
scroll to position [67, 0]
